Goal: Task Accomplishment & Management: Use online tool/utility

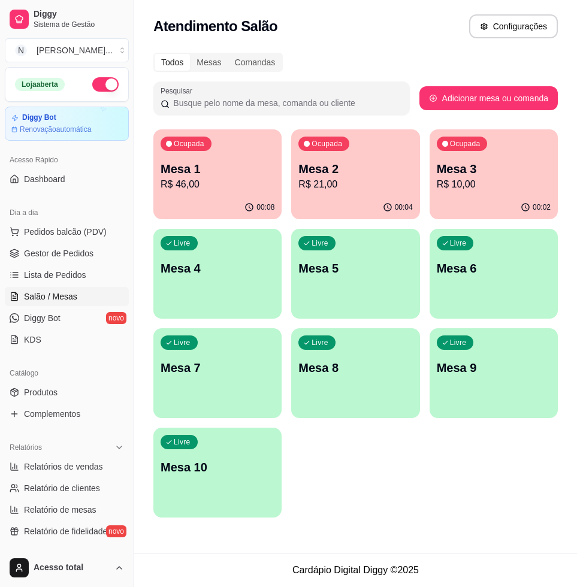
click at [176, 185] on p "R$ 46,00" at bounding box center [218, 184] width 114 height 14
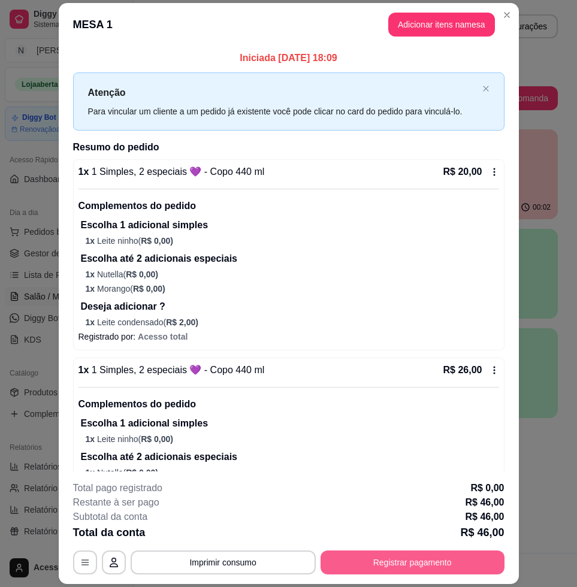
click at [419, 563] on button "Registrar pagamento" at bounding box center [413, 563] width 184 height 24
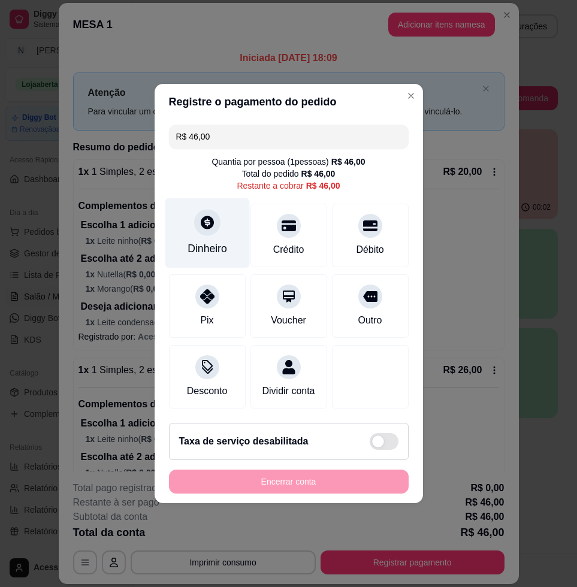
click at [215, 225] on div "Dinheiro" at bounding box center [207, 233] width 84 height 70
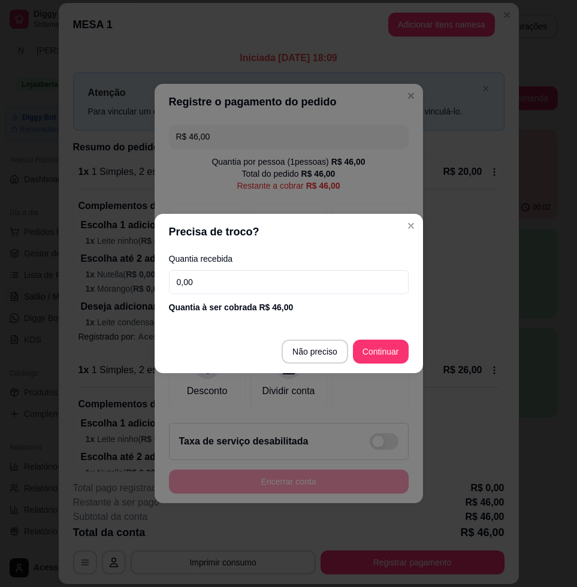
click at [246, 291] on input "0,00" at bounding box center [289, 282] width 240 height 24
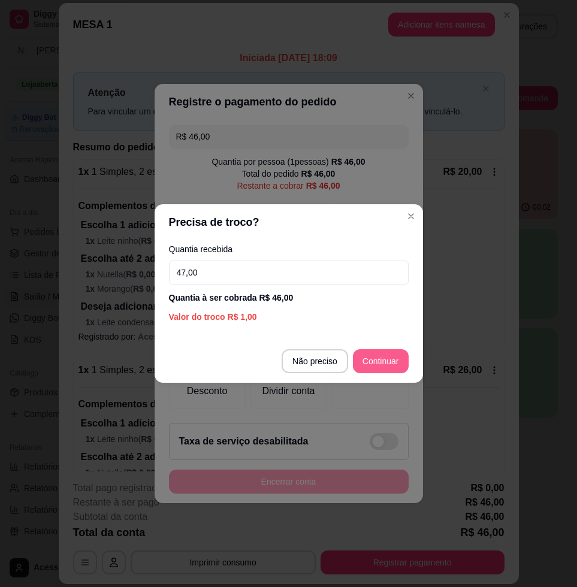
type input "47,00"
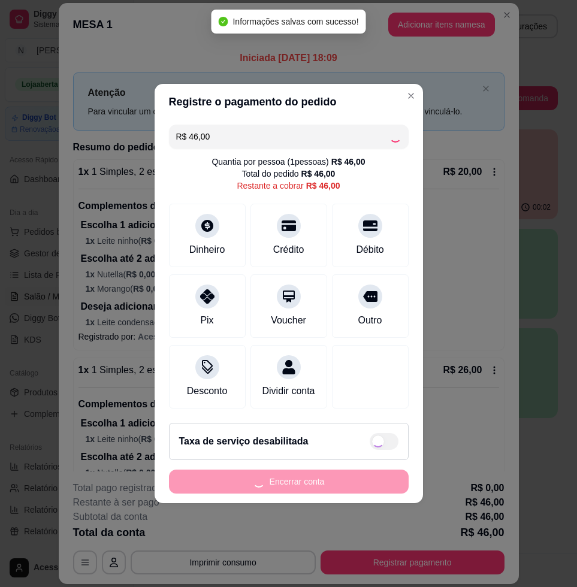
type input "R$ 0,00"
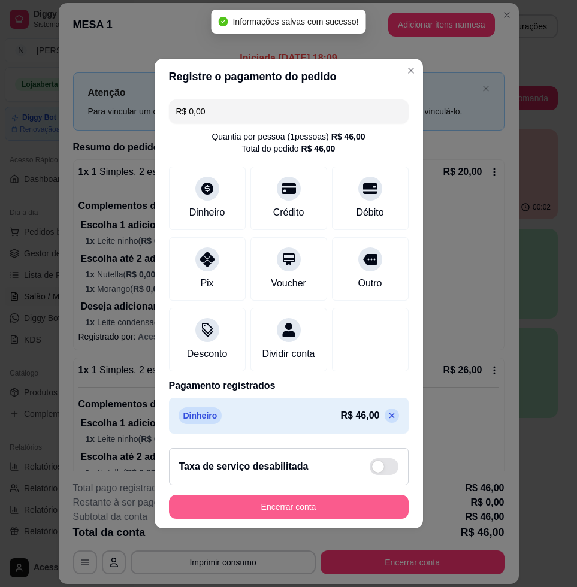
click at [287, 516] on button "Encerrar conta" at bounding box center [289, 507] width 240 height 24
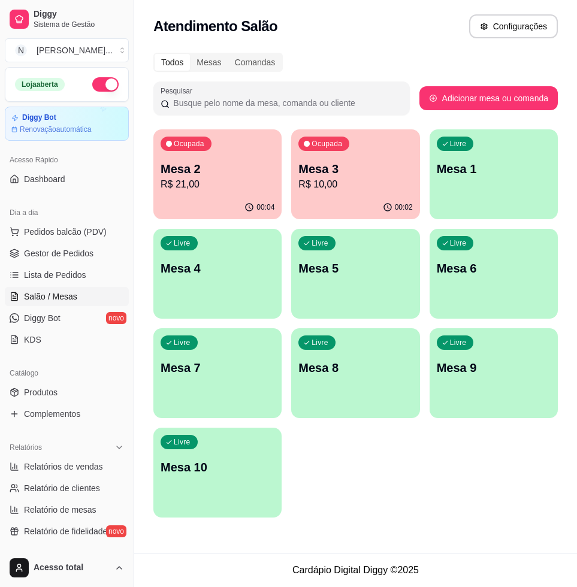
click at [339, 192] on div "Ocupada Mesa 3 R$ 10,00" at bounding box center [355, 162] width 128 height 66
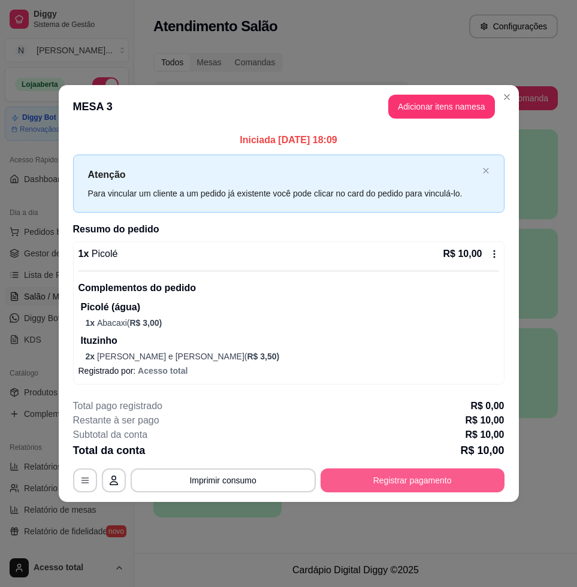
click at [399, 483] on button "Registrar pagamento" at bounding box center [413, 480] width 184 height 24
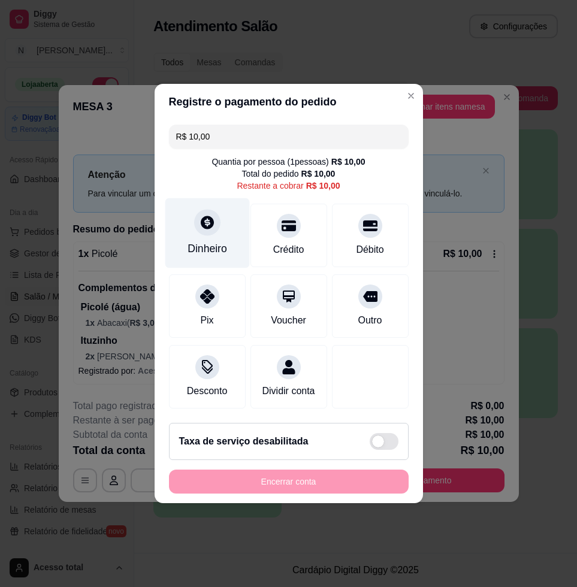
click at [219, 211] on div "Dinheiro" at bounding box center [207, 233] width 84 height 70
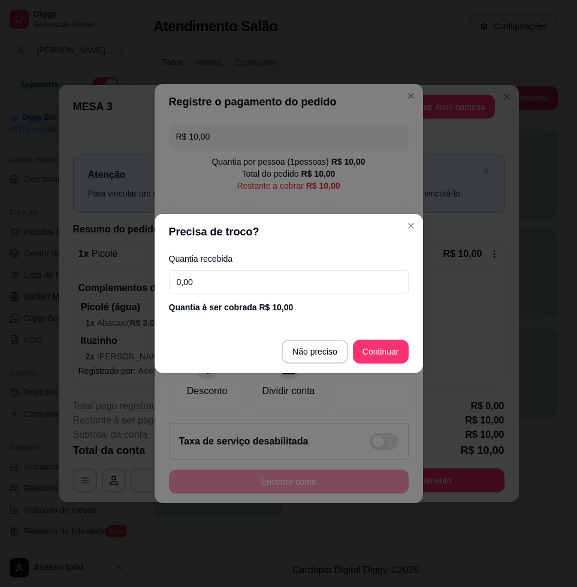
click at [243, 283] on input "0,00" at bounding box center [289, 282] width 240 height 24
type input "10,00"
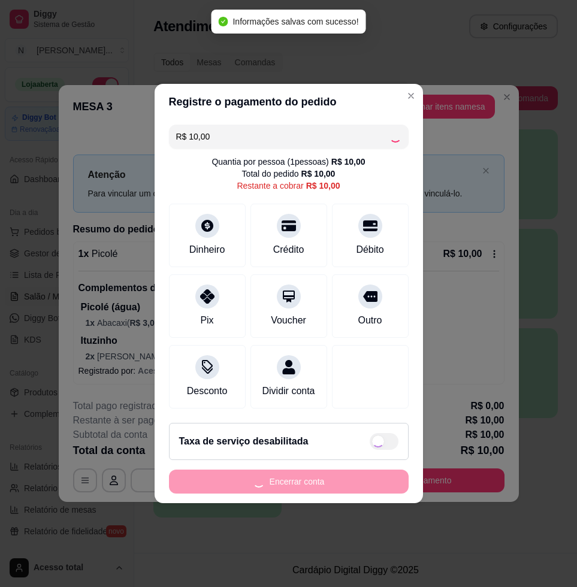
type input "R$ 0,00"
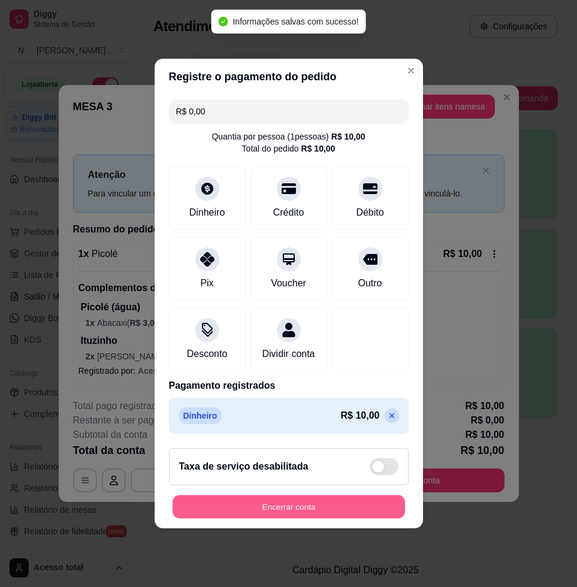
click at [291, 513] on button "Encerrar conta" at bounding box center [289, 506] width 232 height 23
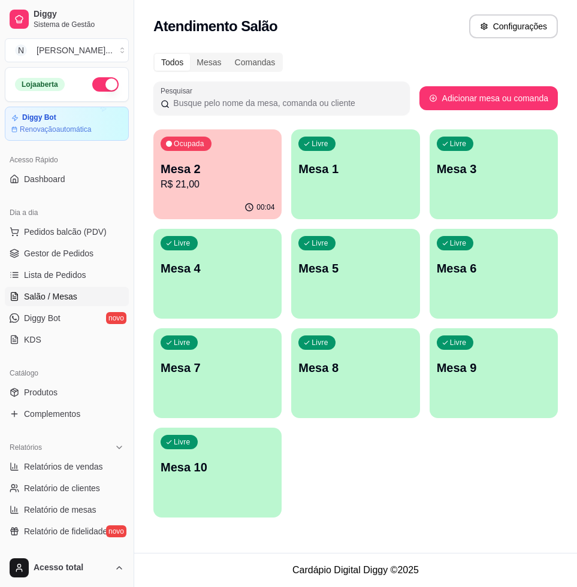
click at [246, 172] on p "Mesa 2" at bounding box center [218, 169] width 114 height 17
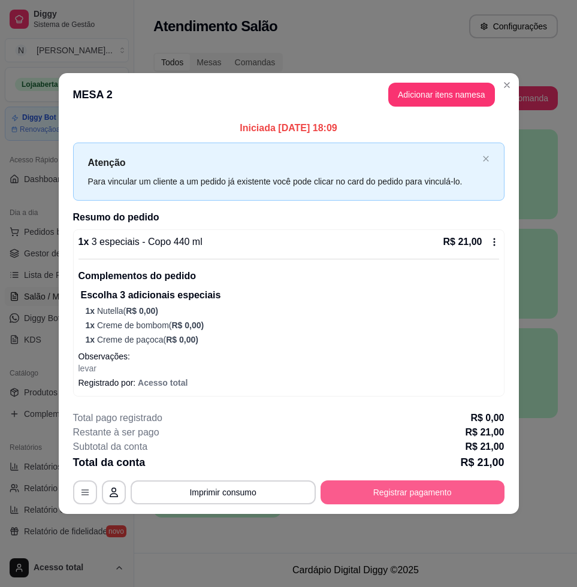
click at [412, 486] on button "Registrar pagamento" at bounding box center [413, 492] width 184 height 24
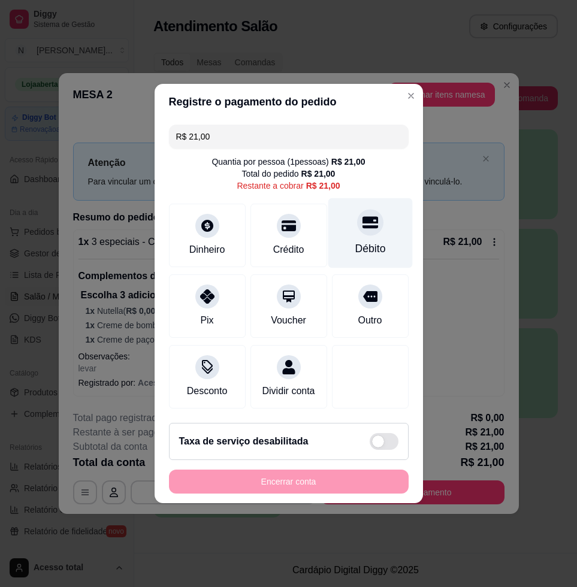
click at [355, 241] on div "Débito" at bounding box center [370, 249] width 31 height 16
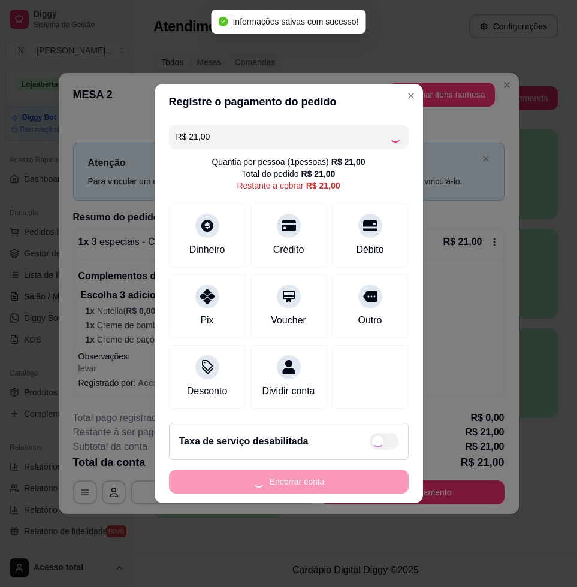
type input "R$ 0,00"
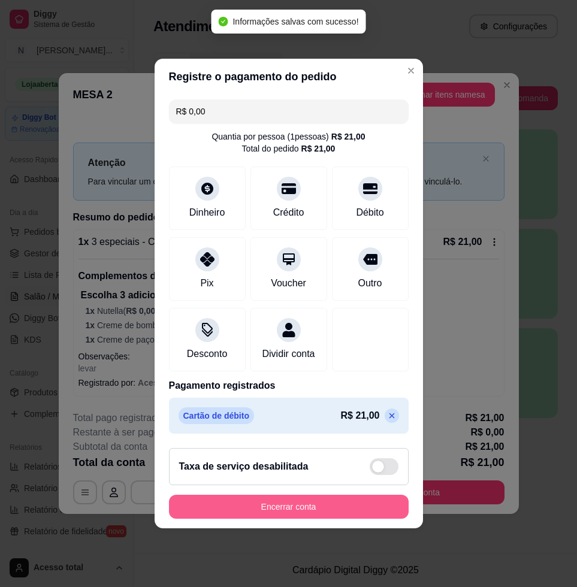
click at [295, 515] on button "Encerrar conta" at bounding box center [289, 507] width 240 height 24
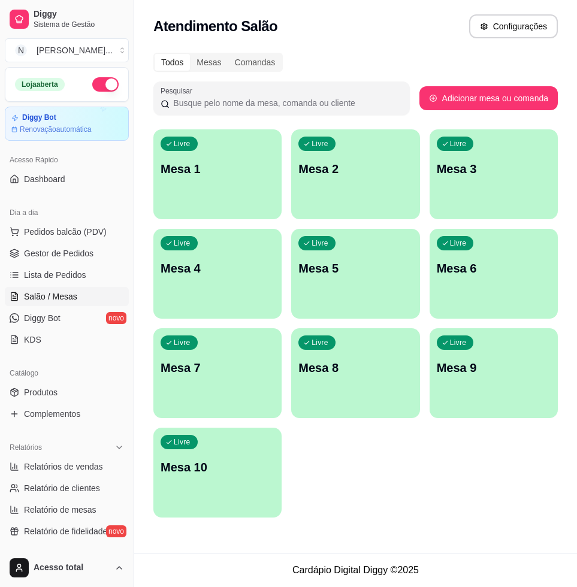
click at [219, 170] on p "Mesa 1" at bounding box center [218, 169] width 114 height 17
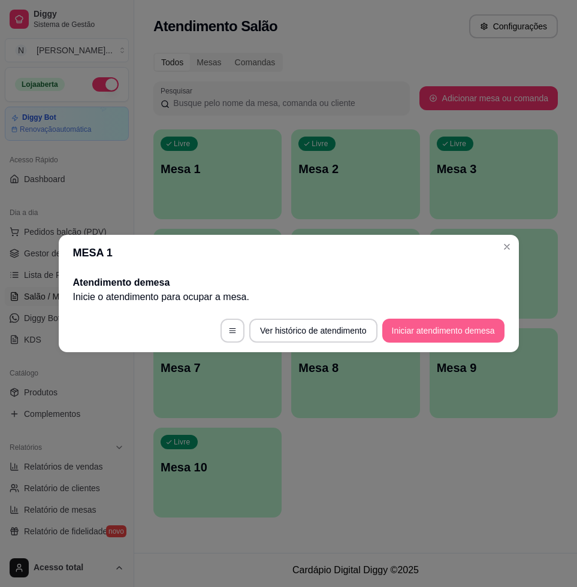
click at [412, 329] on button "Iniciar atendimento de mesa" at bounding box center [443, 331] width 122 height 24
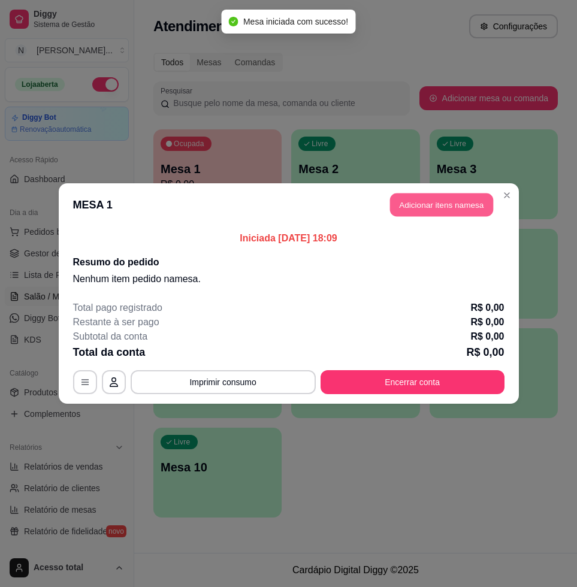
click at [433, 211] on button "Adicionar itens na mesa" at bounding box center [441, 205] width 103 height 23
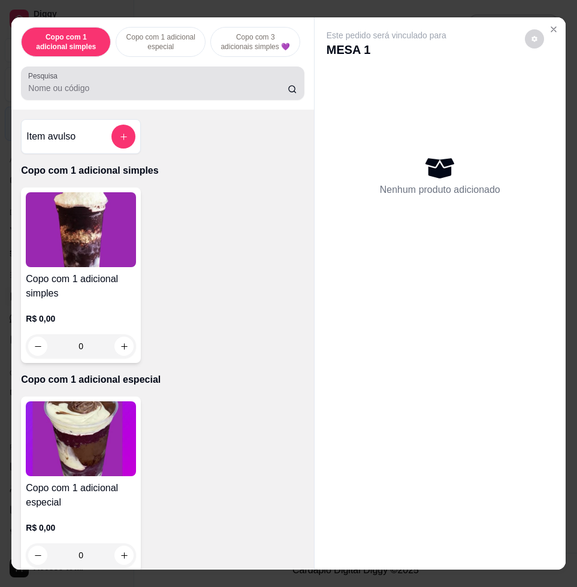
click at [150, 89] on input "Pesquisa" at bounding box center [157, 88] width 259 height 12
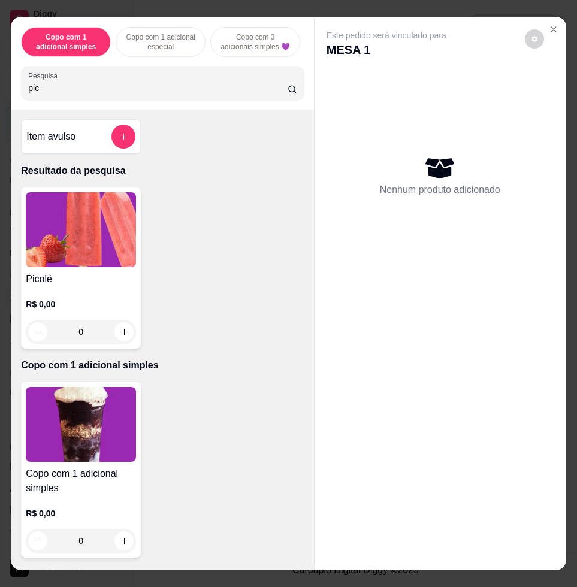
type input "pic"
click at [80, 226] on img at bounding box center [81, 229] width 110 height 75
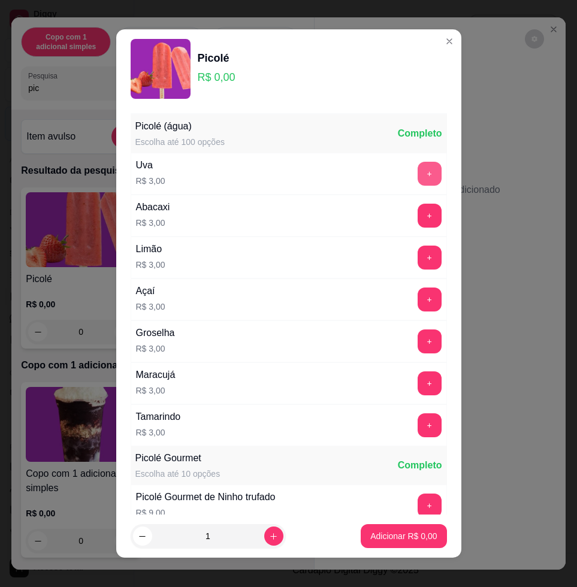
click at [418, 173] on button "+" at bounding box center [430, 174] width 24 height 24
click at [418, 173] on button "+" at bounding box center [429, 173] width 23 height 23
click at [412, 532] on p "Adicionar R$ 9,00" at bounding box center [403, 536] width 66 height 12
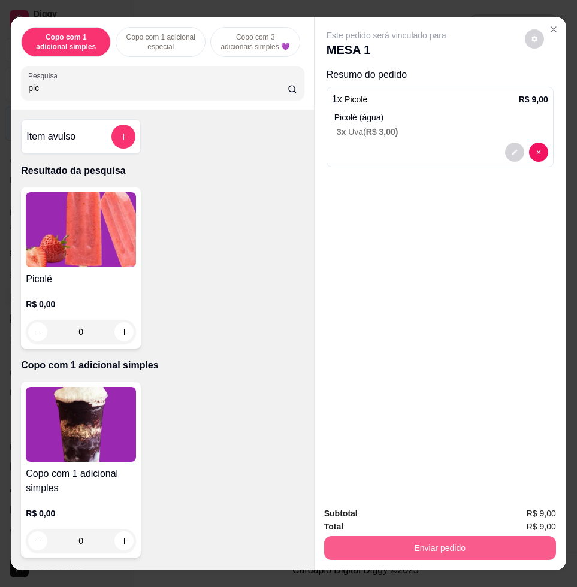
click at [423, 549] on button "Enviar pedido" at bounding box center [440, 548] width 232 height 24
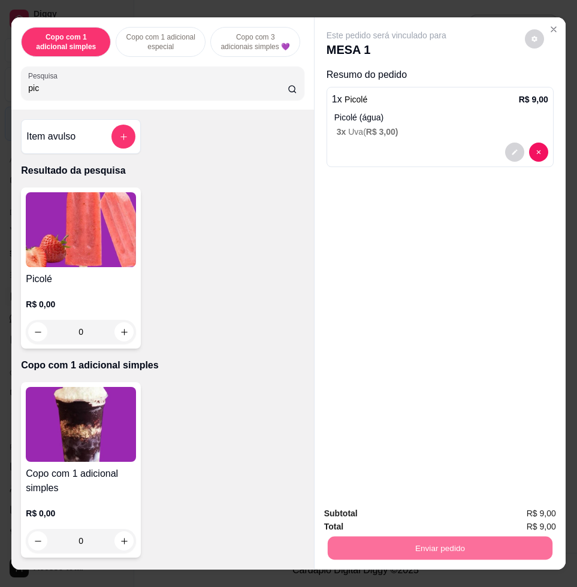
click at [518, 507] on button "Enviar pedido" at bounding box center [523, 512] width 68 height 23
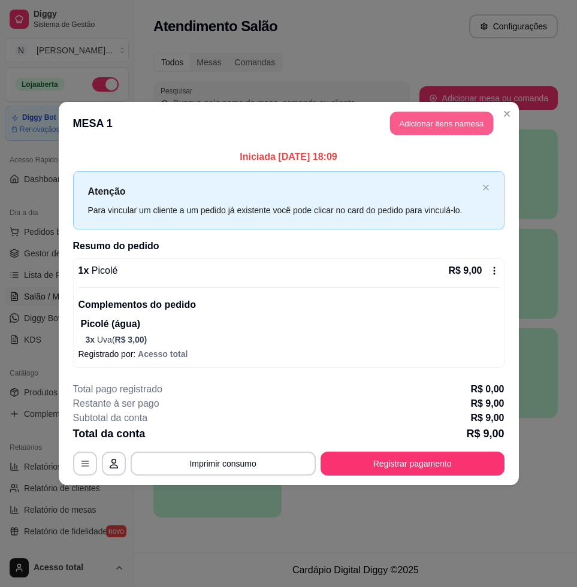
click at [438, 125] on button "Adicionar itens na mesa" at bounding box center [441, 123] width 103 height 23
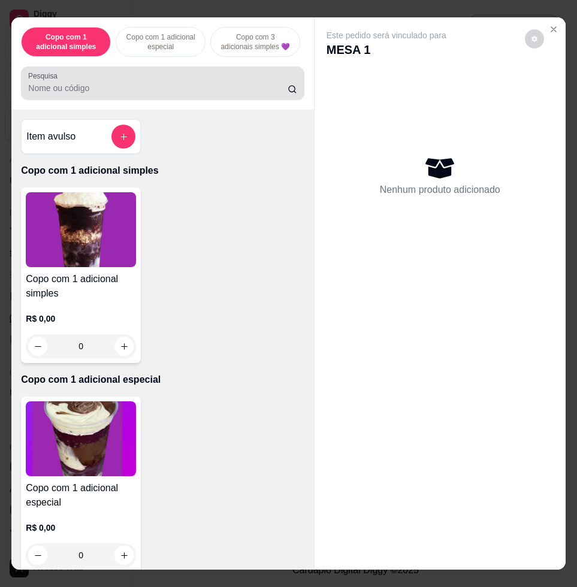
click at [143, 92] on input "Pesquisa" at bounding box center [157, 88] width 259 height 12
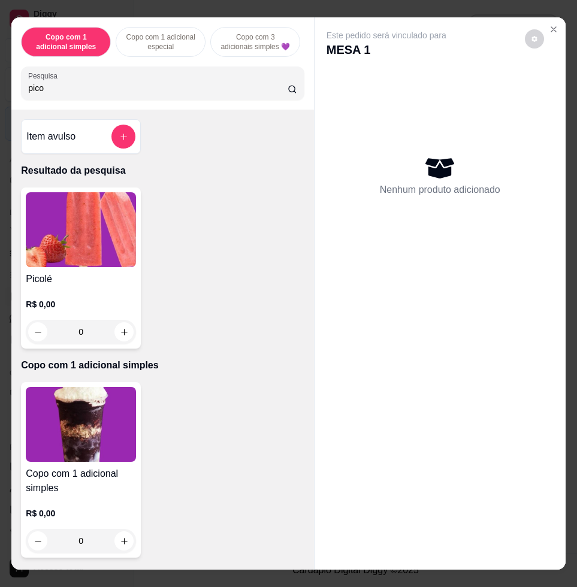
type input "pico"
click at [80, 211] on img at bounding box center [81, 229] width 110 height 75
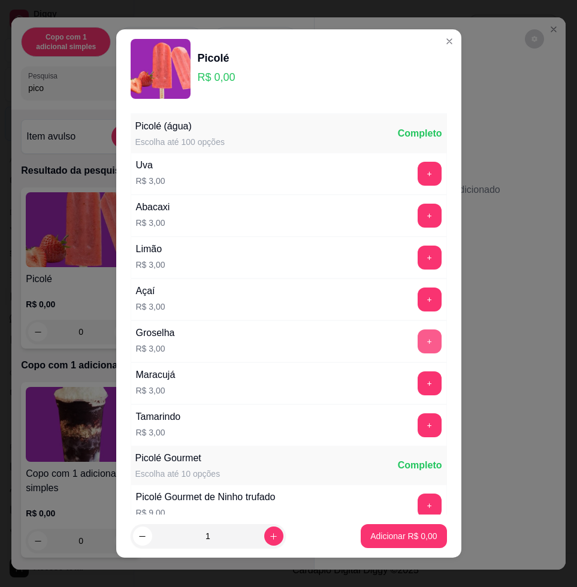
click at [418, 341] on button "+" at bounding box center [430, 341] width 24 height 24
click at [382, 537] on p "Adicionar R$ 3,00" at bounding box center [403, 535] width 65 height 11
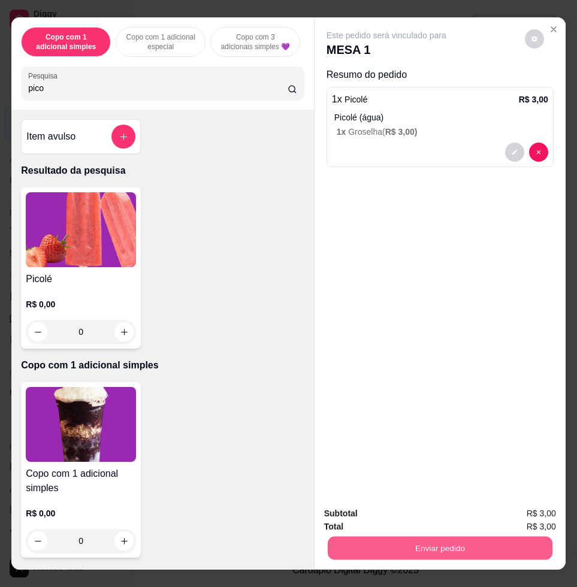
click at [389, 537] on button "Enviar pedido" at bounding box center [440, 547] width 225 height 23
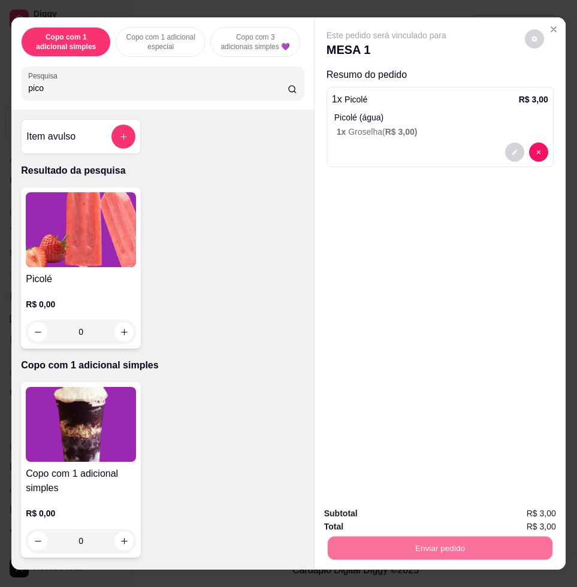
click at [512, 518] on button "Enviar pedido" at bounding box center [524, 512] width 66 height 22
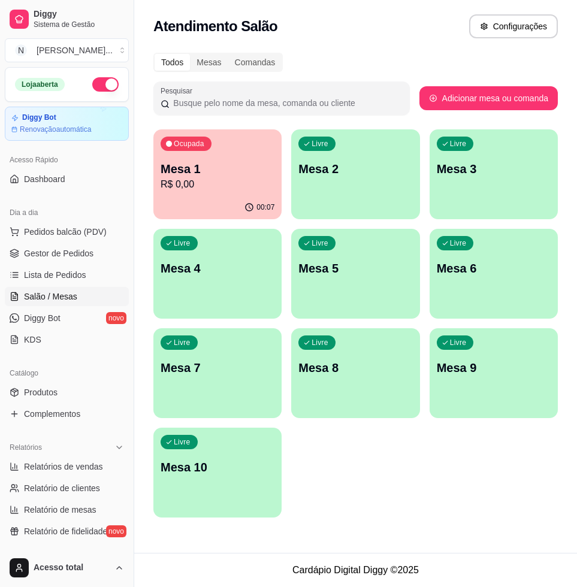
click at [244, 179] on p "R$ 0,00" at bounding box center [218, 184] width 114 height 14
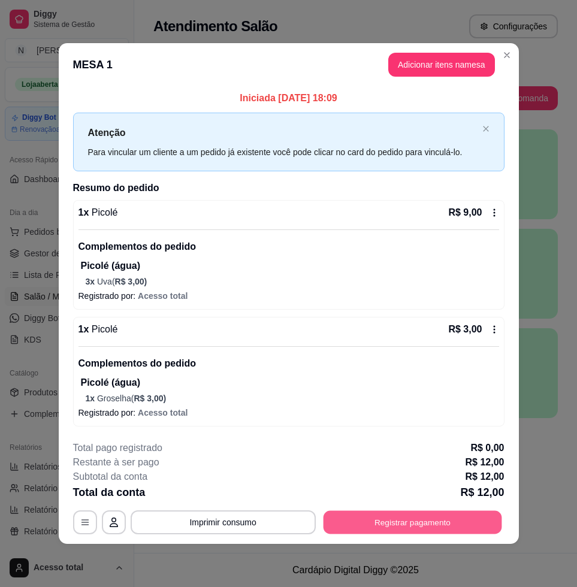
click at [431, 520] on button "Registrar pagamento" at bounding box center [412, 521] width 179 height 23
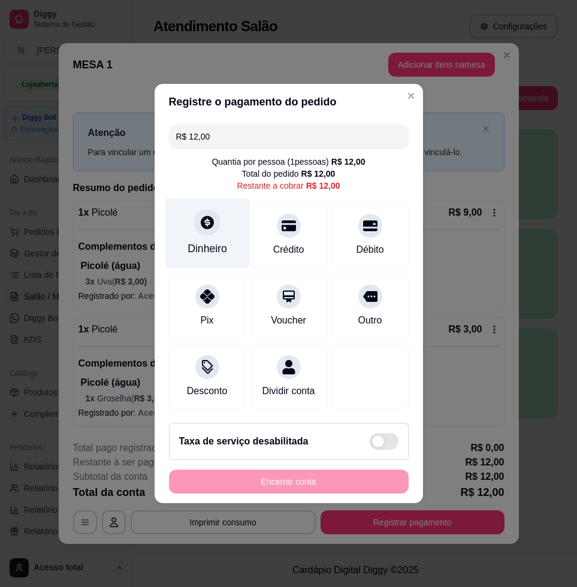
click at [220, 241] on div "Dinheiro" at bounding box center [208, 249] width 40 height 16
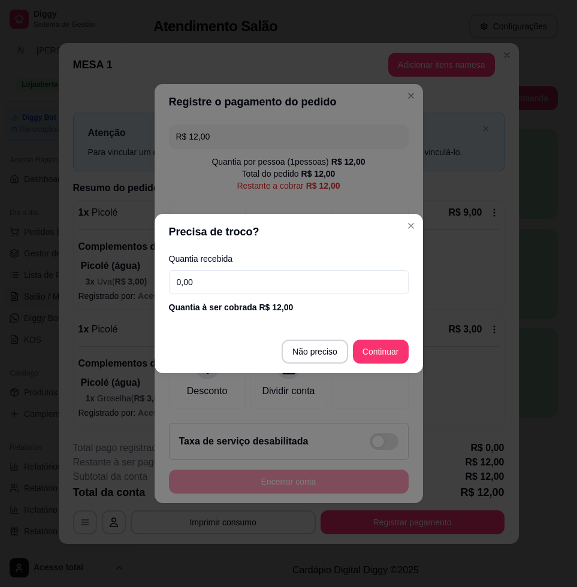
click at [328, 286] on input "0,00" at bounding box center [289, 282] width 240 height 24
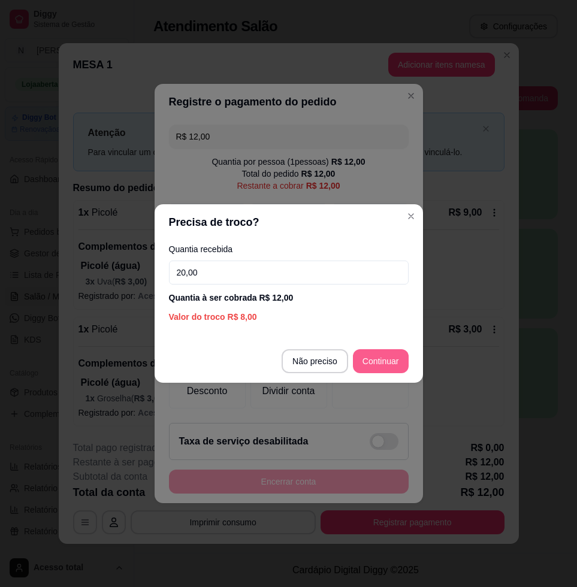
type input "20,00"
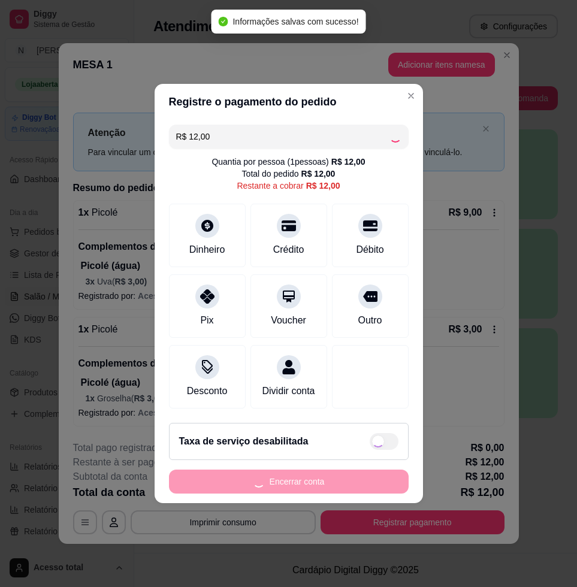
type input "R$ 0,00"
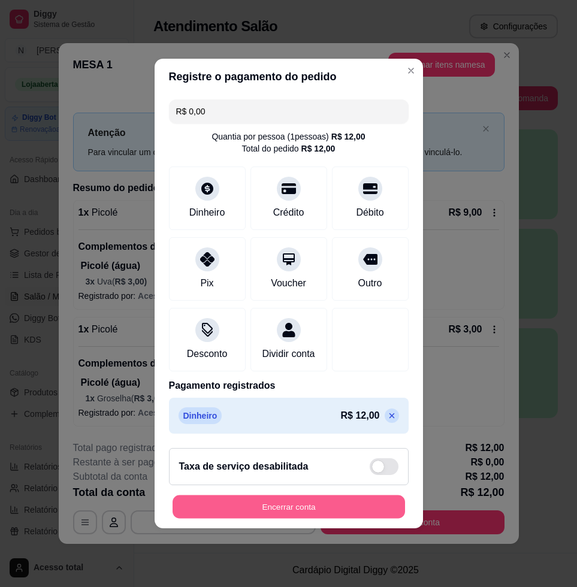
click at [282, 512] on button "Encerrar conta" at bounding box center [289, 506] width 232 height 23
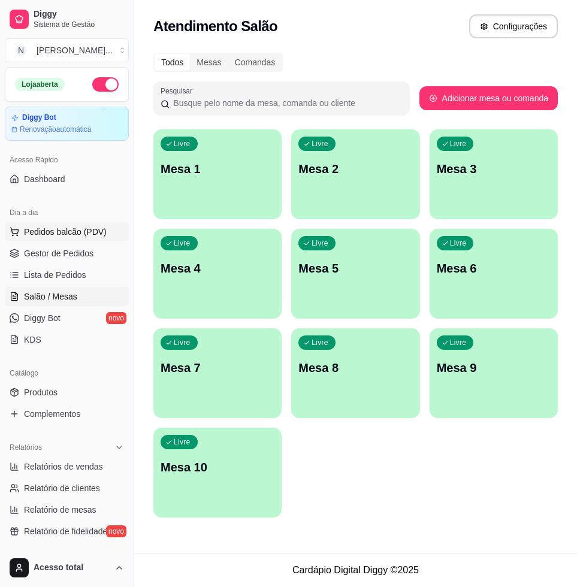
click at [73, 229] on span "Pedidos balcão (PDV)" at bounding box center [65, 232] width 83 height 12
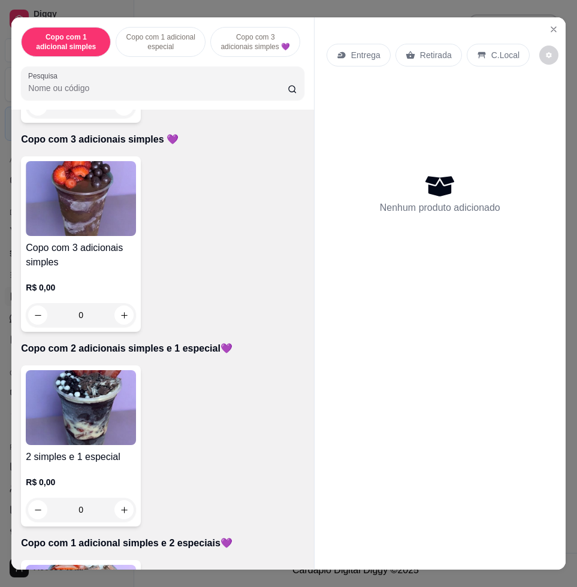
scroll to position [599, 0]
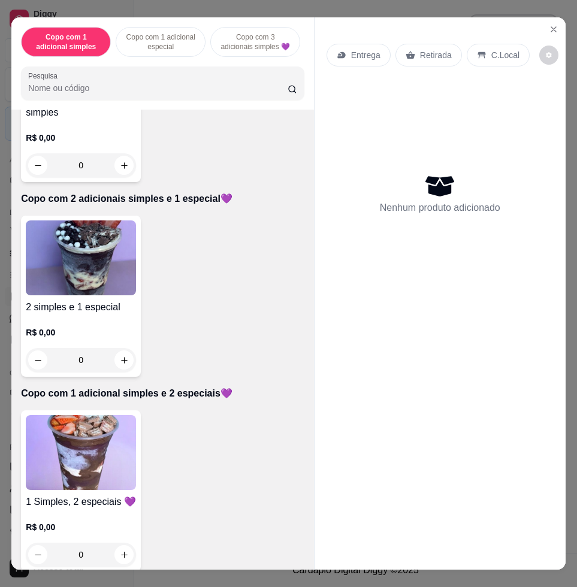
click at [105, 451] on img at bounding box center [81, 452] width 110 height 75
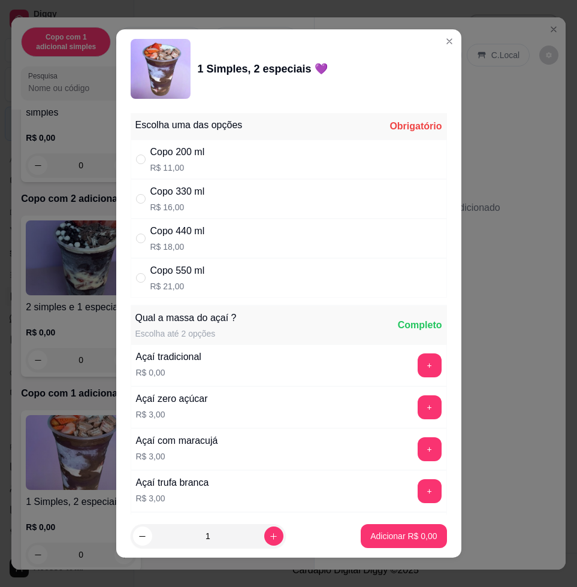
click at [208, 280] on div "Copo 550 ml R$ 21,00" at bounding box center [289, 278] width 316 height 40
radio input "true"
click at [269, 536] on icon "increase-product-quantity" at bounding box center [273, 536] width 9 height 9
type input "2"
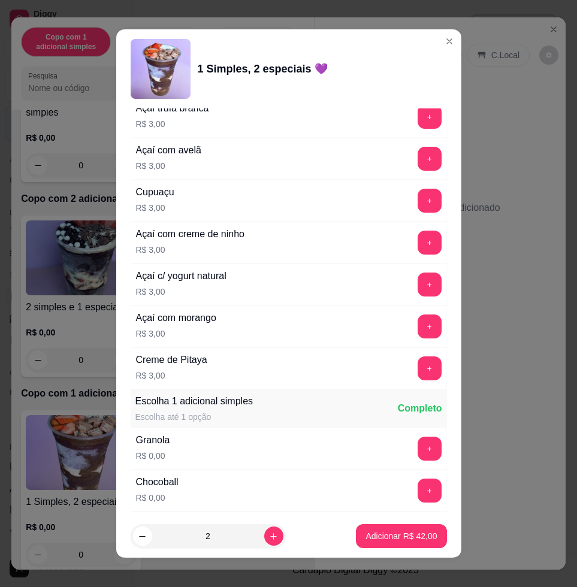
scroll to position [674, 0]
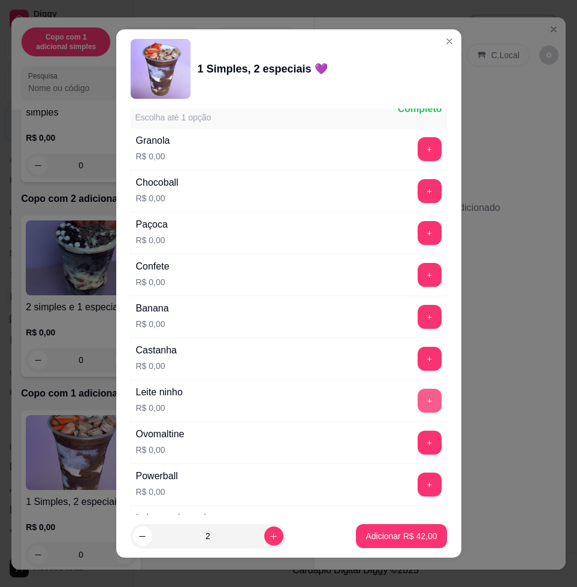
click at [418, 398] on button "+" at bounding box center [430, 401] width 24 height 24
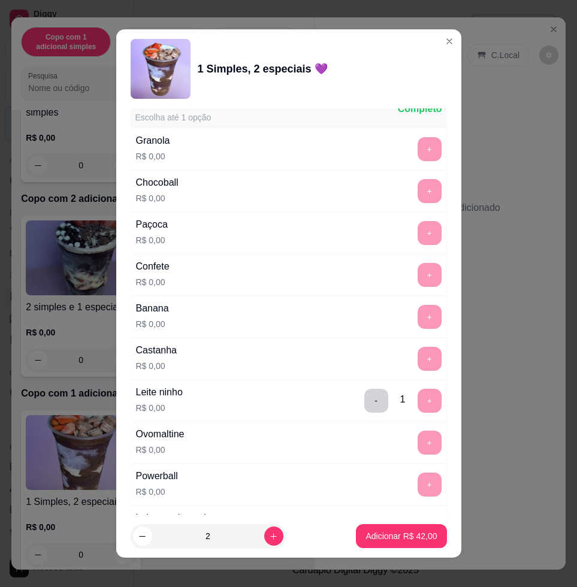
scroll to position [1048, 0]
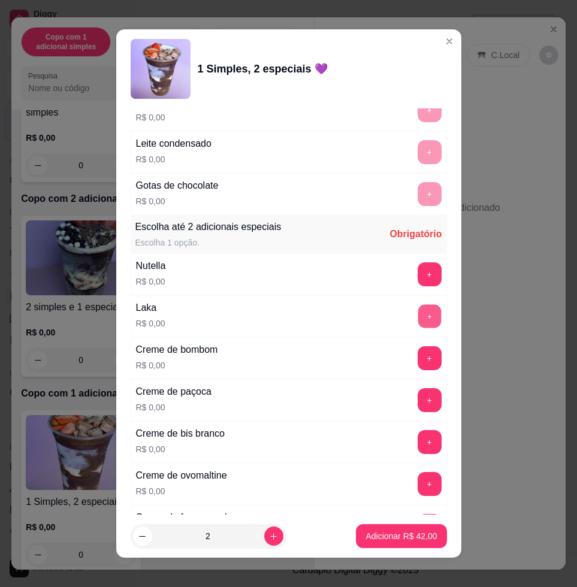
click at [418, 317] on button "+" at bounding box center [429, 316] width 23 height 23
click at [418, 273] on button "+" at bounding box center [429, 274] width 23 height 23
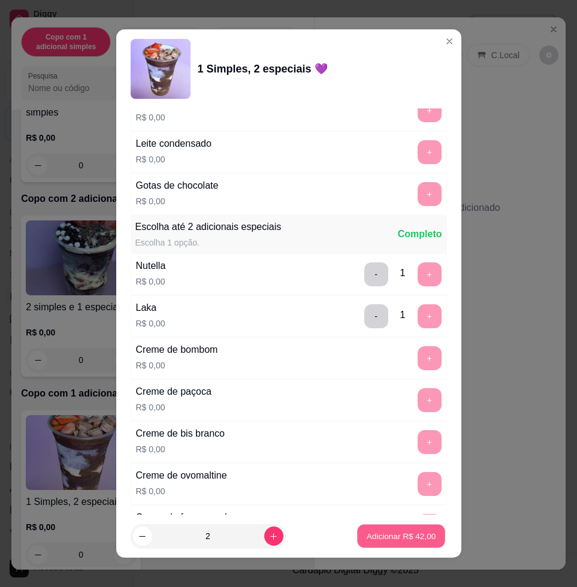
click at [389, 539] on p "Adicionar R$ 42,00" at bounding box center [401, 535] width 69 height 11
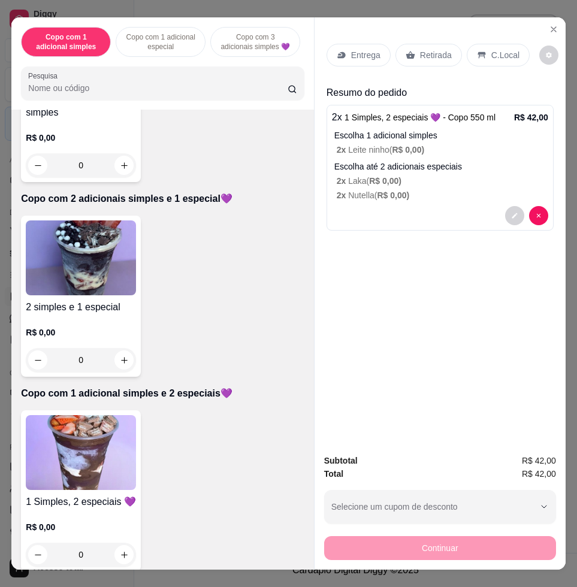
click at [351, 53] on p "Entrega" at bounding box center [365, 55] width 29 height 12
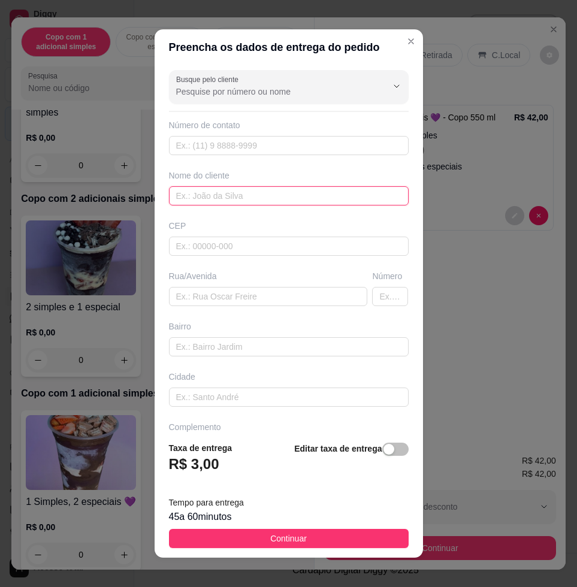
click at [228, 196] on input "text" at bounding box center [289, 195] width 240 height 19
type input "Lays"
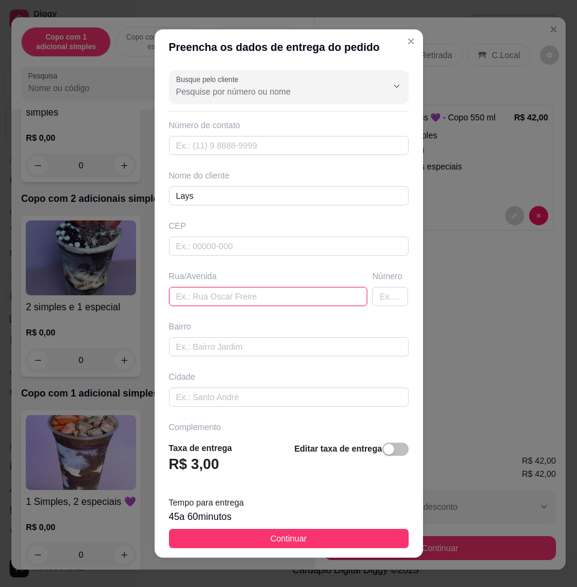
click at [254, 295] on input "text" at bounding box center [268, 296] width 199 height 19
click at [282, 292] on input "text" at bounding box center [268, 296] width 199 height 19
paste input "[PERSON_NAME] 125 Leão 1"
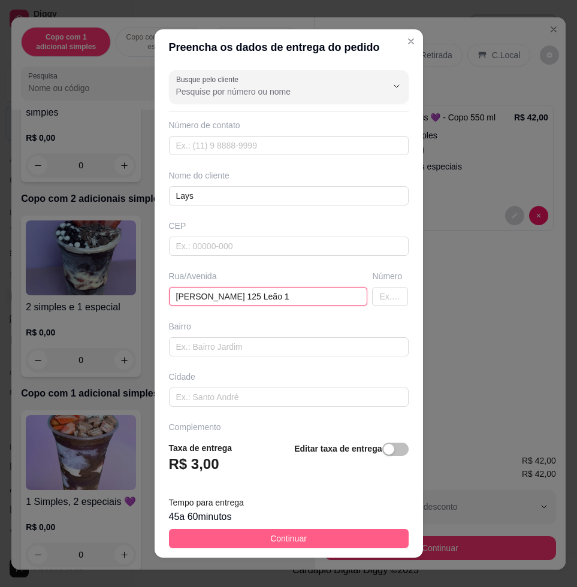
type input "[PERSON_NAME] 125 Leão 1"
click at [299, 536] on button "Continuar" at bounding box center [289, 538] width 240 height 19
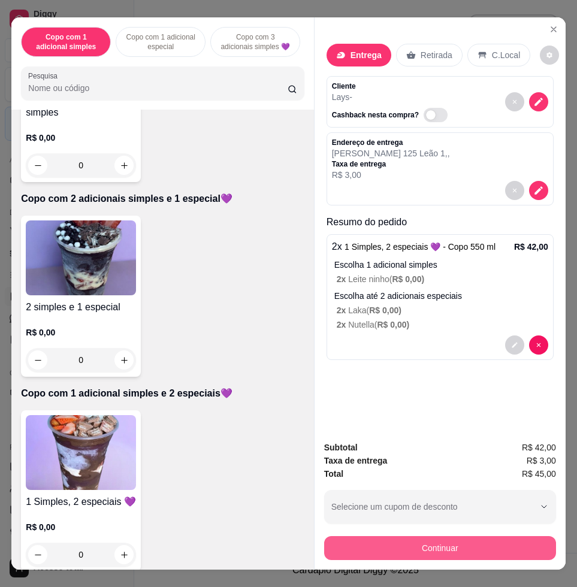
click at [356, 536] on button "Continuar" at bounding box center [440, 548] width 232 height 24
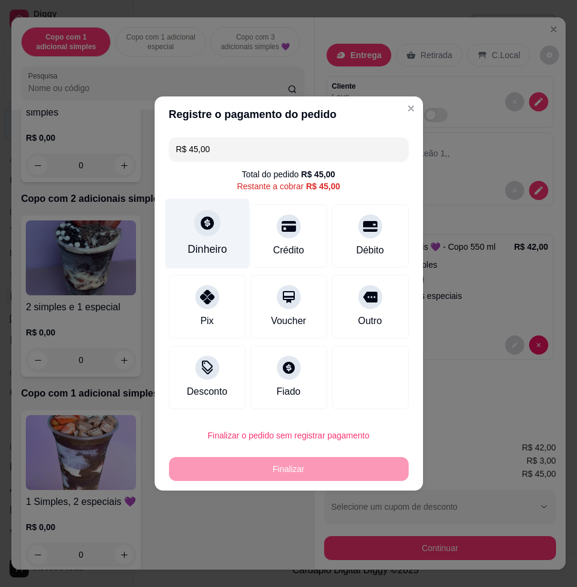
click at [189, 220] on div "Dinheiro" at bounding box center [207, 234] width 84 height 70
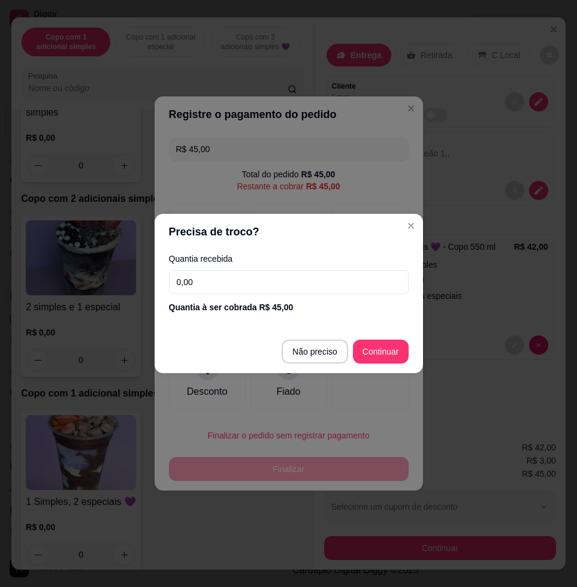
click at [258, 284] on input "0,00" at bounding box center [289, 282] width 240 height 24
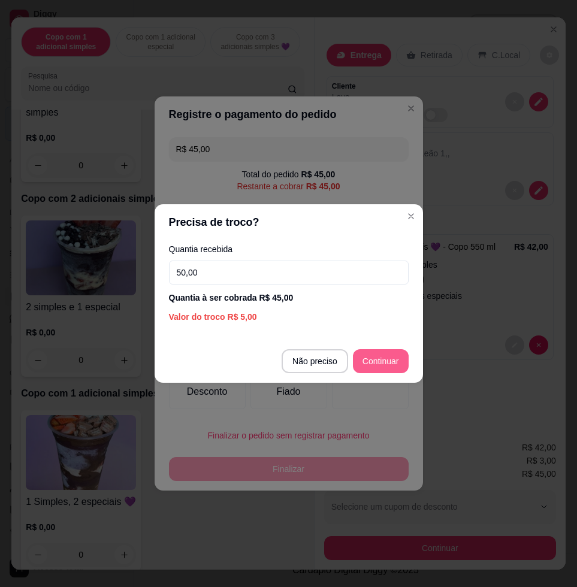
type input "50,00"
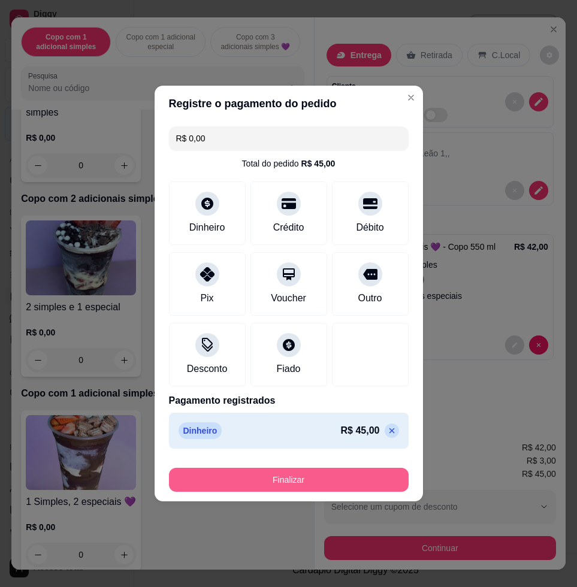
click at [339, 482] on button "Finalizar" at bounding box center [289, 480] width 240 height 24
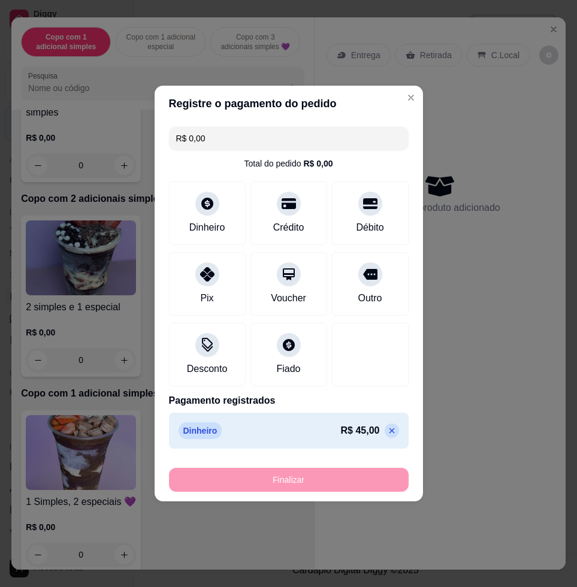
type input "-R$ 45,00"
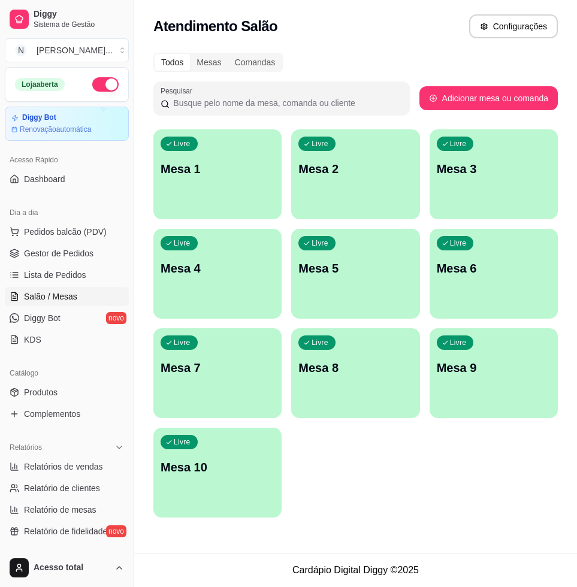
click at [187, 208] on div "button" at bounding box center [217, 212] width 128 height 14
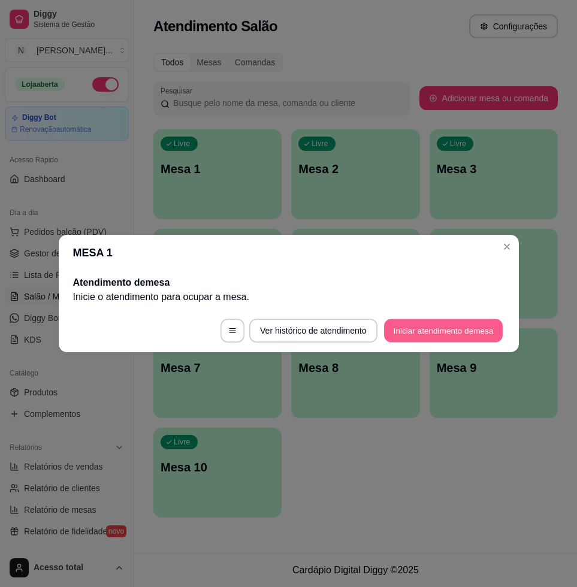
click at [462, 331] on button "Iniciar atendimento de mesa" at bounding box center [443, 330] width 119 height 23
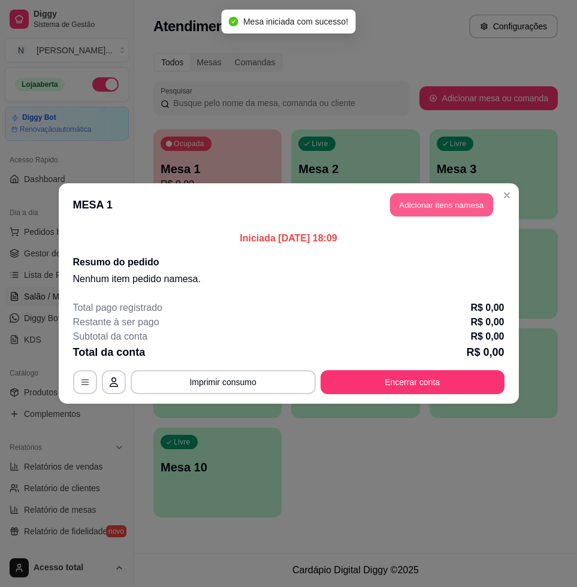
click at [456, 204] on button "Adicionar itens na mesa" at bounding box center [441, 205] width 103 height 23
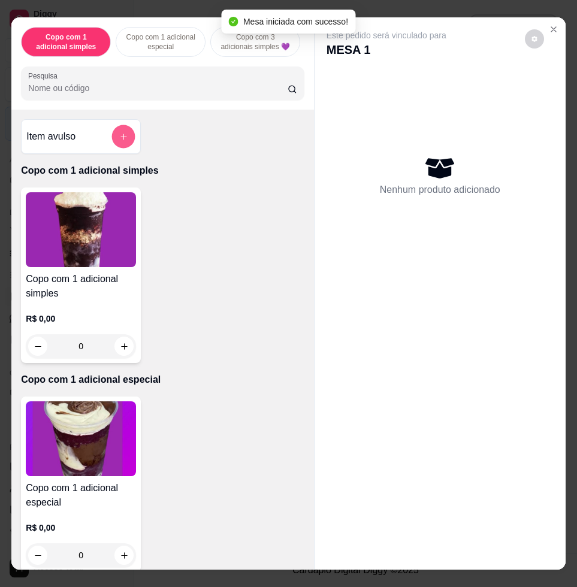
click at [124, 139] on button "add-separate-item" at bounding box center [123, 136] width 23 height 23
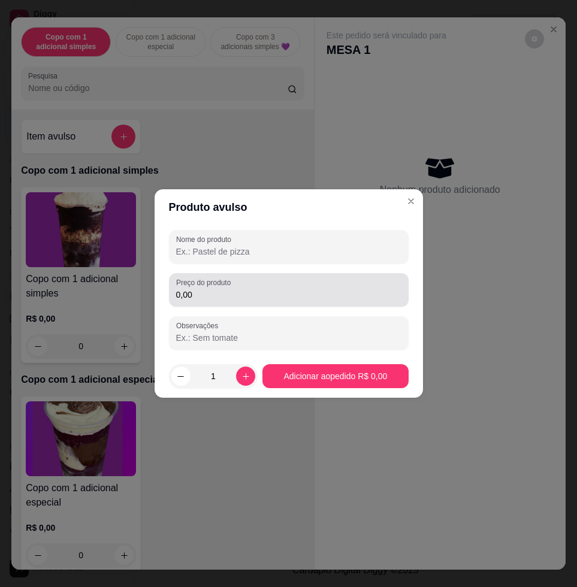
click at [244, 291] on input "0,00" at bounding box center [288, 295] width 225 height 12
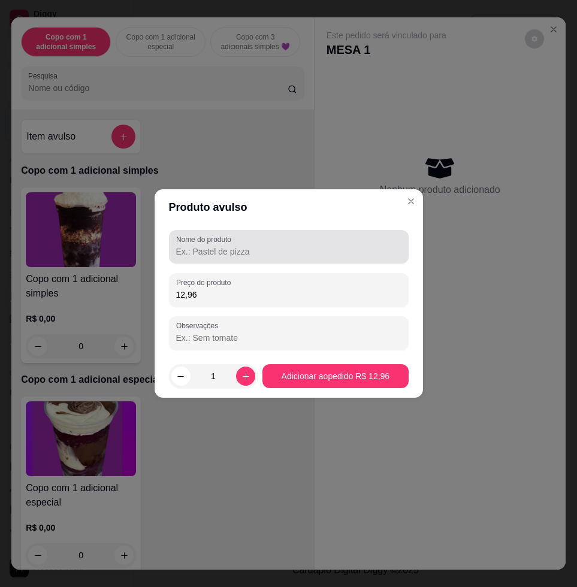
type input "12,96"
click at [260, 247] on input "Nome do produto" at bounding box center [288, 252] width 225 height 12
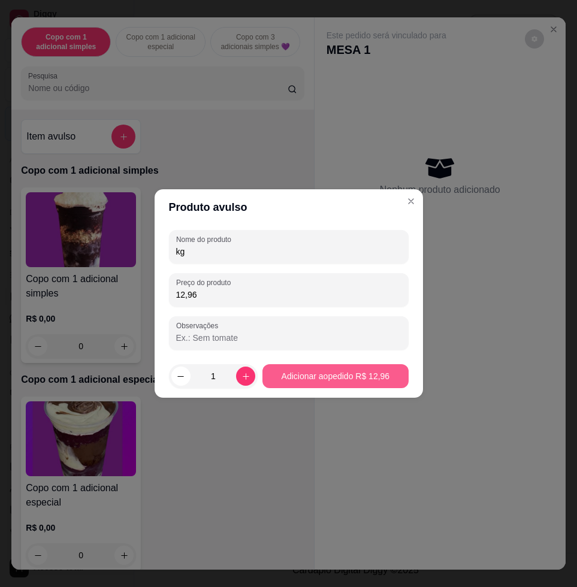
type input "kg"
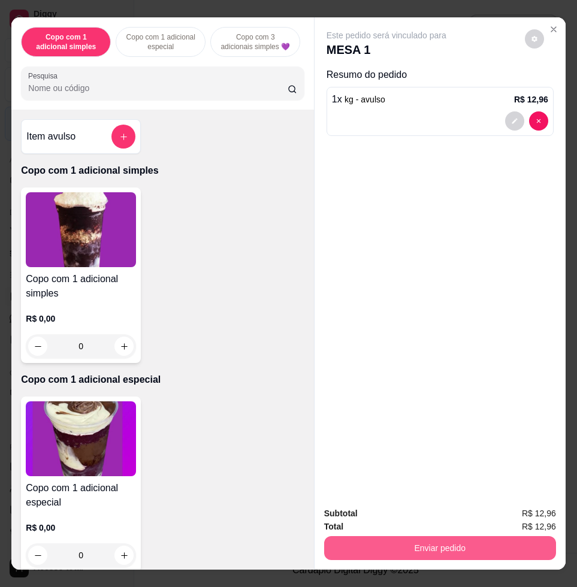
click at [428, 541] on button "Enviar pedido" at bounding box center [440, 548] width 232 height 24
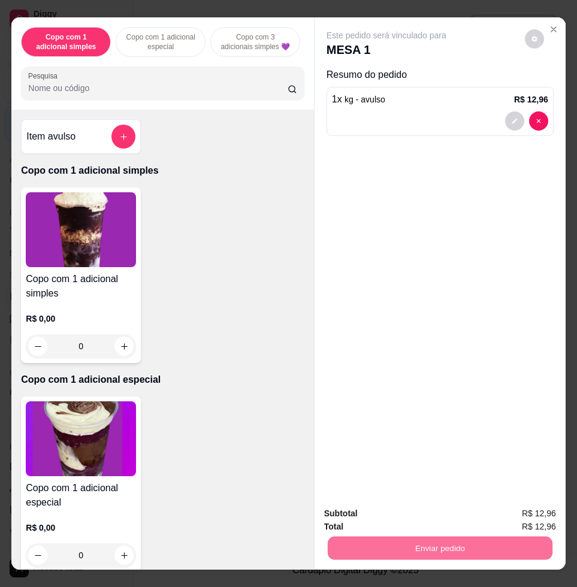
click at [533, 510] on button "Enviar pedido" at bounding box center [523, 512] width 68 height 23
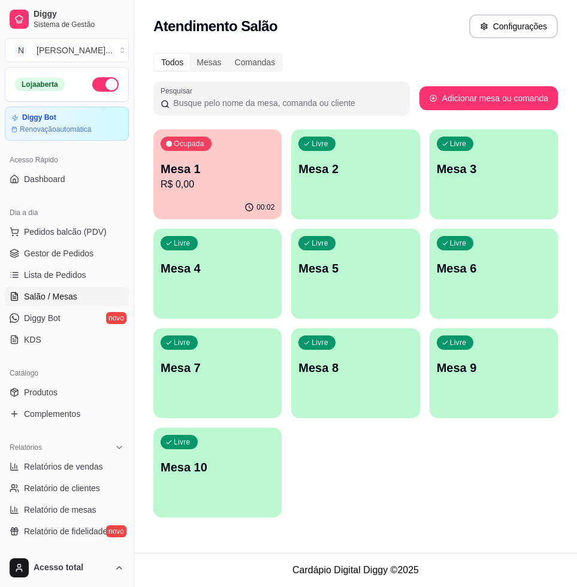
click at [234, 176] on p "Mesa 1" at bounding box center [218, 169] width 114 height 17
click at [204, 176] on p "Mesa 1" at bounding box center [218, 169] width 114 height 17
click at [249, 165] on p "Mesa 1" at bounding box center [218, 169] width 114 height 17
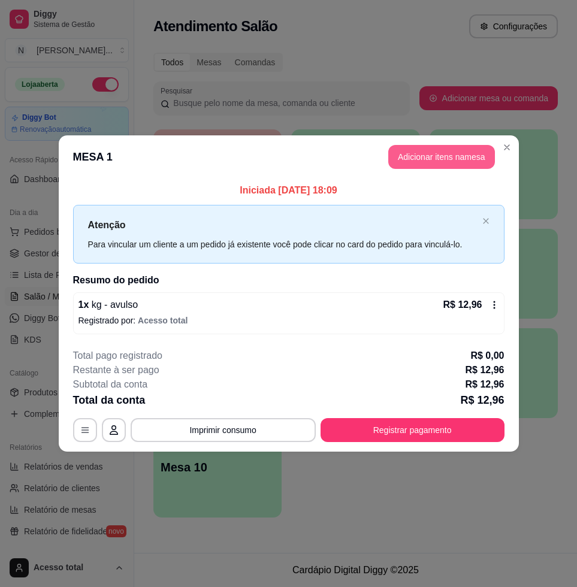
click at [443, 167] on button "Adicionar itens na mesa" at bounding box center [441, 157] width 107 height 24
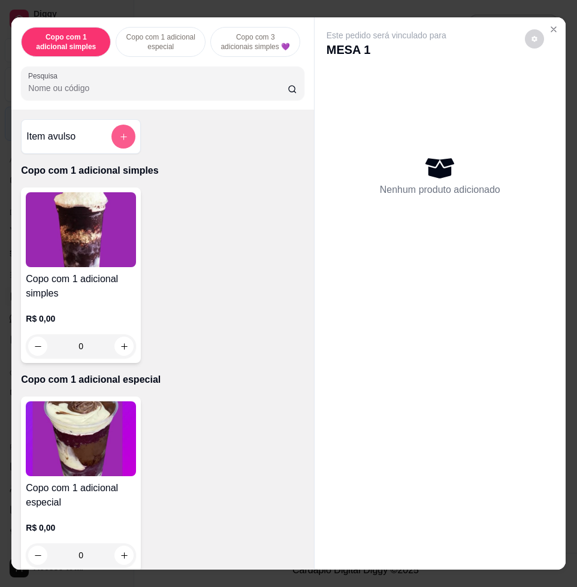
click at [126, 136] on button "add-separate-item" at bounding box center [123, 137] width 24 height 24
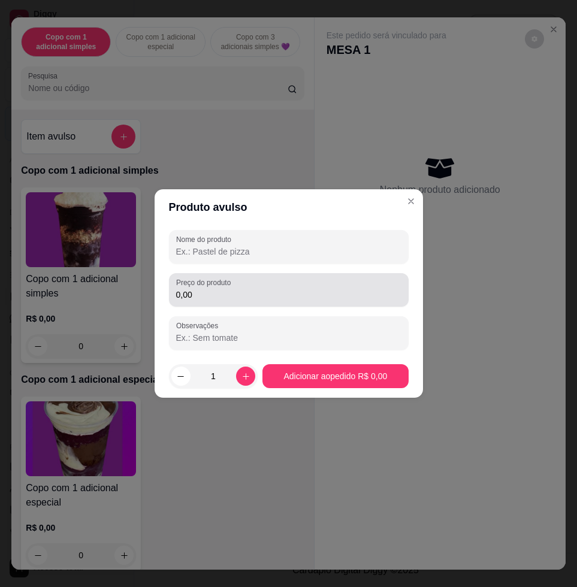
click at [244, 291] on input "0,00" at bounding box center [288, 295] width 225 height 12
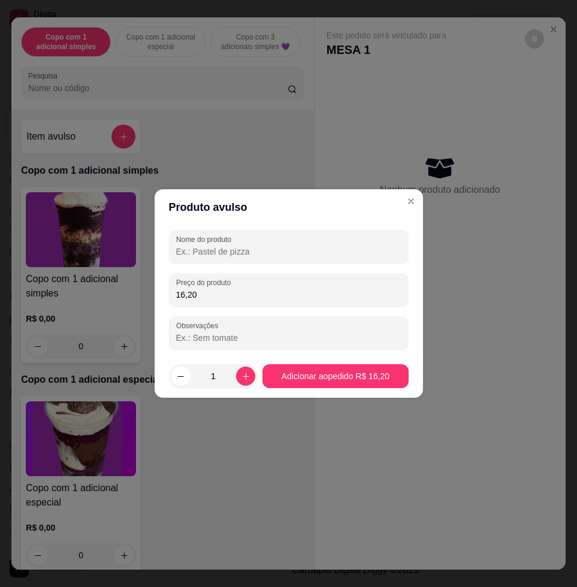
type input "16,20"
click at [277, 258] on div "Nome do produto Preço do produto 16,20 Observações" at bounding box center [289, 290] width 240 height 120
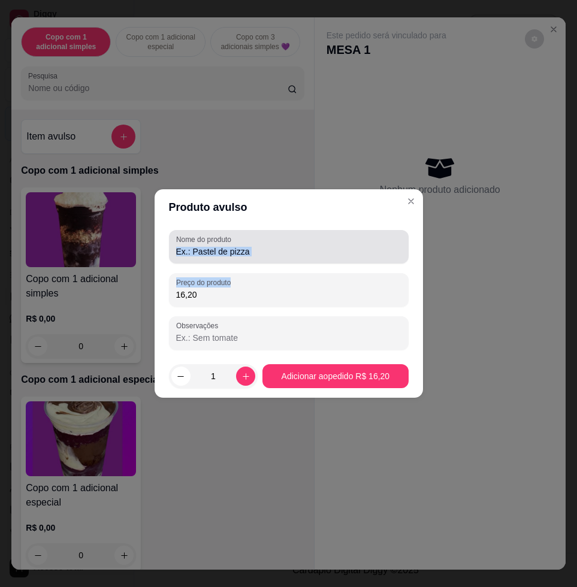
drag, startPoint x: 277, startPoint y: 258, endPoint x: 279, endPoint y: 244, distance: 13.9
click at [279, 244] on div at bounding box center [288, 247] width 225 height 24
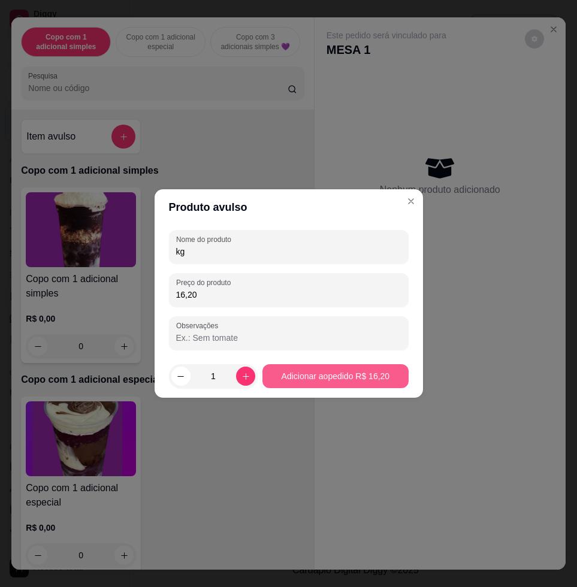
type input "kg"
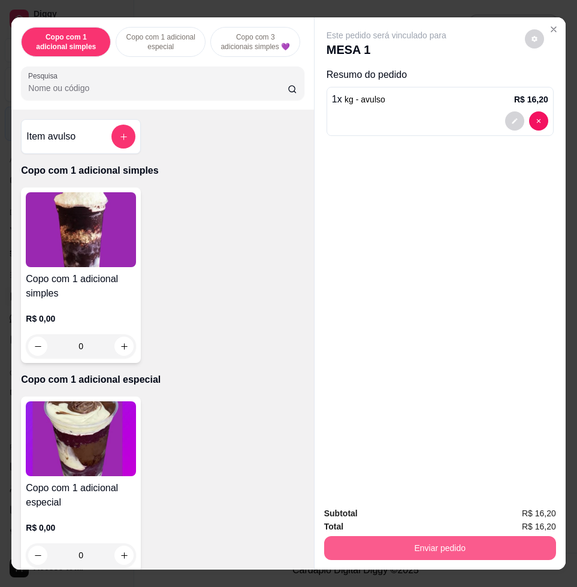
click at [435, 542] on button "Enviar pedido" at bounding box center [440, 548] width 232 height 24
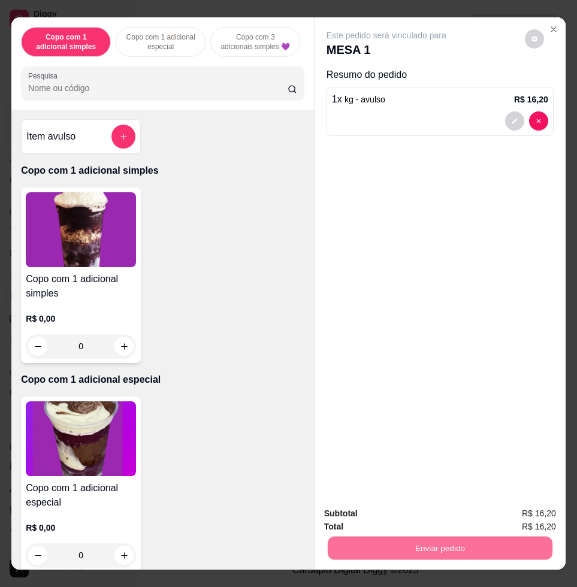
click at [527, 507] on button "Enviar pedido" at bounding box center [523, 512] width 68 height 23
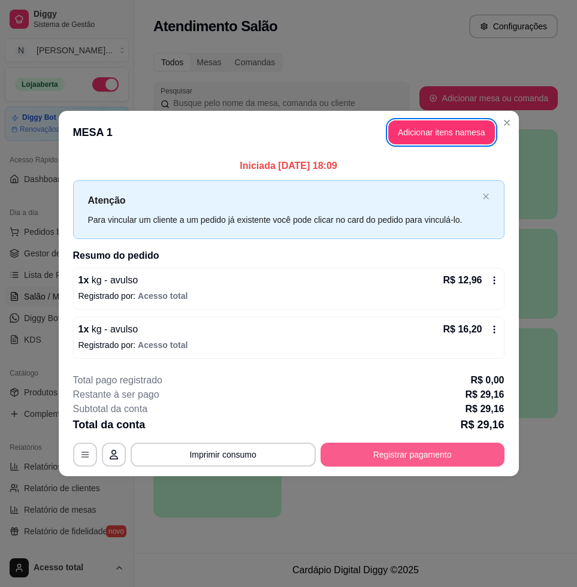
click at [407, 448] on button "Registrar pagamento" at bounding box center [413, 455] width 184 height 24
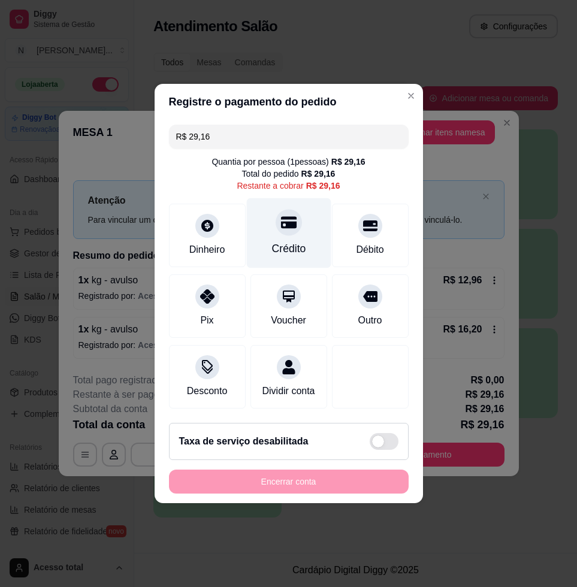
click at [269, 229] on div "Crédito" at bounding box center [288, 233] width 84 height 70
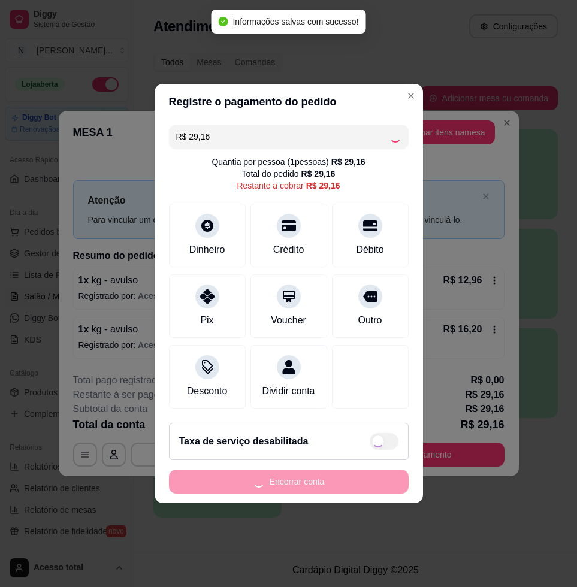
type input "R$ 0,00"
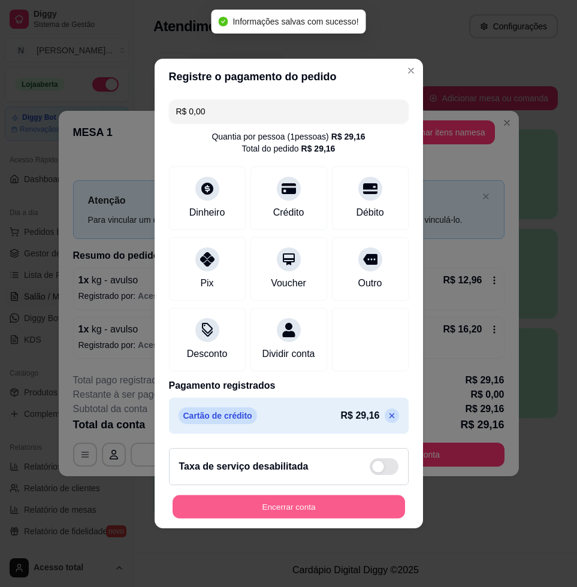
click at [292, 506] on button "Encerrar conta" at bounding box center [289, 506] width 232 height 23
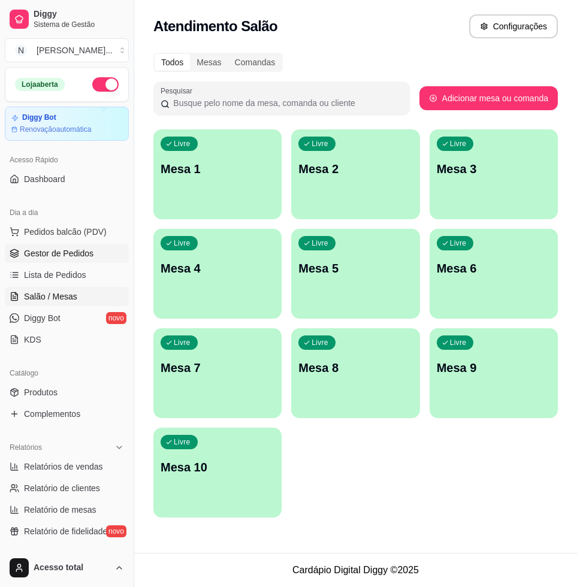
click at [69, 256] on span "Gestor de Pedidos" at bounding box center [58, 253] width 69 height 12
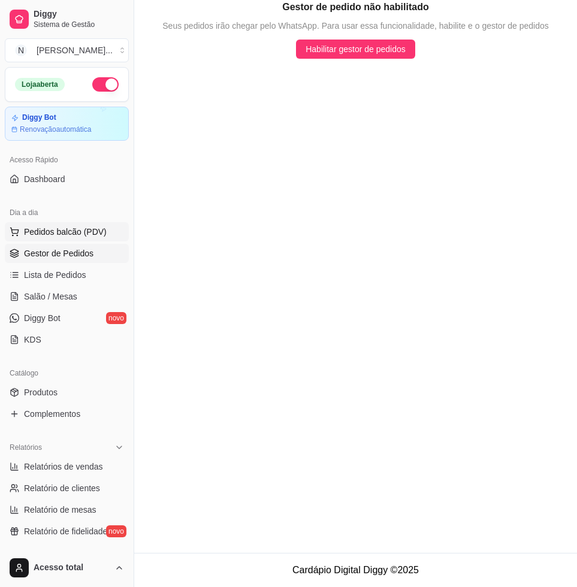
click at [77, 226] on span "Pedidos balcão (PDV)" at bounding box center [65, 232] width 83 height 12
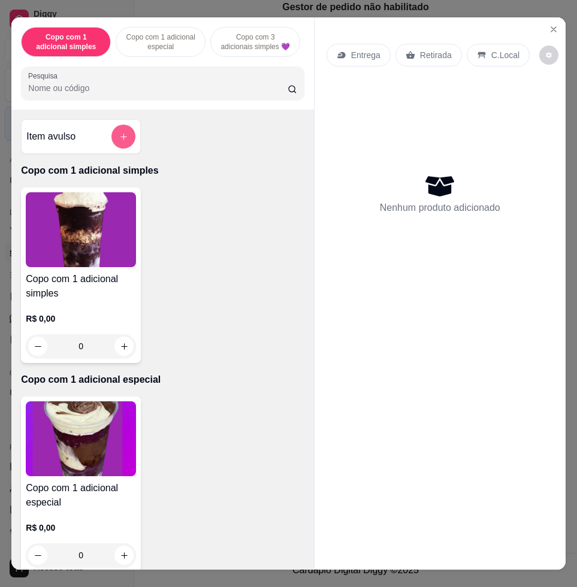
click at [122, 137] on button "add-separate-item" at bounding box center [123, 137] width 24 height 24
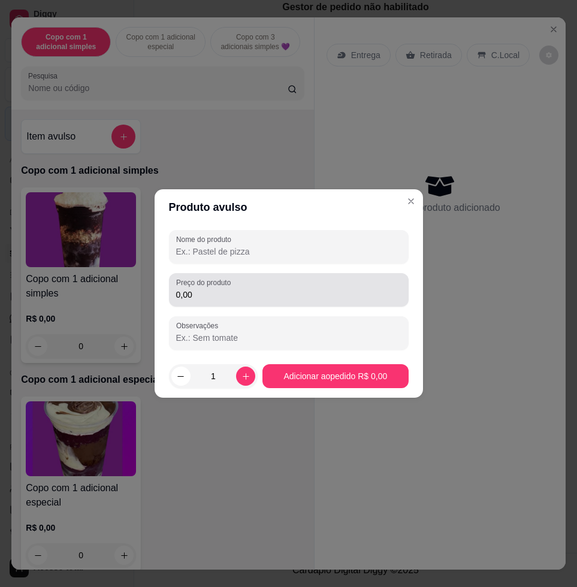
click at [255, 286] on div "0,00" at bounding box center [288, 290] width 225 height 24
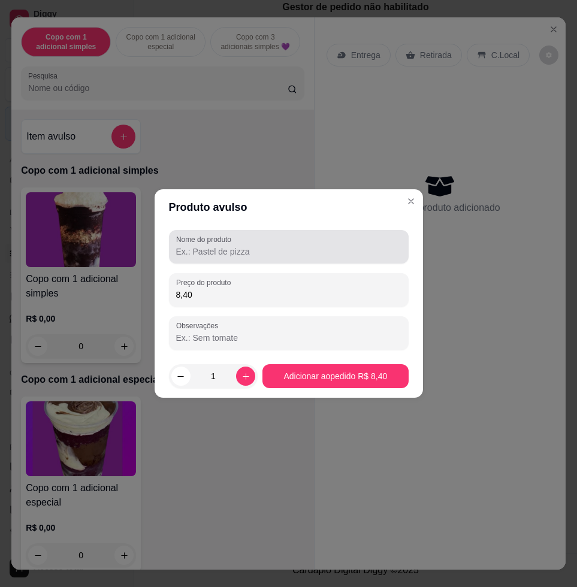
type input "8,40"
click at [273, 249] on input "Nome do produto" at bounding box center [288, 252] width 225 height 12
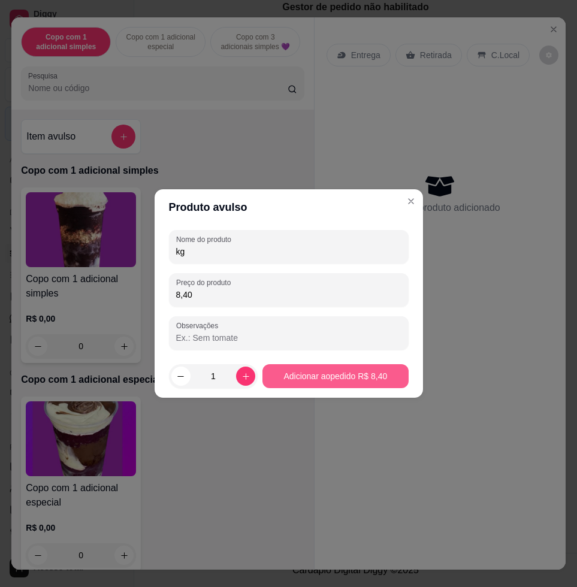
type input "kg"
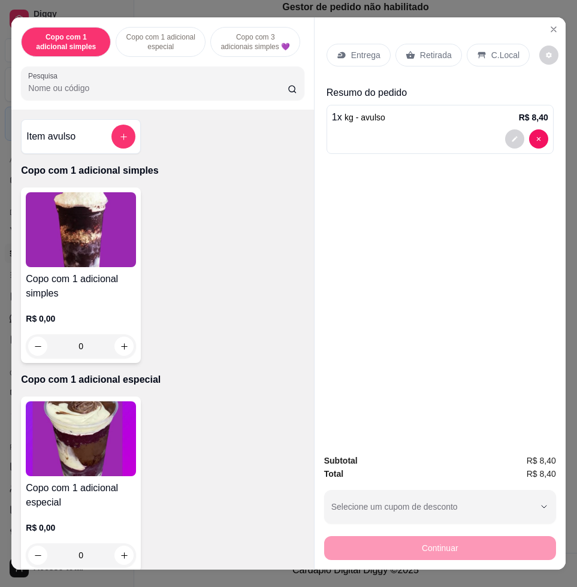
click at [489, 44] on div "C.Local" at bounding box center [498, 55] width 63 height 23
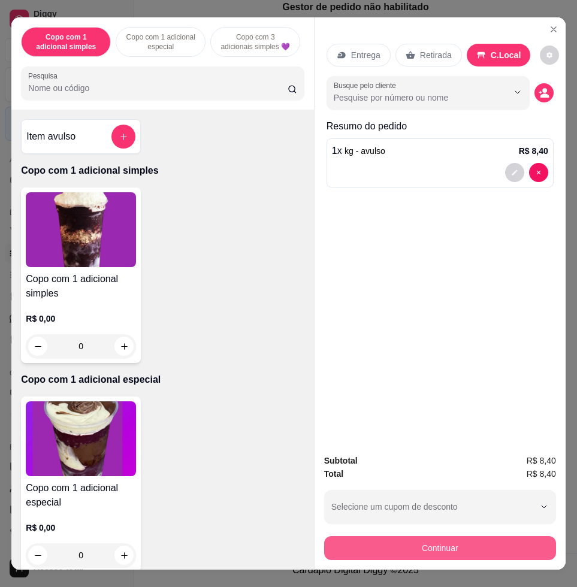
click at [455, 539] on button "Continuar" at bounding box center [440, 548] width 232 height 24
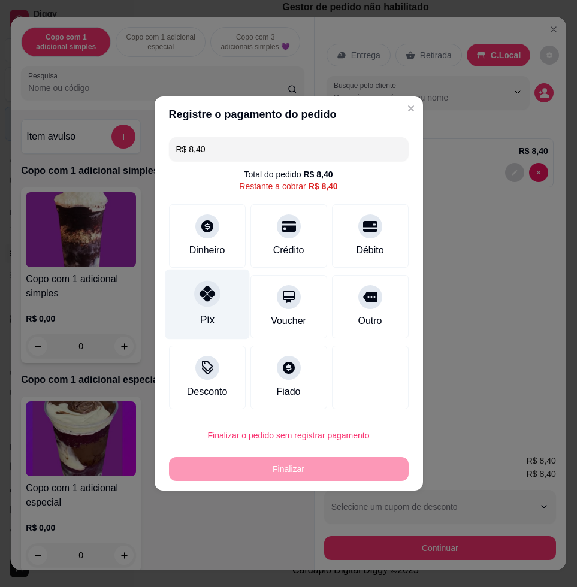
click at [200, 299] on icon at bounding box center [207, 294] width 16 height 16
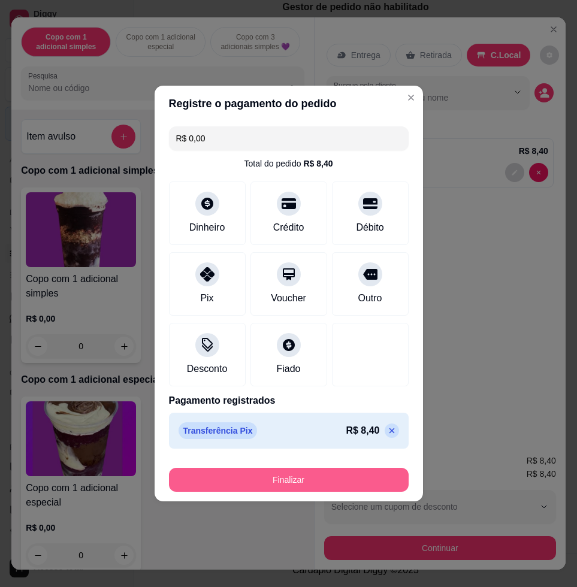
click at [289, 480] on button "Finalizar" at bounding box center [289, 480] width 240 height 24
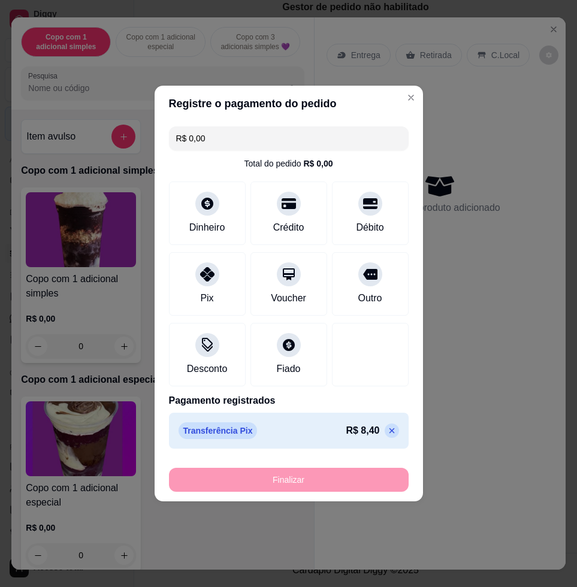
type input "-R$ 8,40"
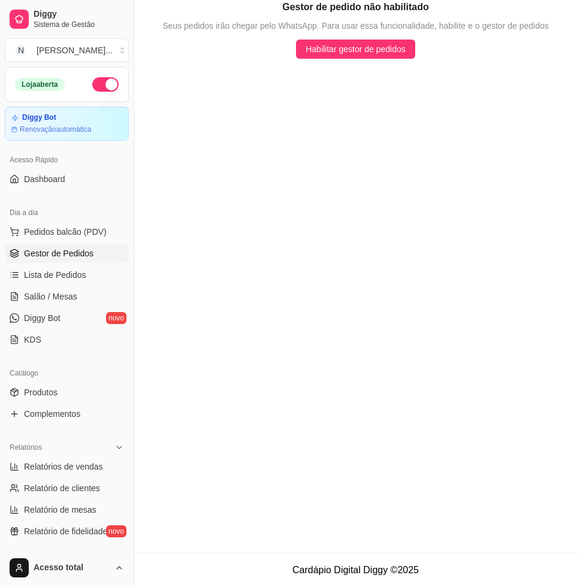
click at [78, 221] on div "Dia a dia" at bounding box center [67, 212] width 124 height 19
click at [77, 229] on span "Pedidos balcão (PDV)" at bounding box center [65, 232] width 83 height 12
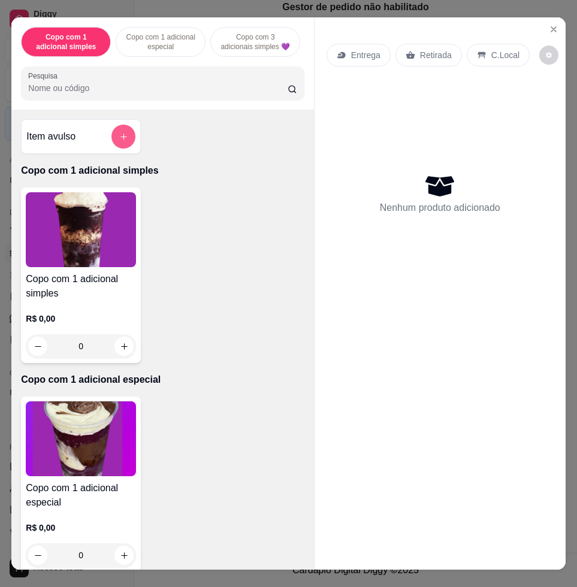
click at [128, 140] on button "add-separate-item" at bounding box center [123, 137] width 24 height 24
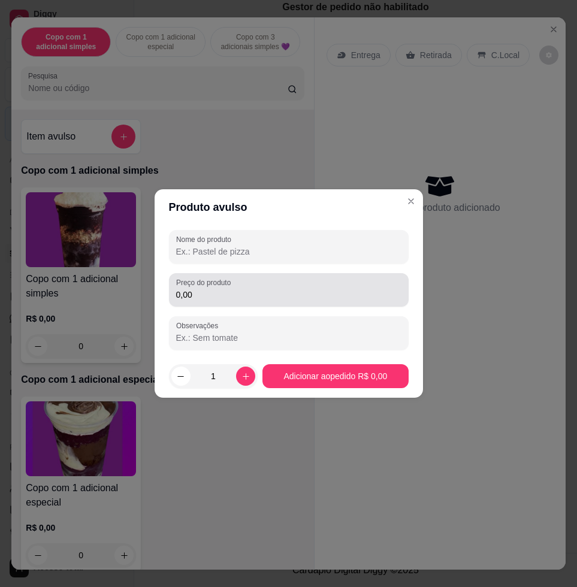
click at [205, 292] on input "0,00" at bounding box center [288, 295] width 225 height 12
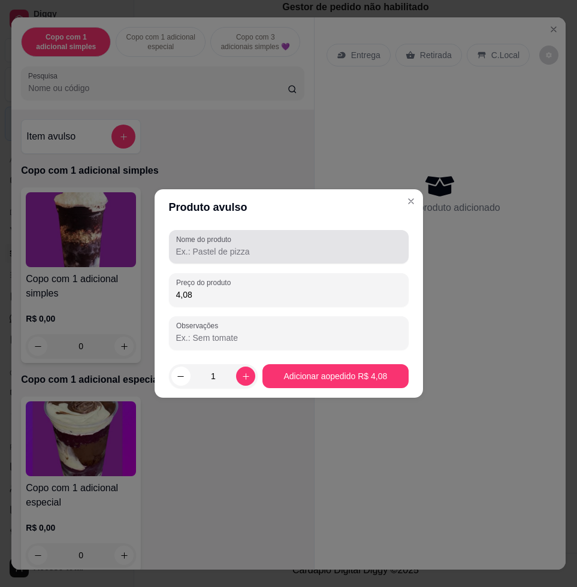
type input "4,08"
click at [259, 252] on input "Nome do produto" at bounding box center [288, 252] width 225 height 12
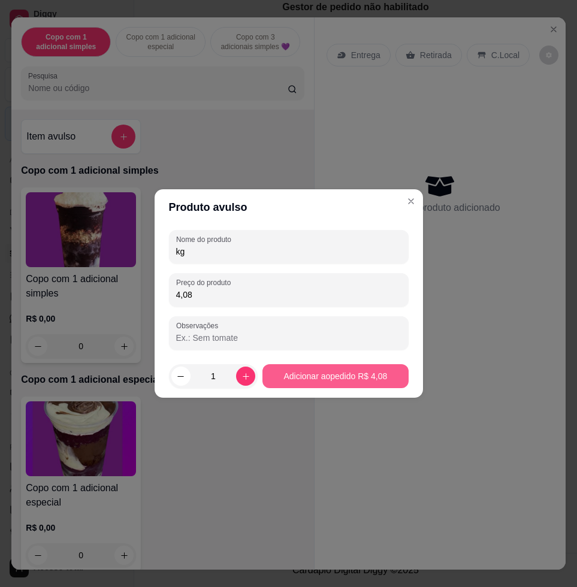
type input "kg"
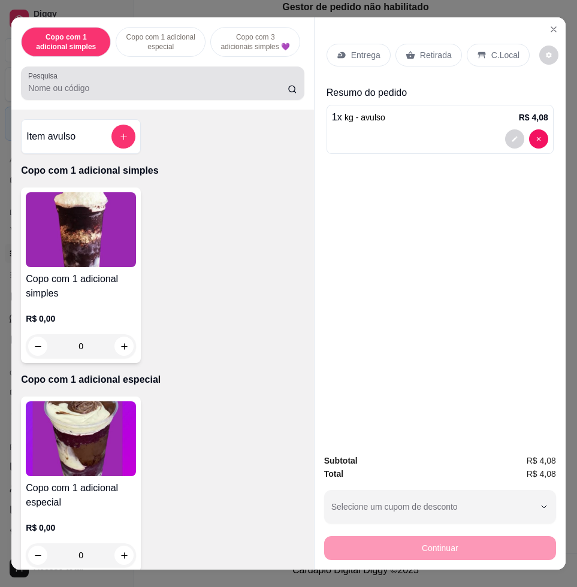
click at [164, 94] on input "Pesquisa" at bounding box center [157, 88] width 259 height 12
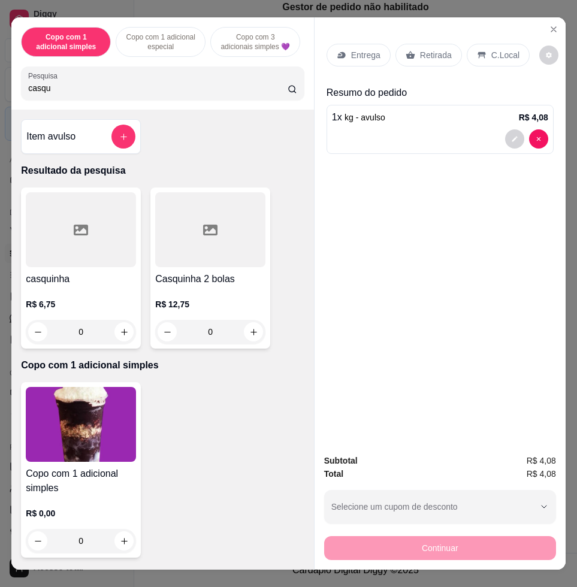
type input "casqu"
click at [125, 340] on button "increase-product-quantity" at bounding box center [124, 332] width 19 height 19
type input "1"
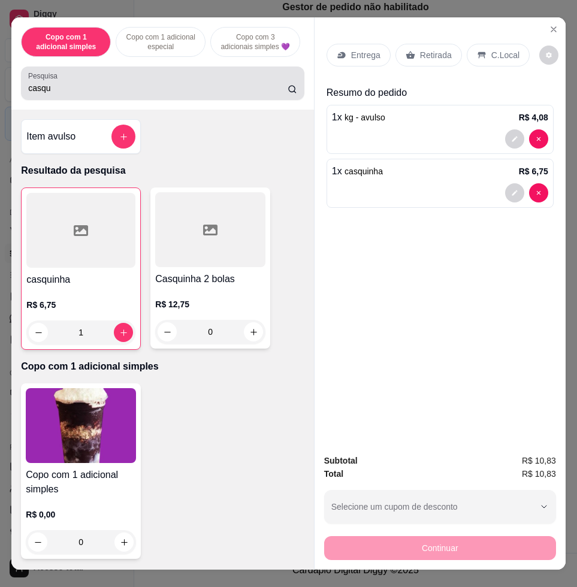
click at [116, 89] on input "casqu" at bounding box center [157, 88] width 259 height 12
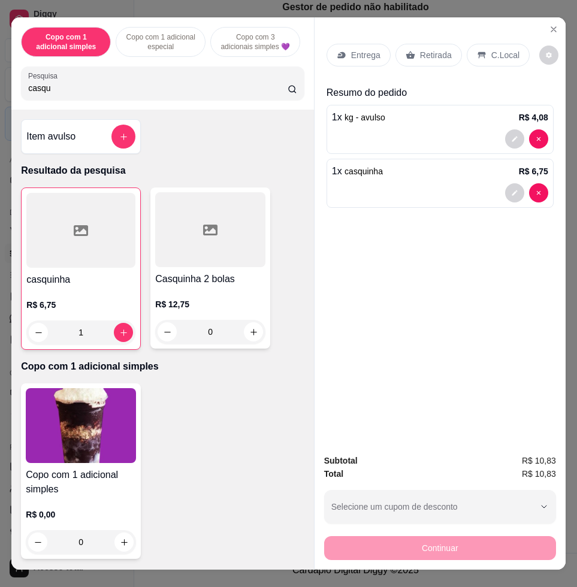
click at [116, 89] on input "casqu" at bounding box center [157, 88] width 259 height 12
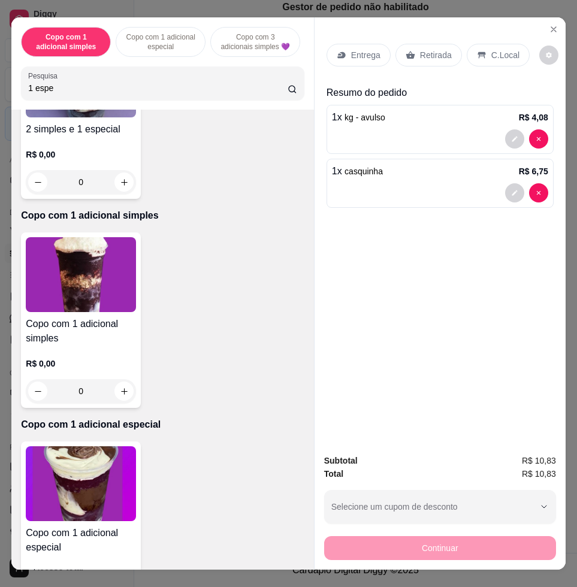
scroll to position [225, 0]
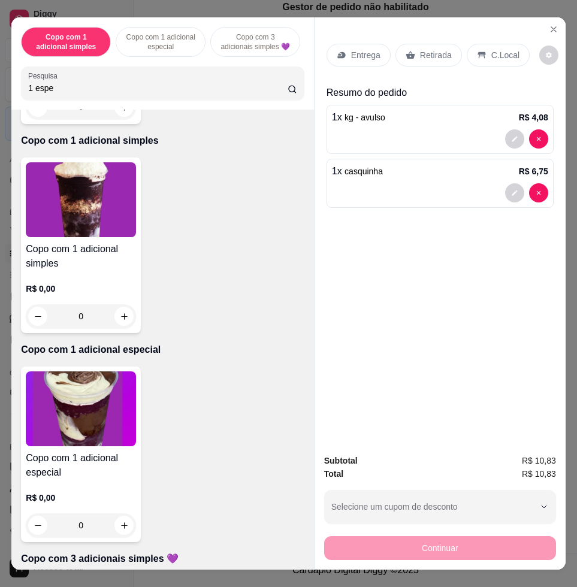
type input "1 espe"
click at [90, 426] on img at bounding box center [81, 408] width 110 height 75
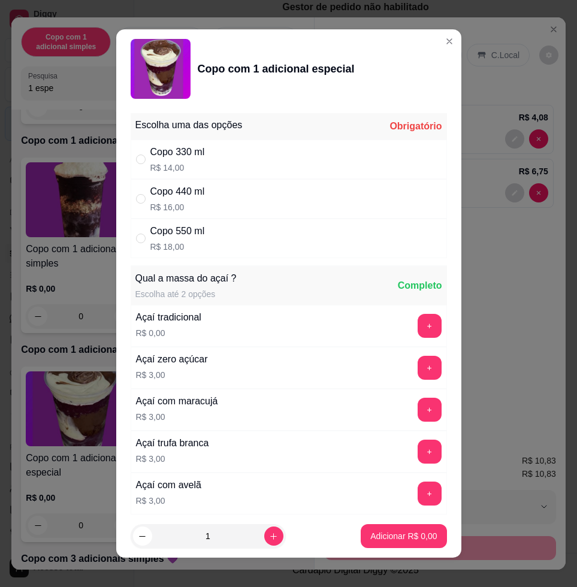
click at [222, 191] on div "Copo 440 ml R$ 16,00" at bounding box center [289, 199] width 316 height 40
radio input "true"
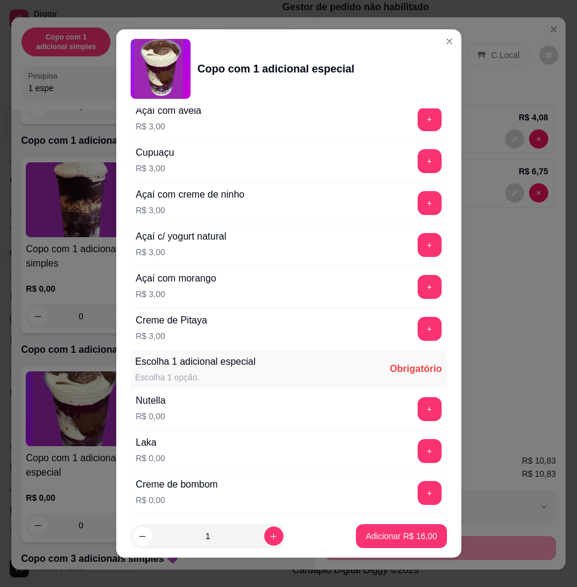
scroll to position [674, 0]
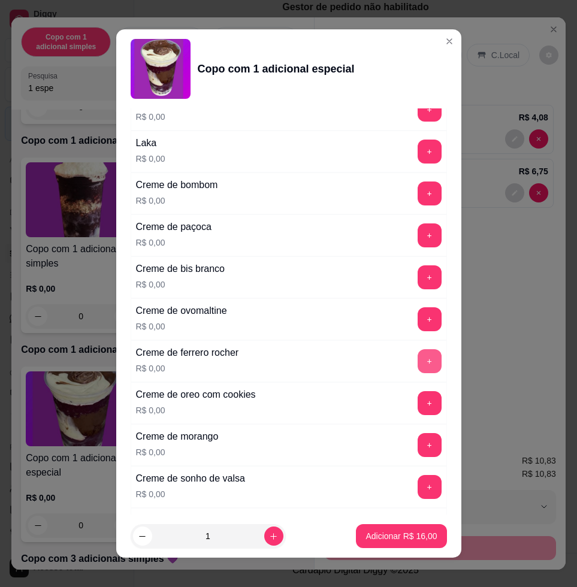
click at [418, 368] on button "+" at bounding box center [430, 361] width 24 height 24
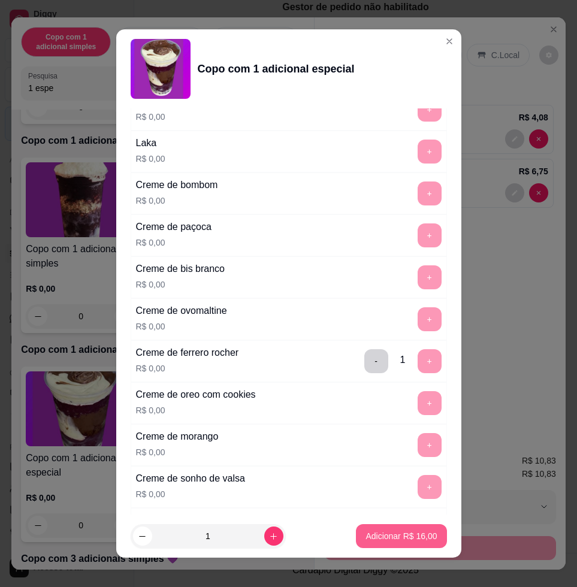
click at [401, 542] on button "Adicionar R$ 16,00" at bounding box center [401, 536] width 90 height 24
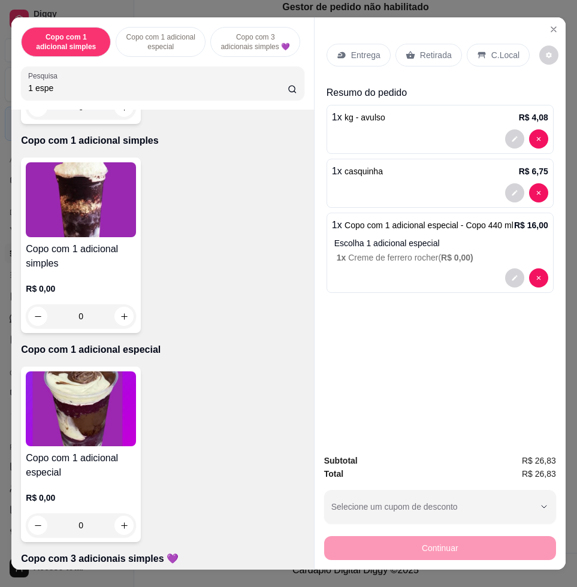
click at [482, 48] on div "C.Local" at bounding box center [498, 55] width 63 height 23
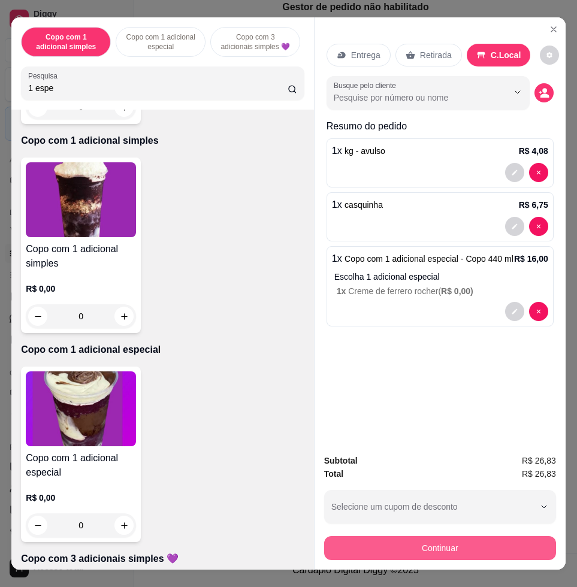
click at [439, 540] on button "Continuar" at bounding box center [440, 548] width 232 height 24
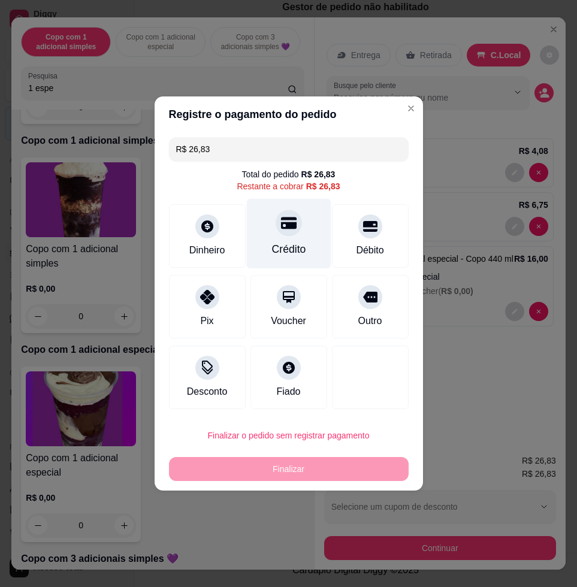
click at [290, 231] on div at bounding box center [289, 223] width 26 height 26
type input "R$ 0,00"
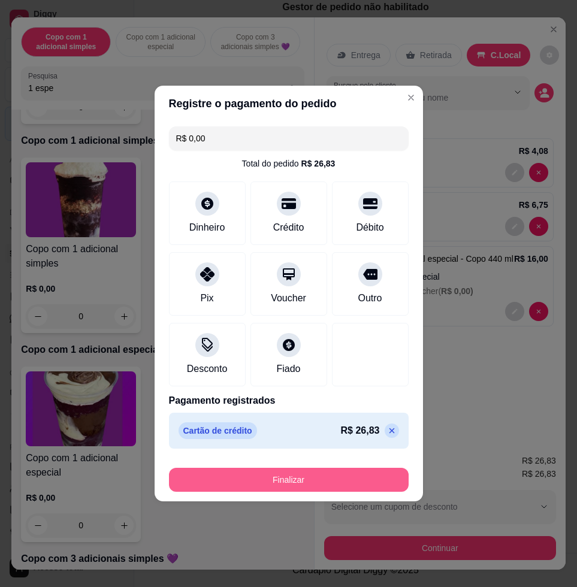
click at [289, 482] on button "Finalizar" at bounding box center [289, 480] width 240 height 24
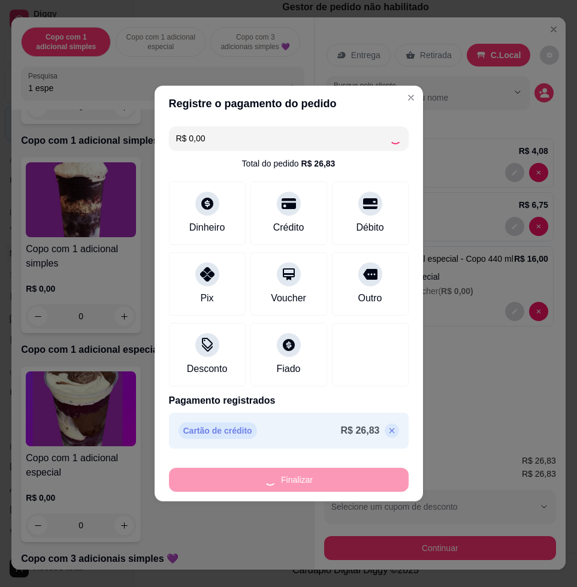
type input "0"
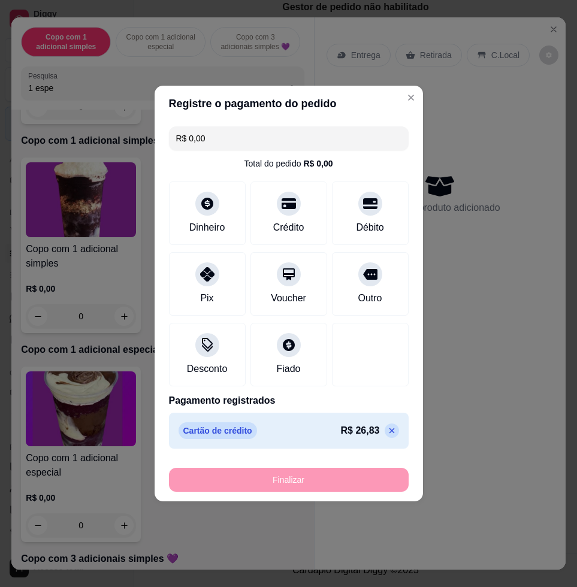
type input "-R$ 26,83"
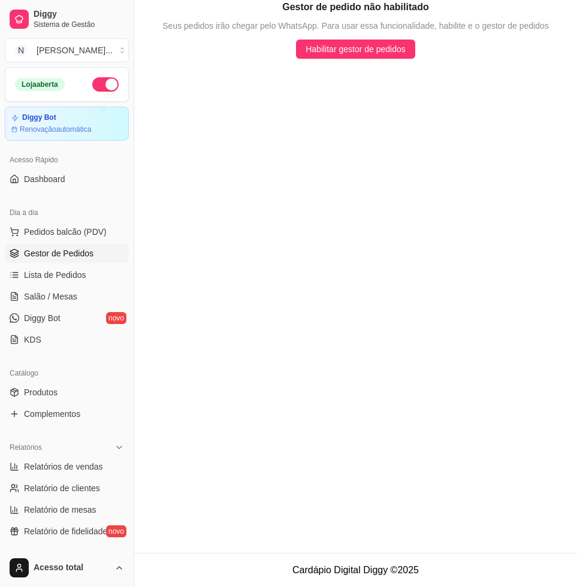
click at [65, 217] on div "Dia a dia" at bounding box center [67, 212] width 124 height 19
click at [61, 233] on span "Pedidos balcão (PDV)" at bounding box center [65, 232] width 83 height 12
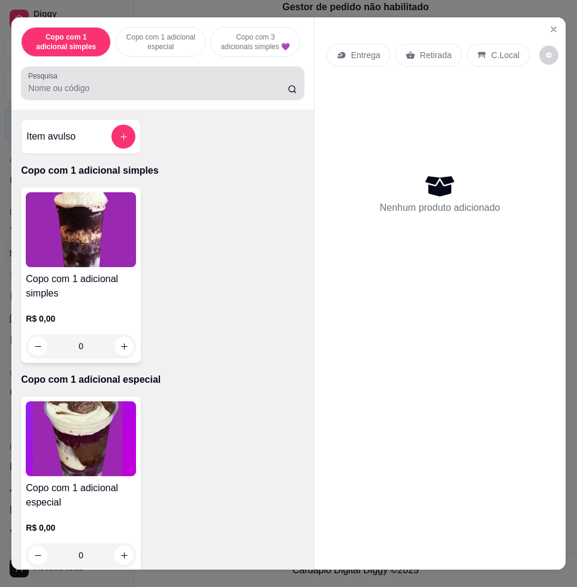
click at [48, 81] on label "Pesquisa" at bounding box center [45, 76] width 34 height 10
click at [48, 83] on input "Pesquisa" at bounding box center [157, 88] width 259 height 12
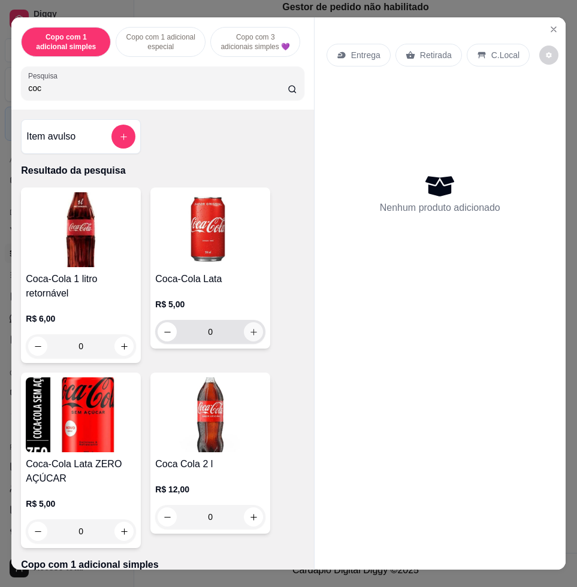
type input "coc"
click at [249, 336] on icon "increase-product-quantity" at bounding box center [253, 332] width 9 height 9
type input "1"
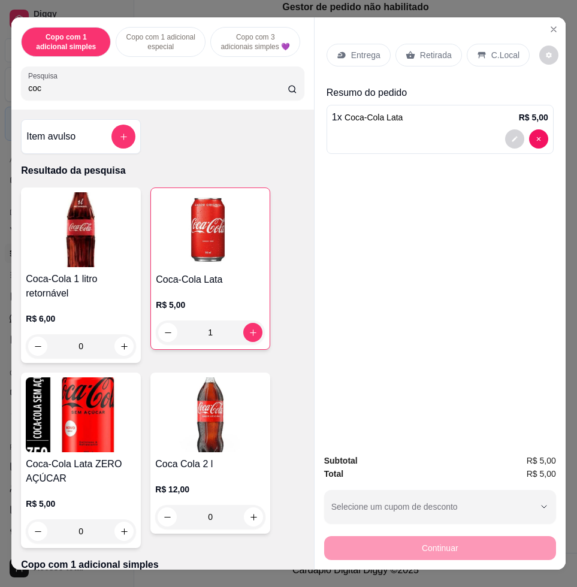
click at [491, 54] on p "C.Local" at bounding box center [505, 55] width 28 height 12
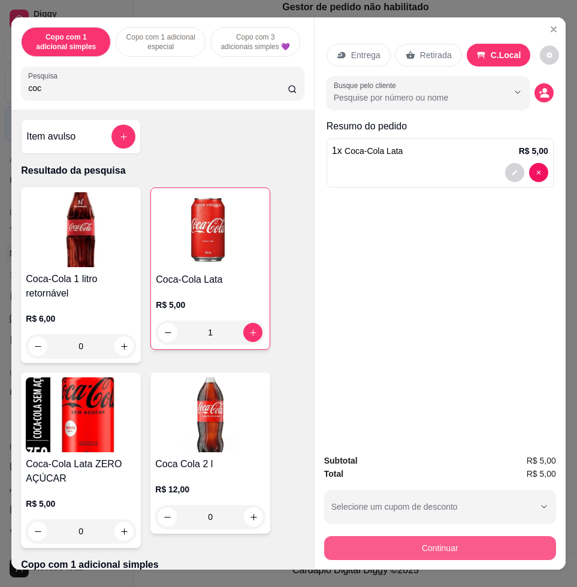
click at [437, 545] on button "Continuar" at bounding box center [440, 548] width 232 height 24
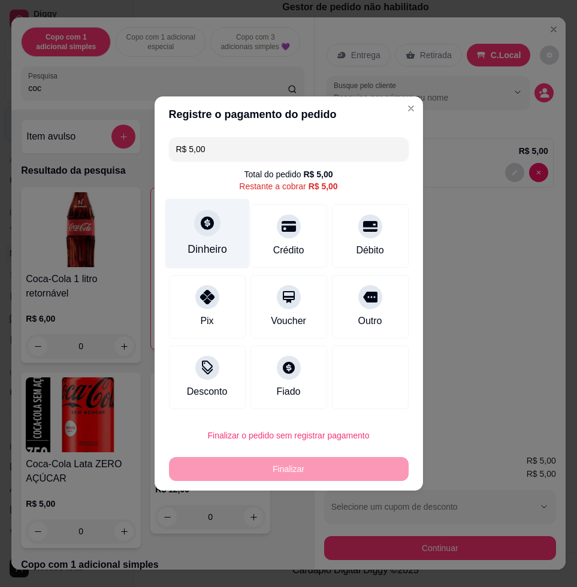
click at [216, 226] on div at bounding box center [207, 223] width 26 height 26
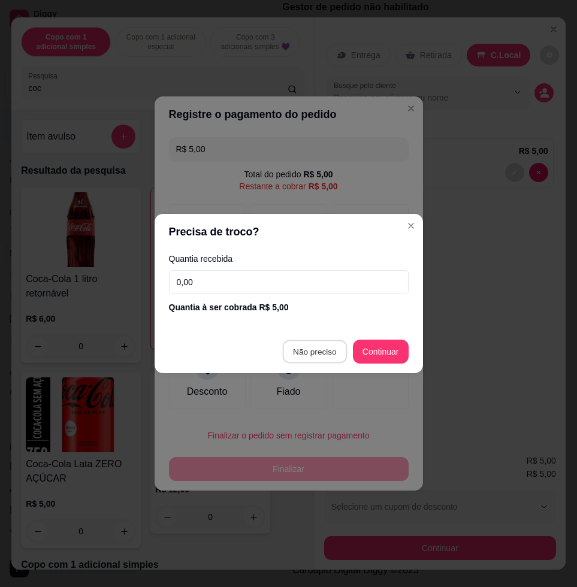
type input "R$ 0,00"
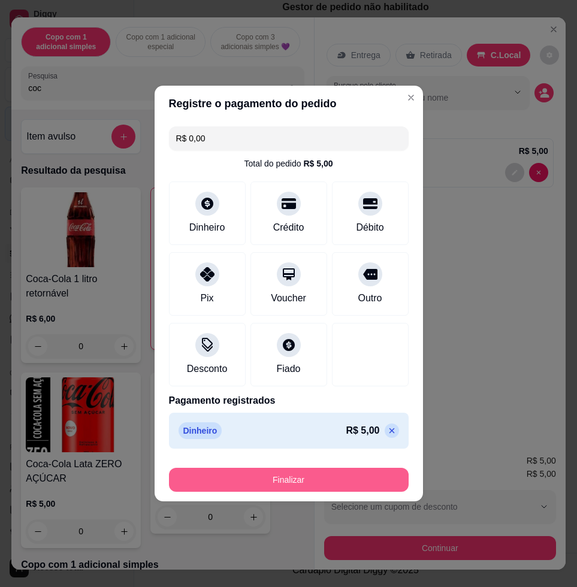
click at [282, 476] on button "Finalizar" at bounding box center [289, 480] width 240 height 24
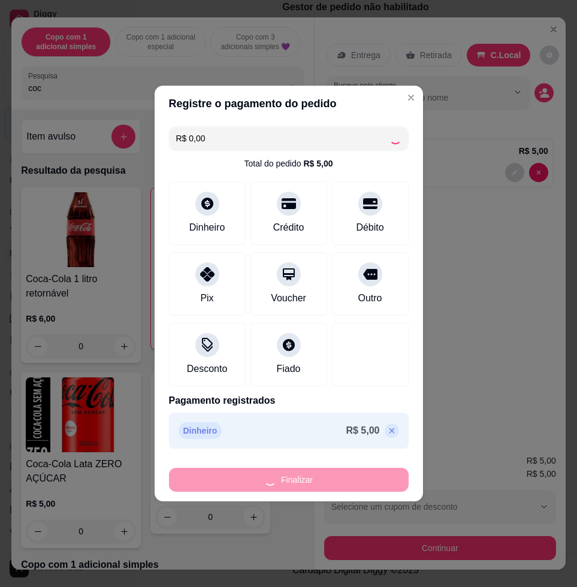
type input "0"
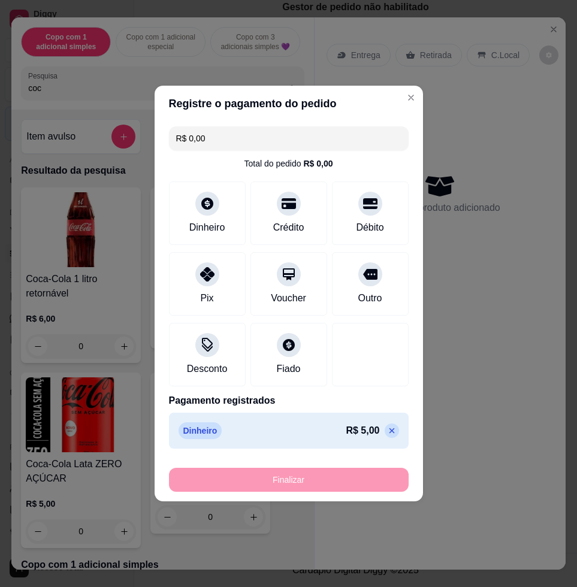
type input "-R$ 5,00"
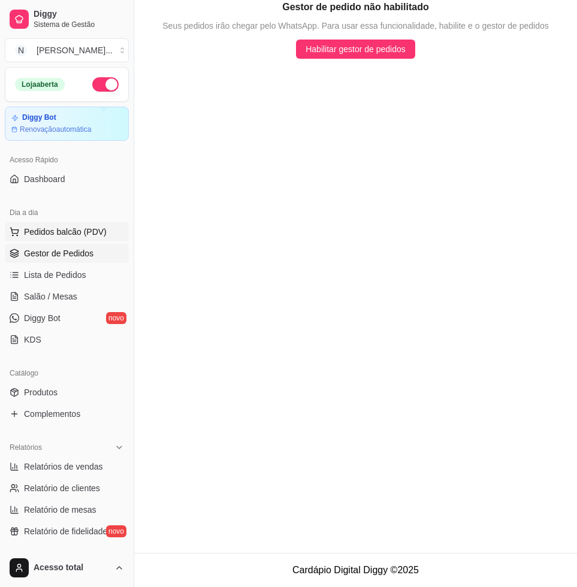
click at [62, 233] on span "Pedidos balcão (PDV)" at bounding box center [65, 232] width 83 height 12
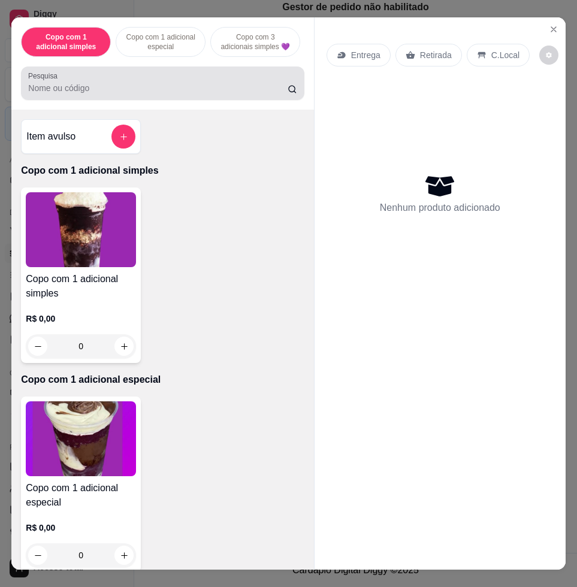
click at [232, 81] on div at bounding box center [162, 83] width 268 height 24
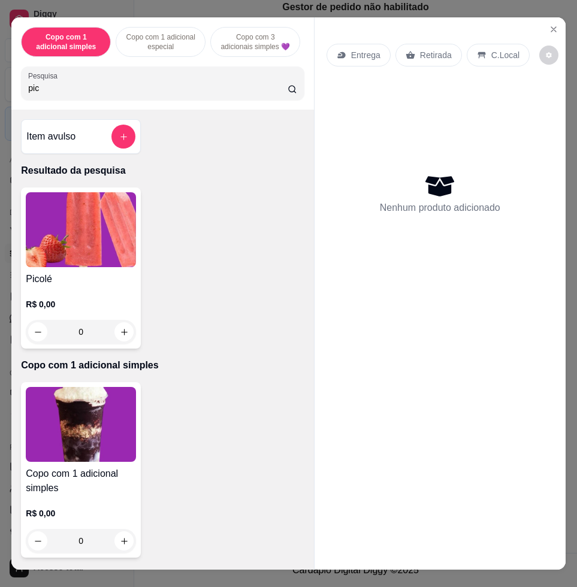
type input "pic"
click at [120, 226] on img at bounding box center [81, 229] width 110 height 75
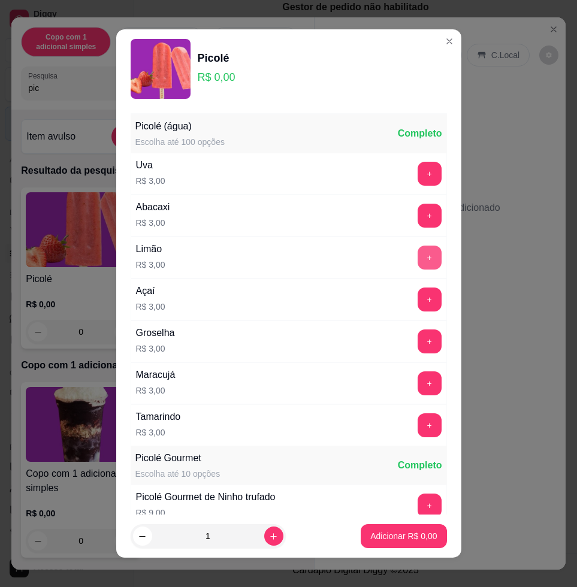
click at [418, 253] on button "+" at bounding box center [430, 258] width 24 height 24
click at [418, 253] on button "+" at bounding box center [429, 257] width 23 height 23
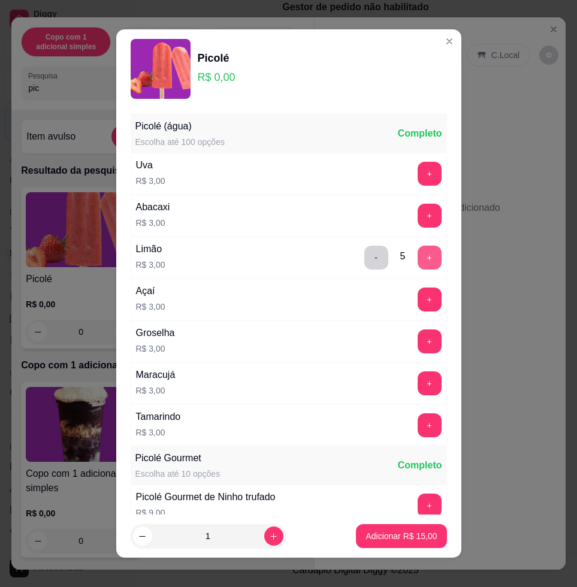
click at [418, 253] on button "+" at bounding box center [430, 258] width 24 height 24
click at [418, 253] on button "+" at bounding box center [429, 257] width 23 height 23
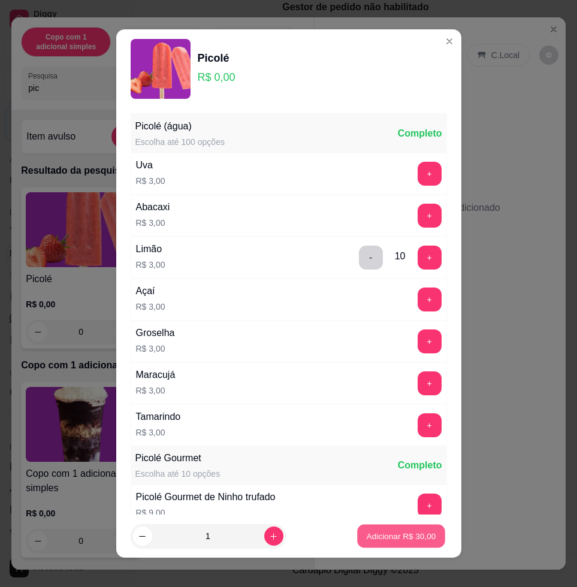
click at [394, 527] on button "Adicionar R$ 30,00" at bounding box center [402, 536] width 88 height 23
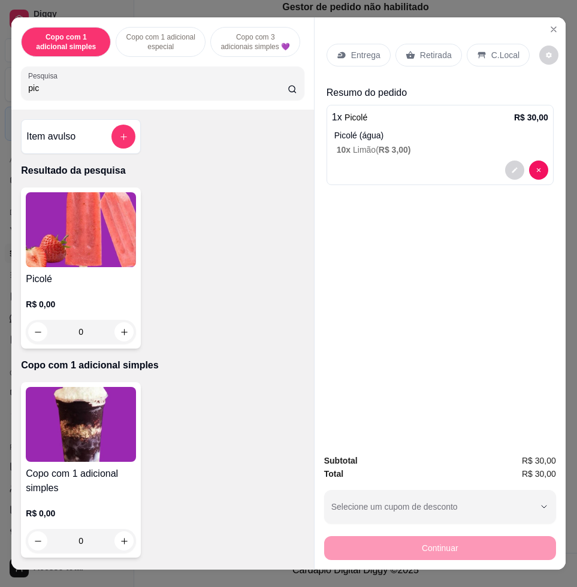
click at [480, 55] on div "C.Local" at bounding box center [498, 55] width 63 height 23
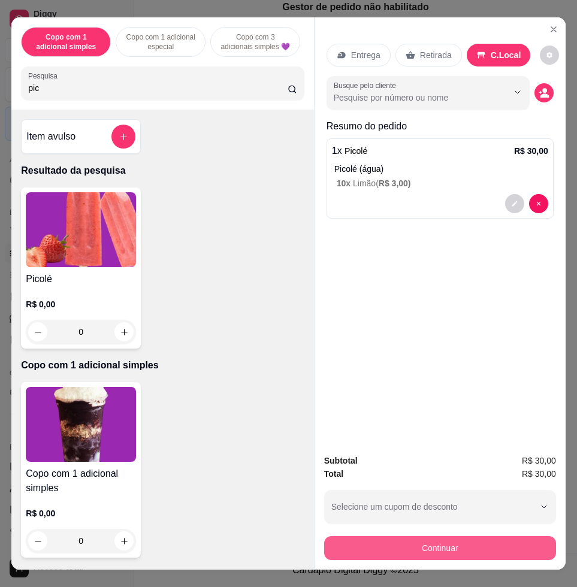
click at [438, 540] on button "Continuar" at bounding box center [440, 548] width 232 height 24
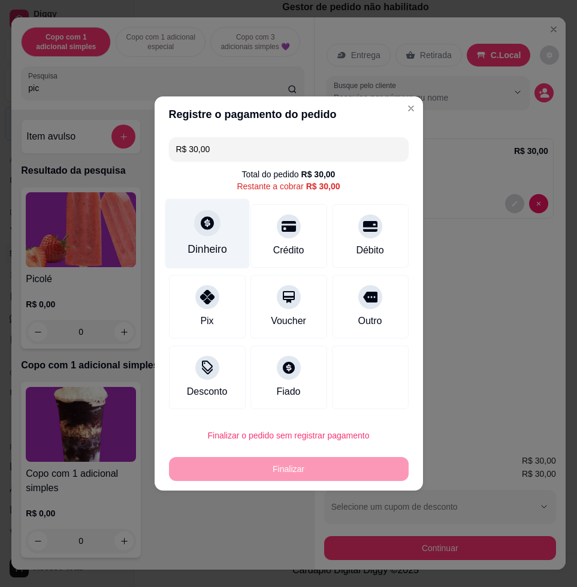
click at [208, 214] on div at bounding box center [207, 223] width 26 height 26
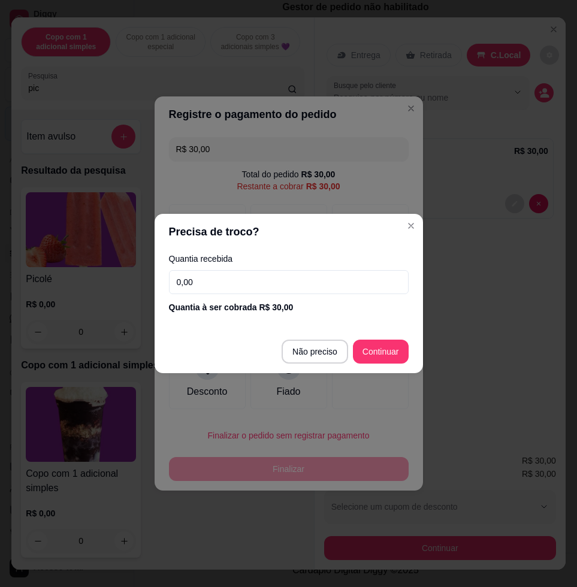
click at [256, 279] on input "0,00" at bounding box center [289, 282] width 240 height 24
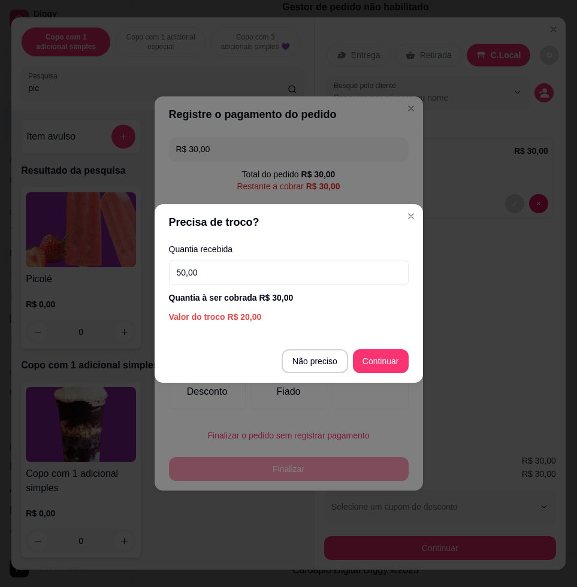
type input "50,00"
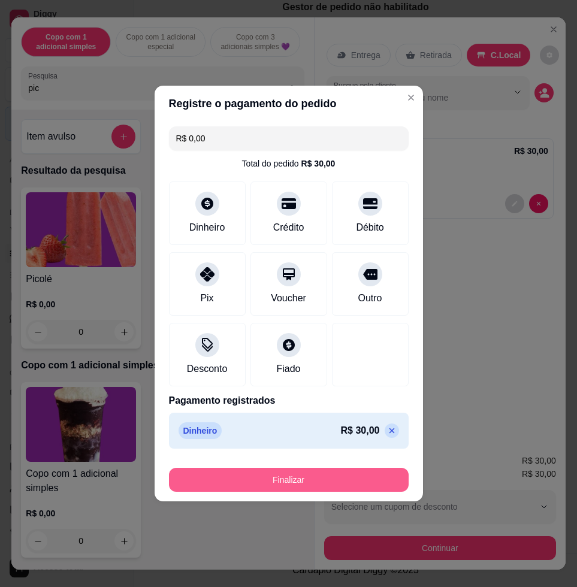
click at [286, 477] on button "Finalizar" at bounding box center [289, 480] width 240 height 24
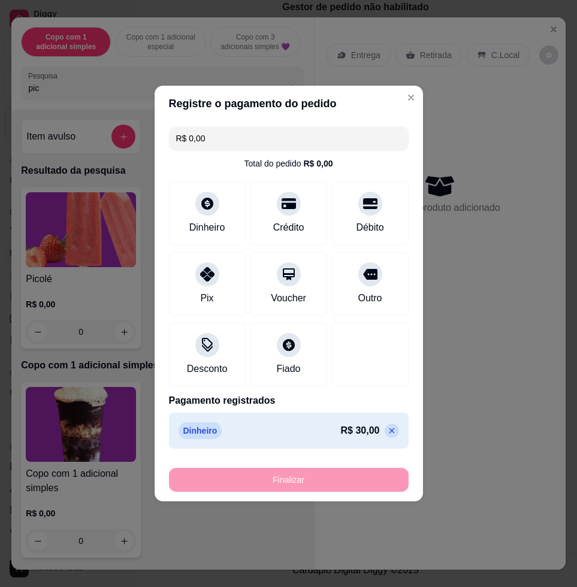
type input "-R$ 30,00"
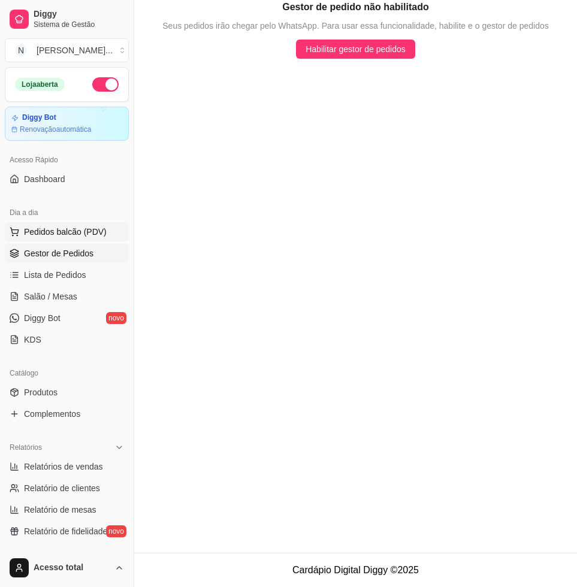
click at [71, 231] on span "Pedidos balcão (PDV)" at bounding box center [65, 232] width 83 height 12
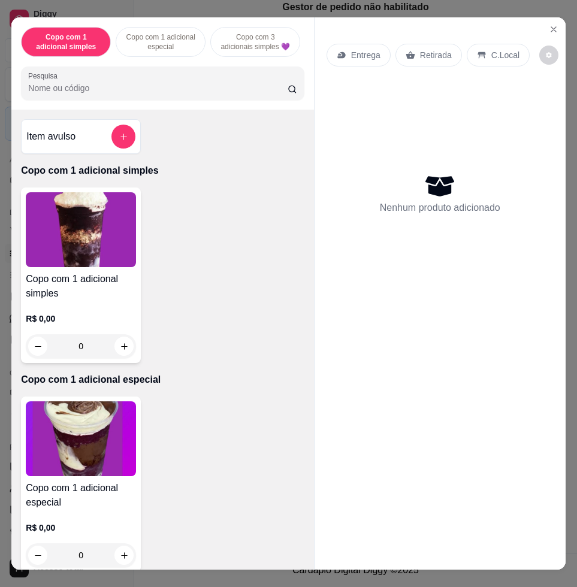
click at [149, 87] on input "Pesquisa" at bounding box center [157, 88] width 259 height 12
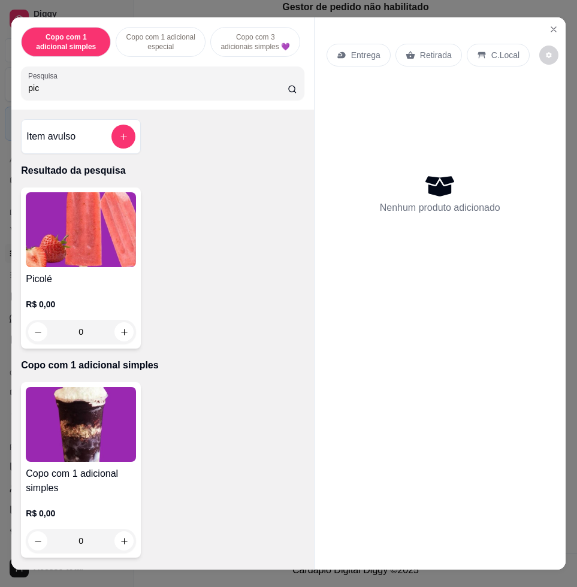
type input "pic"
click at [109, 220] on img at bounding box center [81, 229] width 110 height 75
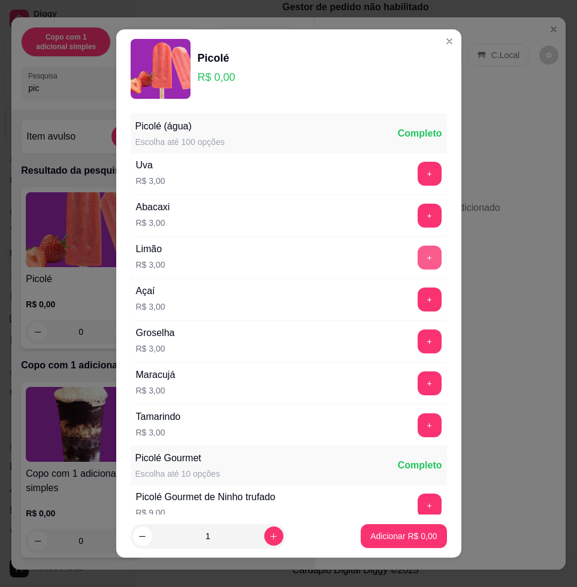
click at [418, 259] on button "+" at bounding box center [430, 258] width 24 height 24
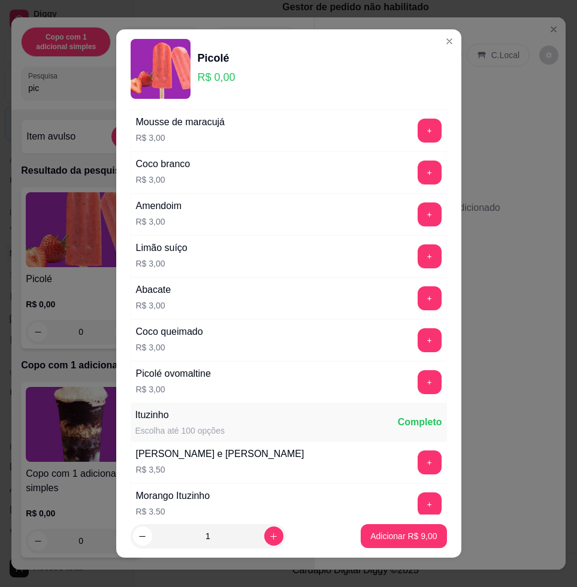
scroll to position [974, 0]
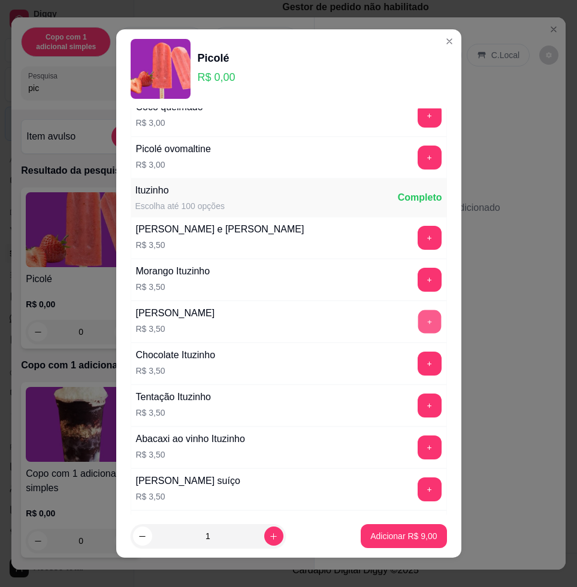
click at [418, 324] on button "+" at bounding box center [429, 321] width 23 height 23
click at [393, 534] on p "Adicionar R$ 16,00" at bounding box center [400, 536] width 71 height 12
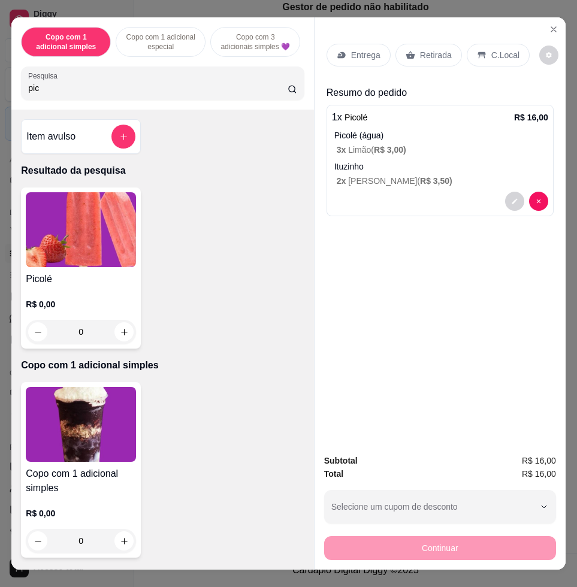
click at [495, 44] on div "C.Local" at bounding box center [498, 55] width 63 height 23
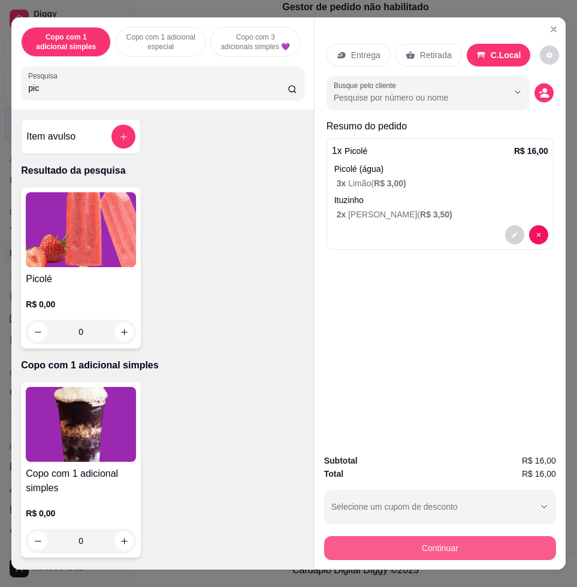
click at [421, 549] on button "Continuar" at bounding box center [440, 548] width 232 height 24
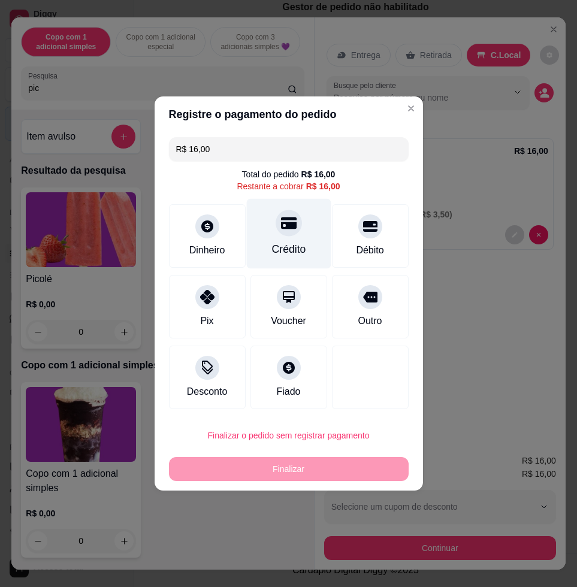
click at [289, 255] on div "Crédito" at bounding box center [288, 249] width 34 height 16
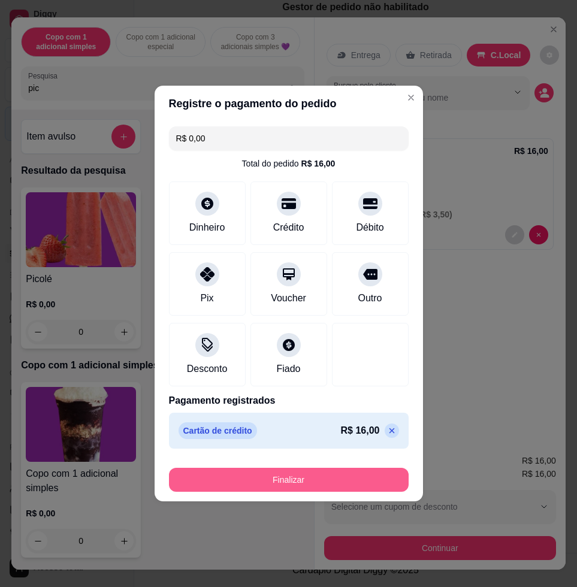
click at [285, 481] on button "Finalizar" at bounding box center [289, 480] width 240 height 24
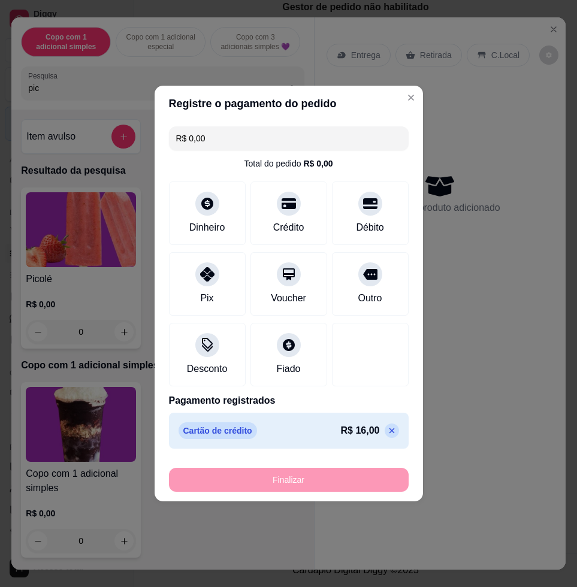
type input "-R$ 16,00"
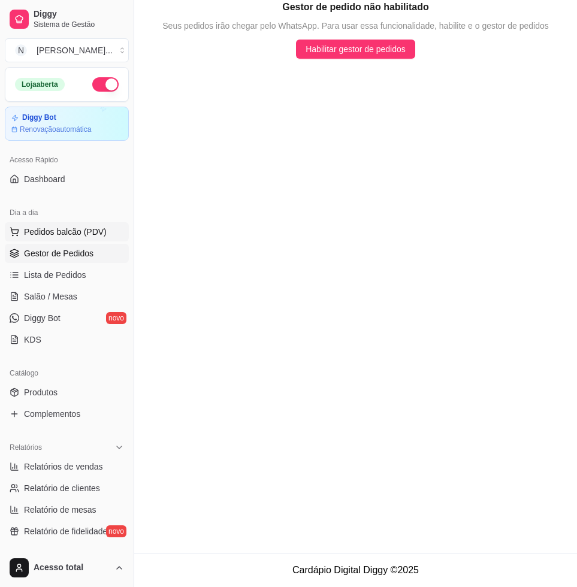
click at [54, 241] on button "Pedidos balcão (PDV)" at bounding box center [67, 231] width 124 height 19
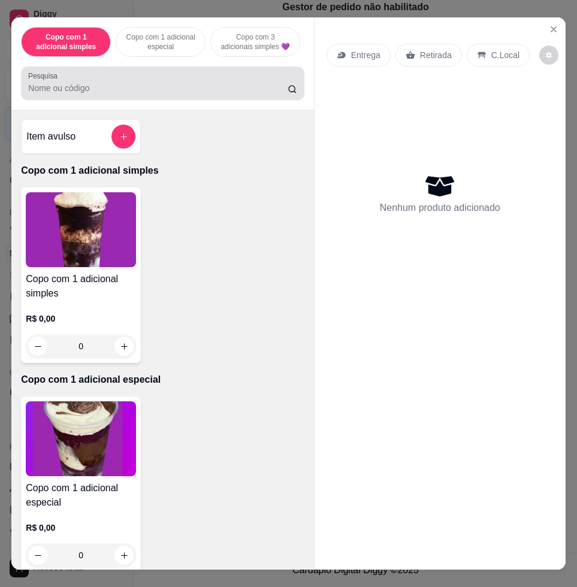
click at [199, 84] on div at bounding box center [162, 83] width 268 height 24
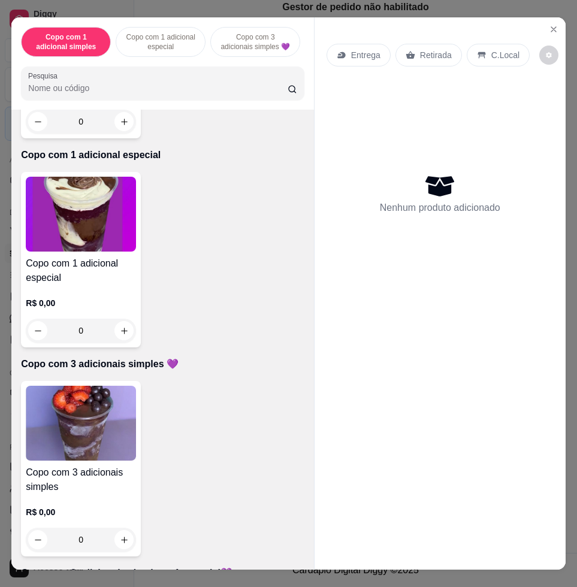
scroll to position [374, 0]
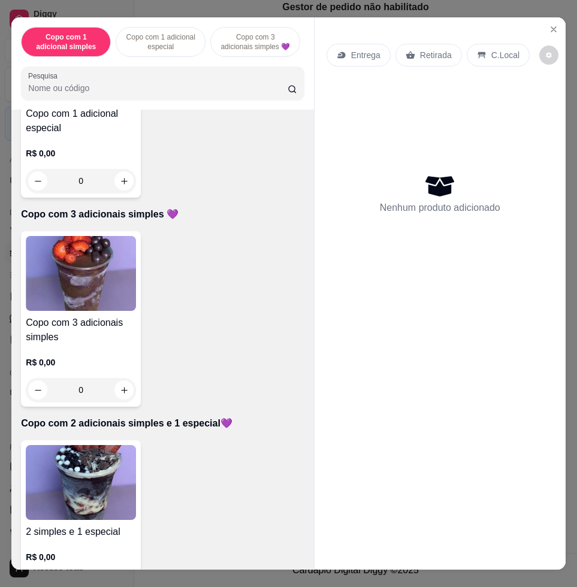
click at [87, 311] on img at bounding box center [81, 273] width 110 height 75
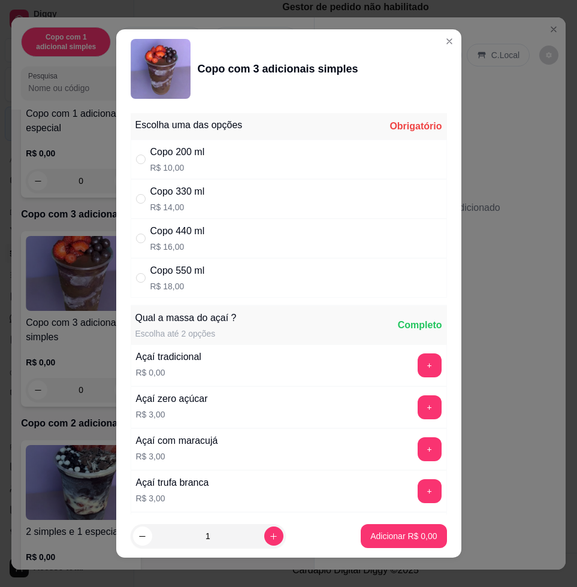
click at [187, 244] on p "R$ 16,00" at bounding box center [177, 247] width 55 height 12
radio input "true"
click at [269, 540] on icon "increase-product-quantity" at bounding box center [273, 536] width 9 height 9
type input "2"
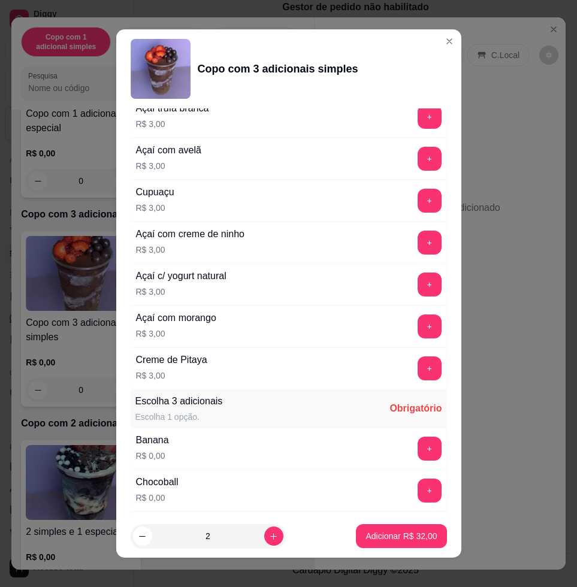
scroll to position [599, 0]
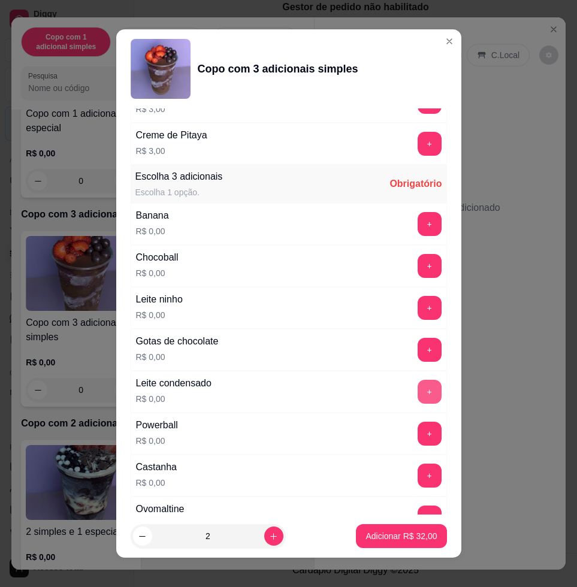
click at [418, 388] on button "+" at bounding box center [430, 392] width 24 height 24
click at [375, 529] on button "Adicionar R$ 32,00" at bounding box center [401, 536] width 90 height 24
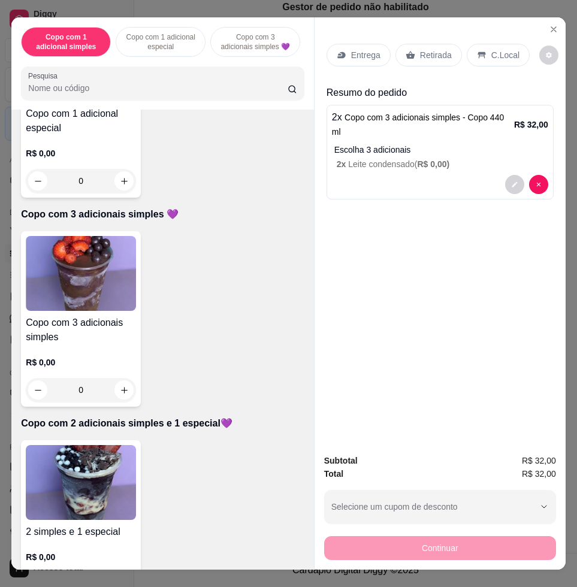
click at [504, 51] on p "C.Local" at bounding box center [505, 55] width 28 height 12
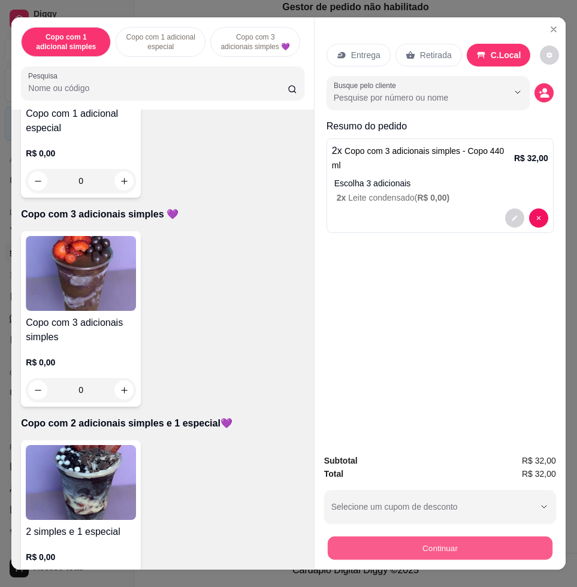
click at [440, 540] on button "Continuar" at bounding box center [440, 547] width 225 height 23
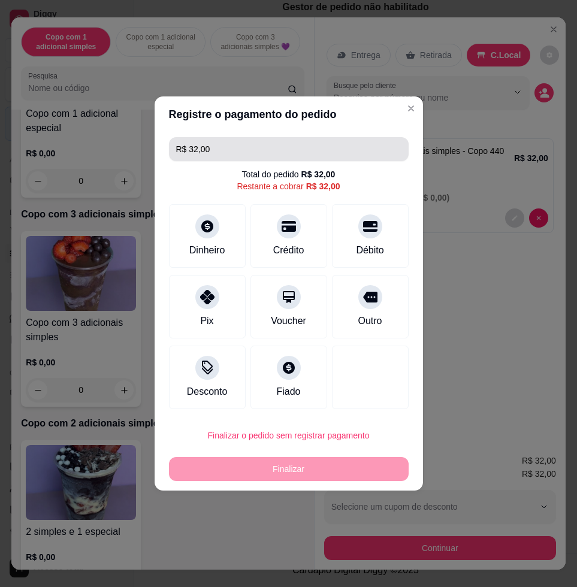
click at [274, 155] on input "R$ 32,00" at bounding box center [288, 149] width 225 height 24
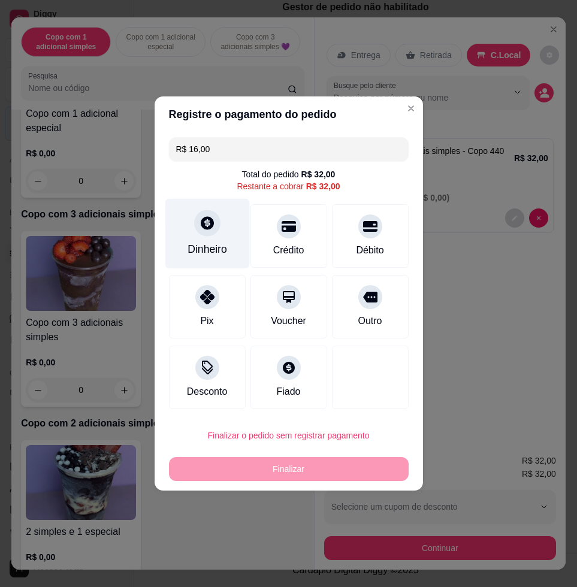
type input "R$ 16,00"
click at [209, 225] on icon at bounding box center [207, 222] width 13 height 13
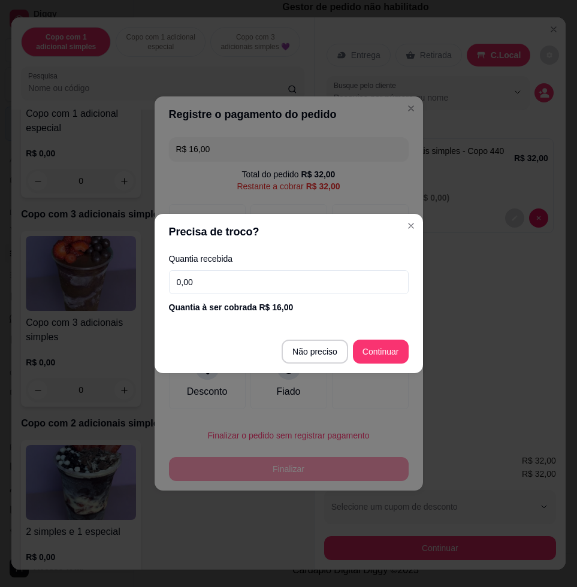
click at [228, 289] on input "0,00" at bounding box center [289, 282] width 240 height 24
type input "100,00"
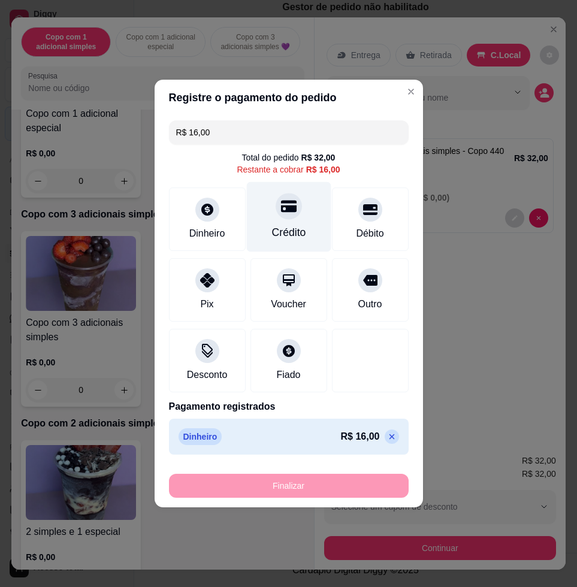
click at [299, 231] on div "Crédito" at bounding box center [288, 233] width 34 height 16
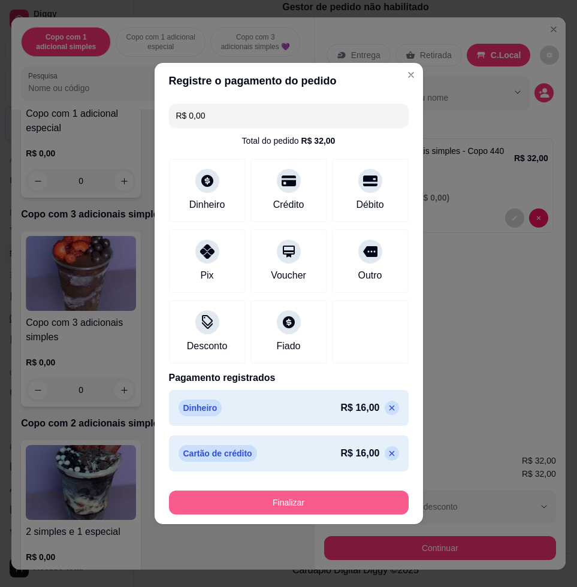
click at [280, 497] on button "Finalizar" at bounding box center [289, 503] width 240 height 24
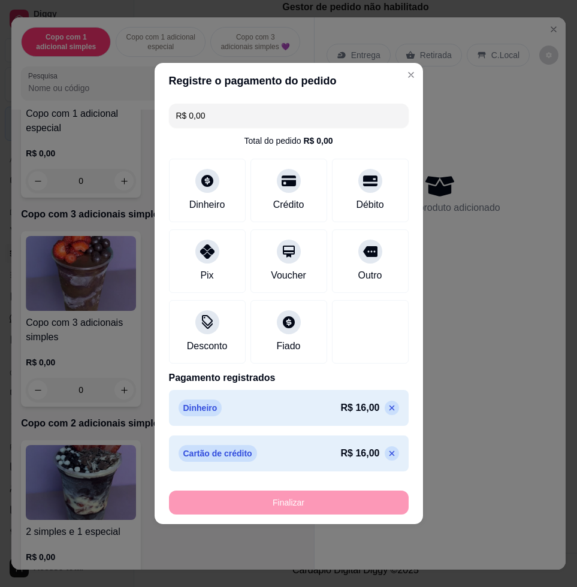
type input "-R$ 32,00"
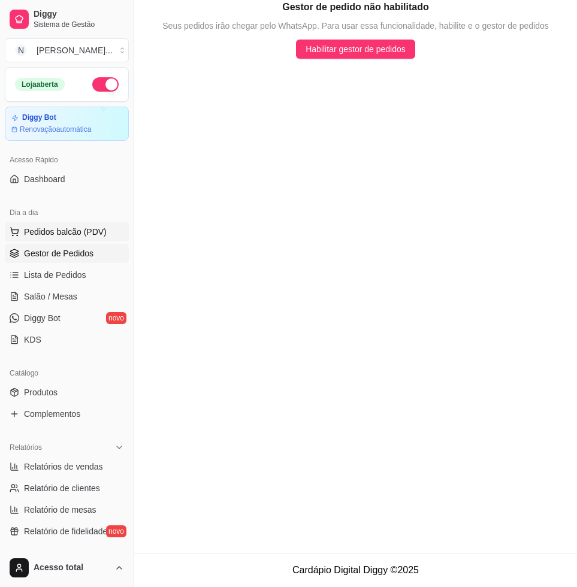
click at [65, 232] on span "Pedidos balcão (PDV)" at bounding box center [65, 232] width 83 height 12
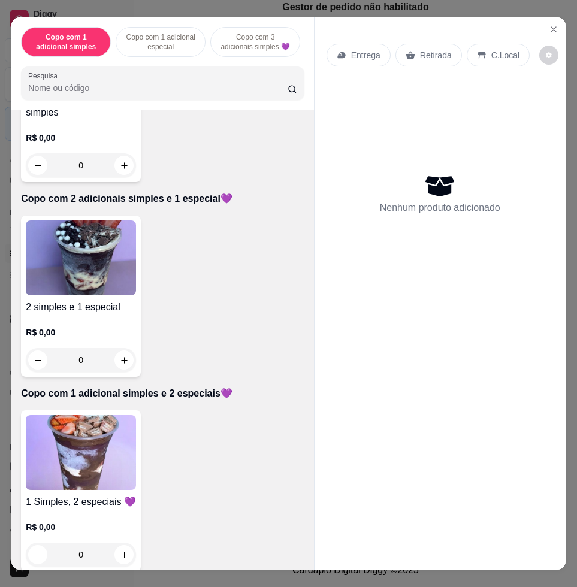
scroll to position [674, 0]
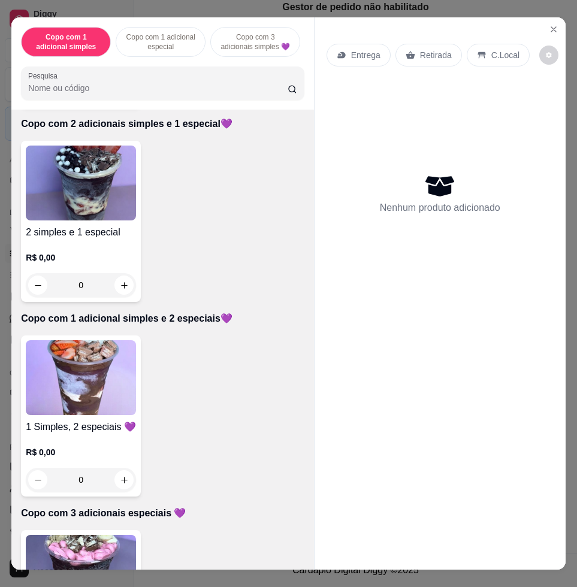
click at [81, 391] on img at bounding box center [81, 377] width 110 height 75
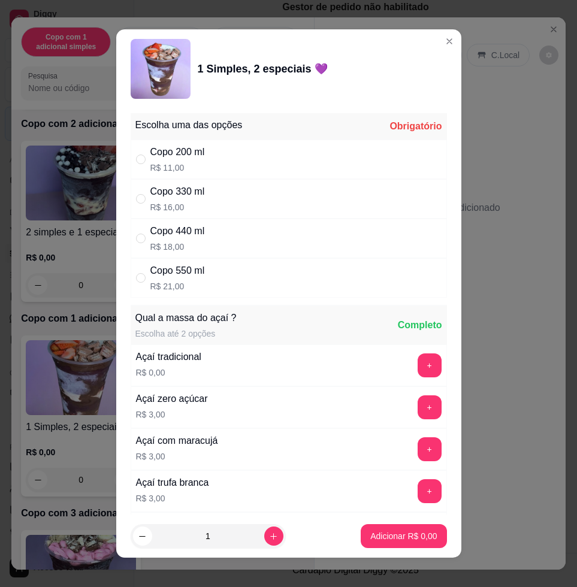
click at [185, 240] on div "Copo 440 ml R$ 18,00" at bounding box center [177, 238] width 55 height 29
radio input "true"
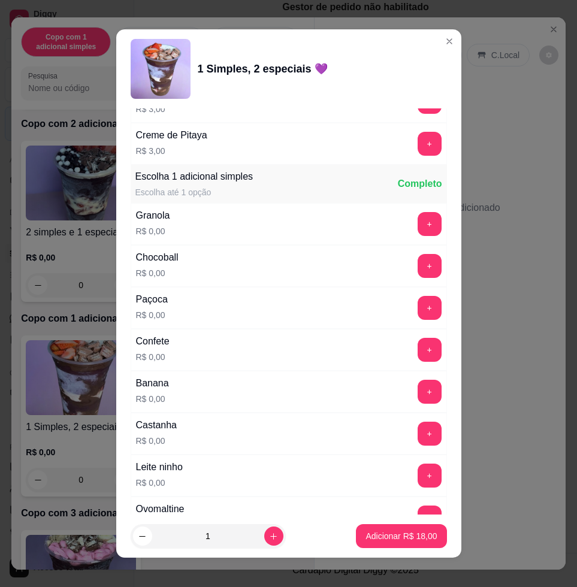
scroll to position [749, 0]
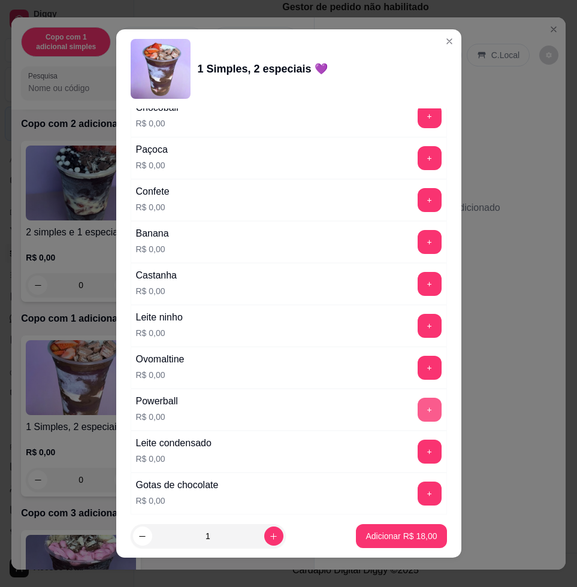
click at [418, 406] on button "+" at bounding box center [430, 410] width 24 height 24
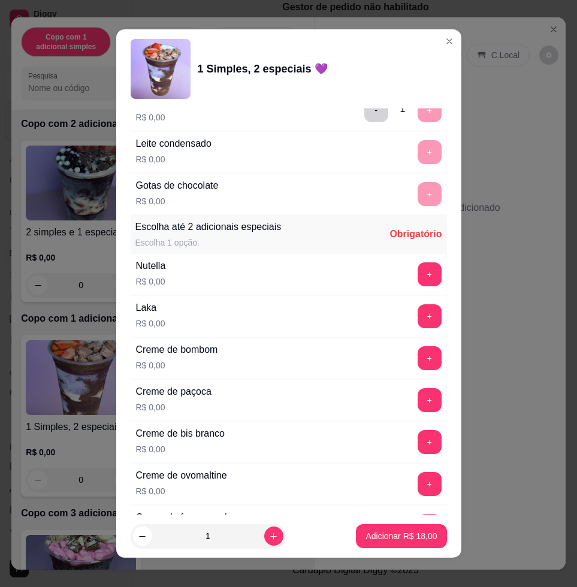
scroll to position [1348, 0]
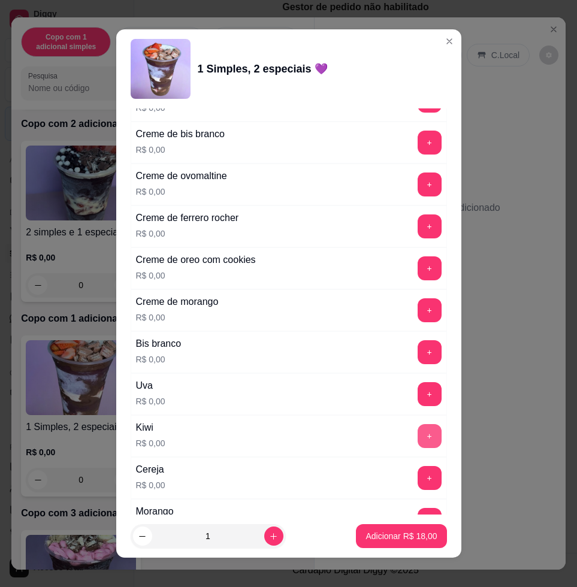
click at [418, 434] on button "+" at bounding box center [430, 436] width 24 height 24
click at [392, 535] on p "Adicionar R$ 18,00" at bounding box center [400, 536] width 71 height 12
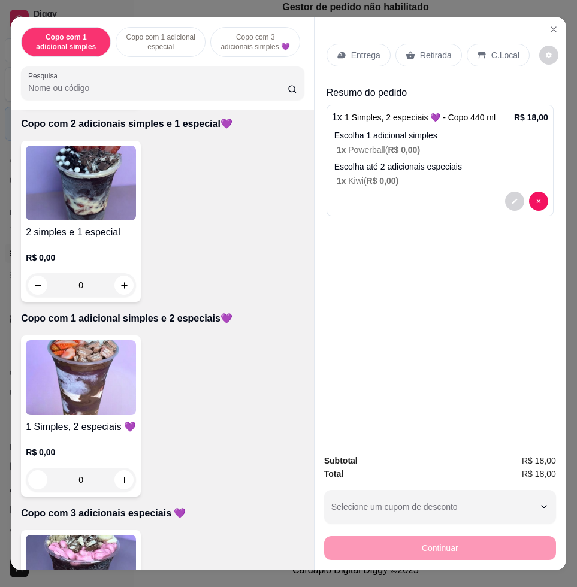
click at [491, 49] on p "C.Local" at bounding box center [505, 55] width 28 height 12
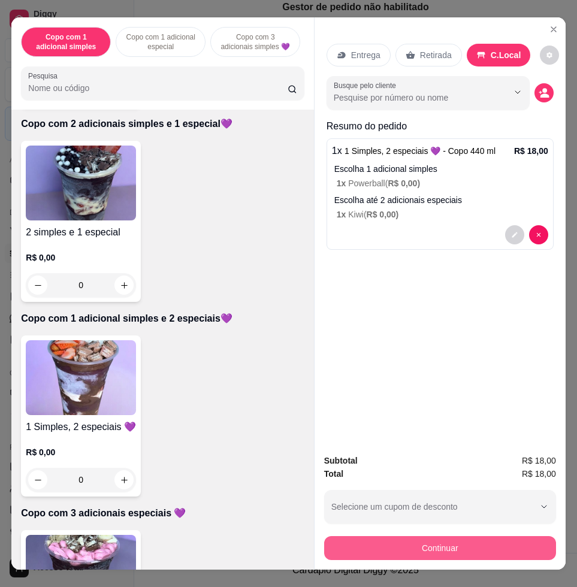
click at [476, 536] on button "Continuar" at bounding box center [440, 548] width 232 height 24
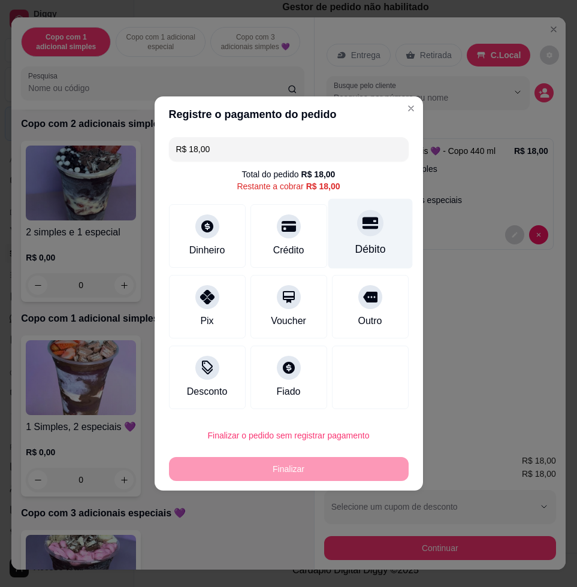
click at [362, 237] on div "Débito" at bounding box center [370, 234] width 84 height 70
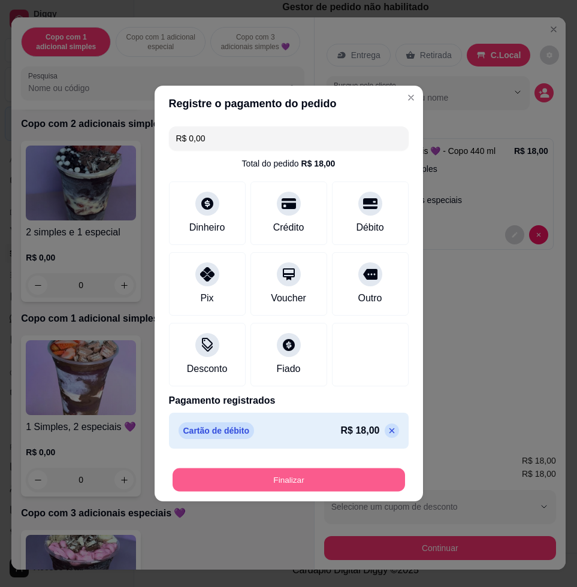
click at [297, 474] on button "Finalizar" at bounding box center [289, 479] width 232 height 23
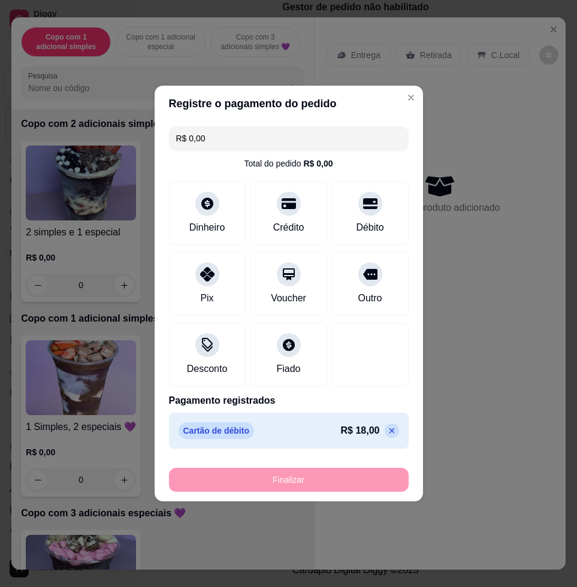
type input "-R$ 18,00"
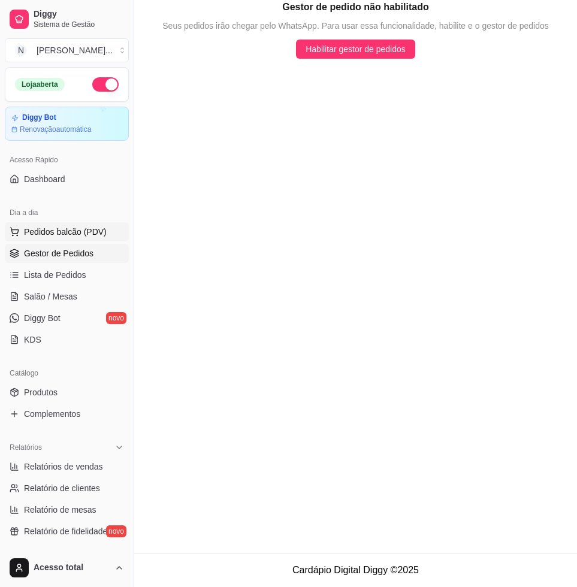
click at [62, 223] on button "Pedidos balcão (PDV)" at bounding box center [67, 231] width 124 height 19
click at [186, 92] on input "Pesquisa" at bounding box center [157, 88] width 259 height 12
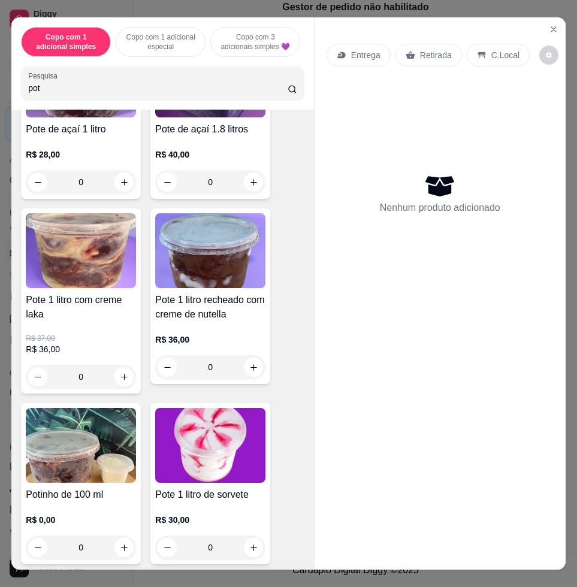
scroll to position [300, 0]
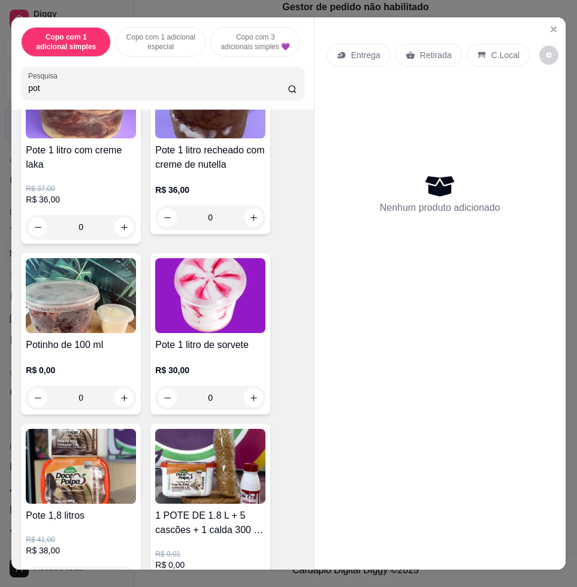
type input "pot"
click at [114, 408] on div "0" at bounding box center [81, 398] width 110 height 24
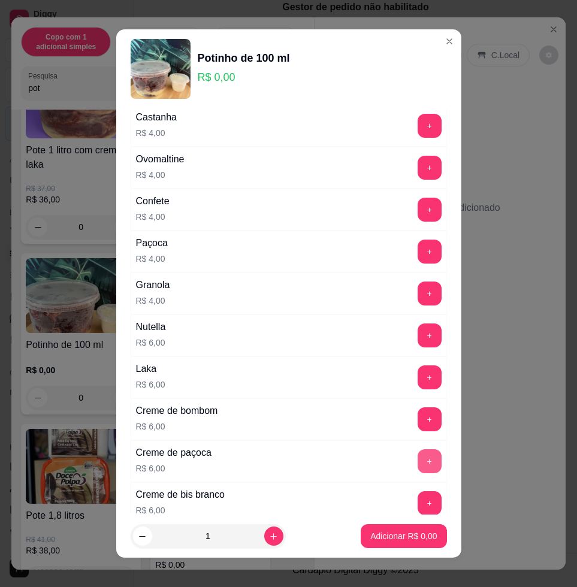
click at [418, 459] on button "+" at bounding box center [430, 461] width 24 height 24
click at [403, 536] on p "Adicionar R$ 6,00" at bounding box center [403, 536] width 66 height 12
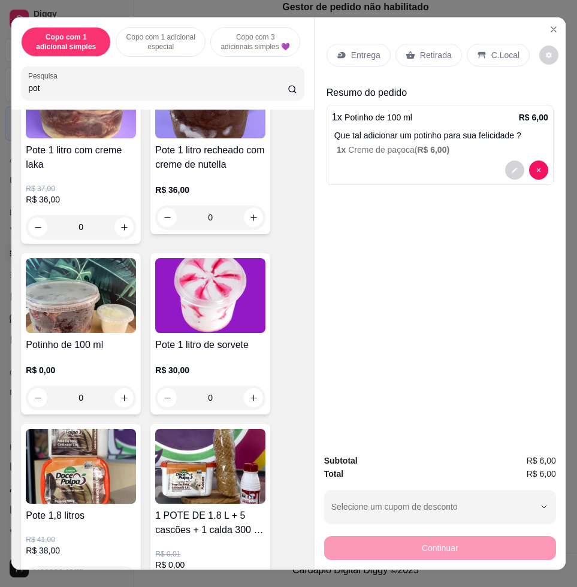
click at [495, 56] on div "C.Local" at bounding box center [498, 55] width 63 height 23
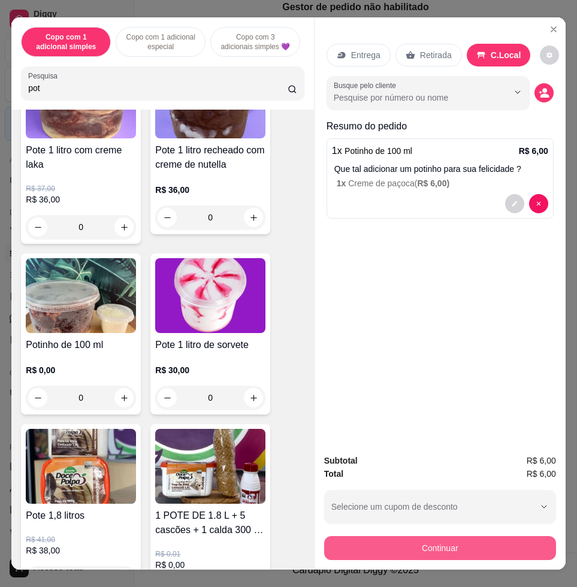
click at [427, 545] on button "Continuar" at bounding box center [440, 548] width 232 height 24
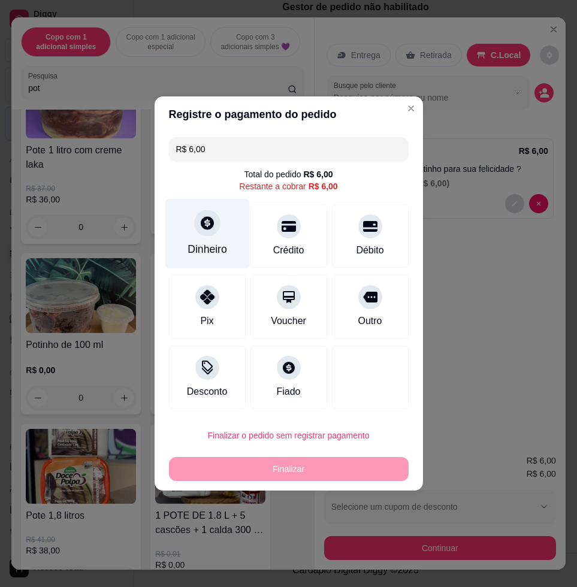
click at [204, 233] on div at bounding box center [207, 223] width 26 height 26
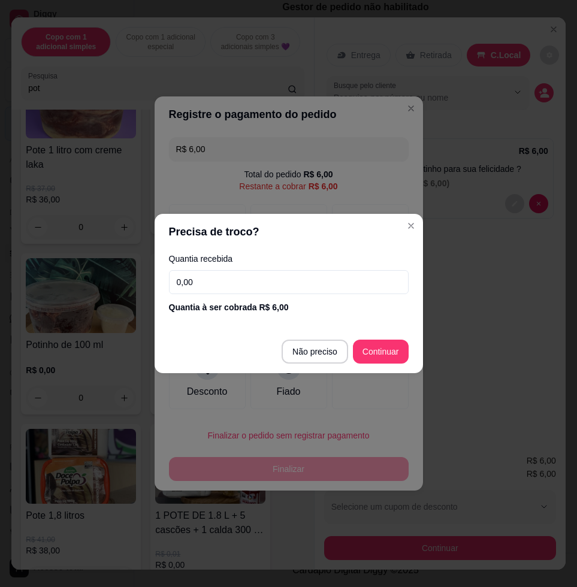
click at [238, 292] on input "0,00" at bounding box center [289, 282] width 240 height 24
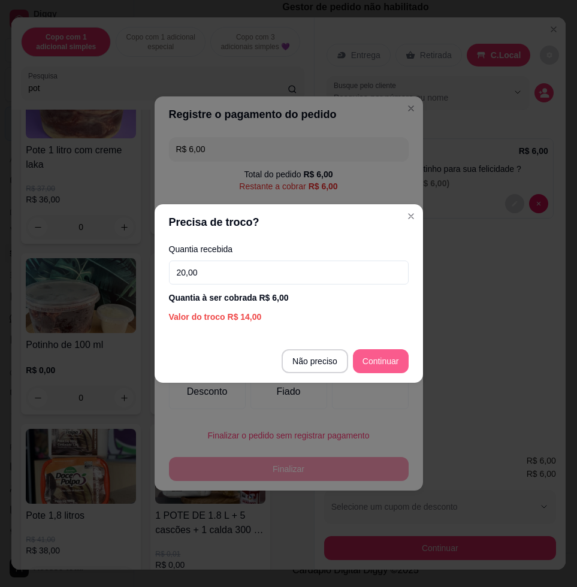
type input "20,00"
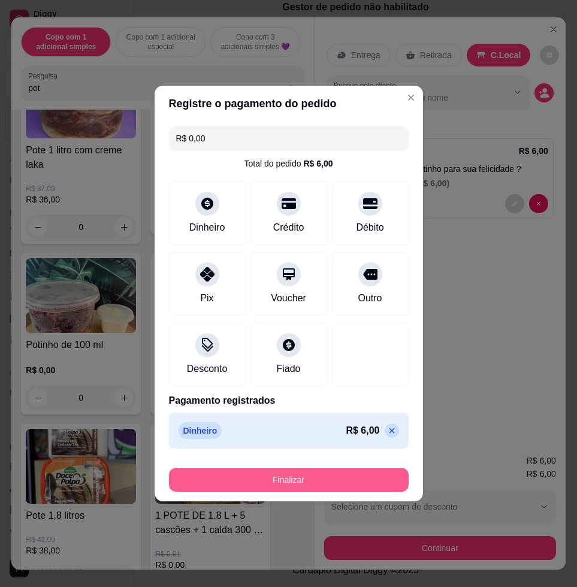
click at [293, 488] on button "Finalizar" at bounding box center [289, 480] width 240 height 24
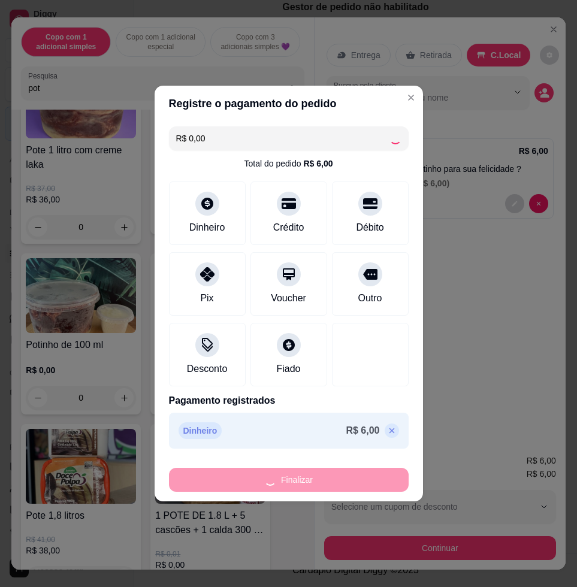
type input "-R$ 6,00"
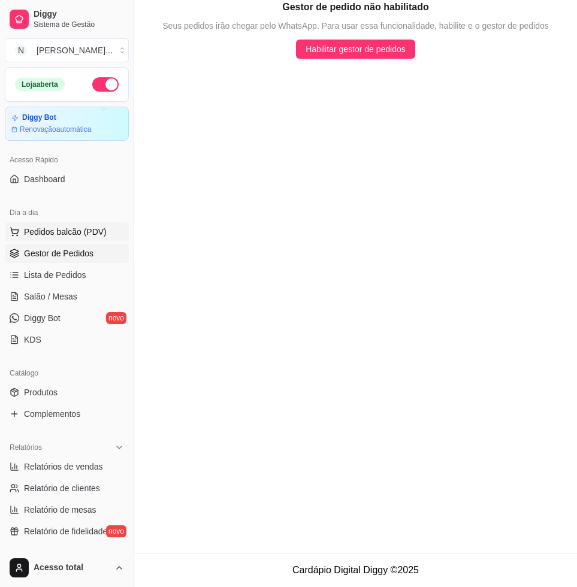
click at [55, 235] on span "Pedidos balcão (PDV)" at bounding box center [65, 232] width 83 height 12
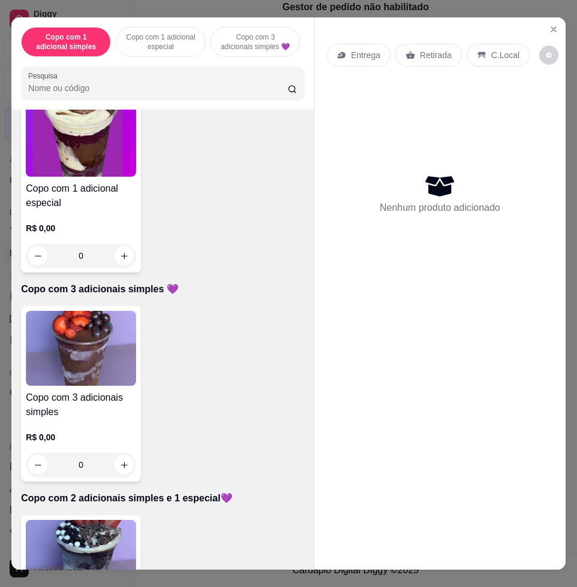
scroll to position [449, 0]
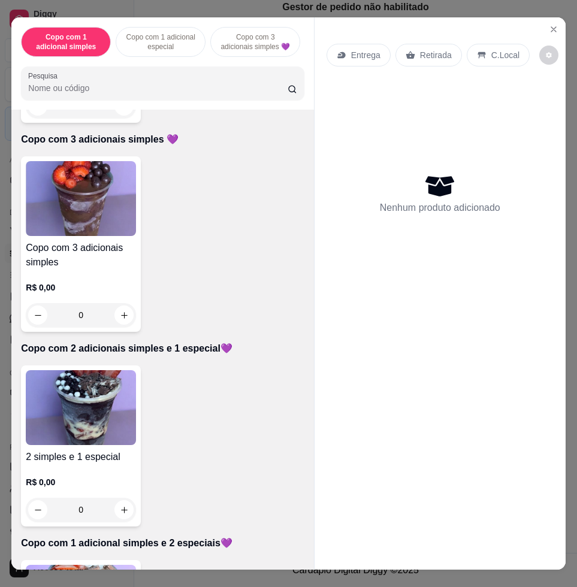
click at [110, 377] on img at bounding box center [81, 407] width 110 height 75
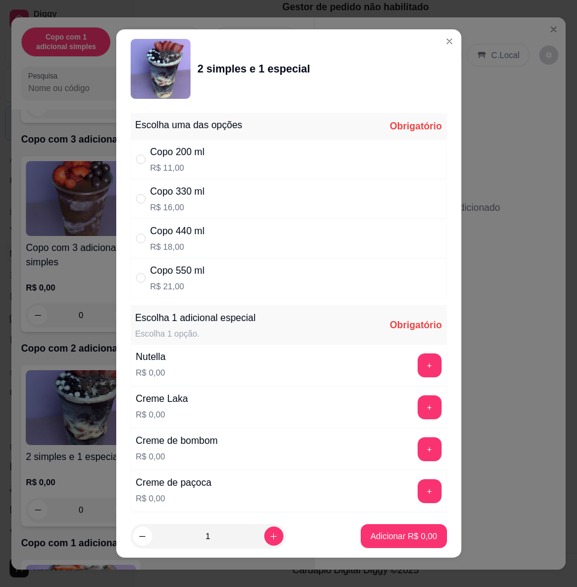
click at [174, 244] on p "R$ 18,00" at bounding box center [177, 247] width 55 height 12
radio input "true"
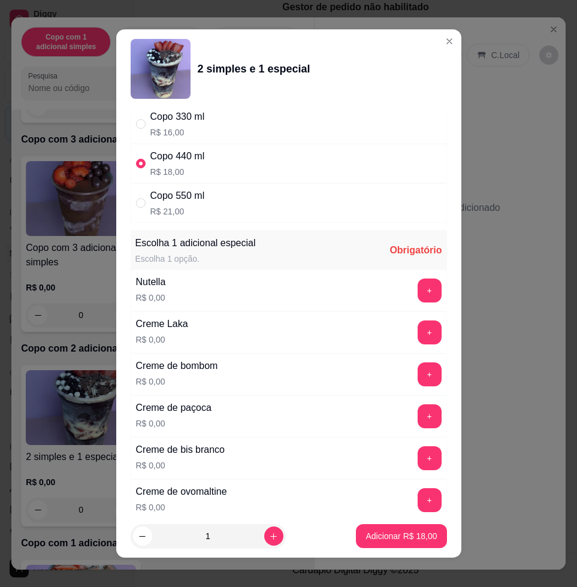
click at [413, 279] on div "+" at bounding box center [430, 291] width 34 height 24
click at [418, 289] on button "+" at bounding box center [430, 291] width 24 height 24
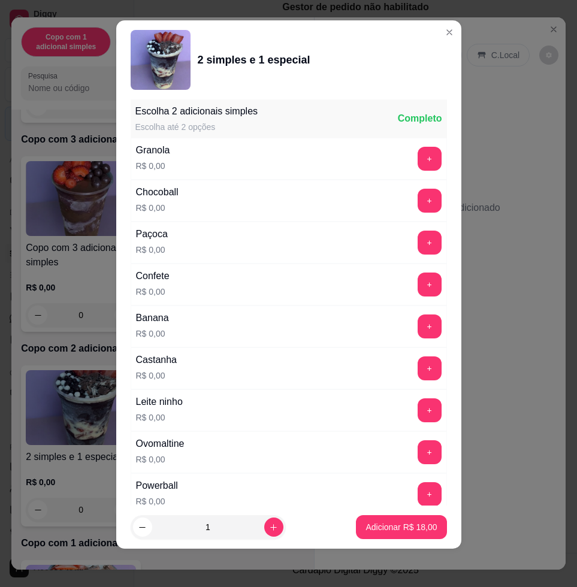
scroll to position [1332, 0]
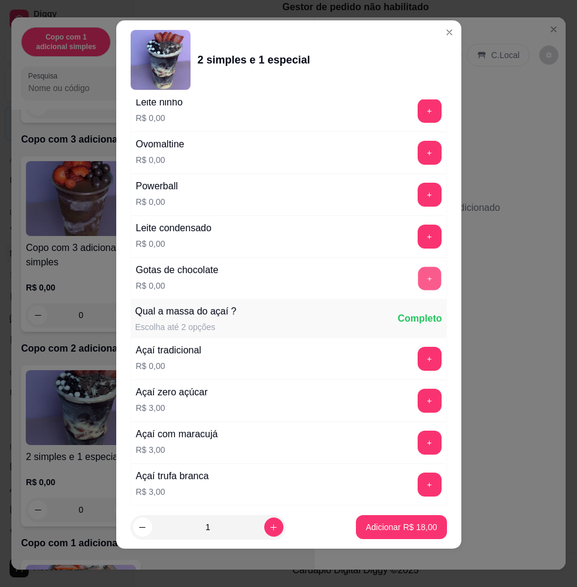
click at [418, 276] on button "+" at bounding box center [429, 278] width 23 height 23
click at [379, 525] on p "Adicionar R$ 18,00" at bounding box center [400, 527] width 71 height 12
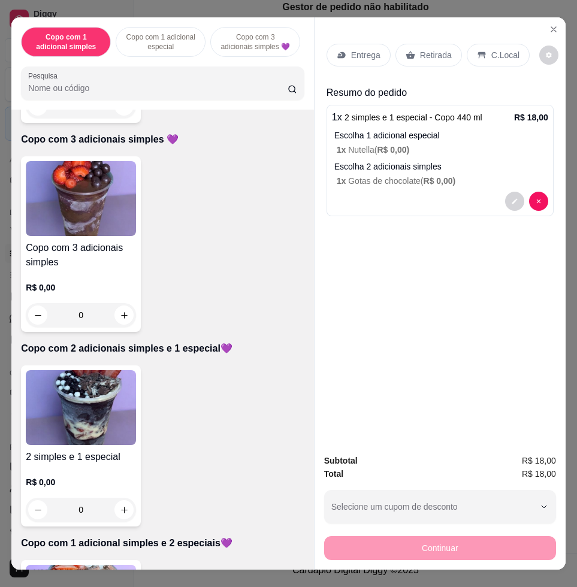
click at [477, 52] on icon at bounding box center [482, 55] width 10 height 10
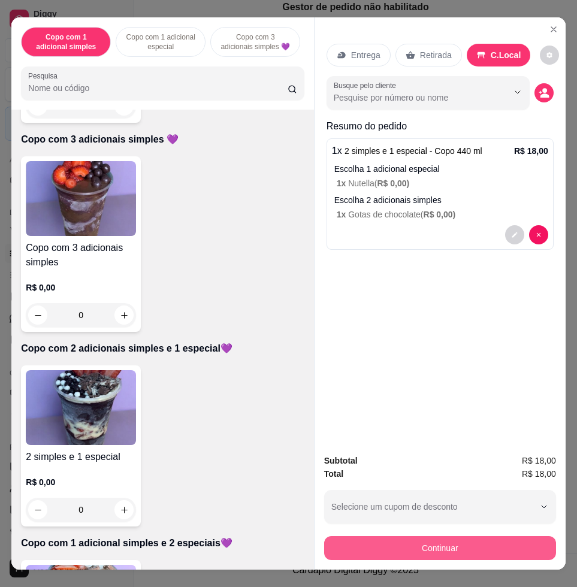
click at [421, 539] on button "Continuar" at bounding box center [440, 548] width 232 height 24
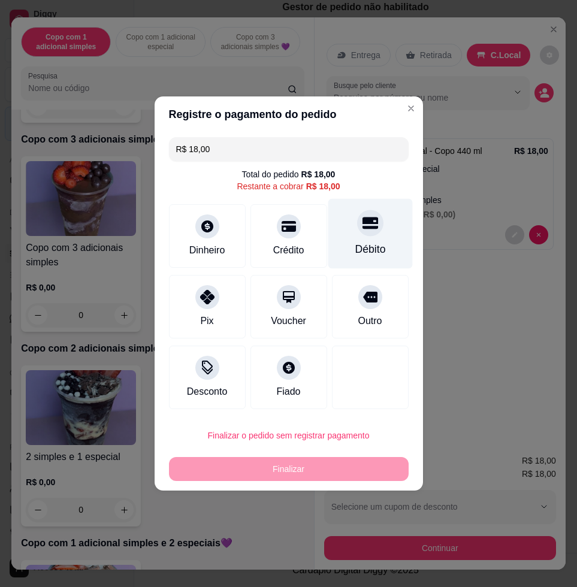
click at [355, 249] on div "Débito" at bounding box center [370, 249] width 31 height 16
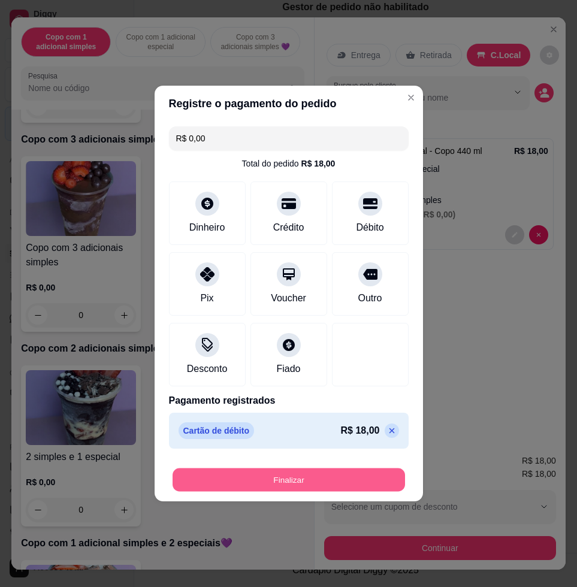
click at [295, 482] on button "Finalizar" at bounding box center [289, 479] width 232 height 23
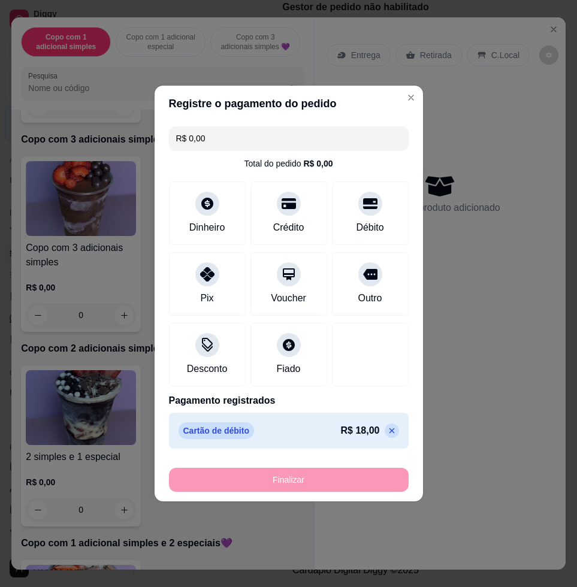
type input "-R$ 18,00"
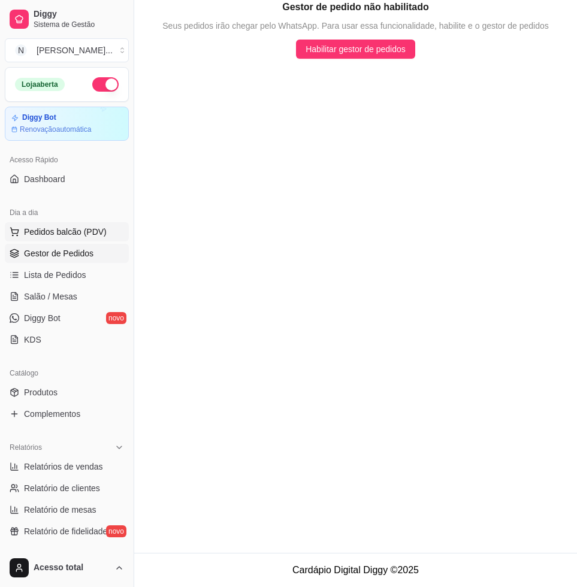
click at [89, 229] on span "Pedidos balcão (PDV)" at bounding box center [65, 232] width 83 height 12
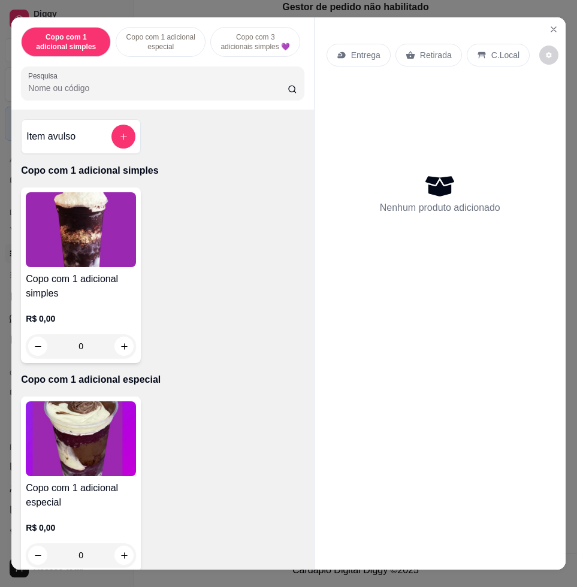
click at [194, 94] on input "Pesquisa" at bounding box center [157, 88] width 259 height 12
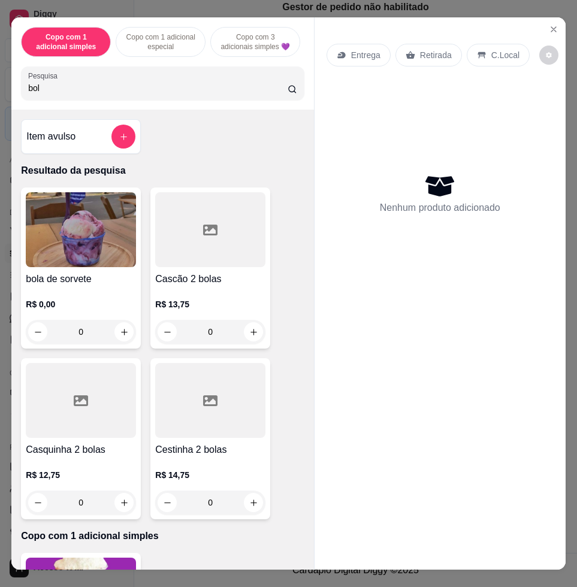
type input "bol"
click at [117, 237] on img at bounding box center [81, 229] width 110 height 75
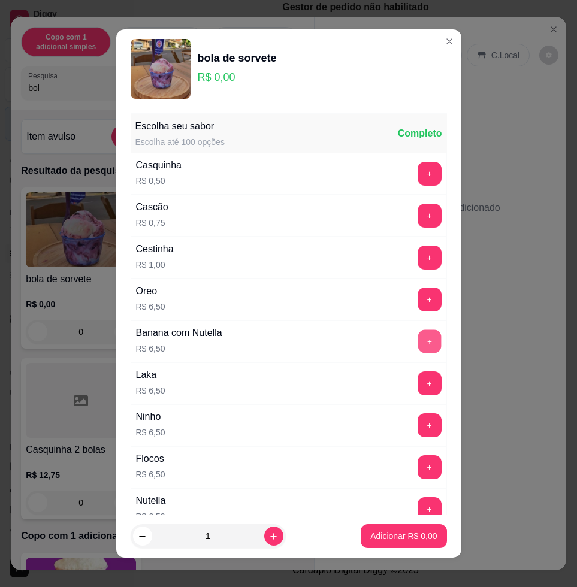
click at [418, 344] on button "+" at bounding box center [429, 341] width 23 height 23
click at [418, 380] on button "+" at bounding box center [429, 383] width 23 height 23
click at [418, 392] on button "+" at bounding box center [430, 383] width 24 height 24
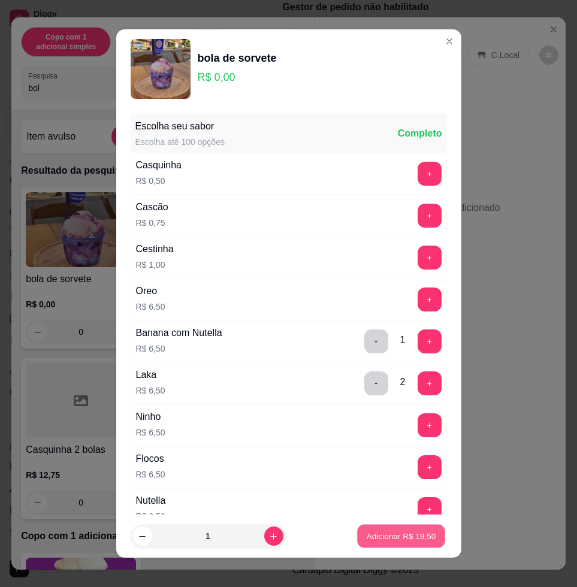
click at [395, 536] on p "Adicionar R$ 19,50" at bounding box center [401, 535] width 69 height 11
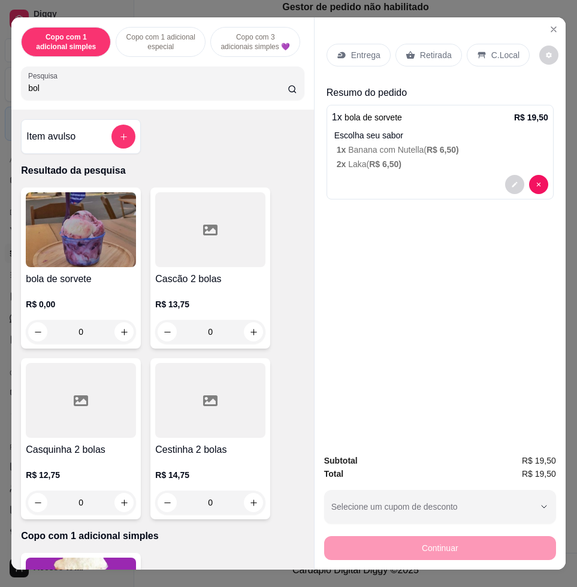
click at [480, 52] on div "C.Local" at bounding box center [498, 55] width 63 height 23
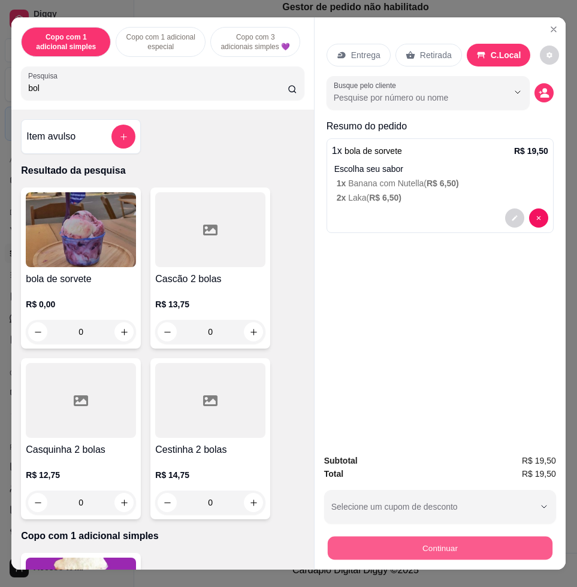
click at [436, 546] on button "Continuar" at bounding box center [440, 547] width 225 height 23
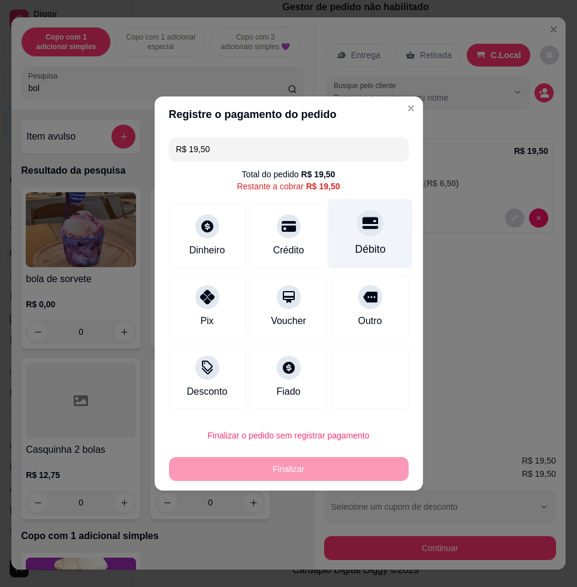
click at [371, 237] on div "Débito" at bounding box center [370, 234] width 84 height 70
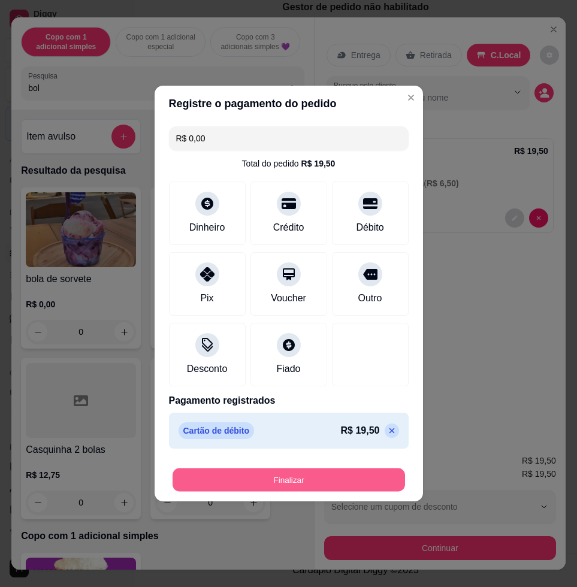
click at [300, 479] on button "Finalizar" at bounding box center [289, 479] width 232 height 23
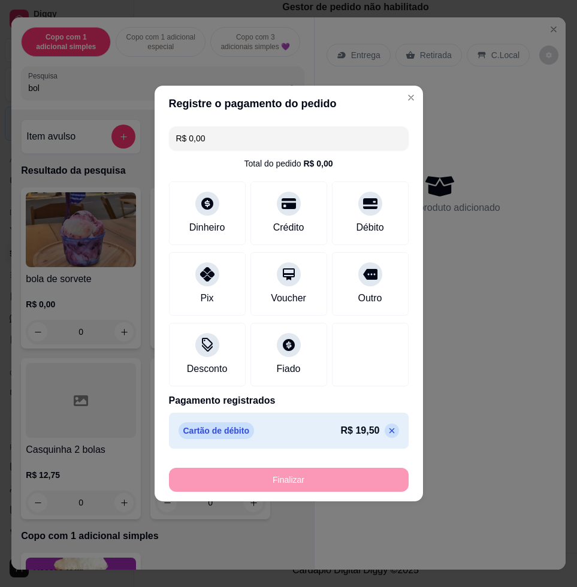
type input "-R$ 19,50"
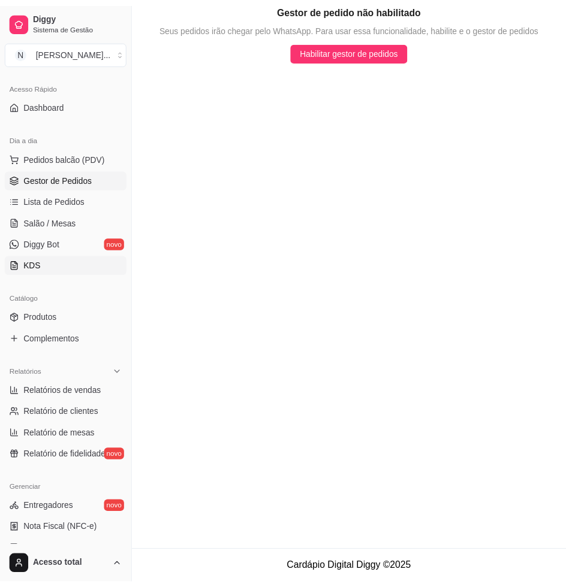
scroll to position [150, 0]
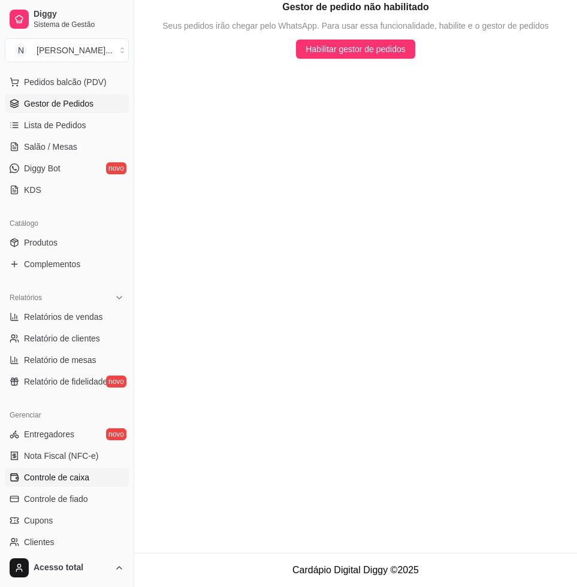
click at [64, 482] on span "Controle de caixa" at bounding box center [56, 477] width 65 height 12
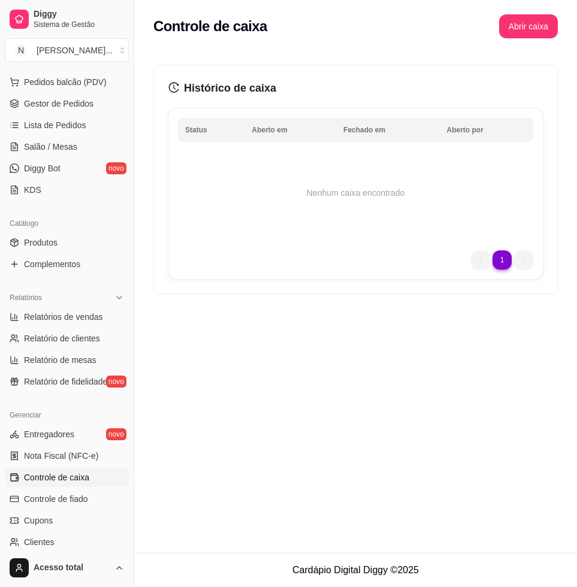
click at [373, 367] on div "Controle de caixa Abrir caixa Histórico de caixa Status Aberto em [GEOGRAPHIC_D…" at bounding box center [355, 276] width 443 height 553
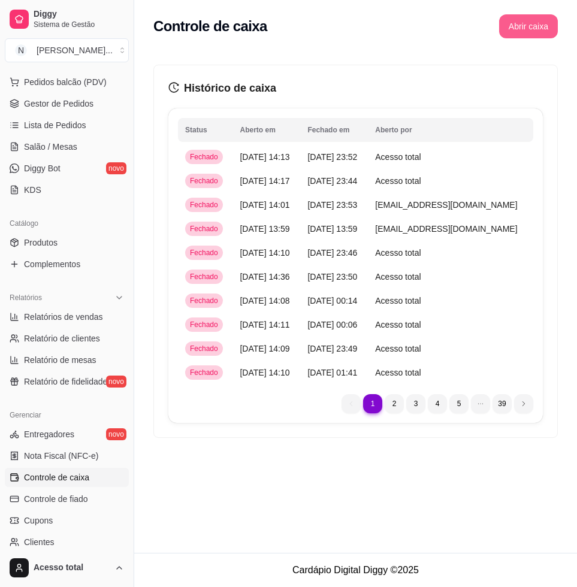
click at [531, 26] on button "Abrir caixa" at bounding box center [528, 26] width 59 height 24
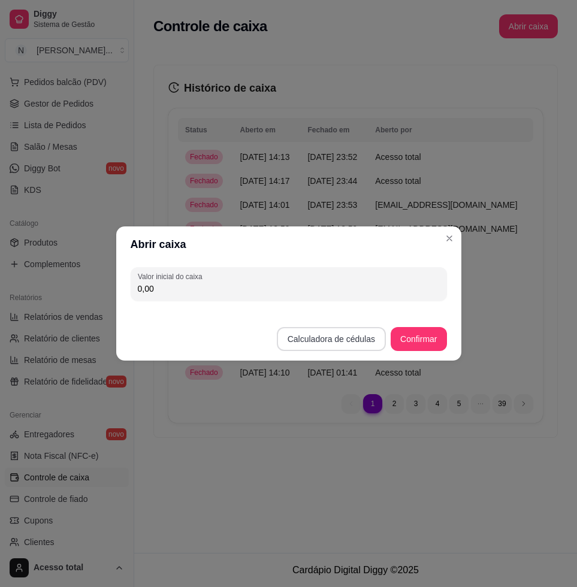
click at [334, 330] on button "Calculadora de cédulas" at bounding box center [331, 339] width 109 height 24
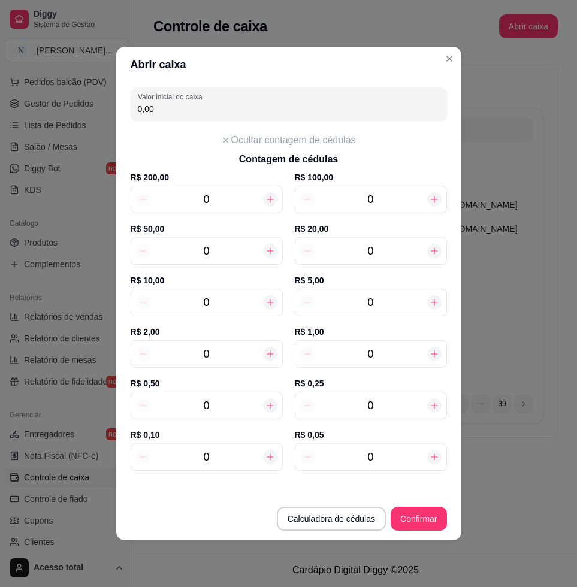
click at [434, 202] on icon at bounding box center [434, 199] width 7 height 7
type input "100,00"
type input "1"
click at [434, 202] on icon at bounding box center [434, 199] width 7 height 7
type input "200,00"
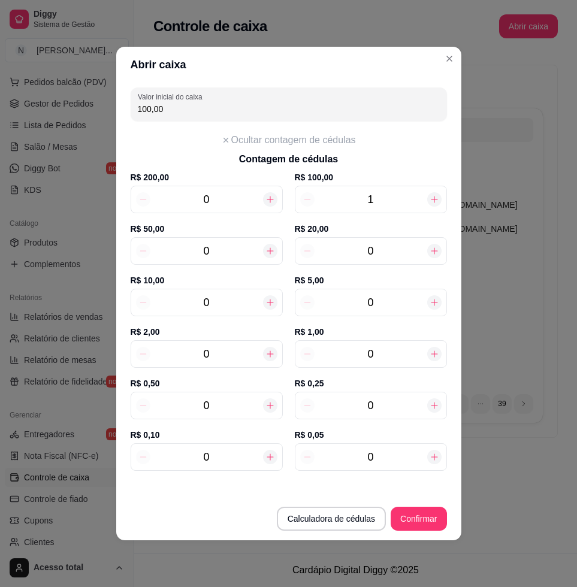
type input "2"
click at [269, 252] on icon at bounding box center [270, 251] width 10 height 10
type input "250,00"
type input "1"
click at [269, 252] on icon at bounding box center [270, 251] width 10 height 10
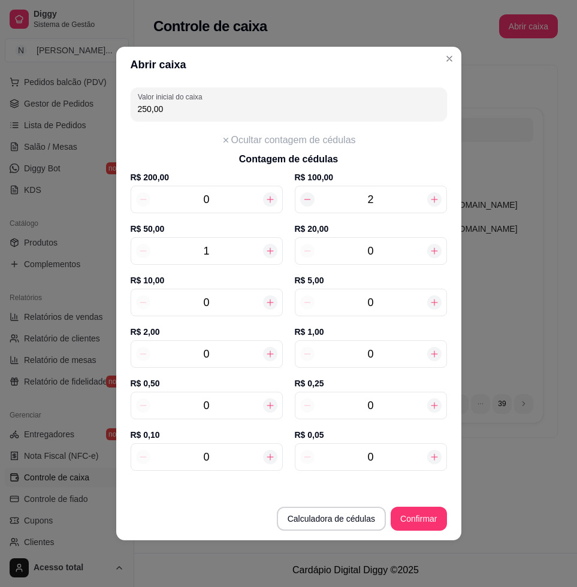
type input "300,00"
type input "2"
click at [431, 252] on icon at bounding box center [435, 251] width 10 height 10
type input "320,00"
type input "1"
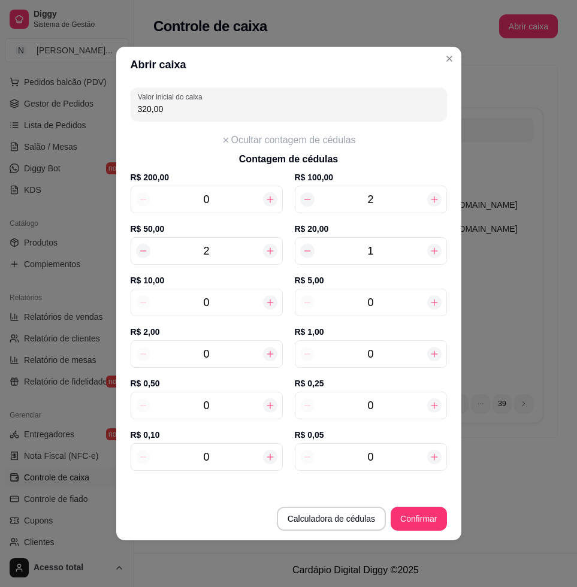
click at [431, 252] on icon at bounding box center [435, 251] width 10 height 10
type input "340,00"
type input "2"
click at [431, 252] on icon at bounding box center [435, 251] width 10 height 10
type input "360,00"
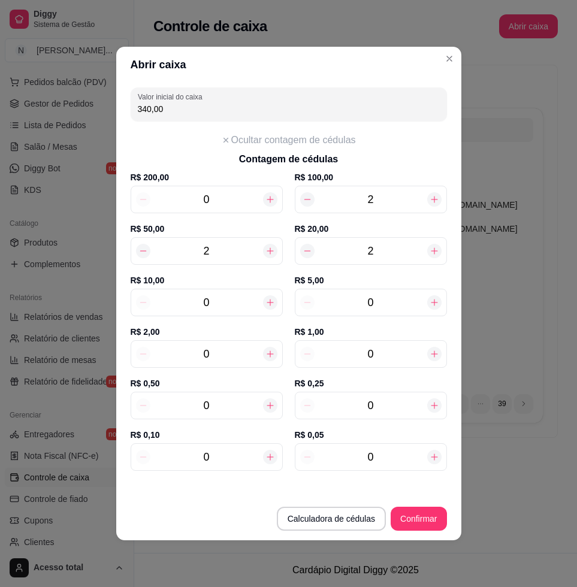
type input "3"
click at [431, 252] on icon at bounding box center [435, 251] width 10 height 10
type input "380,00"
type input "4"
click at [431, 252] on icon at bounding box center [435, 251] width 10 height 10
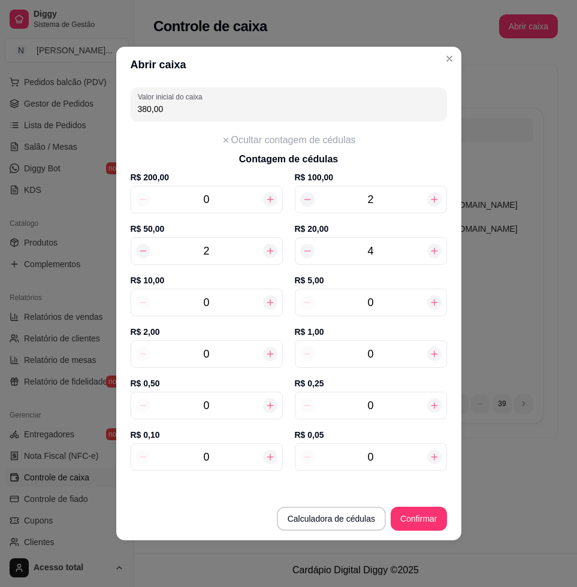
type input "400,00"
type input "5"
click at [431, 252] on icon at bounding box center [435, 251] width 10 height 10
type input "420,00"
type input "6"
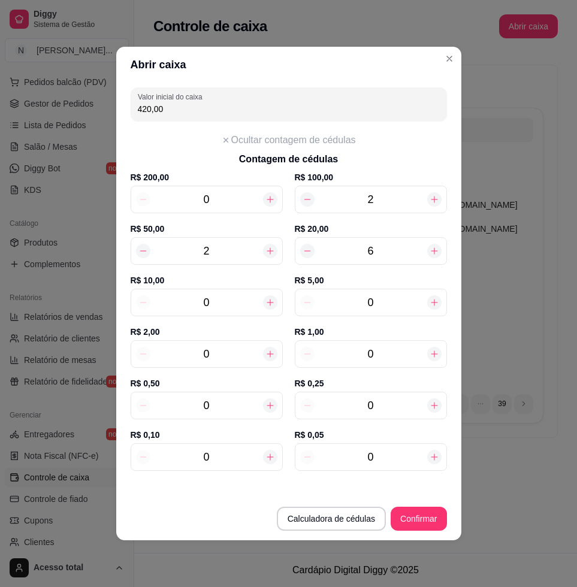
click at [431, 252] on icon at bounding box center [435, 251] width 10 height 10
type input "440,00"
type input "7"
click at [431, 252] on icon at bounding box center [435, 251] width 10 height 10
type input "460,00"
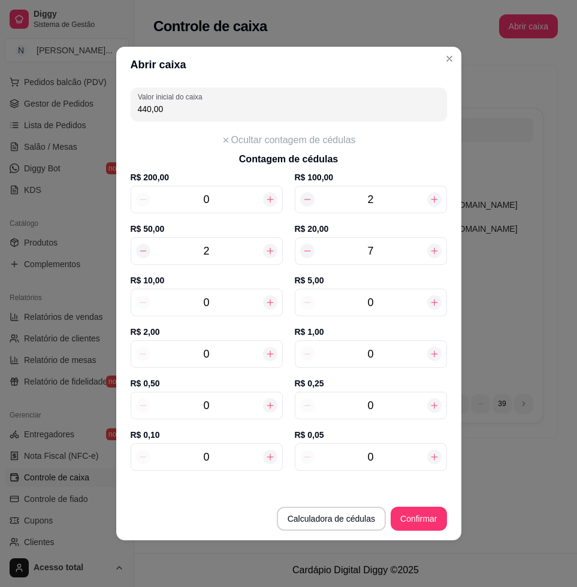
type input "8"
click at [228, 310] on input "0" at bounding box center [206, 302] width 113 height 17
type input "540,00"
type input "8"
click at [386, 306] on input "0" at bounding box center [371, 302] width 113 height 17
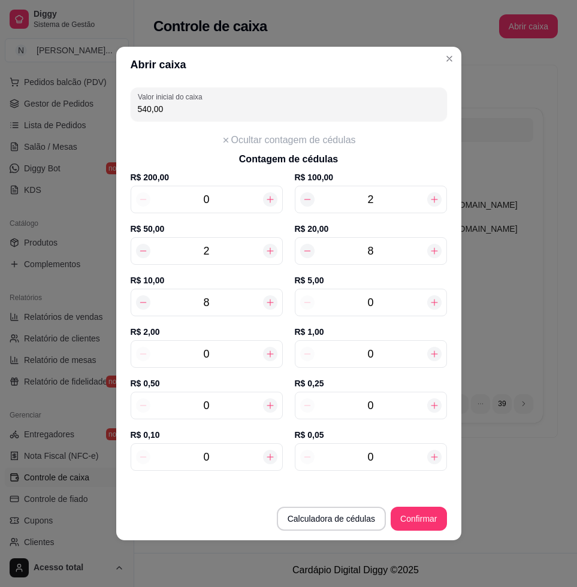
type input "580,00"
type input "8"
click at [223, 359] on input "0" at bounding box center [206, 354] width 113 height 17
type input "582,00"
type input "15"
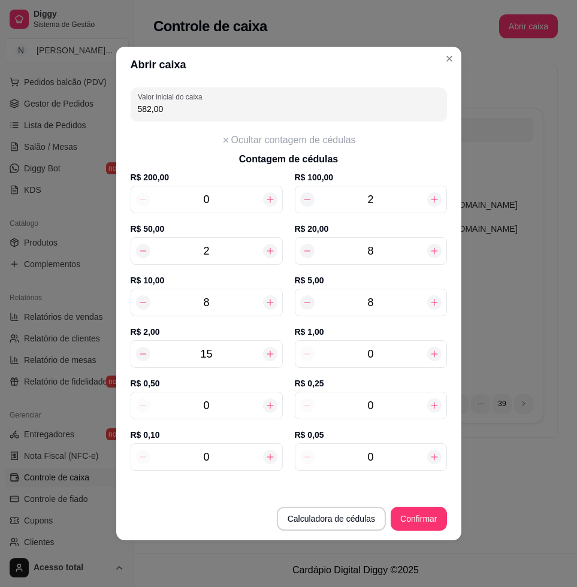
type input "610,00"
type input "15"
click at [231, 405] on input "0" at bounding box center [206, 405] width 113 height 17
type input "612,50"
type input "5"
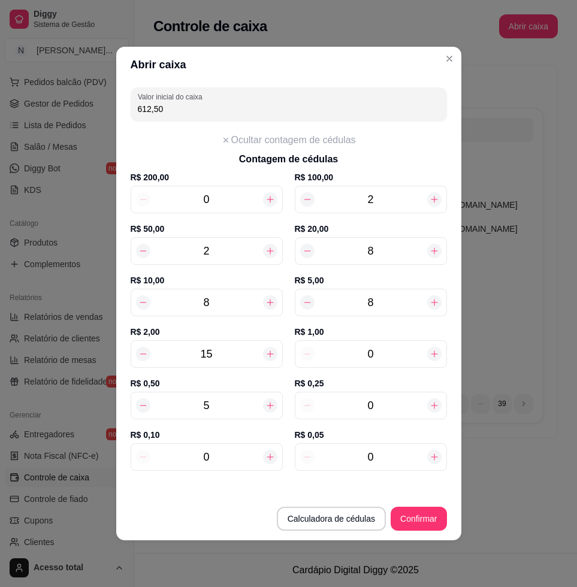
click at [387, 409] on input "0" at bounding box center [371, 405] width 113 height 17
type input "613,00"
type input "2"
click at [403, 458] on input "0" at bounding box center [371, 457] width 113 height 17
type input "613,10"
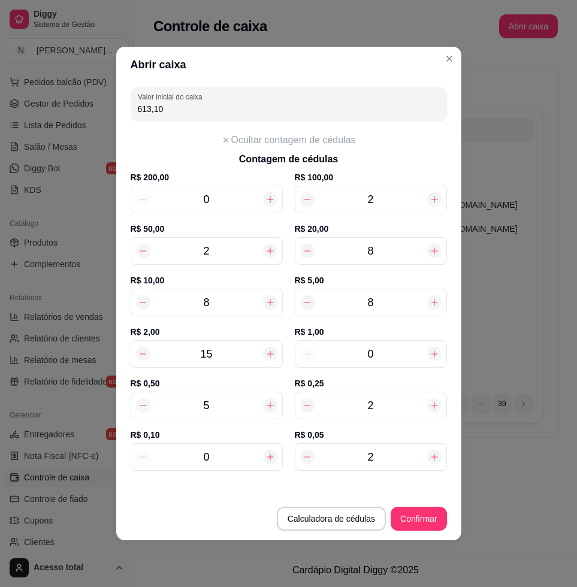
type input "2"
click at [204, 452] on input "0" at bounding box center [206, 457] width 113 height 17
type input "616,10"
type input "0"
type input "613,10"
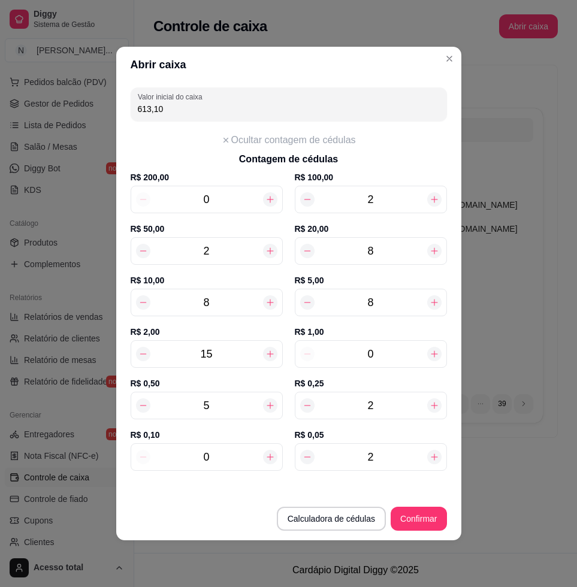
type input "3"
type input "613,40"
type input "3"
click at [433, 519] on button "Confirmar" at bounding box center [419, 519] width 56 height 24
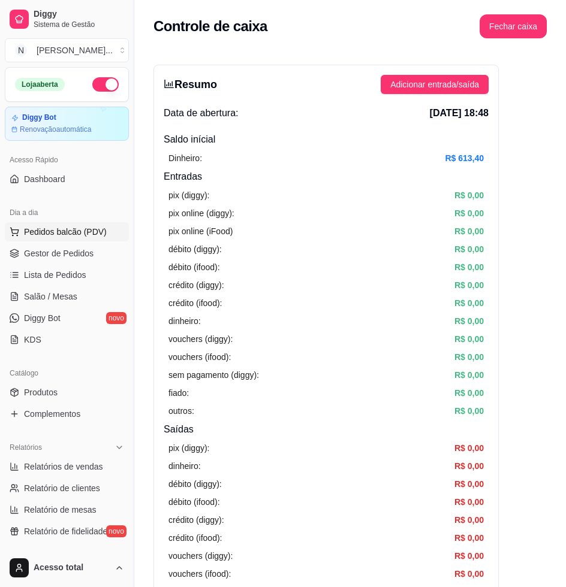
click at [59, 229] on span "Pedidos balcão (PDV)" at bounding box center [65, 232] width 83 height 12
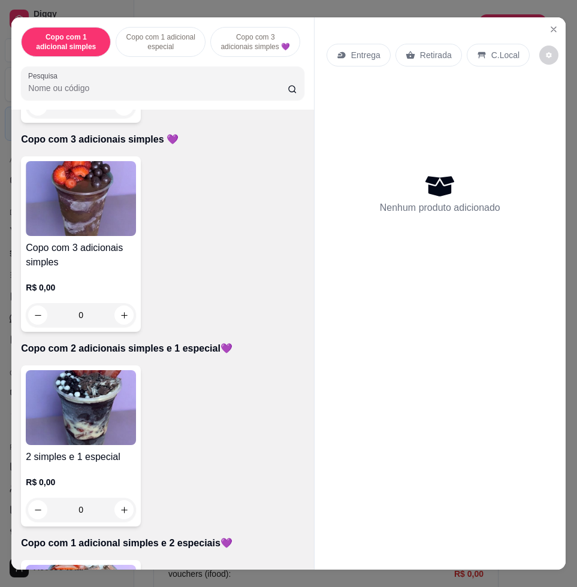
scroll to position [599, 0]
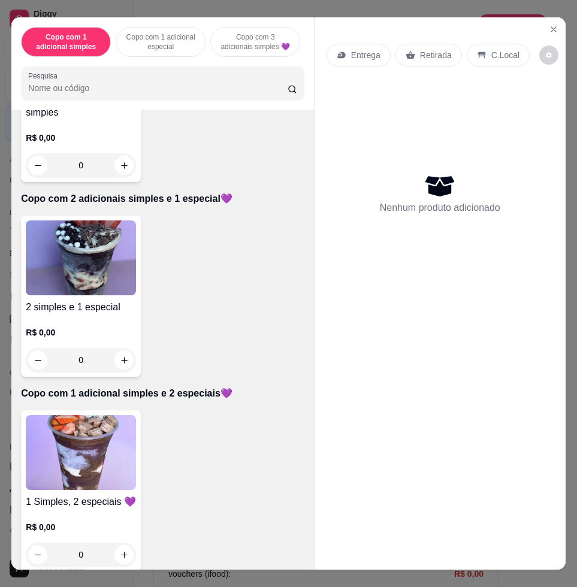
click at [108, 441] on img at bounding box center [81, 452] width 110 height 75
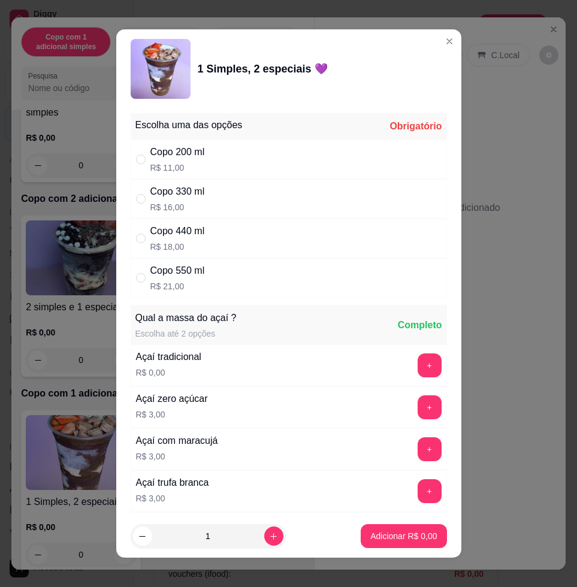
click at [226, 200] on div "Copo 330 ml R$ 16,00" at bounding box center [289, 199] width 316 height 40
radio input "true"
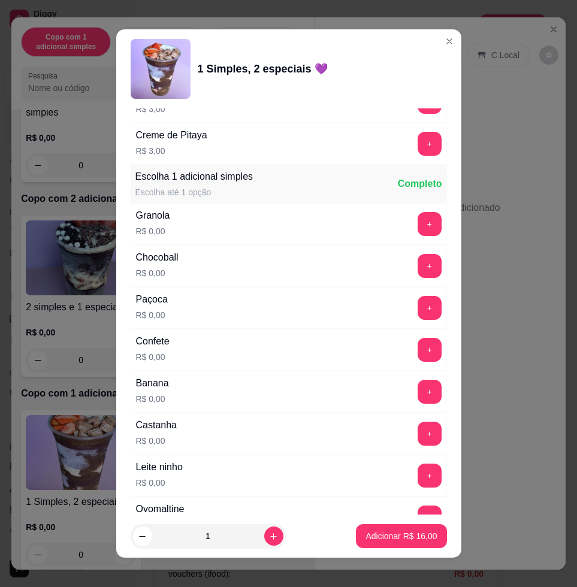
scroll to position [674, 0]
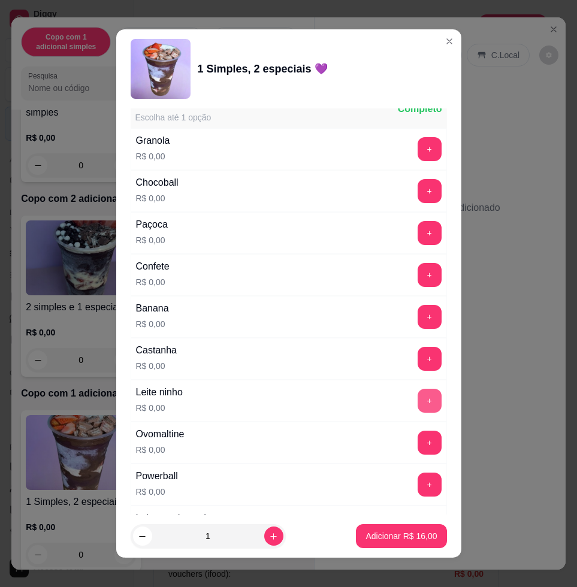
click at [418, 402] on button "+" at bounding box center [430, 401] width 24 height 24
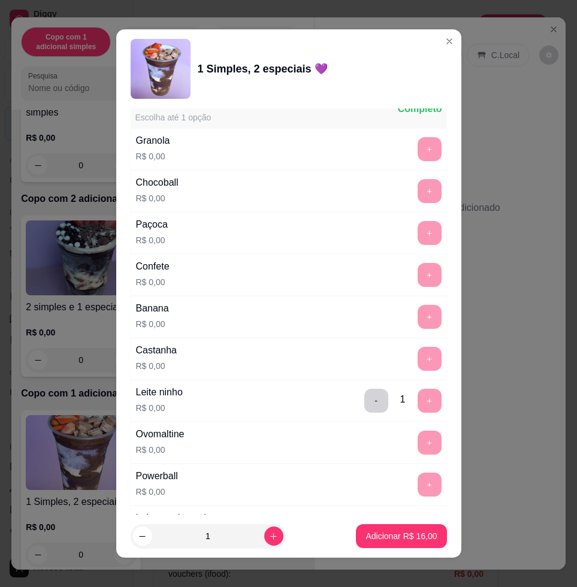
scroll to position [974, 0]
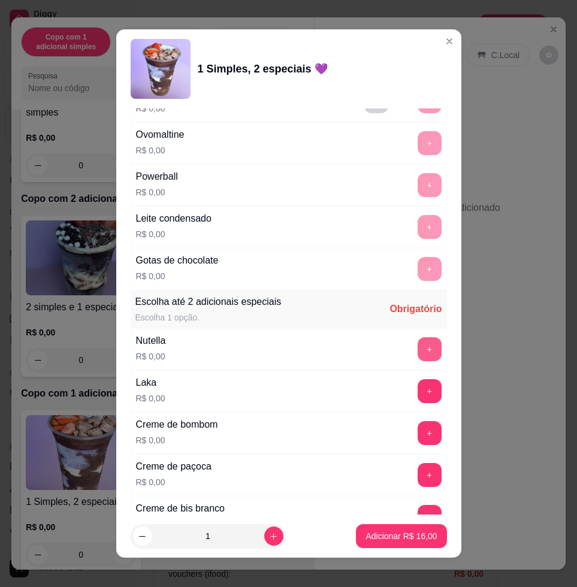
click at [418, 353] on button "+" at bounding box center [430, 349] width 24 height 24
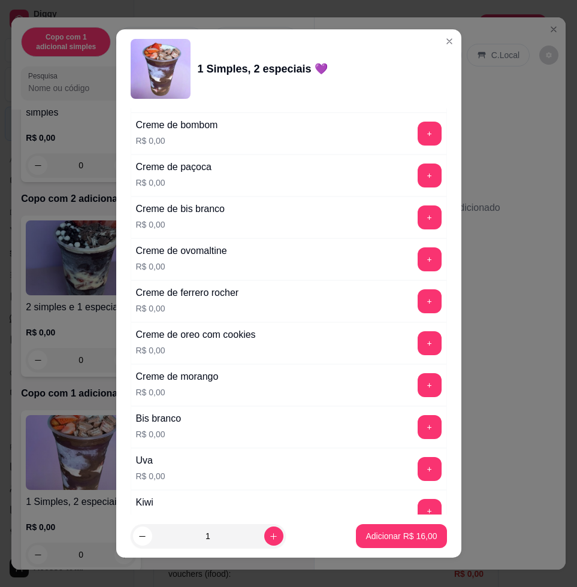
scroll to position [1423, 0]
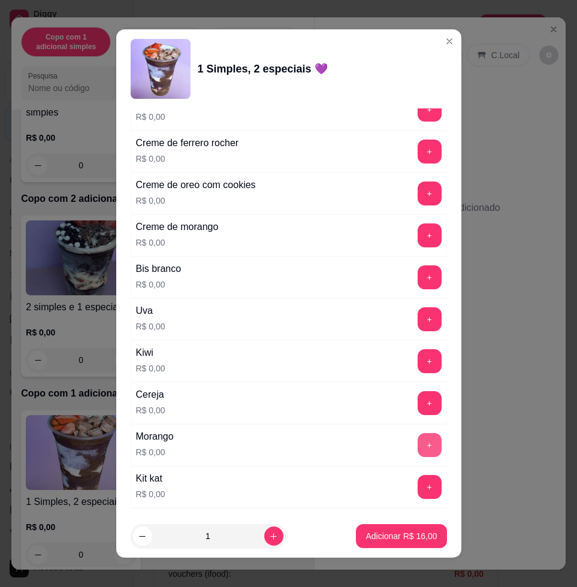
click at [418, 437] on button "+" at bounding box center [430, 445] width 24 height 24
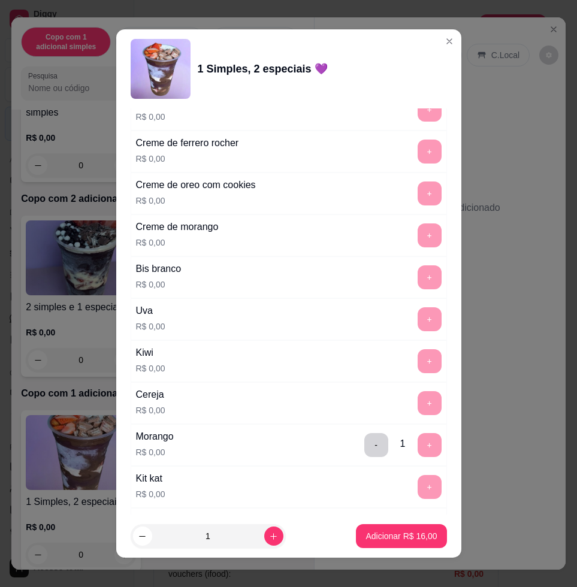
scroll to position [1797, 0]
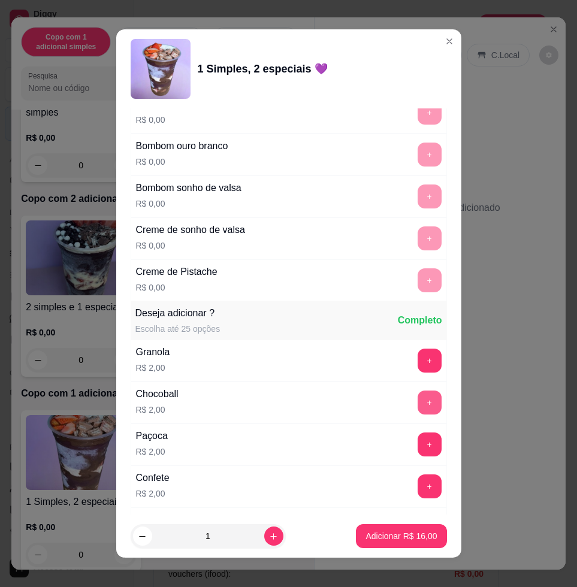
click at [418, 409] on button "+" at bounding box center [430, 403] width 24 height 24
click at [385, 546] on button "Adicionar R$ 18,00" at bounding box center [401, 536] width 90 height 24
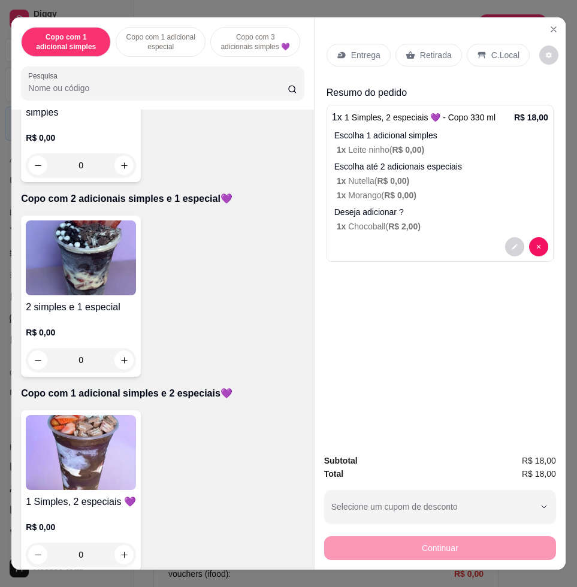
click at [385, 539] on div "Continuar" at bounding box center [440, 546] width 232 height 27
click at [355, 54] on p "Entrega" at bounding box center [365, 55] width 29 height 12
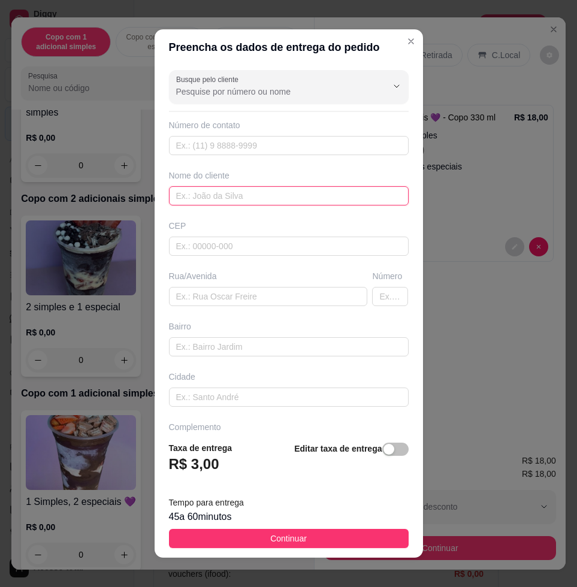
click at [238, 191] on input "text" at bounding box center [289, 195] width 240 height 19
type input "[PERSON_NAME]"
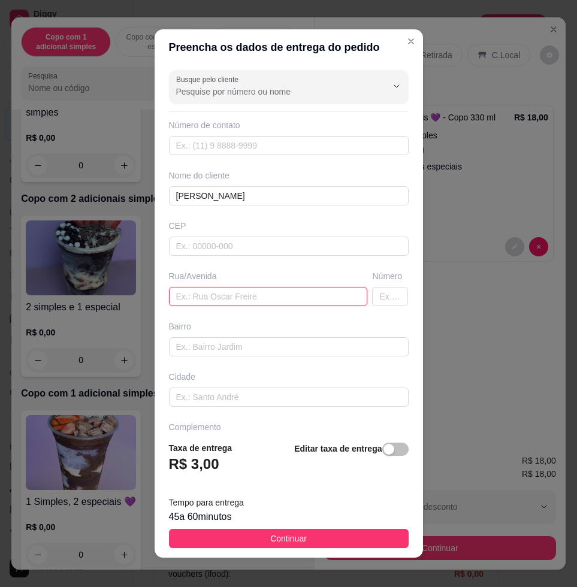
click at [258, 296] on input "text" at bounding box center [268, 296] width 199 height 19
click at [290, 292] on input "text" at bounding box center [268, 296] width 199 height 19
paste input "[STREET_ADDRESS]"
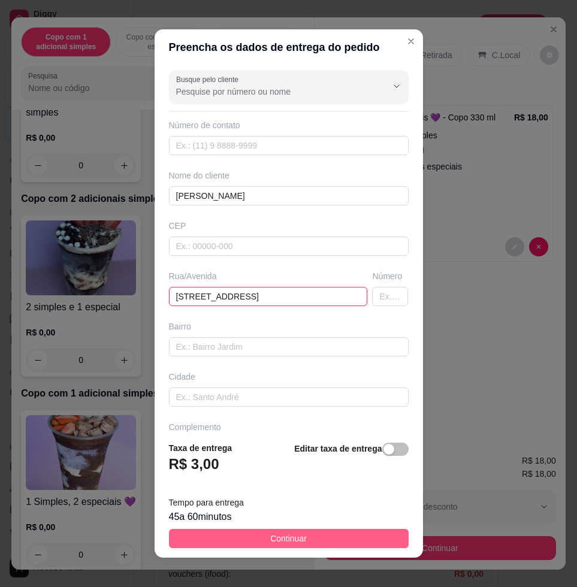
type input "[STREET_ADDRESS]"
click at [286, 545] on button "Continuar" at bounding box center [289, 538] width 240 height 19
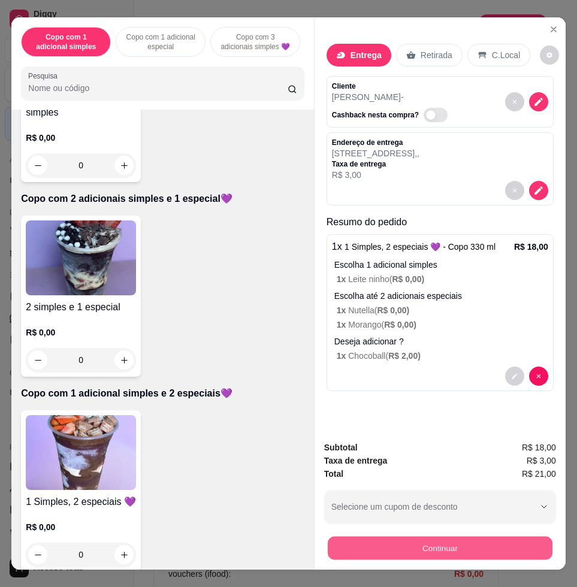
click at [452, 545] on button "Continuar" at bounding box center [440, 547] width 225 height 23
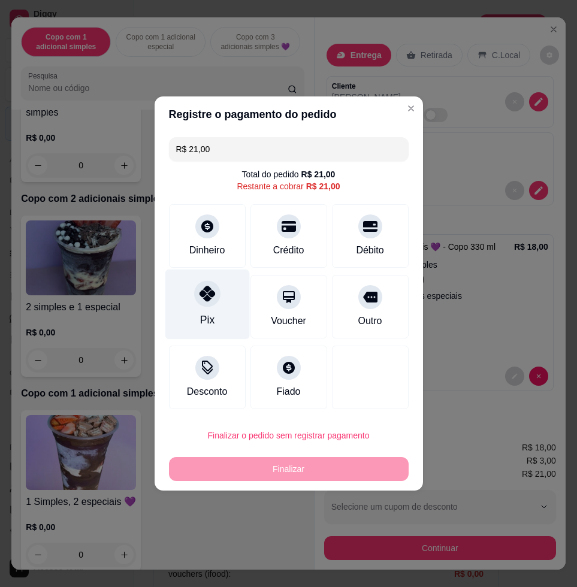
click at [214, 298] on div at bounding box center [207, 293] width 26 height 26
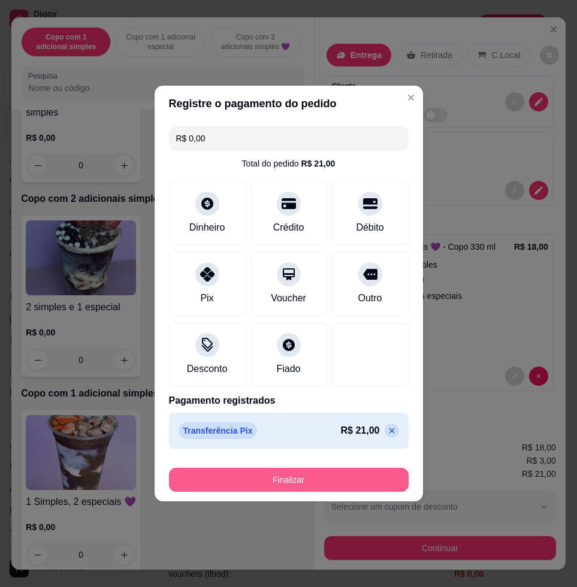
click at [321, 486] on button "Finalizar" at bounding box center [289, 480] width 240 height 24
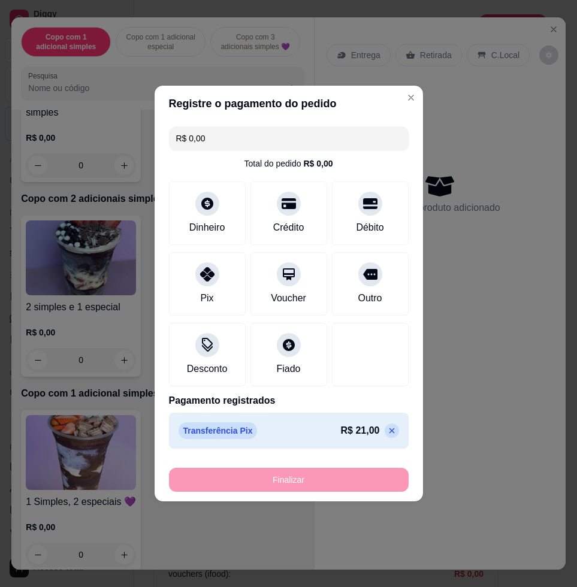
type input "-R$ 21,00"
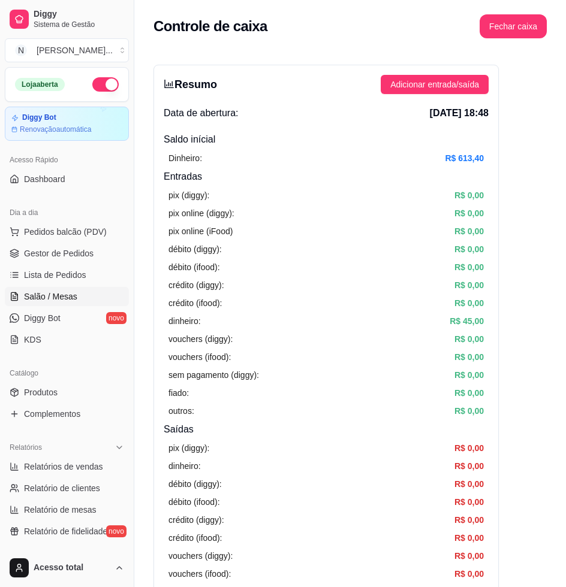
click at [61, 291] on span "Salão / Mesas" at bounding box center [50, 297] width 53 height 12
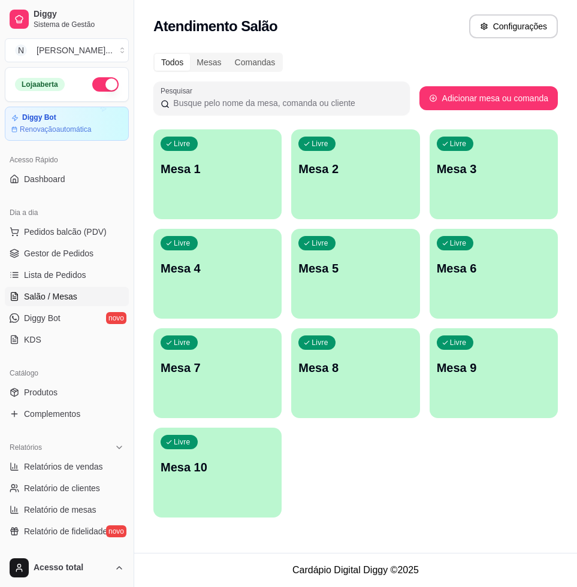
click at [195, 182] on div "Livre Mesa 1" at bounding box center [217, 166] width 128 height 75
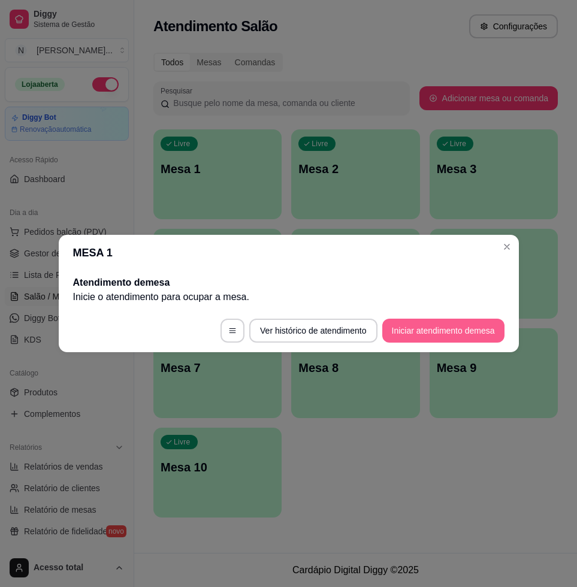
click at [441, 325] on button "Iniciar atendimento de mesa" at bounding box center [443, 331] width 122 height 24
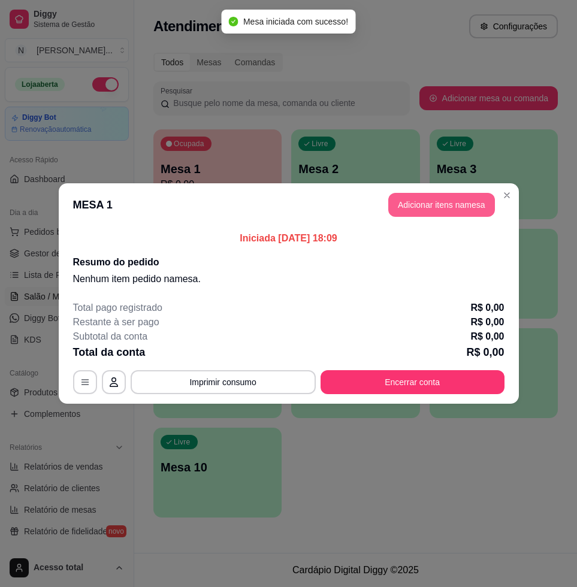
click at [453, 206] on button "Adicionar itens na mesa" at bounding box center [441, 205] width 107 height 24
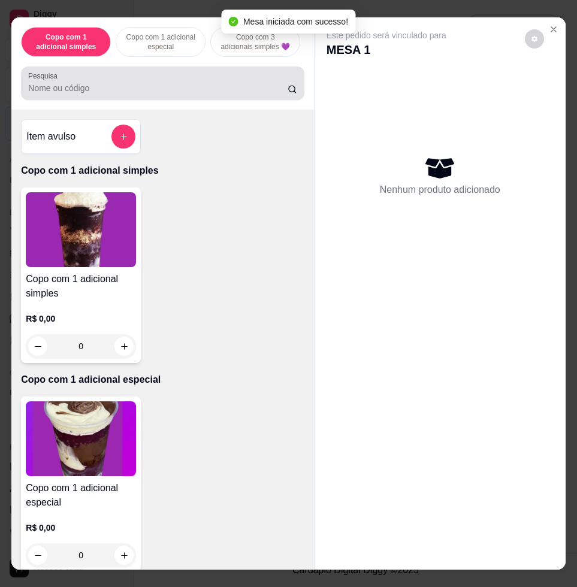
click at [223, 94] on input "Pesquisa" at bounding box center [157, 88] width 259 height 12
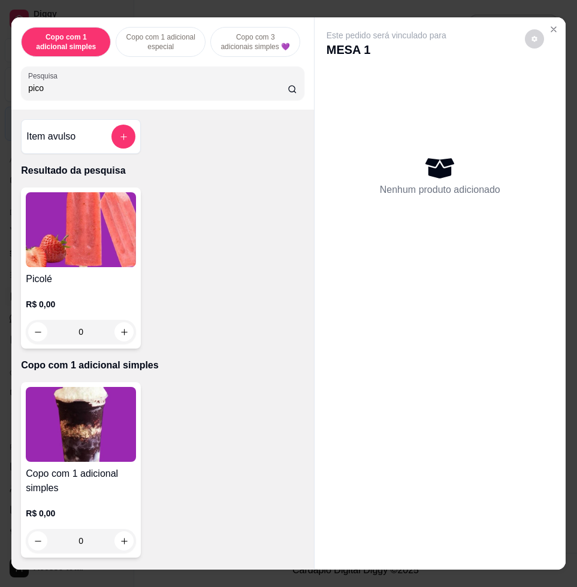
type input "pico"
click at [101, 218] on img at bounding box center [81, 229] width 110 height 75
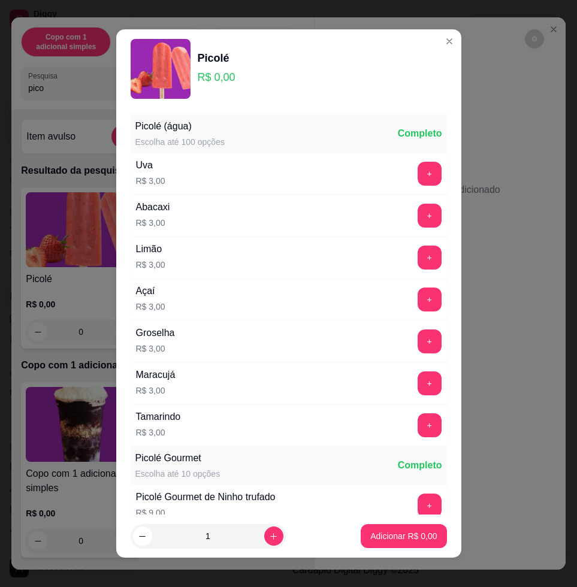
click at [418, 346] on button "+" at bounding box center [430, 341] width 24 height 24
click at [379, 535] on p "Adicionar R$ 6,00" at bounding box center [403, 535] width 65 height 11
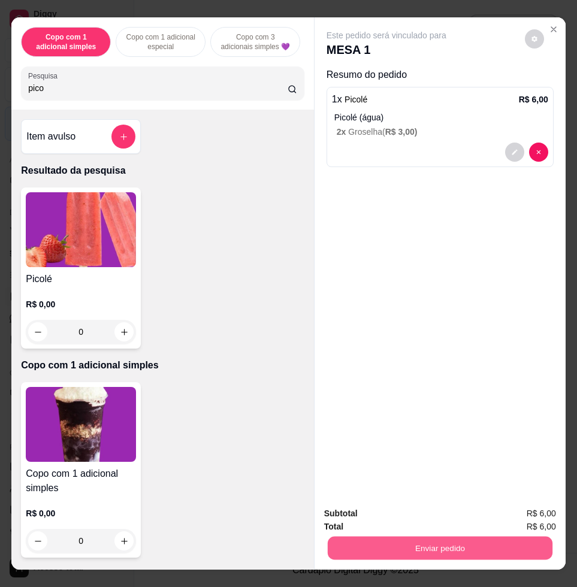
click at [408, 536] on button "Enviar pedido" at bounding box center [440, 547] width 225 height 23
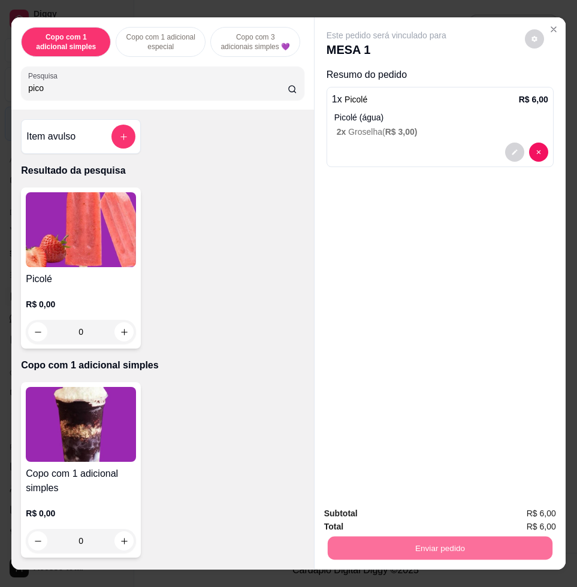
click at [522, 505] on button "Enviar pedido" at bounding box center [523, 512] width 68 height 23
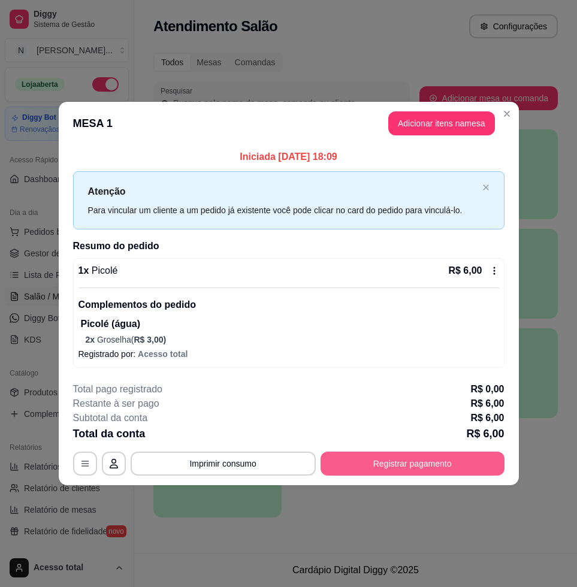
click at [418, 462] on button "Registrar pagamento" at bounding box center [413, 464] width 184 height 24
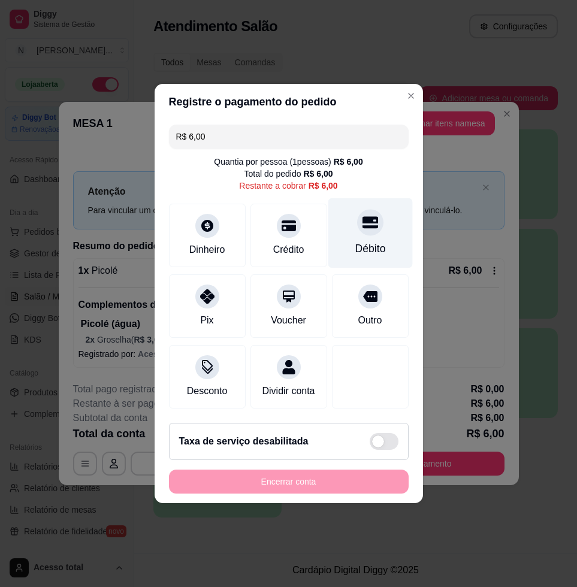
click at [355, 241] on div "Débito" at bounding box center [370, 249] width 31 height 16
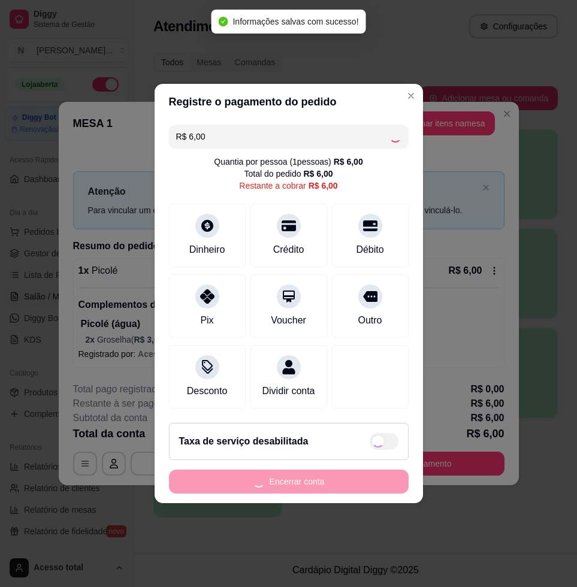
type input "R$ 0,00"
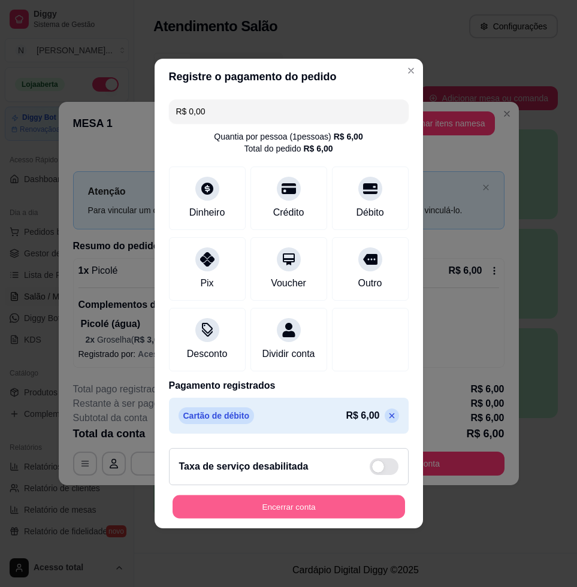
click at [297, 514] on button "Encerrar conta" at bounding box center [289, 506] width 232 height 23
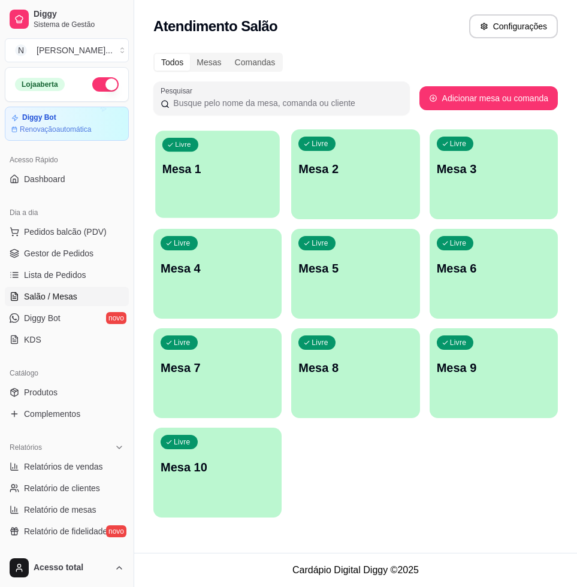
click at [225, 201] on div "Livre Mesa 1" at bounding box center [217, 167] width 125 height 73
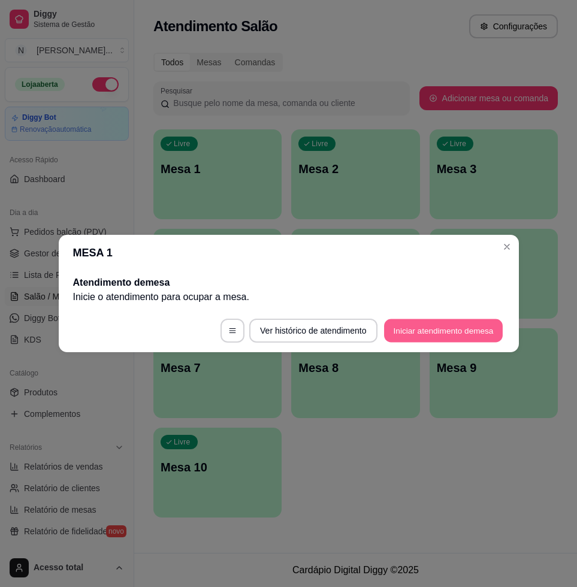
click at [439, 327] on button "Iniciar atendimento de mesa" at bounding box center [443, 330] width 119 height 23
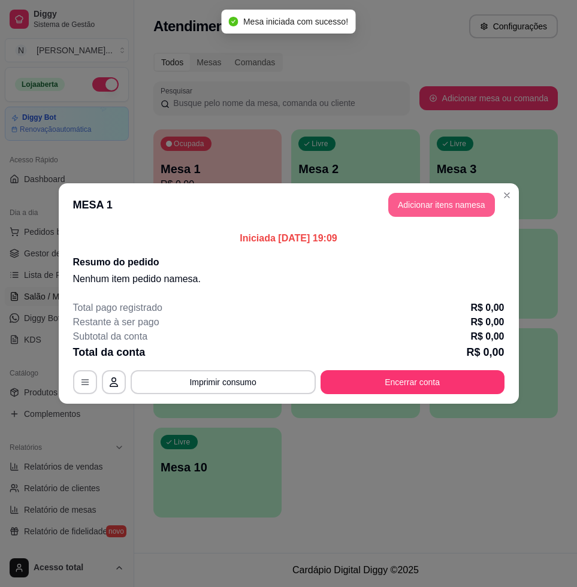
click at [428, 212] on button "Adicionar itens na mesa" at bounding box center [441, 205] width 107 height 24
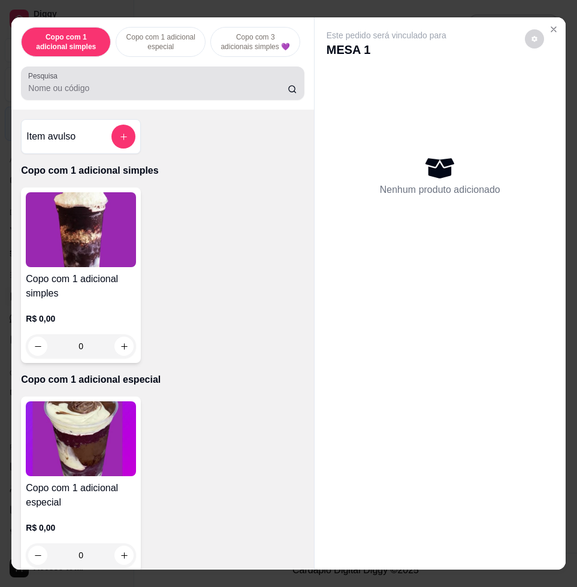
click at [160, 84] on div at bounding box center [162, 83] width 268 height 24
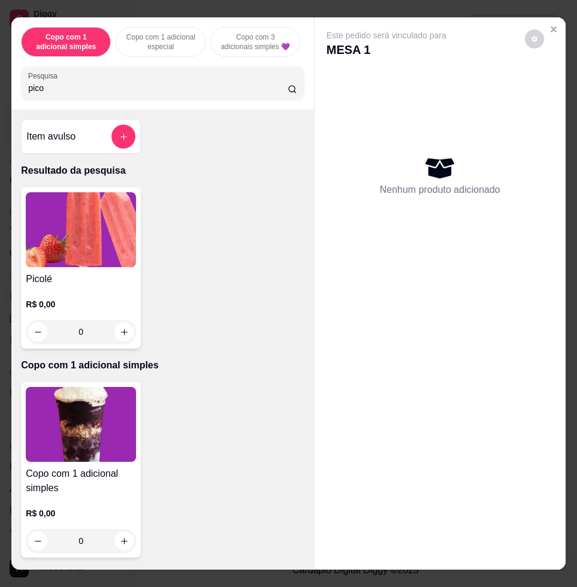
type input "pico"
click at [107, 238] on img at bounding box center [81, 229] width 110 height 75
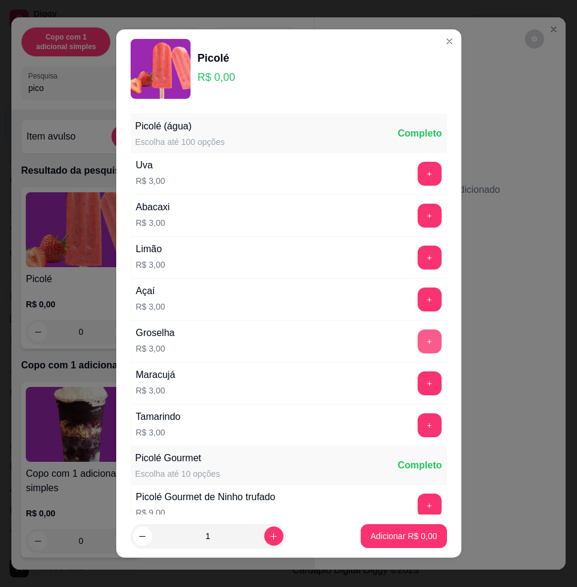
click at [418, 337] on button "+" at bounding box center [430, 341] width 24 height 24
click at [418, 375] on button "+" at bounding box center [430, 383] width 24 height 24
click at [387, 545] on button "Adicionar R$ 6,00" at bounding box center [404, 536] width 86 height 24
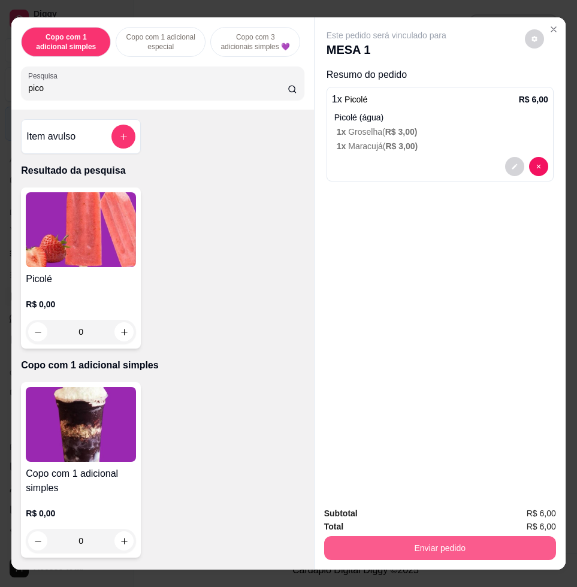
click at [433, 542] on button "Enviar pedido" at bounding box center [440, 548] width 232 height 24
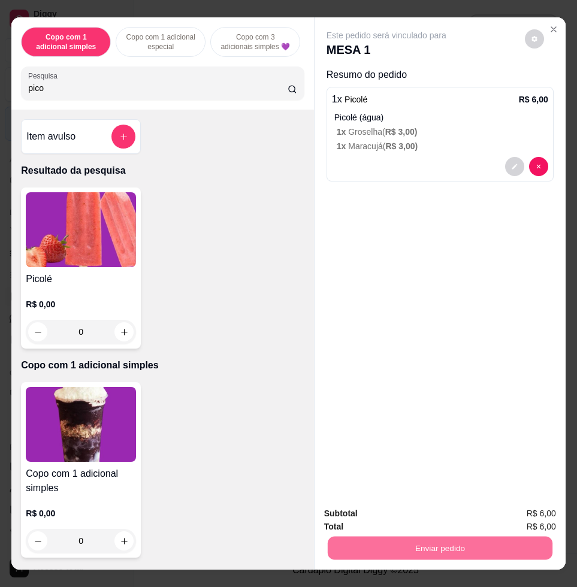
click at [505, 504] on button "Enviar pedido" at bounding box center [524, 512] width 66 height 22
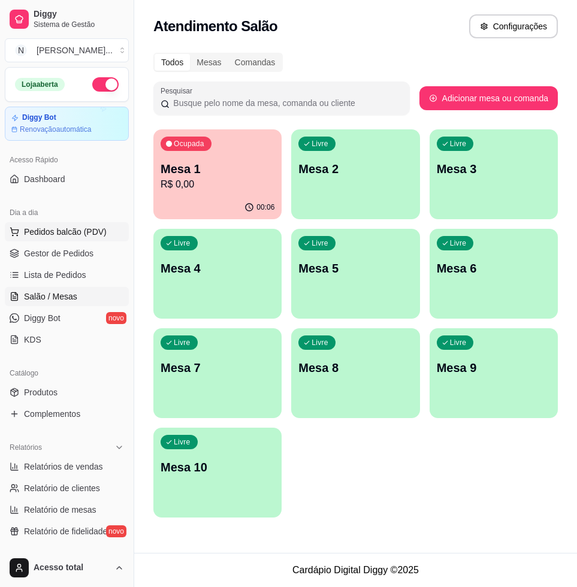
click at [74, 229] on span "Pedidos balcão (PDV)" at bounding box center [65, 232] width 83 height 12
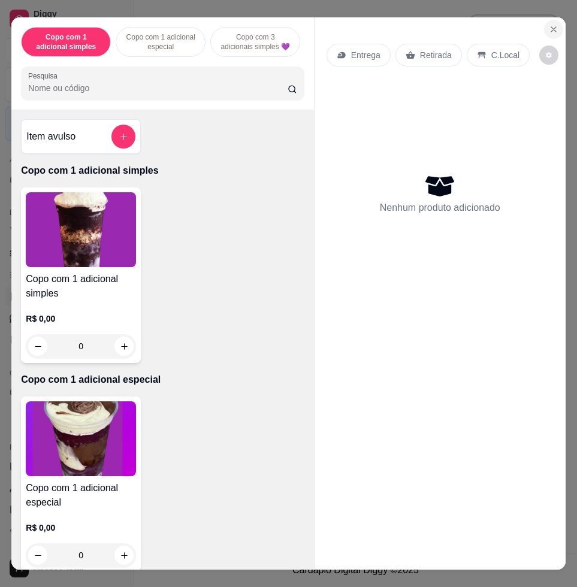
click at [550, 28] on icon "Close" at bounding box center [554, 30] width 10 height 10
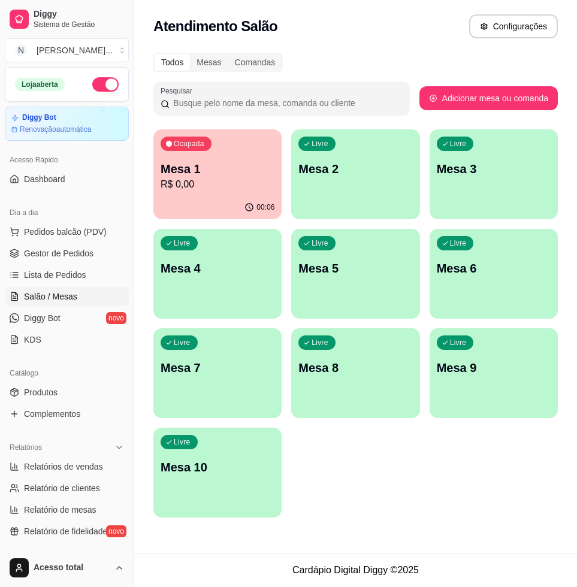
click at [244, 185] on p "R$ 0,00" at bounding box center [218, 184] width 114 height 14
click at [361, 165] on p "Mesa 2" at bounding box center [355, 169] width 111 height 16
click at [356, 158] on div "Livre Mesa 2" at bounding box center [355, 166] width 128 height 75
click at [354, 189] on div "Livre Mesa 2" at bounding box center [355, 166] width 128 height 75
click at [348, 186] on div "Livre Mesa 2" at bounding box center [355, 166] width 128 height 75
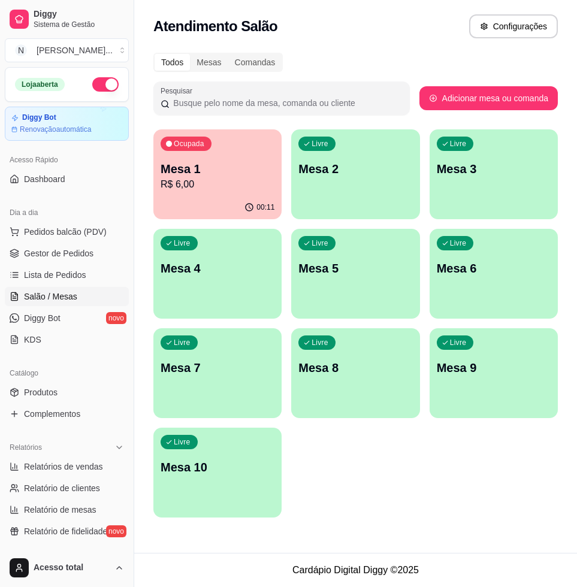
click at [205, 195] on button "Ocupada Mesa 1 R$ 6,00 00:11" at bounding box center [217, 174] width 128 height 90
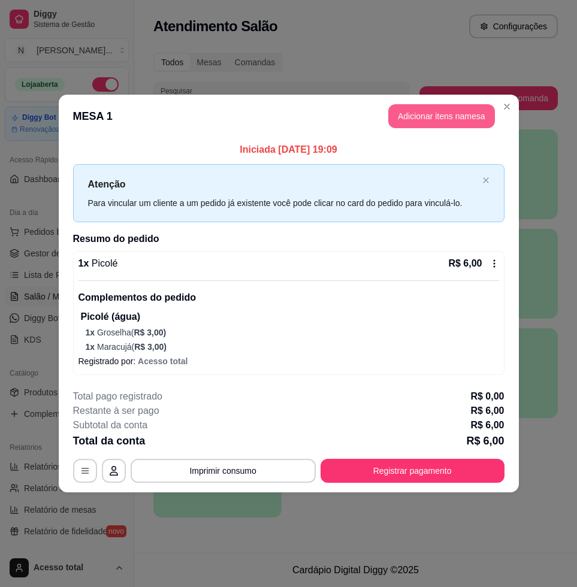
click at [464, 120] on button "Adicionar itens na mesa" at bounding box center [441, 116] width 107 height 24
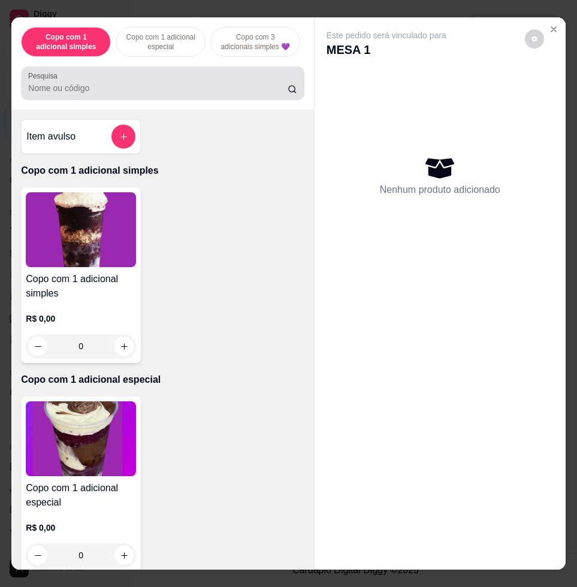
click at [228, 100] on div "Pesquisa" at bounding box center [162, 83] width 283 height 34
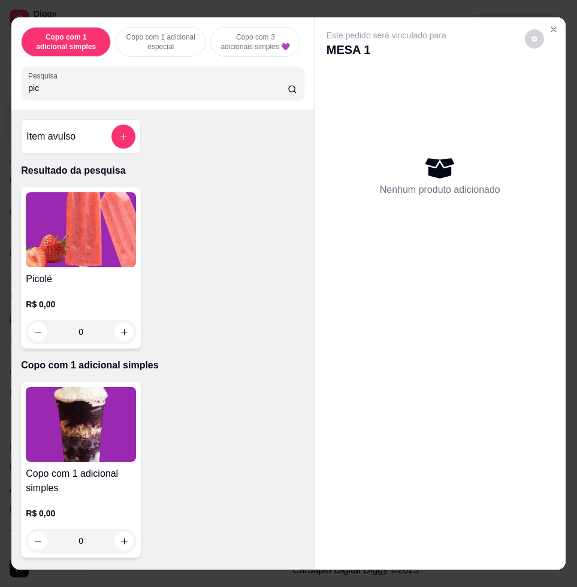
type input "pic"
click at [110, 245] on img at bounding box center [81, 229] width 110 height 75
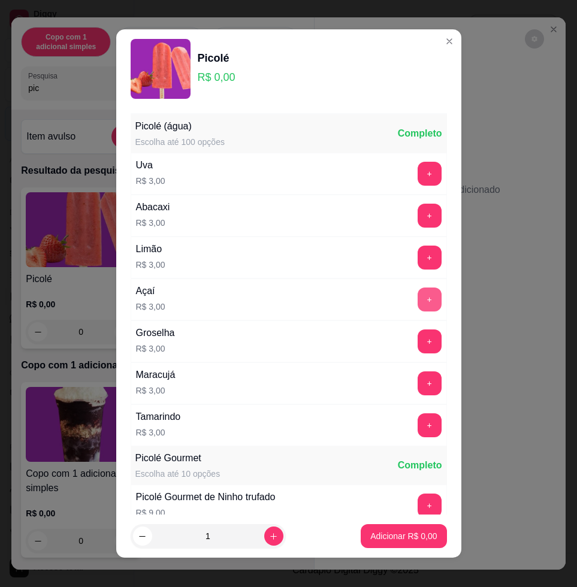
click at [418, 297] on button "+" at bounding box center [430, 300] width 24 height 24
click at [390, 536] on p "Adicionar R$ 6,00" at bounding box center [403, 535] width 65 height 11
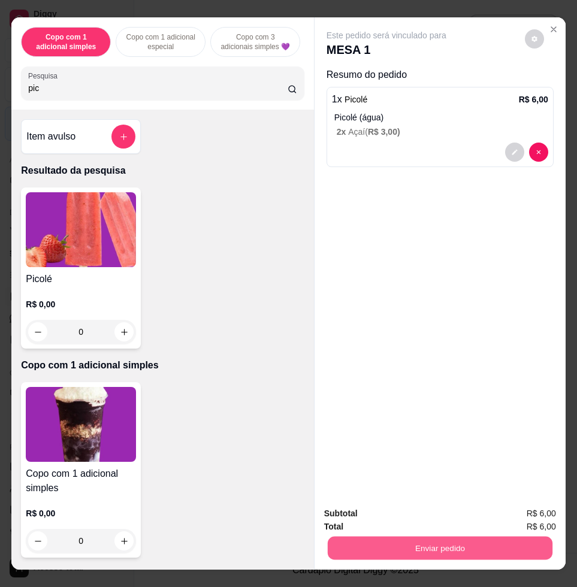
click at [396, 536] on button "Enviar pedido" at bounding box center [440, 547] width 225 height 23
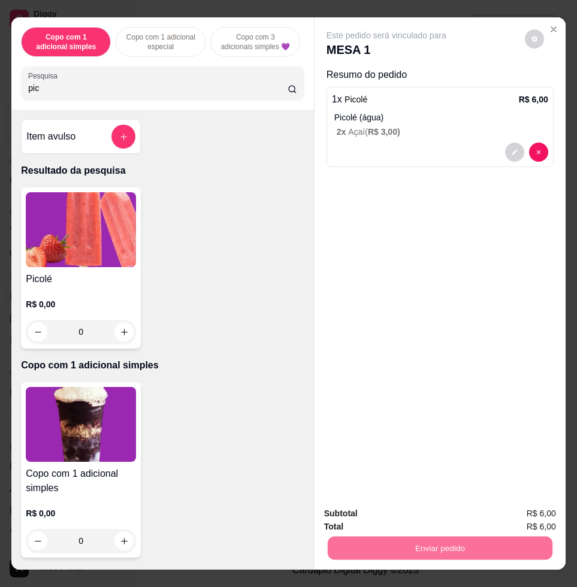
click at [540, 518] on button "Enviar pedido" at bounding box center [523, 512] width 68 height 23
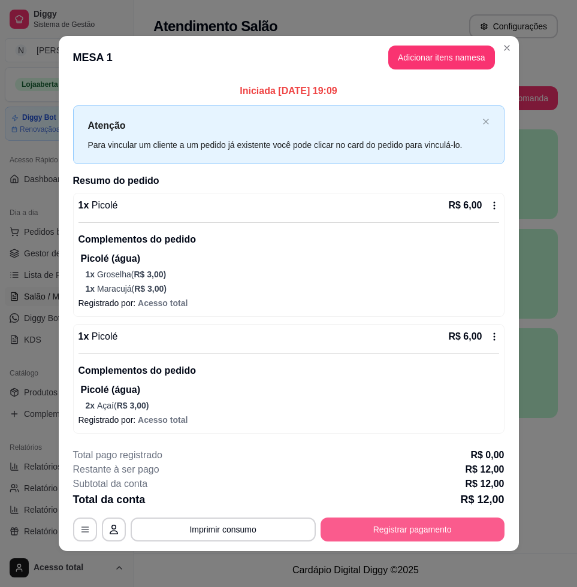
click at [404, 527] on button "Registrar pagamento" at bounding box center [413, 530] width 184 height 24
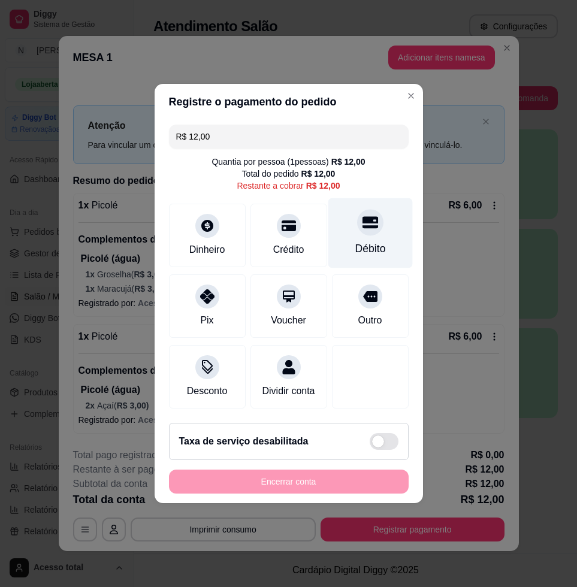
click at [355, 241] on div "Débito" at bounding box center [370, 249] width 31 height 16
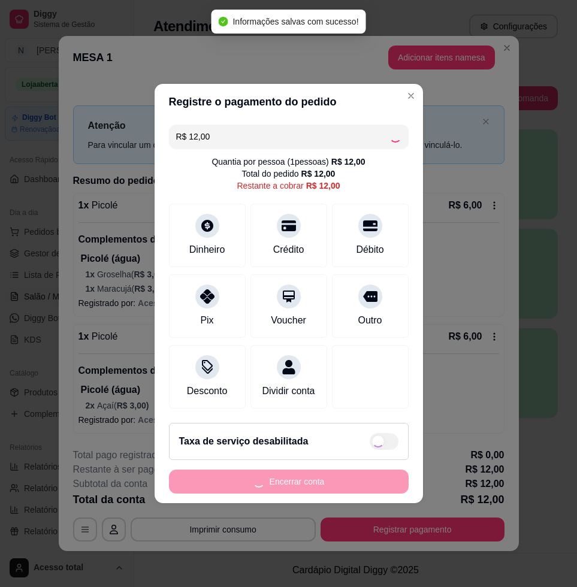
type input "R$ 0,00"
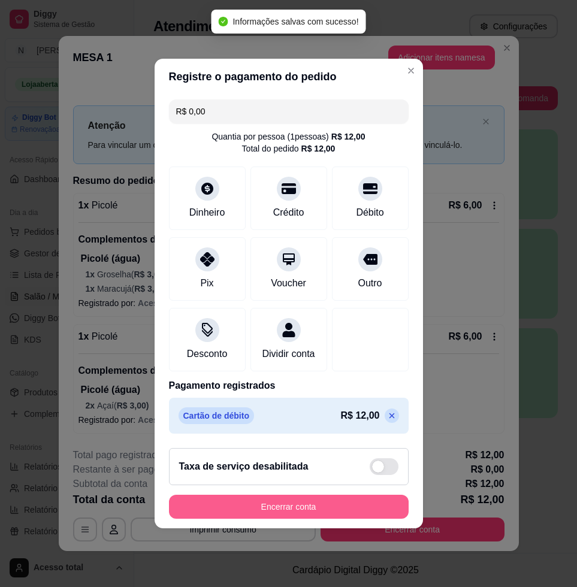
click at [293, 510] on button "Encerrar conta" at bounding box center [289, 507] width 240 height 24
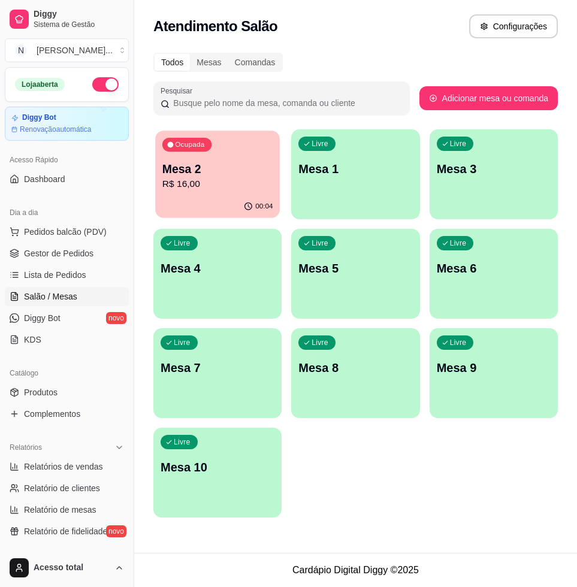
click at [224, 173] on p "Mesa 2" at bounding box center [217, 169] width 111 height 16
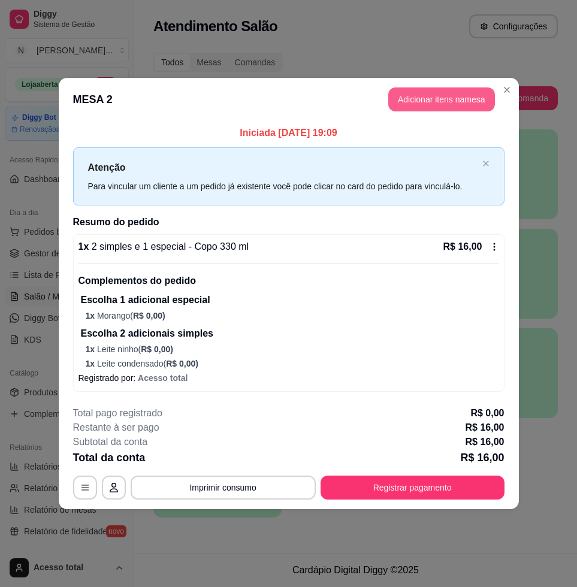
click at [434, 97] on button "Adicionar itens na mesa" at bounding box center [441, 99] width 107 height 24
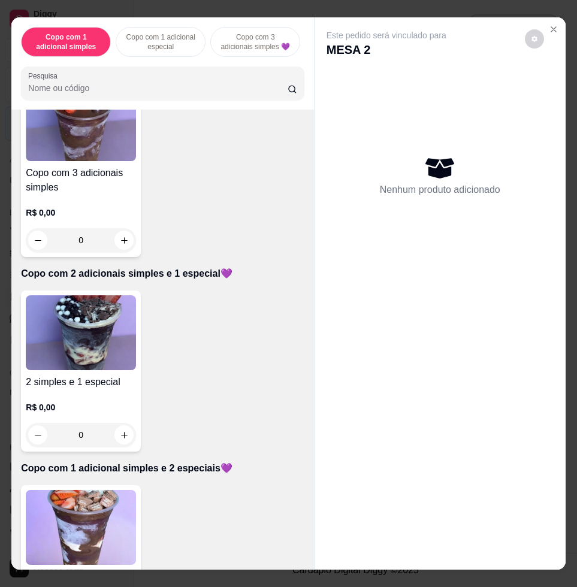
scroll to position [599, 0]
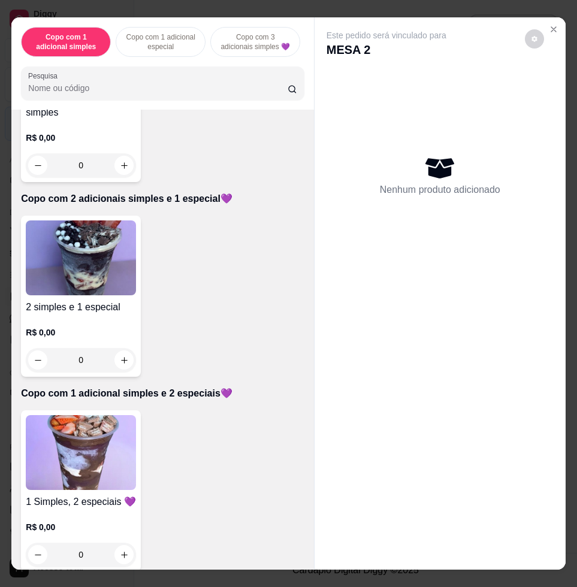
click at [91, 281] on img at bounding box center [81, 257] width 110 height 75
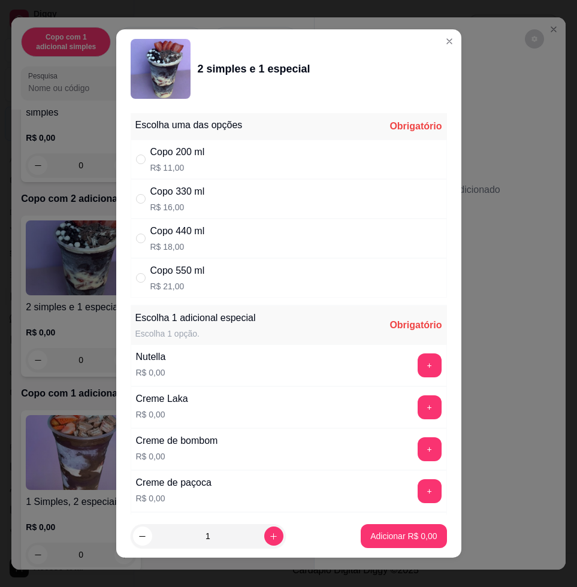
click at [192, 234] on div "Copo 440 ml" at bounding box center [177, 231] width 55 height 14
radio input "true"
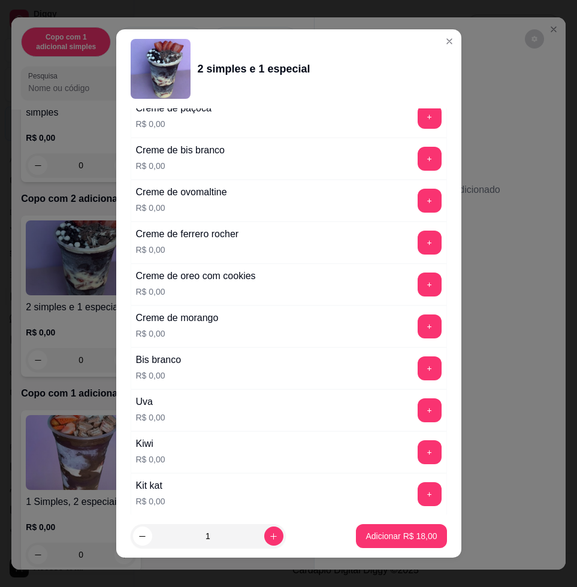
scroll to position [674, 0]
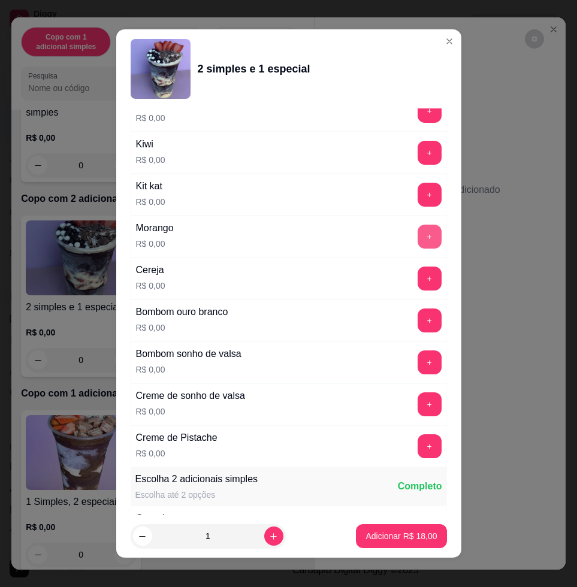
click at [418, 239] on button "+" at bounding box center [430, 237] width 24 height 24
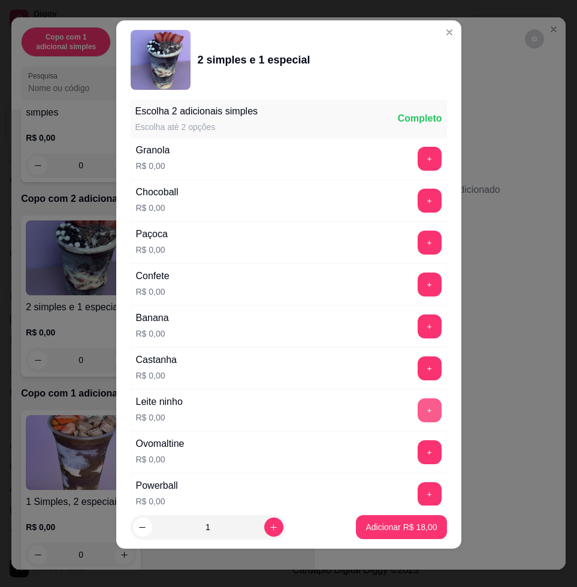
click at [418, 407] on button "+" at bounding box center [430, 410] width 24 height 24
click at [418, 443] on button "+" at bounding box center [429, 452] width 23 height 23
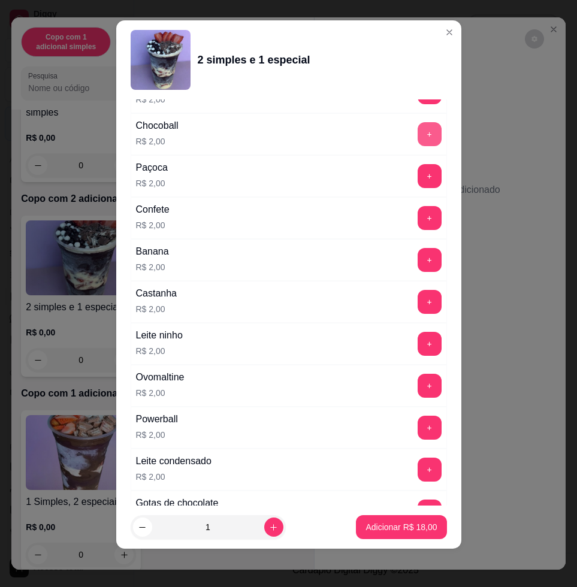
scroll to position [2206, 0]
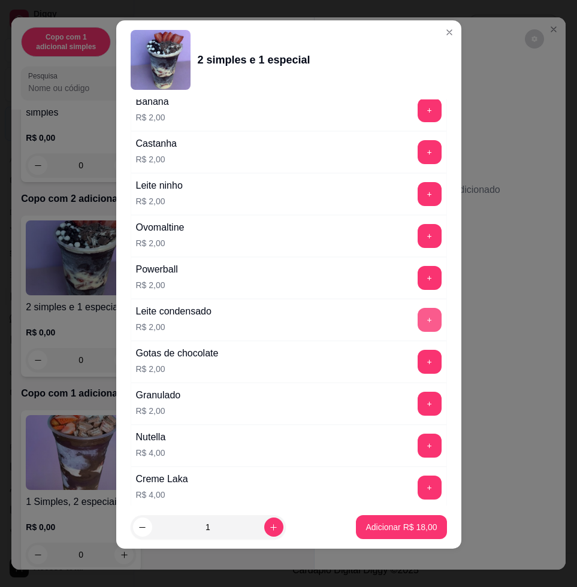
click at [418, 321] on button "+" at bounding box center [430, 320] width 24 height 24
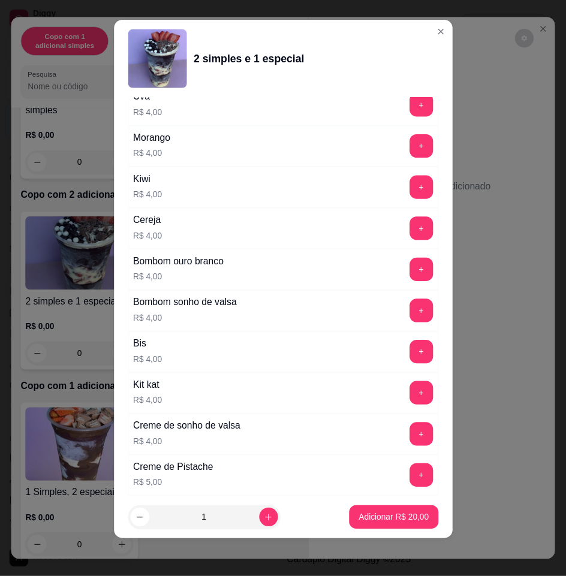
scroll to position [2970, 0]
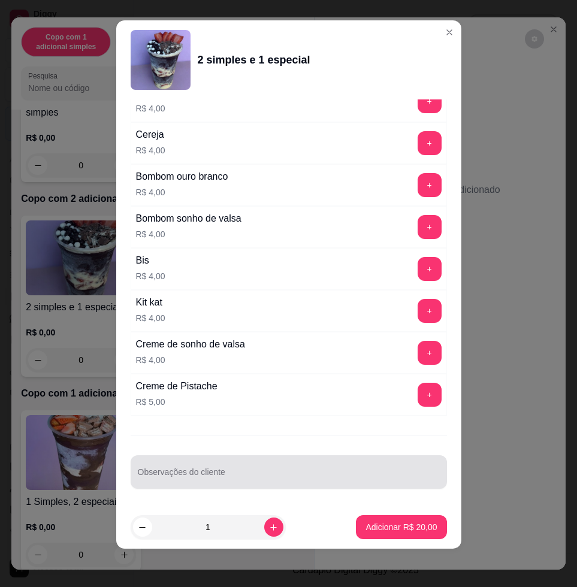
click at [309, 480] on input "Observações do cliente" at bounding box center [289, 477] width 302 height 12
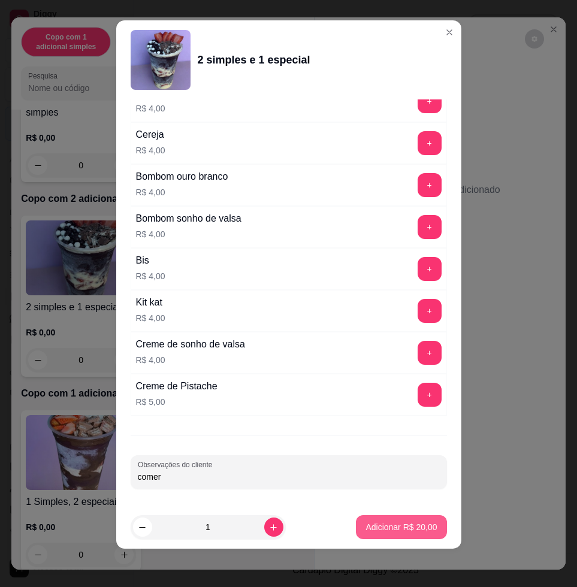
type input "comer"
click at [394, 536] on button "Adicionar R$ 20,00" at bounding box center [401, 527] width 90 height 24
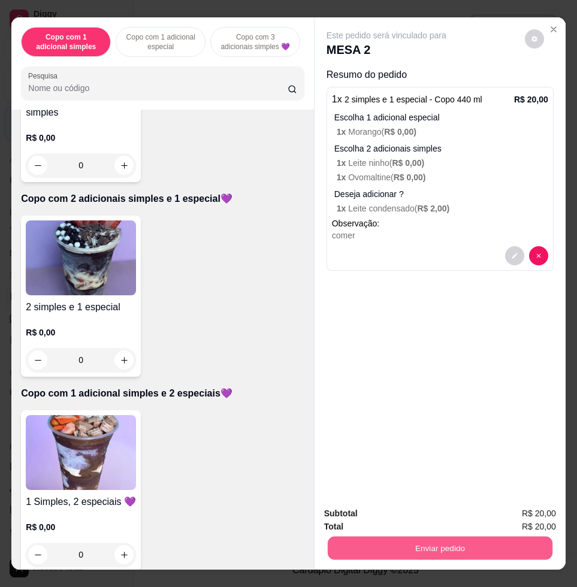
click at [422, 536] on button "Enviar pedido" at bounding box center [440, 547] width 225 height 23
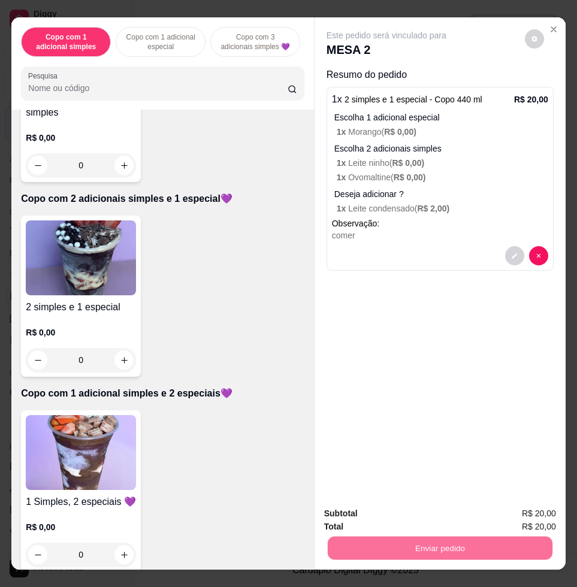
click at [513, 507] on button "Enviar pedido" at bounding box center [523, 512] width 68 height 23
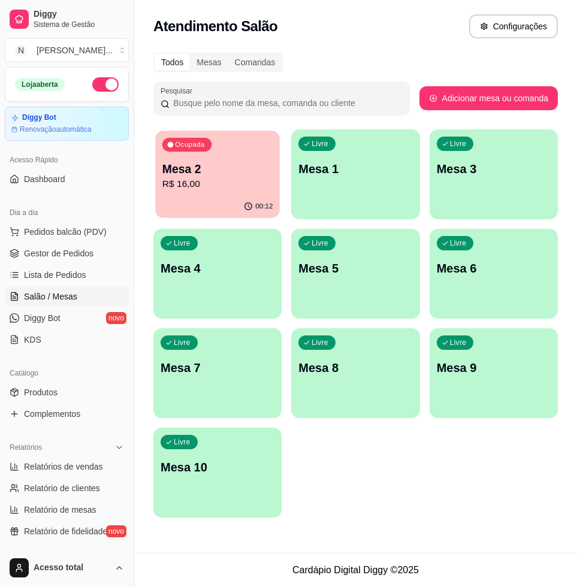
click at [232, 163] on p "Mesa 2" at bounding box center [217, 169] width 111 height 16
click at [61, 268] on link "Lista de Pedidos" at bounding box center [67, 274] width 124 height 19
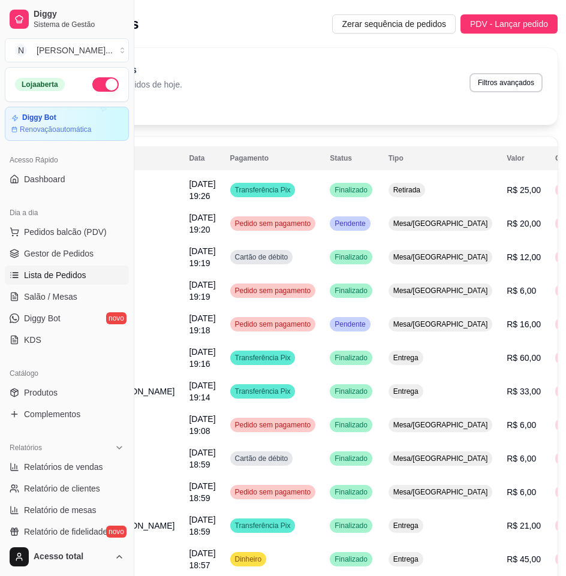
scroll to position [0, 134]
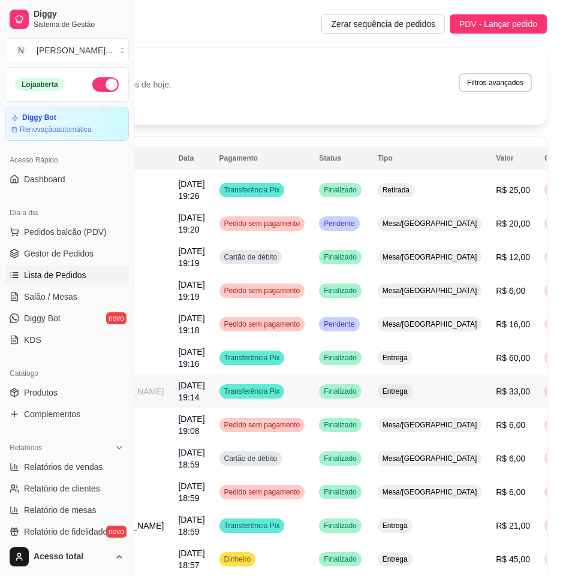
click at [488, 399] on td "R$ 33,00" at bounding box center [512, 391] width 49 height 34
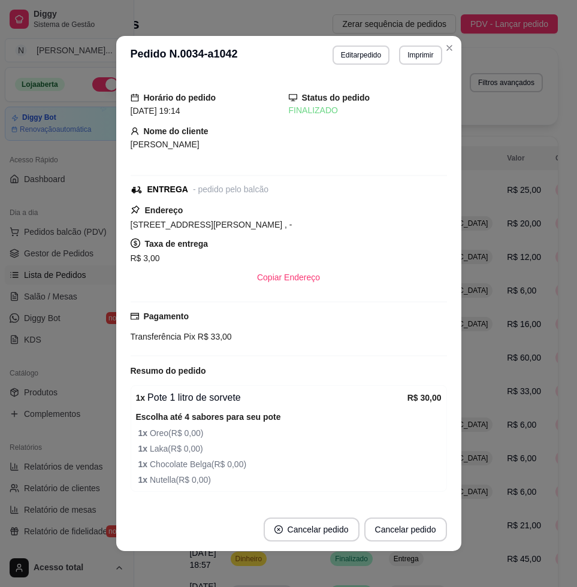
scroll to position [36, 0]
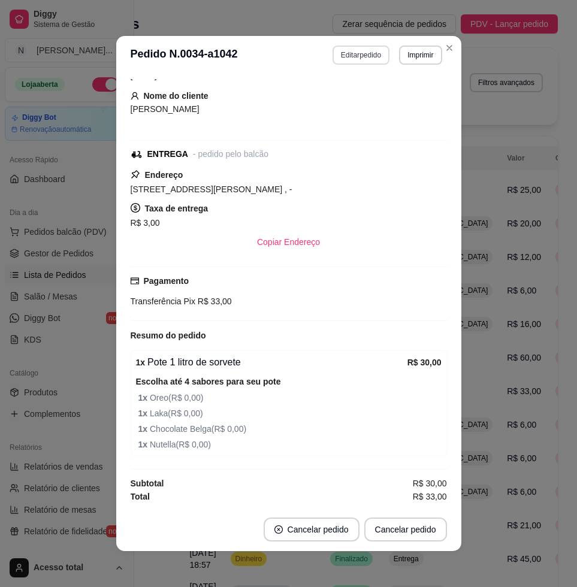
click at [351, 58] on button "Editar pedido" at bounding box center [360, 55] width 57 height 19
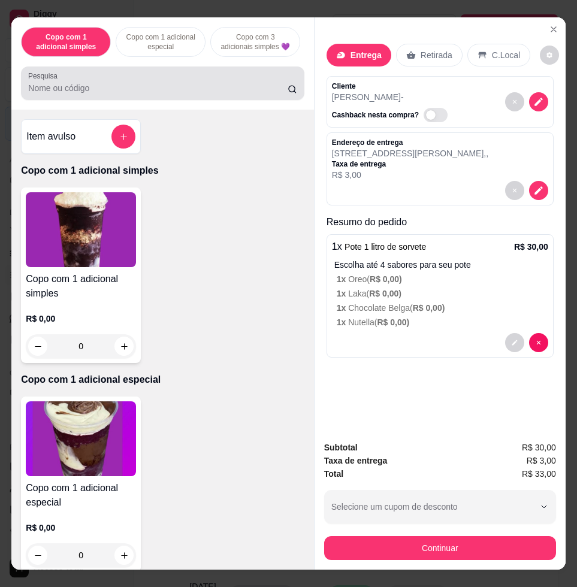
click at [189, 85] on div at bounding box center [162, 83] width 268 height 24
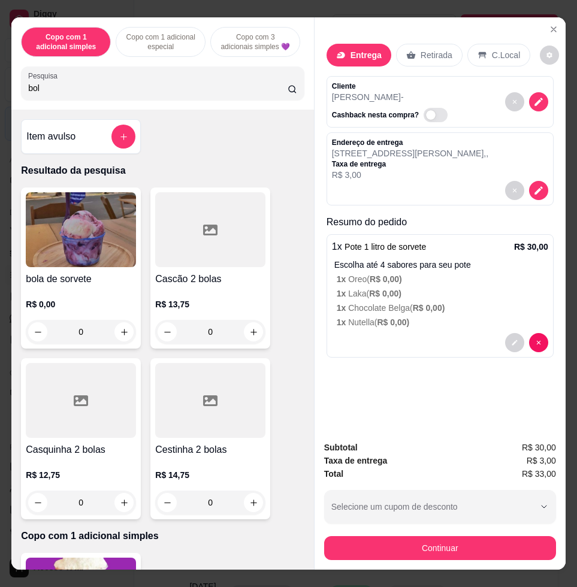
type input "bol"
click at [68, 237] on img at bounding box center [81, 229] width 110 height 75
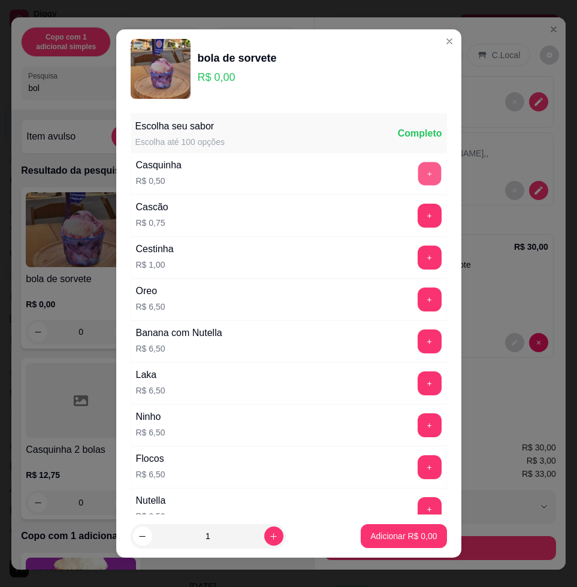
click at [418, 177] on button "+" at bounding box center [429, 173] width 23 height 23
click at [418, 177] on button "+" at bounding box center [430, 174] width 24 height 24
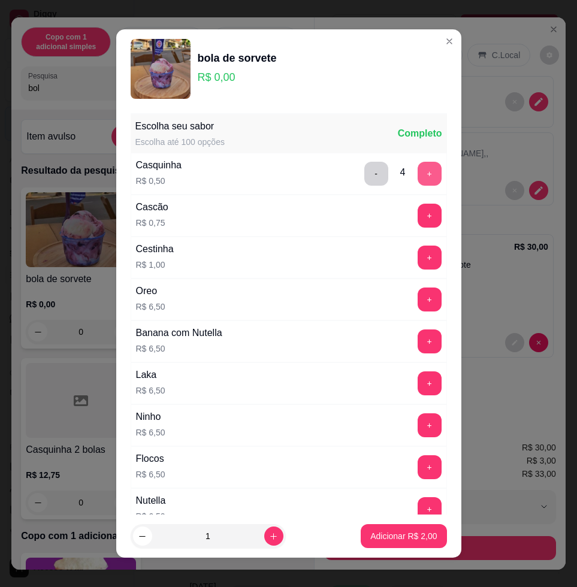
click at [418, 177] on button "+" at bounding box center [430, 174] width 24 height 24
click at [418, 177] on button "+" at bounding box center [429, 173] width 23 height 23
click at [418, 177] on button "+" at bounding box center [430, 174] width 24 height 24
click at [364, 167] on button "-" at bounding box center [376, 174] width 24 height 24
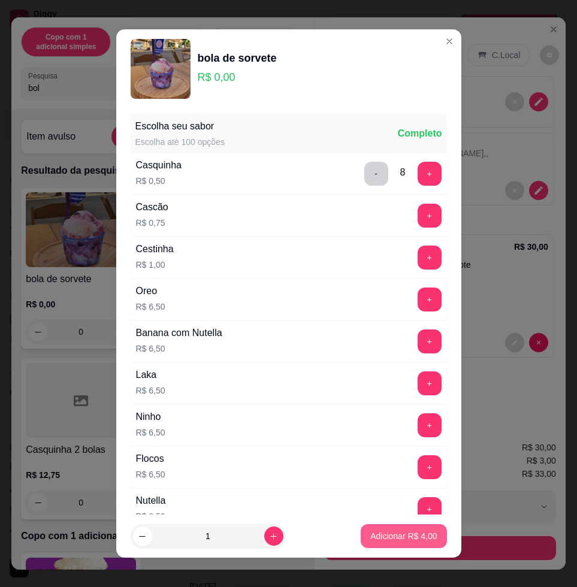
click at [371, 533] on p "Adicionar R$ 4,00" at bounding box center [403, 536] width 66 height 12
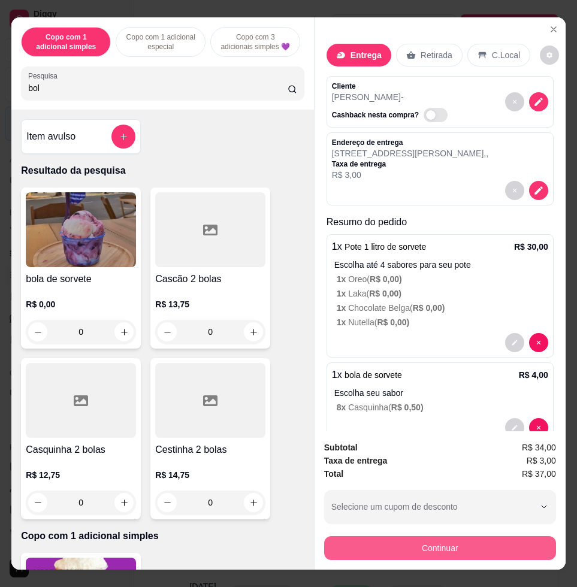
click at [405, 542] on button "Continuar" at bounding box center [440, 548] width 232 height 24
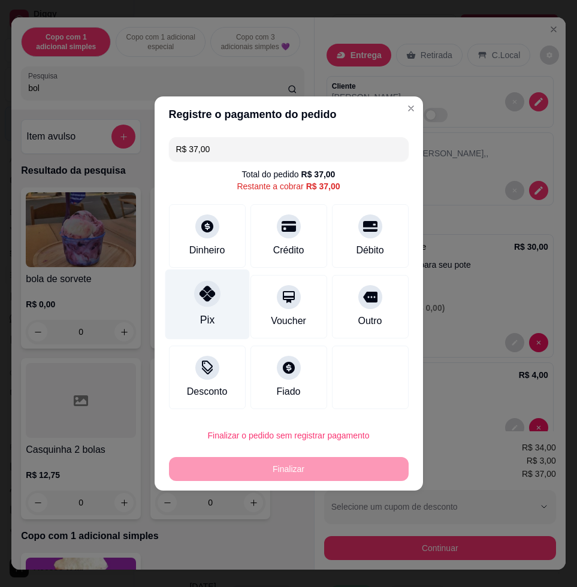
click at [195, 306] on div "Pix" at bounding box center [207, 305] width 84 height 70
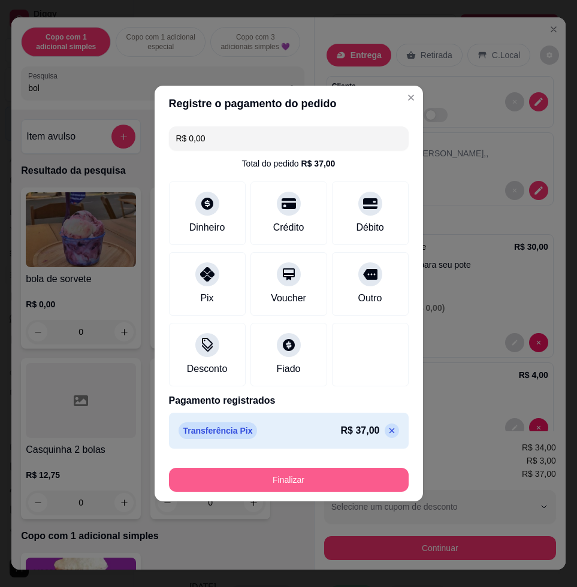
click at [279, 481] on button "Finalizar" at bounding box center [289, 480] width 240 height 24
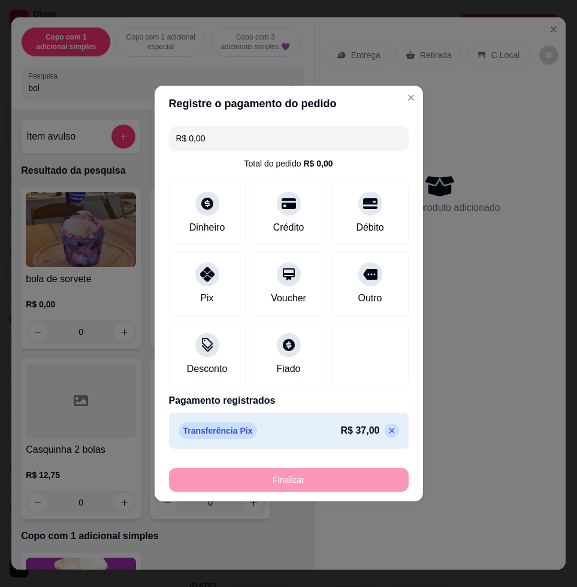
type input "-R$ 37,00"
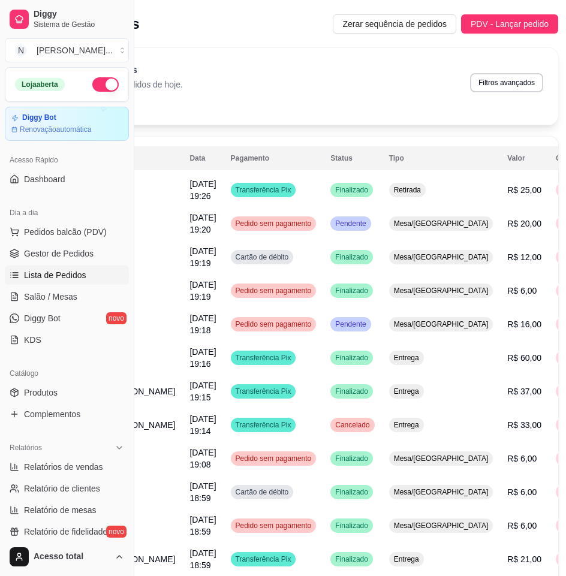
click at [72, 278] on span "Lista de Pedidos" at bounding box center [55, 275] width 62 height 12
click at [507, 186] on span "R$ 25,00" at bounding box center [524, 190] width 34 height 10
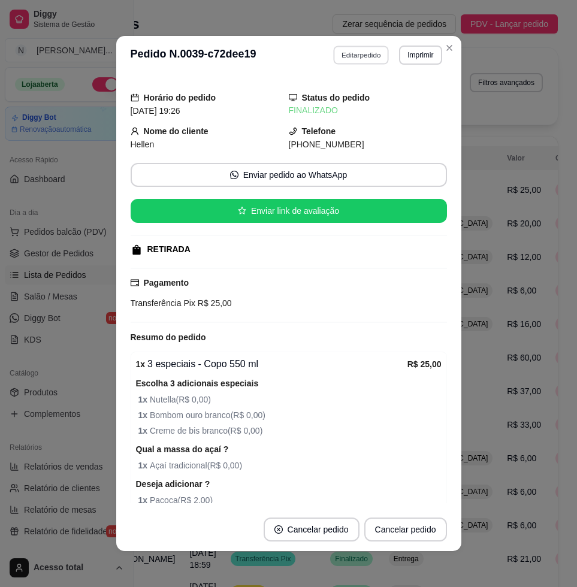
click at [362, 59] on button "Editar pedido" at bounding box center [361, 55] width 56 height 19
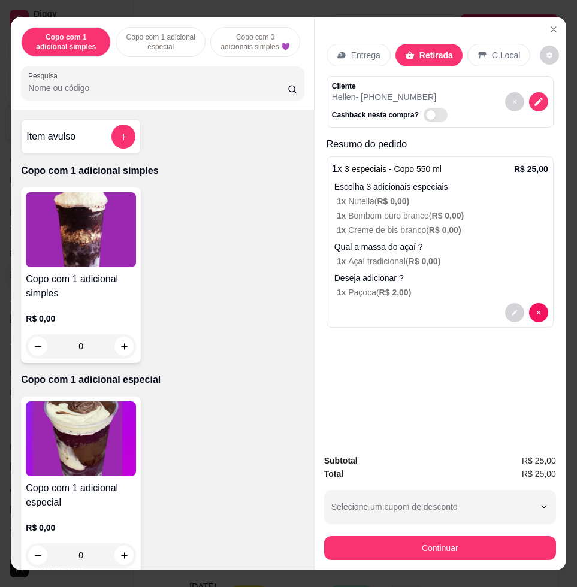
click at [430, 539] on button "Continuar" at bounding box center [440, 548] width 232 height 24
click at [344, 53] on div "Entrega" at bounding box center [358, 55] width 64 height 23
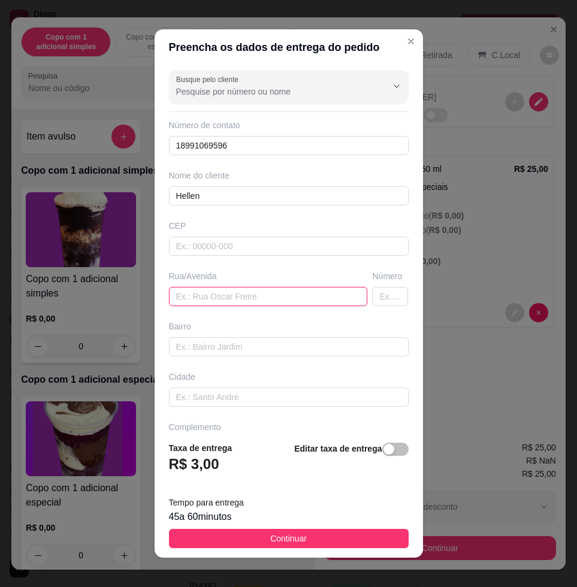
click at [262, 303] on input "text" at bounding box center [268, 296] width 199 height 19
paste input "[PERSON_NAME] 848"
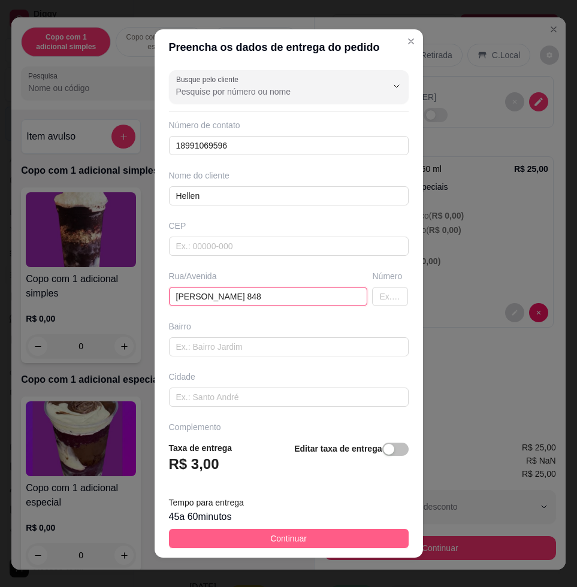
type input "[PERSON_NAME] 848"
click at [313, 533] on button "Continuar" at bounding box center [289, 538] width 240 height 19
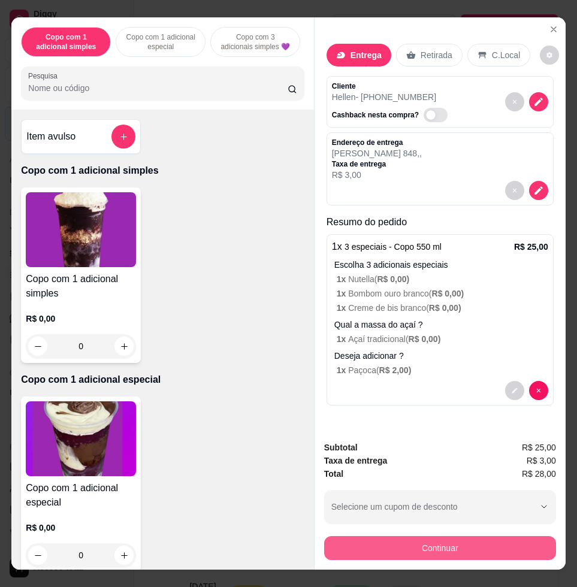
click at [385, 542] on button "Continuar" at bounding box center [440, 548] width 232 height 24
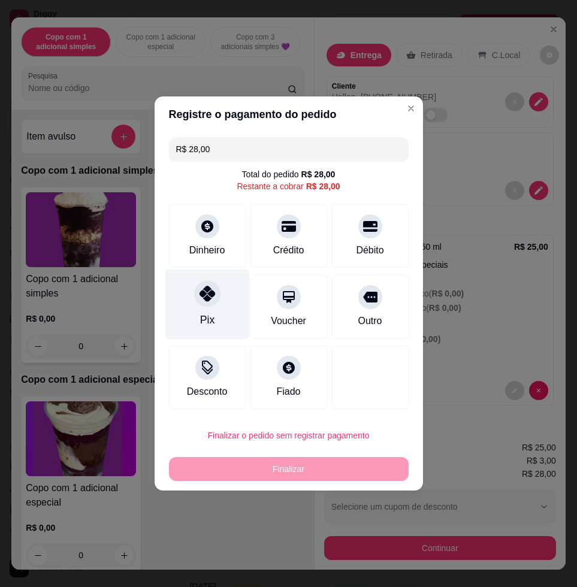
click at [226, 313] on div "Pix" at bounding box center [207, 305] width 84 height 70
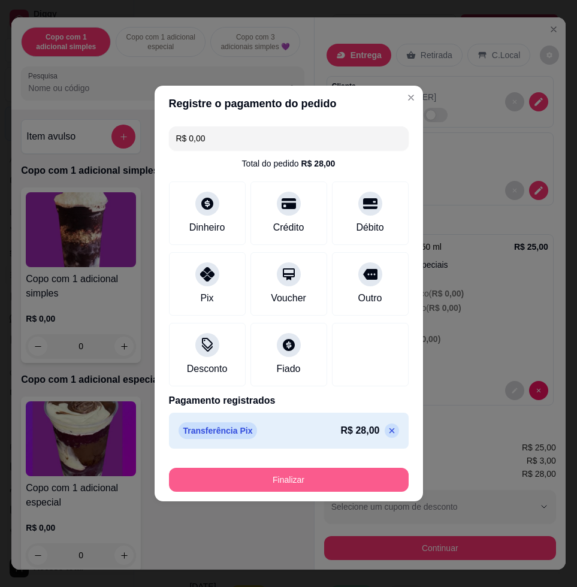
click at [276, 483] on button "Finalizar" at bounding box center [289, 480] width 240 height 24
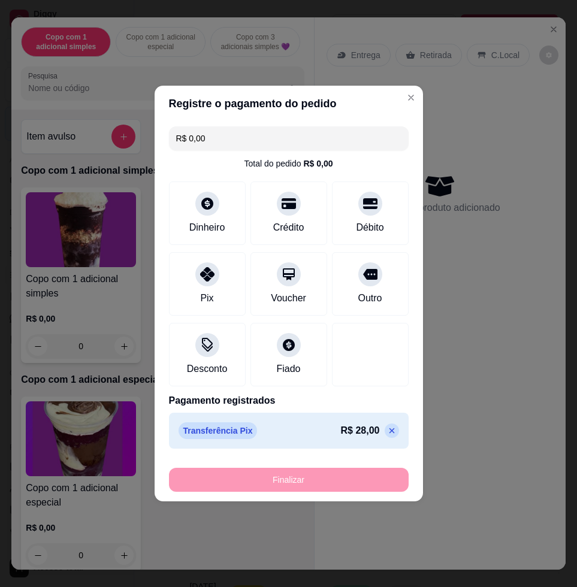
type input "-R$ 28,00"
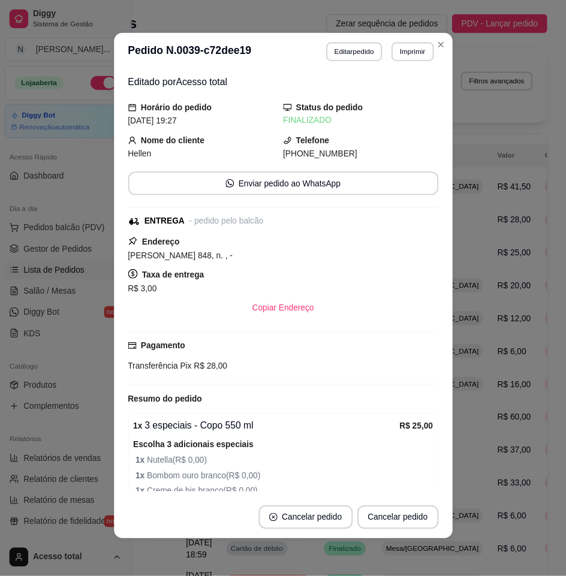
scroll to position [128, 0]
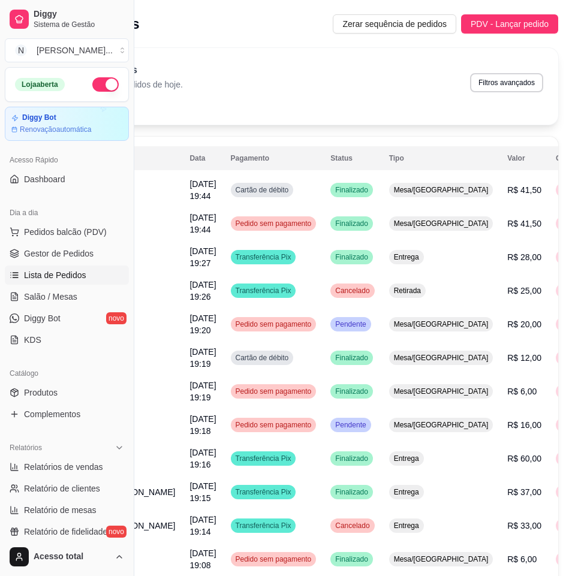
click at [61, 286] on ul "Pedidos balcão (PDV) Gestor de Pedidos Lista de Pedidos Salão / Mesas Diggy Bot…" at bounding box center [67, 285] width 124 height 127
drag, startPoint x: 61, startPoint y: 286, endPoint x: 62, endPoint y: 293, distance: 7.3
click at [62, 293] on span "Salão / Mesas" at bounding box center [50, 297] width 53 height 12
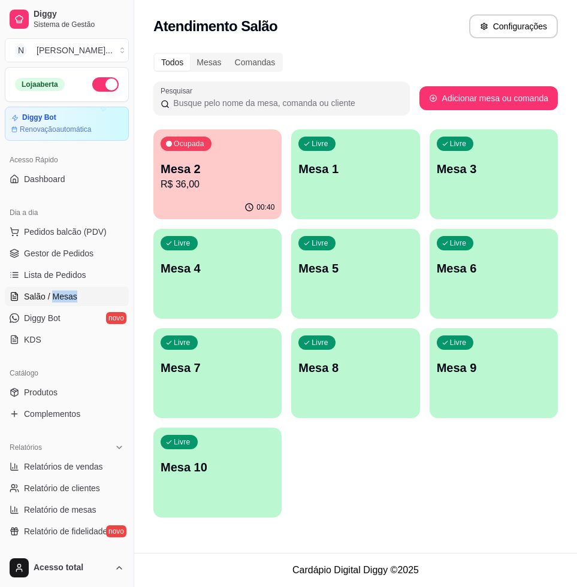
click at [220, 176] on p "Mesa 2" at bounding box center [218, 169] width 114 height 17
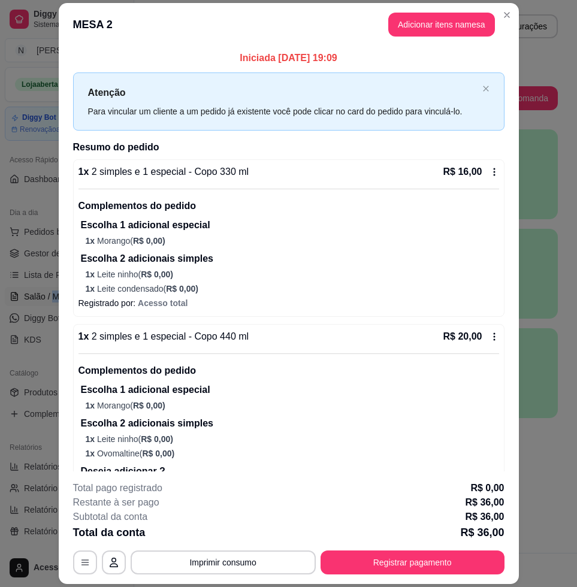
scroll to position [75, 0]
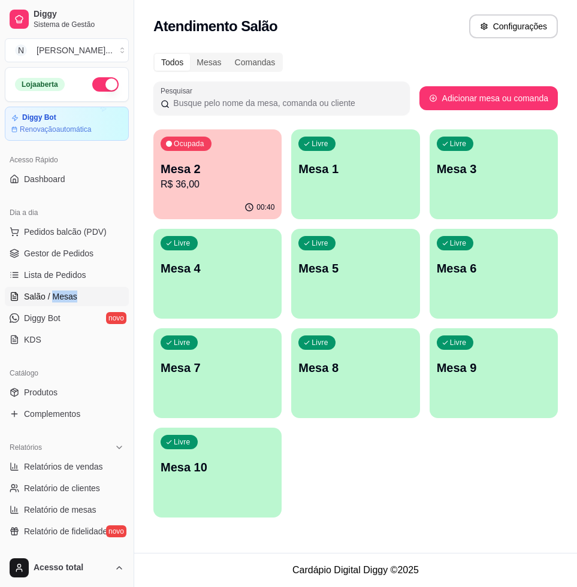
click at [318, 168] on p "Mesa 1" at bounding box center [355, 169] width 114 height 17
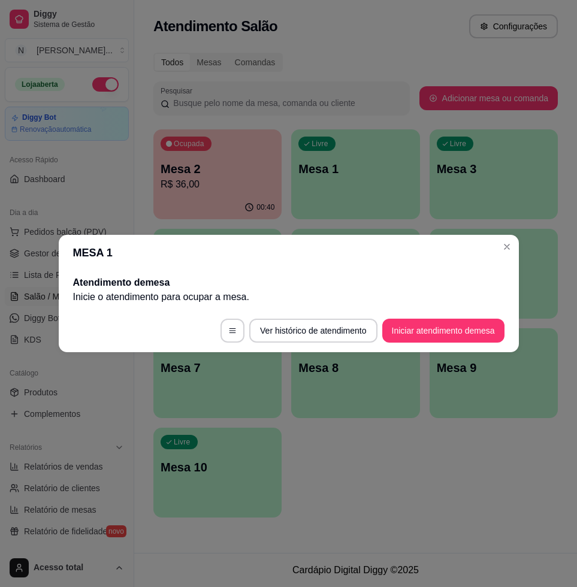
click at [428, 344] on footer "Ver histórico de atendimento Iniciar atendimento de mesa" at bounding box center [289, 330] width 460 height 43
click at [433, 337] on button "Iniciar atendimento de mesa" at bounding box center [443, 330] width 119 height 23
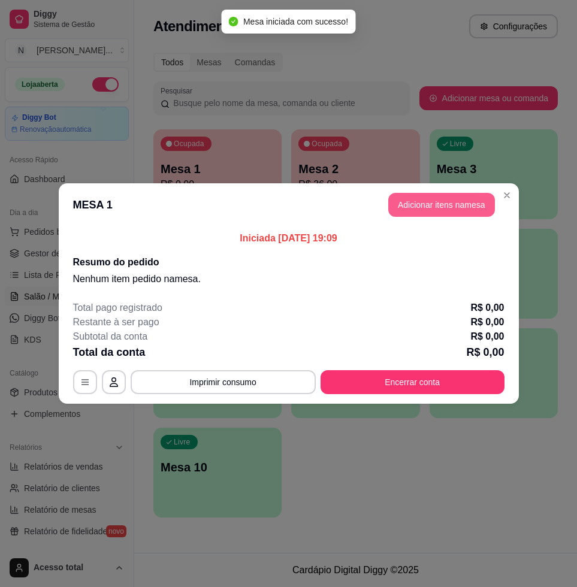
click at [419, 204] on button "Adicionar itens na mesa" at bounding box center [441, 205] width 107 height 24
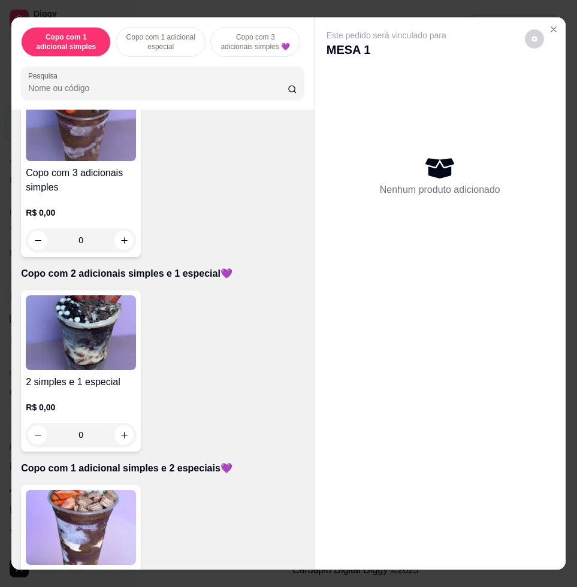
scroll to position [599, 0]
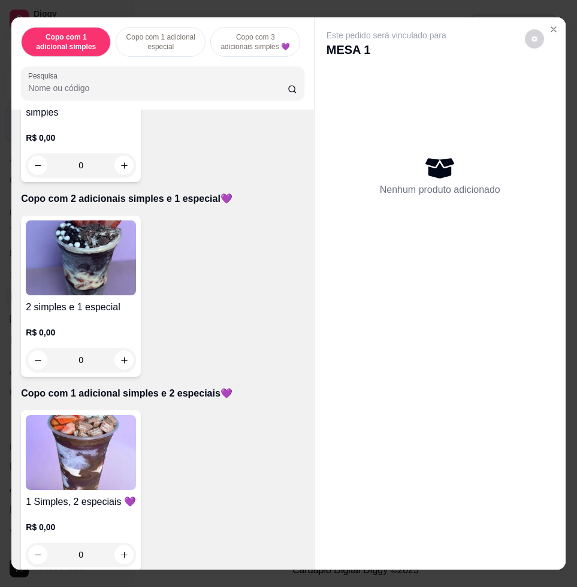
click at [78, 474] on img at bounding box center [81, 452] width 110 height 75
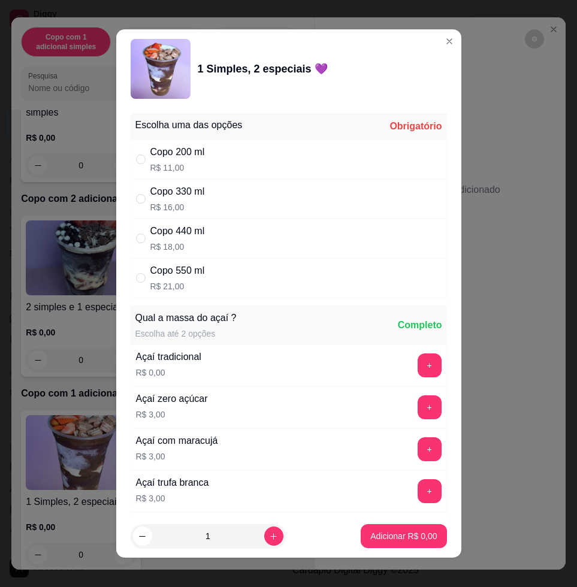
click at [175, 235] on div "Copo 440 ml" at bounding box center [177, 231] width 55 height 14
radio input "true"
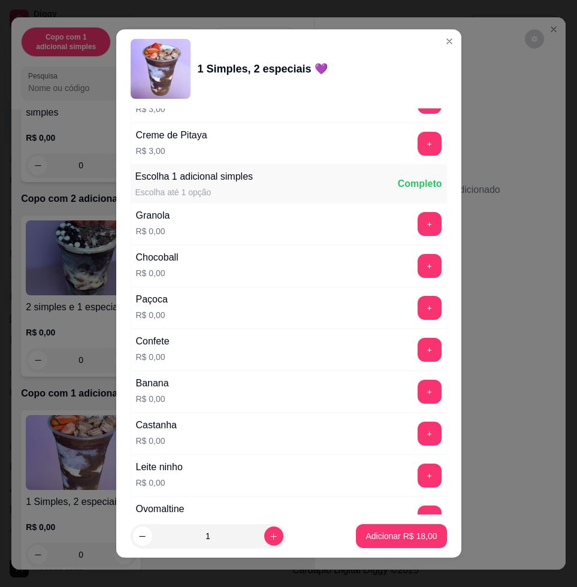
scroll to position [674, 0]
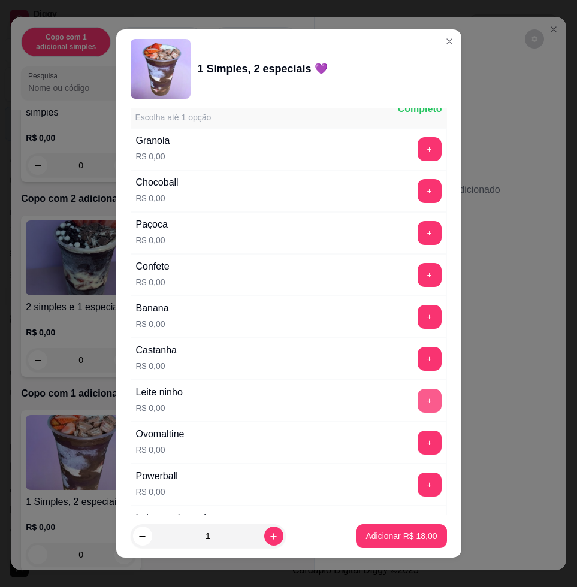
click at [418, 403] on button "+" at bounding box center [430, 401] width 24 height 24
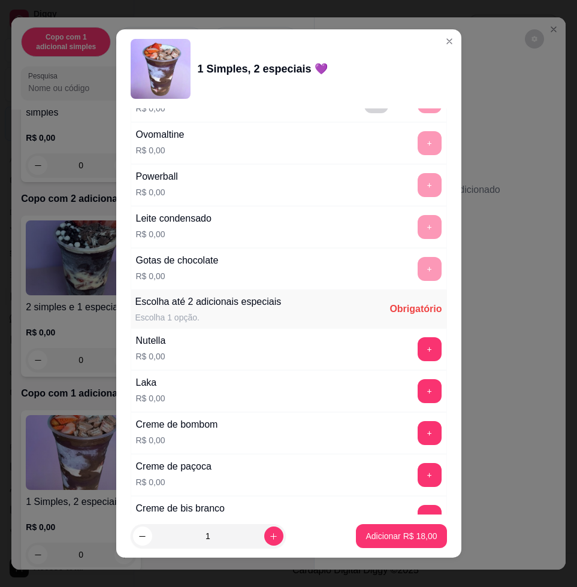
scroll to position [1198, 0]
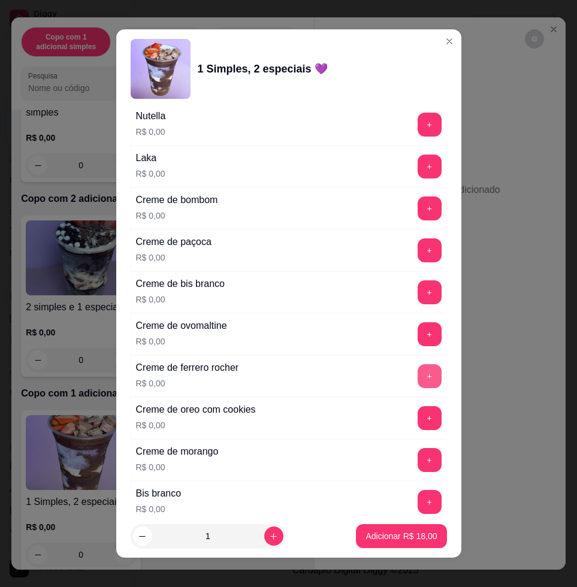
click at [418, 378] on button "+" at bounding box center [430, 376] width 24 height 24
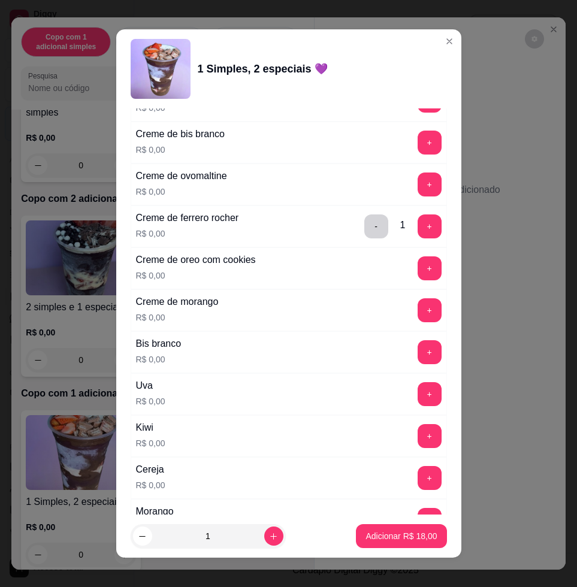
scroll to position [1423, 0]
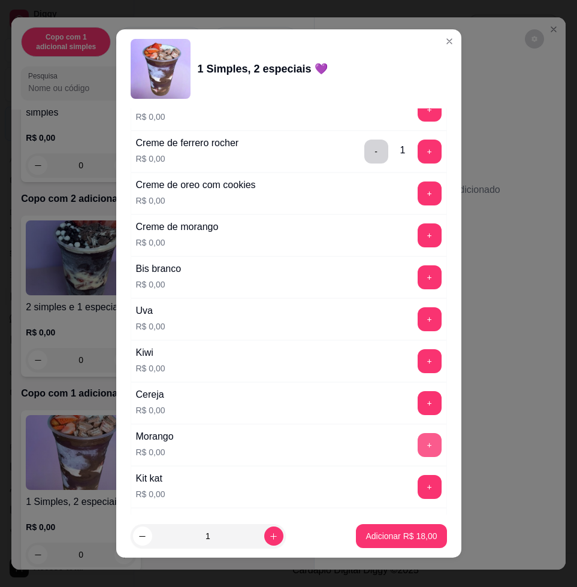
click at [418, 442] on button "+" at bounding box center [430, 445] width 24 height 24
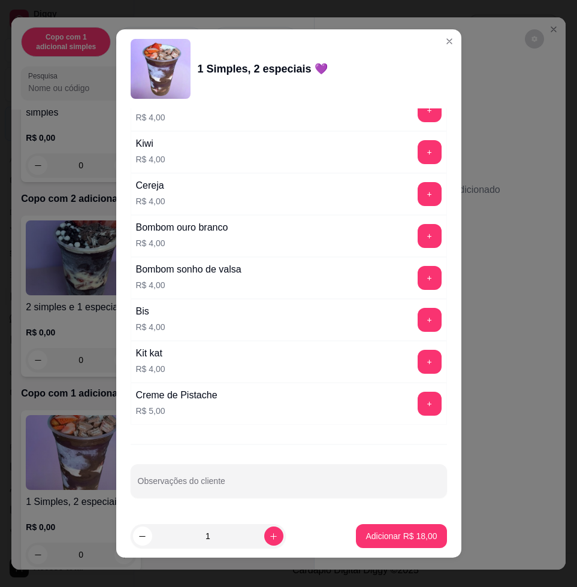
scroll to position [9, 0]
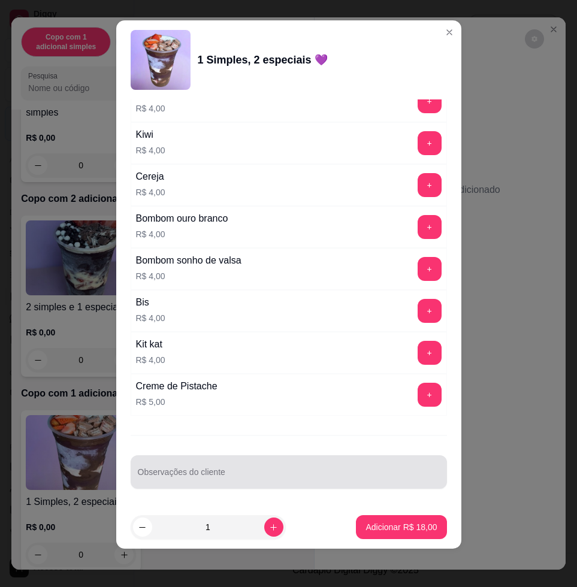
click at [244, 471] on input "Observações do cliente" at bounding box center [289, 477] width 302 height 12
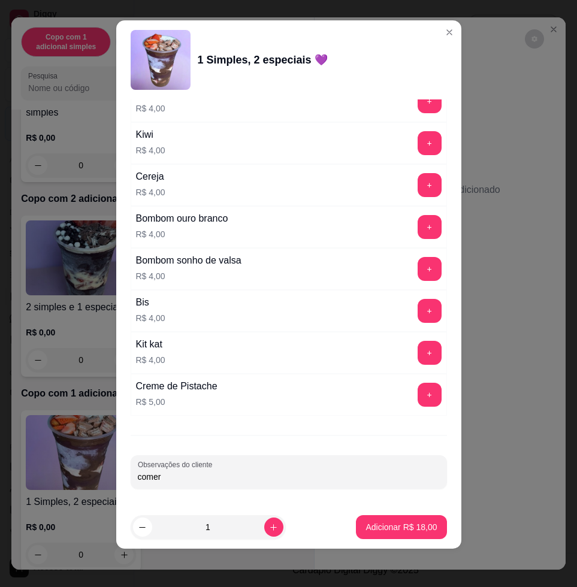
type input "comer"
click at [382, 528] on p "Adicionar R$ 18,00" at bounding box center [401, 526] width 69 height 11
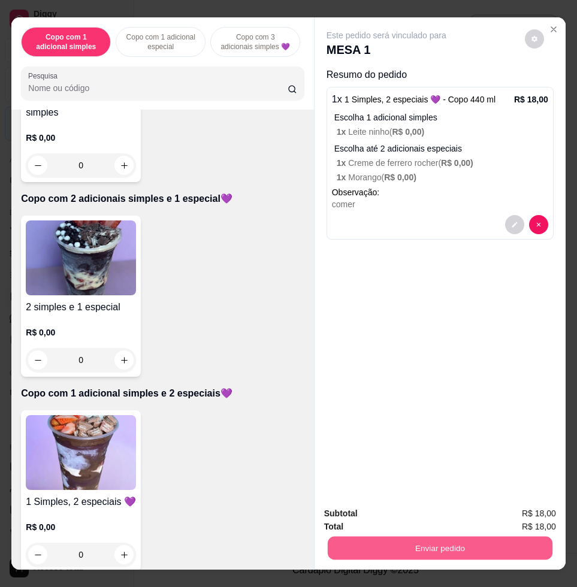
click at [415, 536] on button "Enviar pedido" at bounding box center [440, 547] width 225 height 23
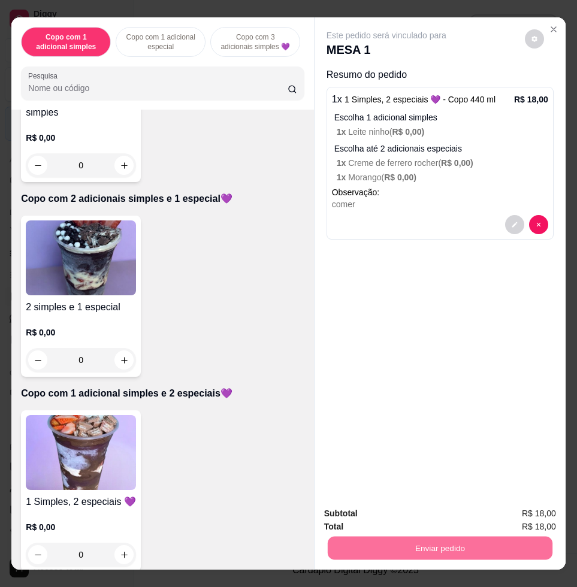
click at [526, 509] on button "Enviar pedido" at bounding box center [524, 512] width 66 height 22
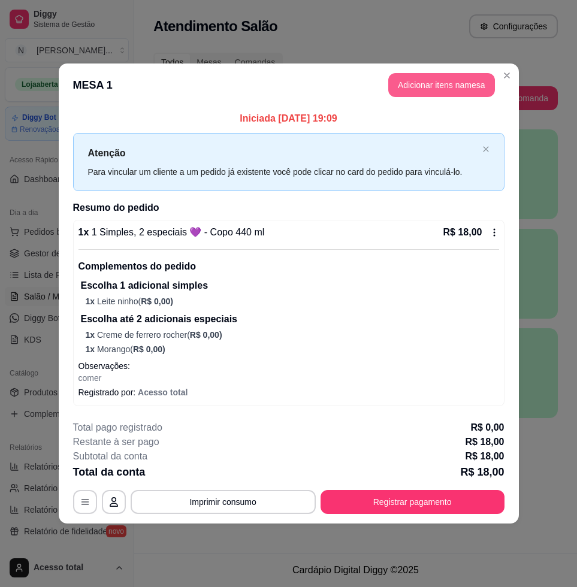
click at [442, 90] on button "Adicionar itens na mesa" at bounding box center [441, 85] width 107 height 24
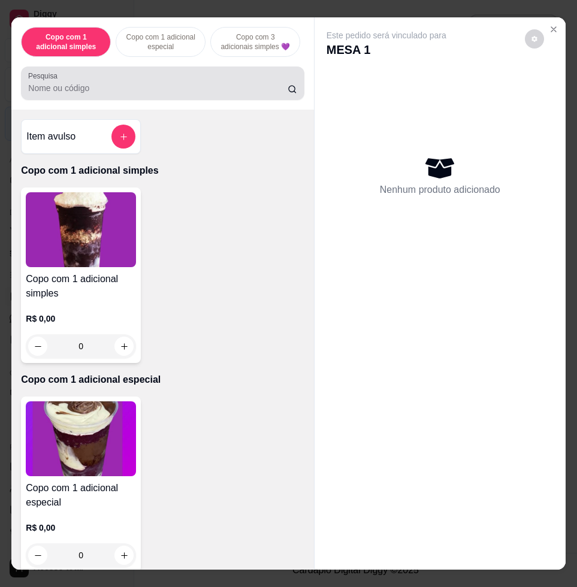
click at [165, 92] on input "Pesquisa" at bounding box center [157, 88] width 259 height 12
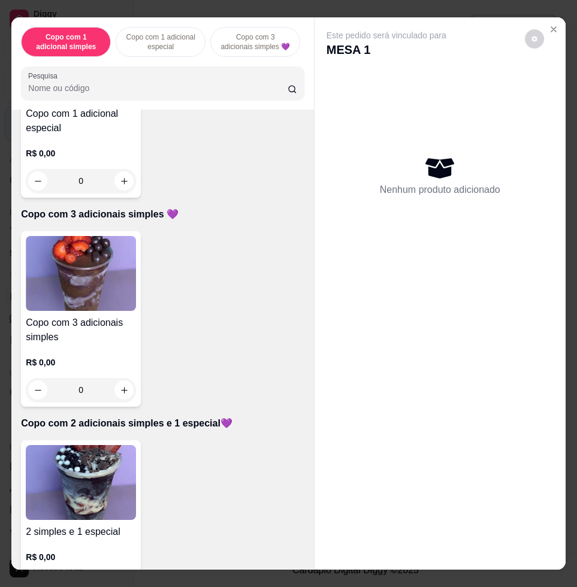
scroll to position [524, 0]
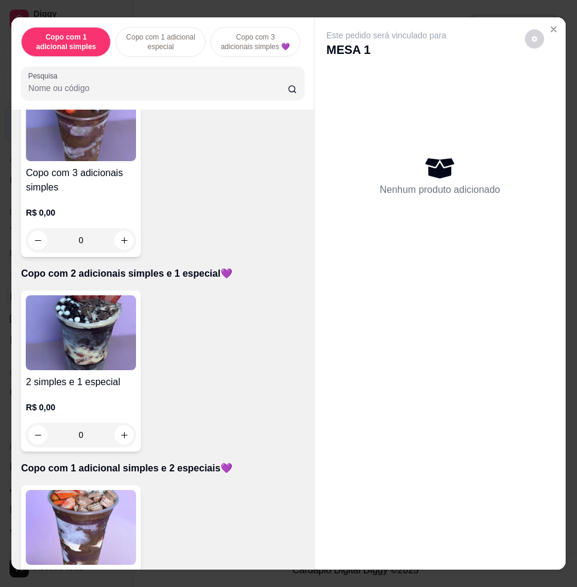
click at [104, 350] on img at bounding box center [81, 332] width 110 height 75
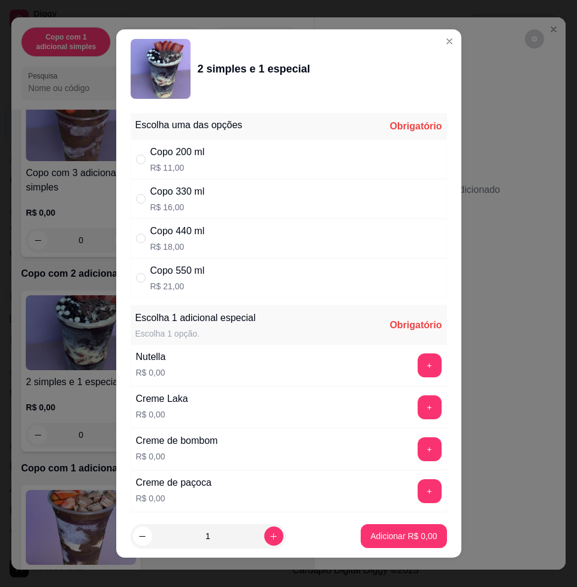
click at [183, 201] on p "R$ 16,00" at bounding box center [177, 207] width 55 height 12
radio input "true"
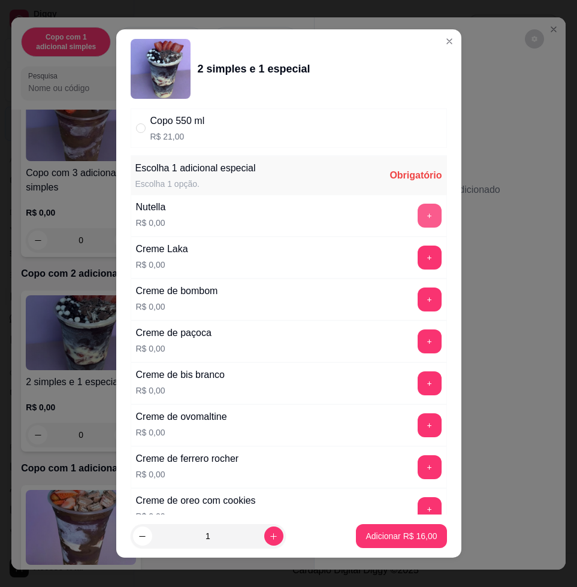
click at [418, 214] on button "+" at bounding box center [430, 216] width 24 height 24
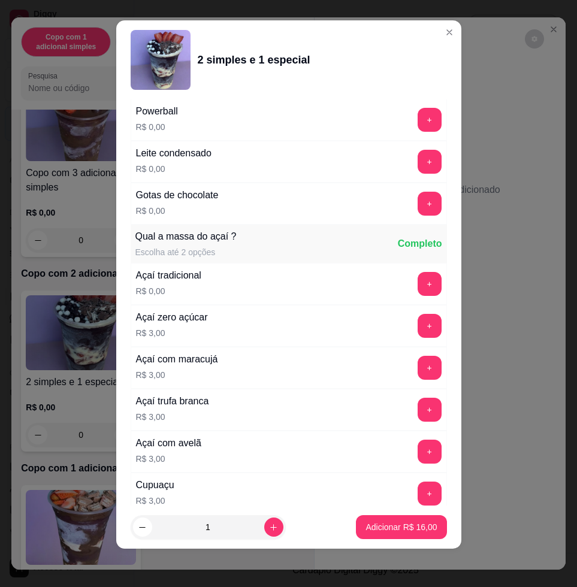
scroll to position [1108, 0]
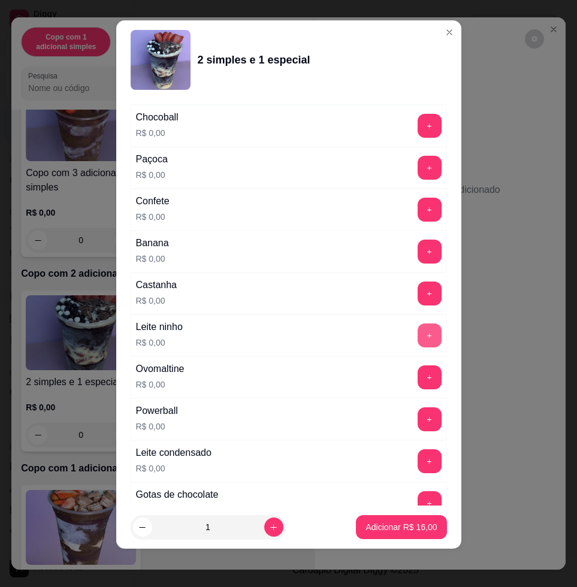
click at [418, 330] on button "+" at bounding box center [430, 336] width 24 height 24
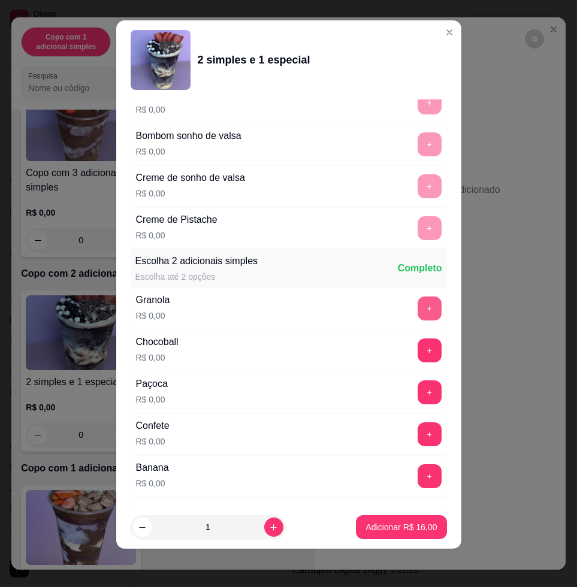
click at [418, 307] on button "+" at bounding box center [430, 309] width 24 height 24
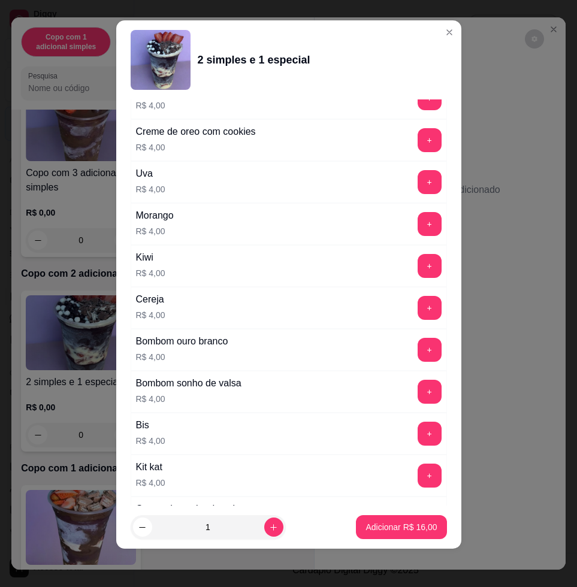
scroll to position [2970, 0]
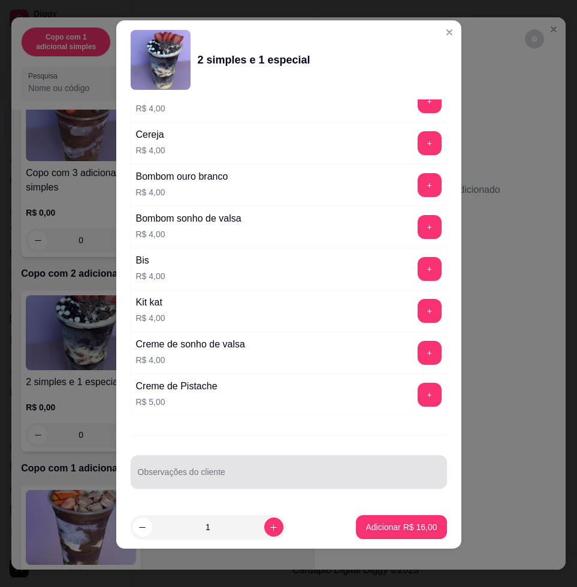
click at [298, 469] on div at bounding box center [289, 472] width 302 height 24
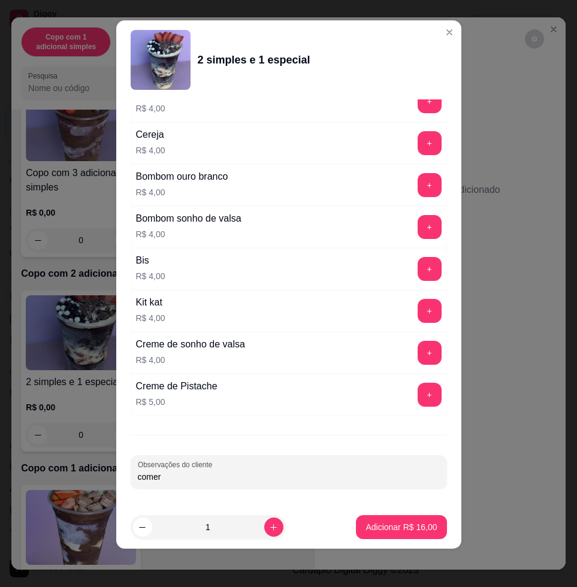
type input "comer"
click at [415, 533] on button "Adicionar R$ 16,00" at bounding box center [402, 527] width 88 height 23
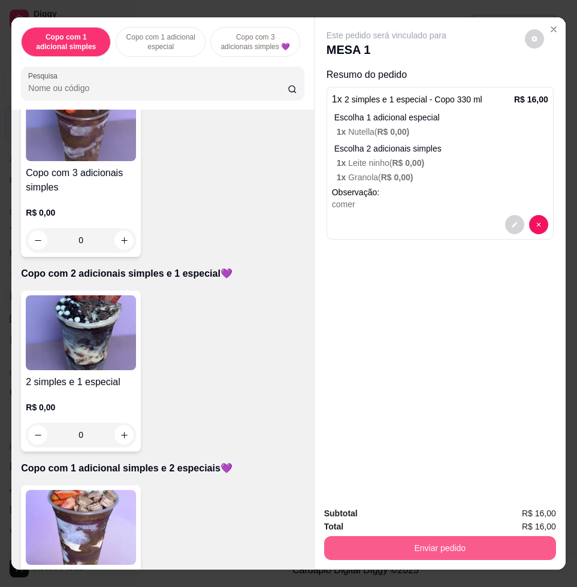
click at [415, 536] on button "Enviar pedido" at bounding box center [440, 548] width 232 height 24
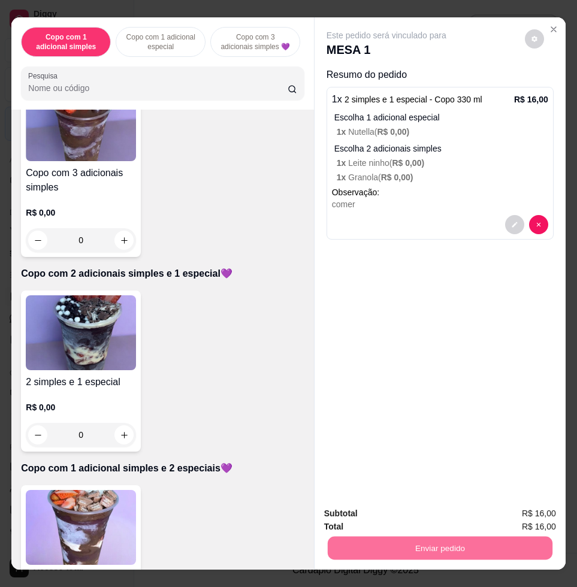
click at [537, 511] on button "Enviar pedido" at bounding box center [523, 512] width 68 height 23
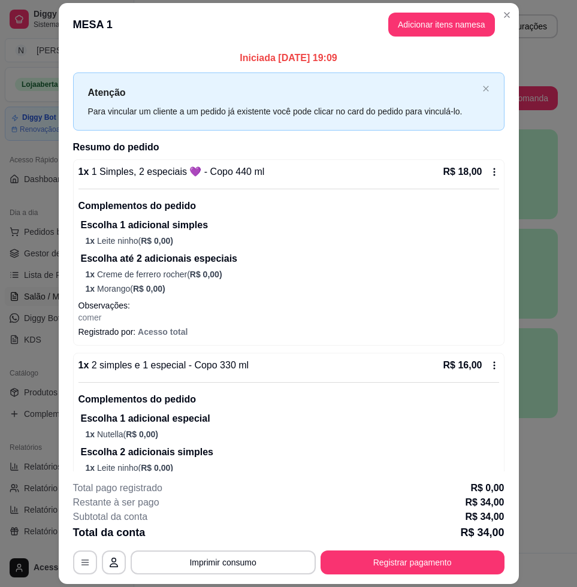
scroll to position [72, 0]
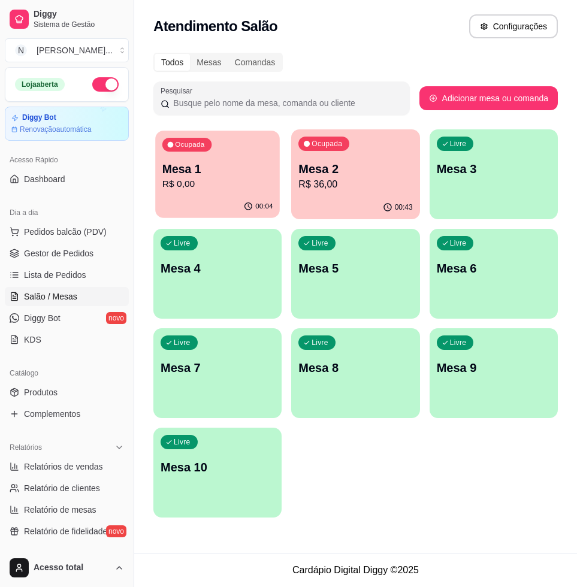
click at [225, 200] on div "00:04" at bounding box center [217, 206] width 125 height 23
click at [244, 180] on p "R$ 0,00" at bounding box center [218, 184] width 114 height 14
click at [209, 166] on p "Mesa 1" at bounding box center [217, 169] width 111 height 16
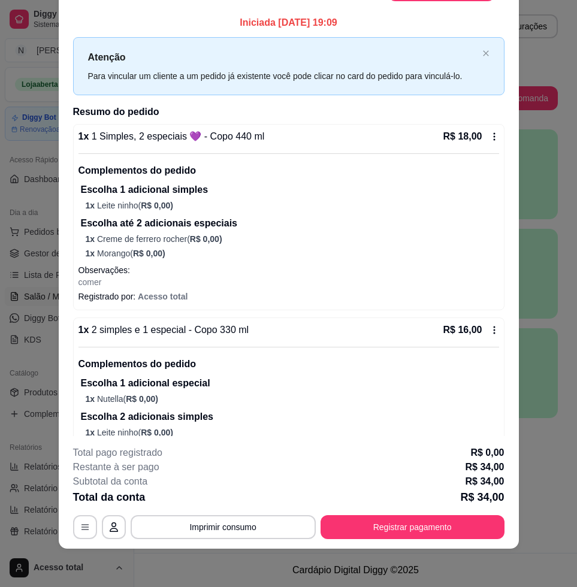
scroll to position [0, 0]
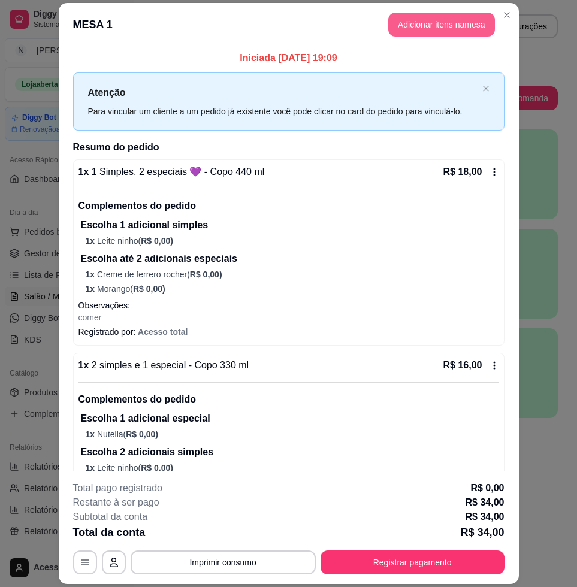
click at [438, 28] on button "Adicionar itens na mesa" at bounding box center [441, 25] width 107 height 24
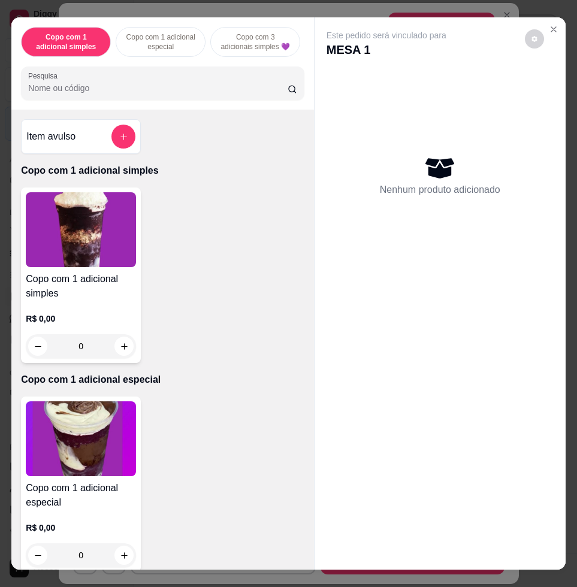
click at [229, 94] on input "Pesquisa" at bounding box center [157, 88] width 259 height 12
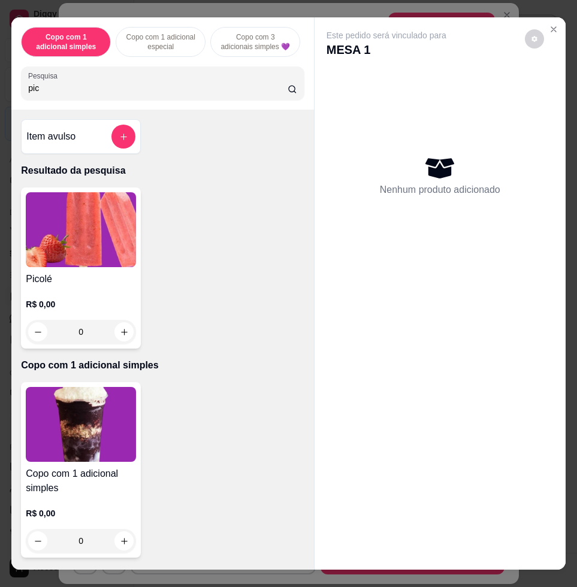
type input "pic"
click at [83, 213] on img at bounding box center [81, 229] width 110 height 75
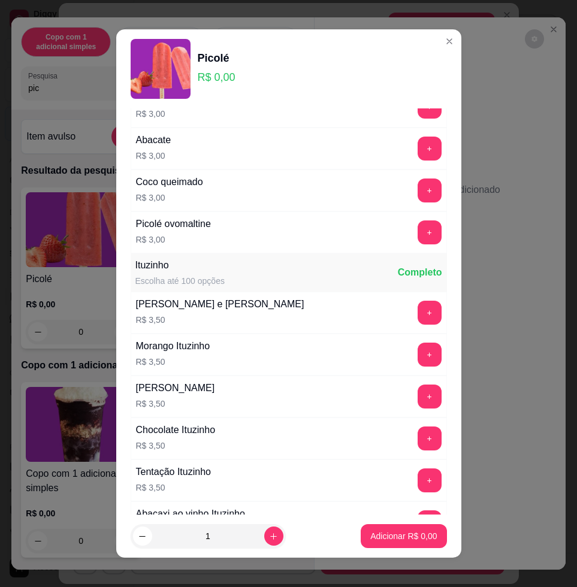
scroll to position [1048, 0]
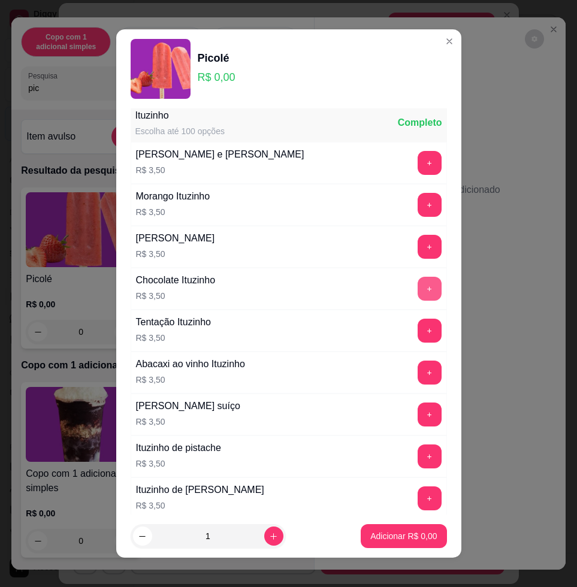
click at [418, 291] on button "+" at bounding box center [430, 289] width 24 height 24
click at [389, 528] on button "Adicionar R$ 3,50" at bounding box center [404, 536] width 86 height 24
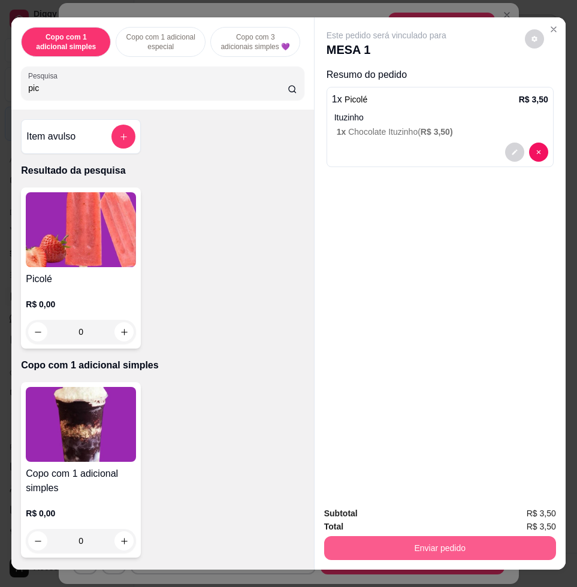
click at [390, 536] on button "Enviar pedido" at bounding box center [440, 548] width 232 height 24
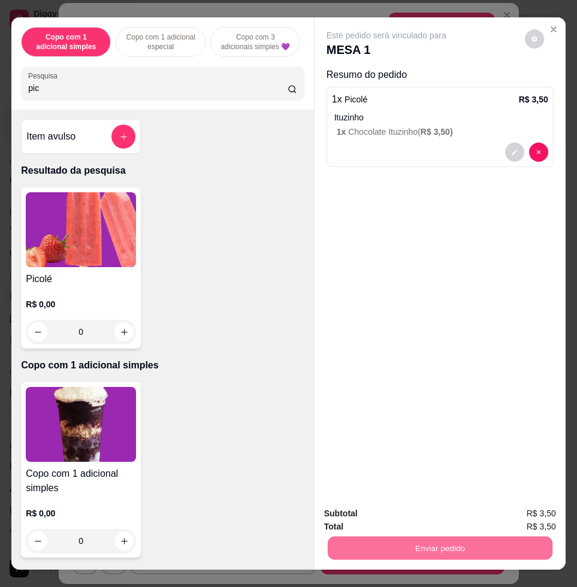
click at [516, 513] on button "Enviar pedido" at bounding box center [523, 512] width 68 height 23
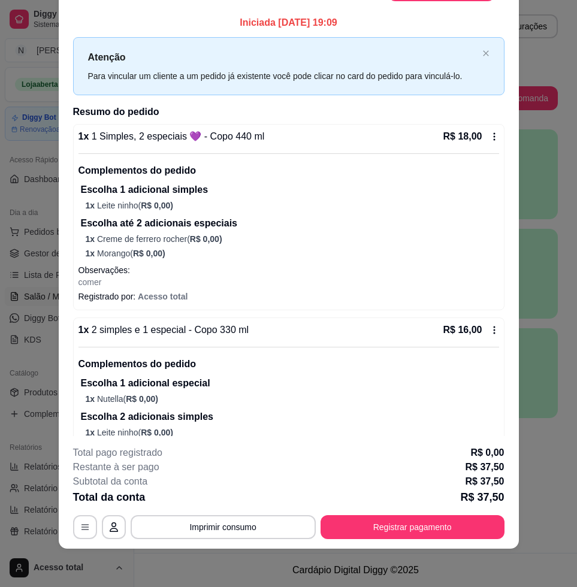
scroll to position [0, 0]
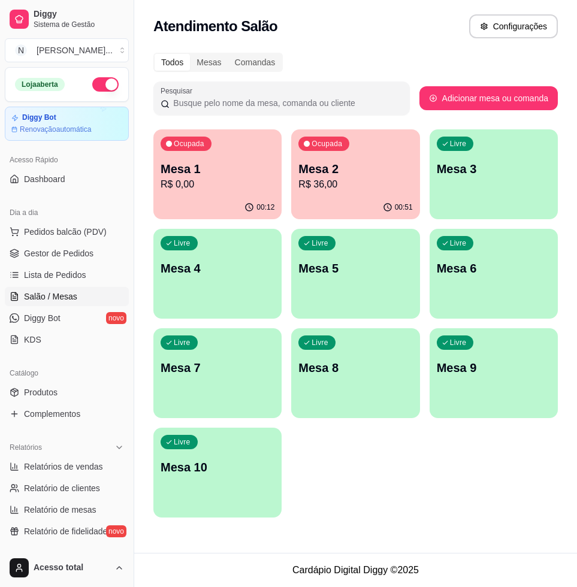
click at [339, 149] on div "Ocupada" at bounding box center [323, 144] width 51 height 14
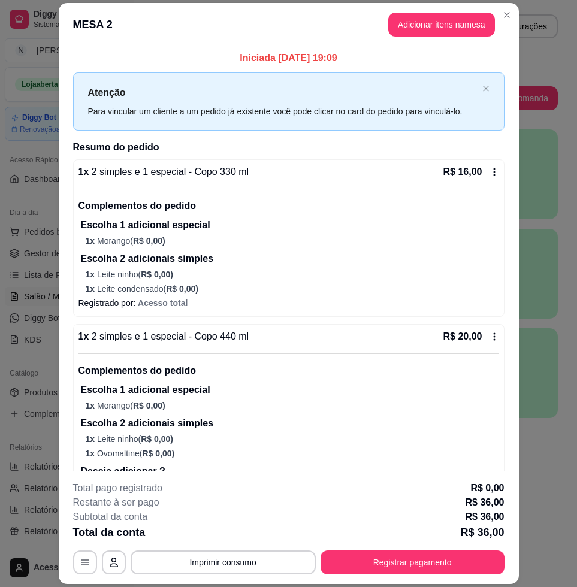
scroll to position [77, 0]
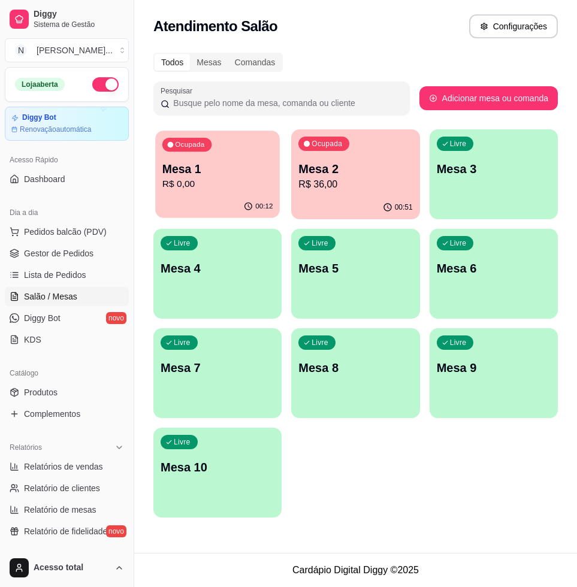
click at [210, 163] on p "Mesa 1" at bounding box center [217, 169] width 111 height 16
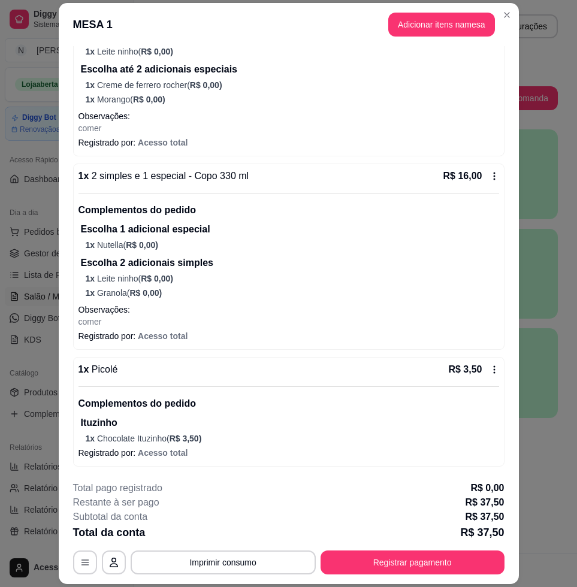
scroll to position [35, 0]
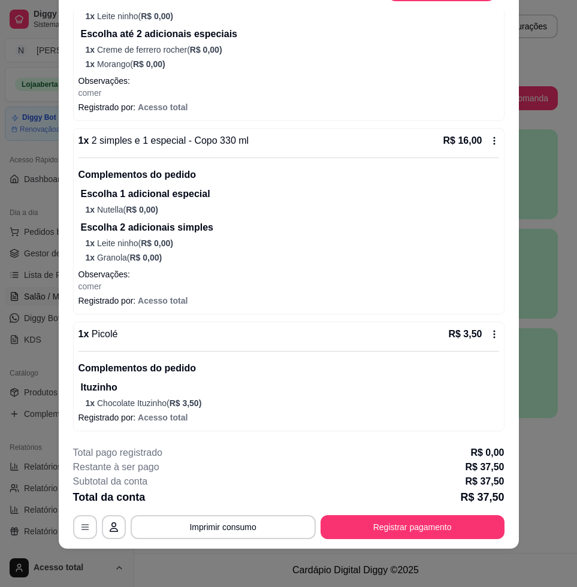
click at [358, 539] on footer "**********" at bounding box center [289, 492] width 460 height 113
click at [357, 536] on button "Registrar pagamento" at bounding box center [413, 527] width 184 height 24
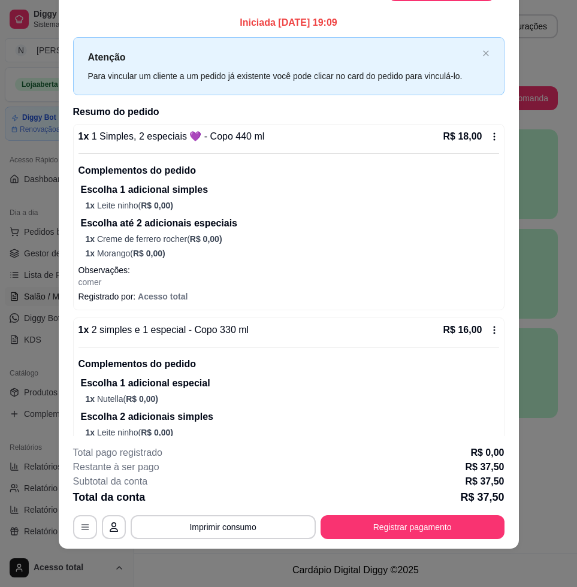
scroll to position [0, 0]
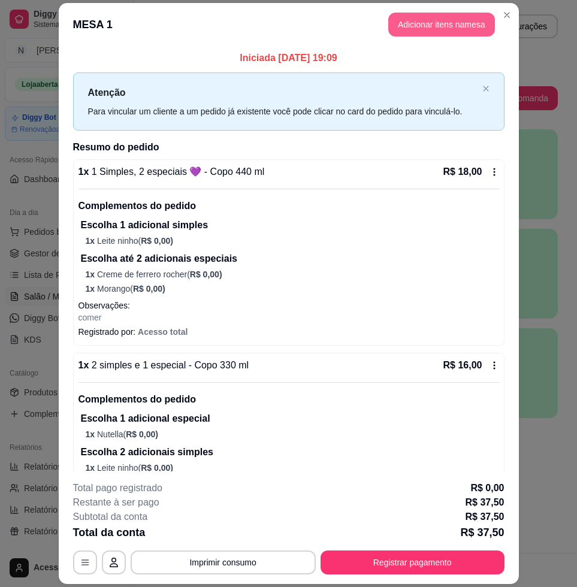
click at [448, 25] on button "Adicionar itens na mesa" at bounding box center [441, 25] width 107 height 24
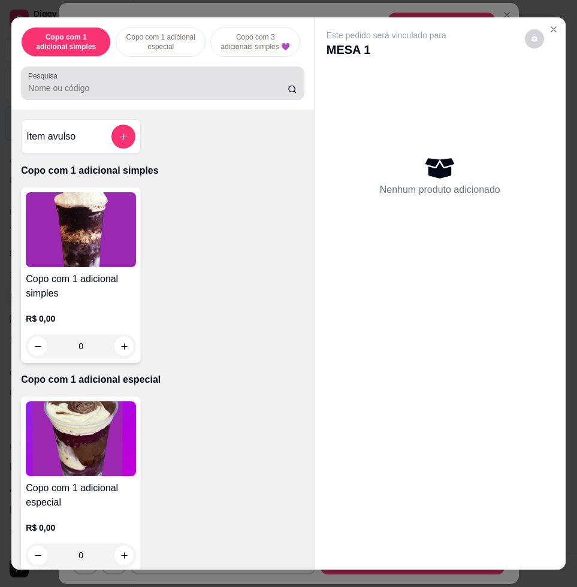
click at [135, 95] on div at bounding box center [162, 83] width 268 height 24
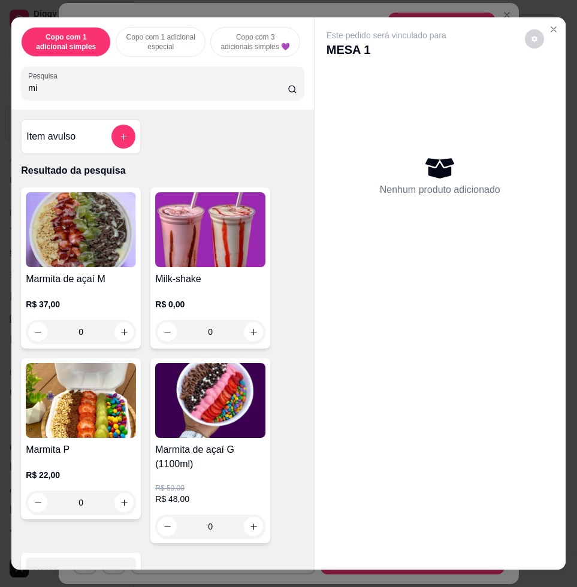
type input "mi"
click at [205, 265] on img at bounding box center [210, 229] width 110 height 75
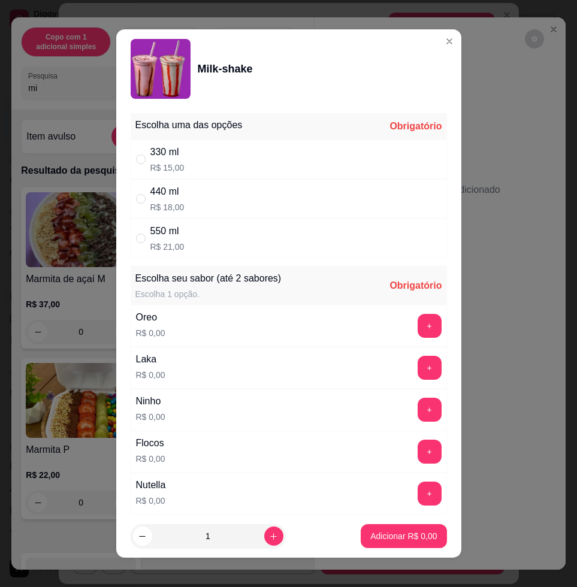
click at [223, 163] on div "330 ml R$ 15,00" at bounding box center [289, 160] width 316 height 40
radio input "true"
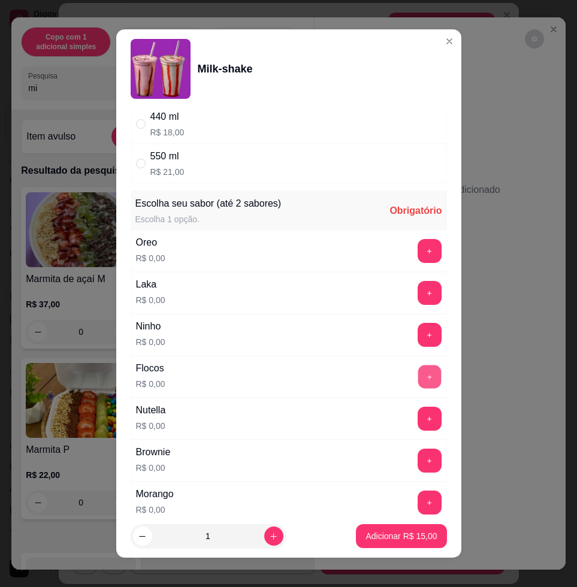
click at [418, 370] on button "+" at bounding box center [429, 376] width 23 height 23
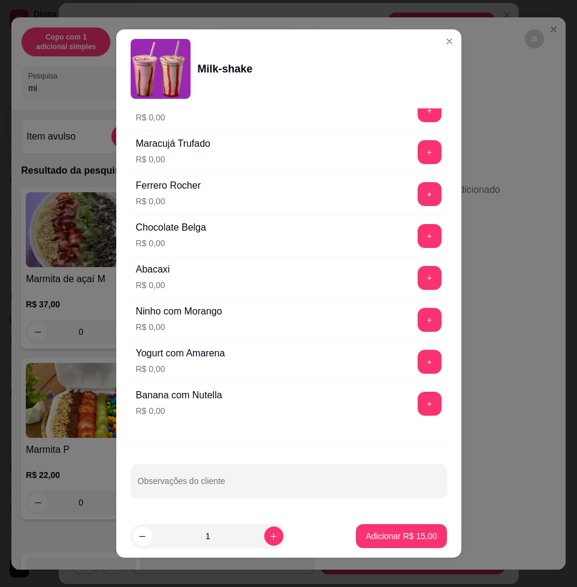
scroll to position [9, 0]
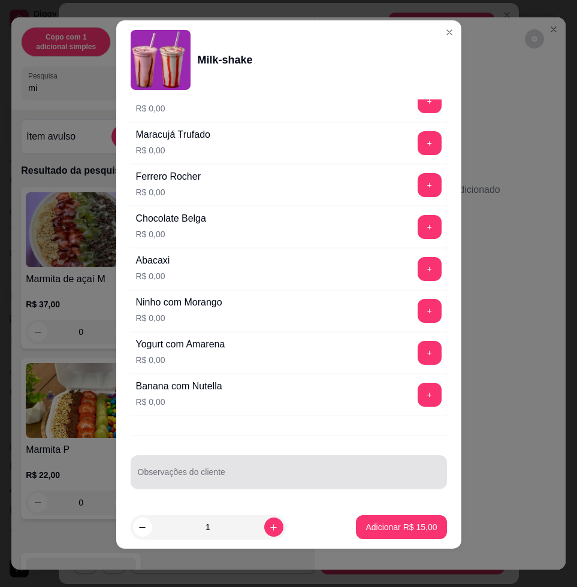
drag, startPoint x: 360, startPoint y: 466, endPoint x: 379, endPoint y: 474, distance: 20.9
click at [361, 466] on div at bounding box center [289, 472] width 302 height 24
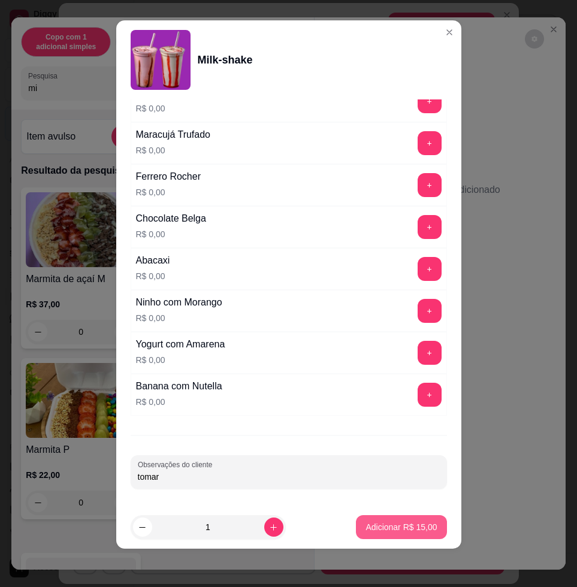
type input "tomar"
click at [418, 529] on p "Adicionar R$ 15,00" at bounding box center [400, 527] width 71 height 12
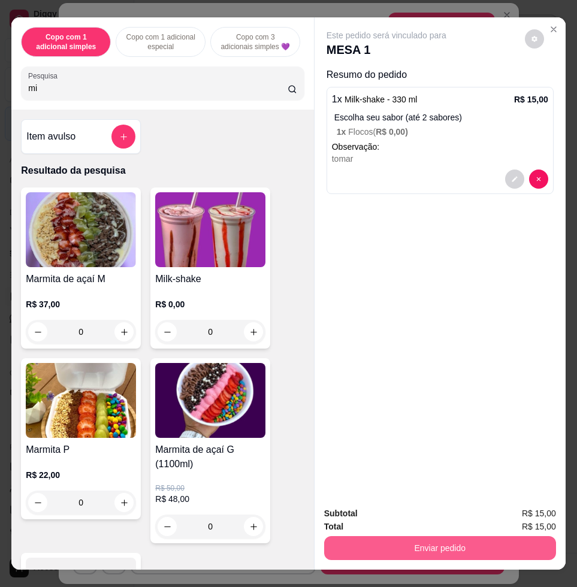
click at [401, 536] on button "Enviar pedido" at bounding box center [440, 548] width 232 height 24
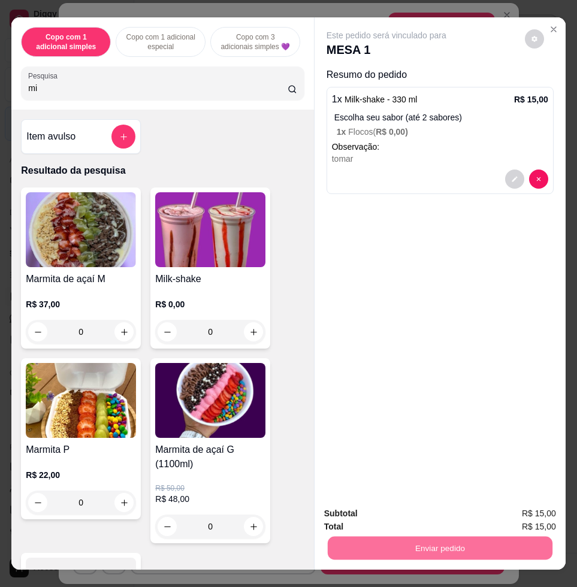
click at [528, 504] on button "Enviar pedido" at bounding box center [524, 512] width 66 height 22
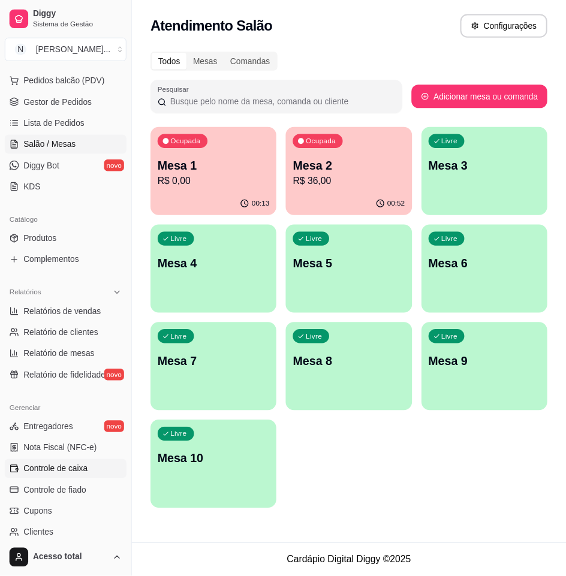
scroll to position [275, 0]
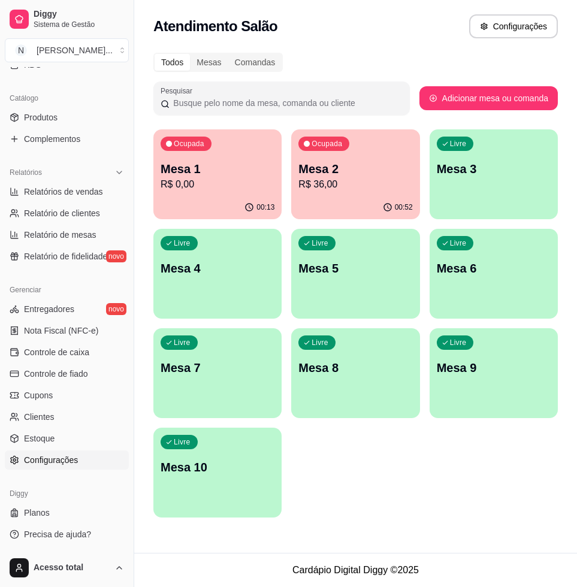
click at [53, 459] on span "Configurações" at bounding box center [51, 460] width 54 height 12
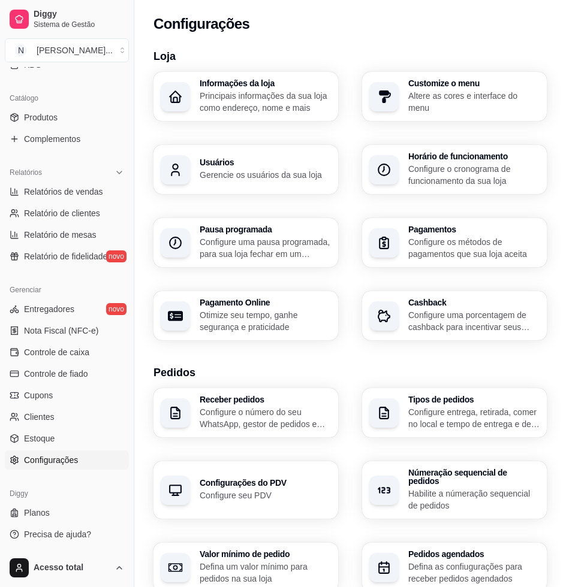
click at [266, 167] on div "Usuários Gerencie os usuários da sua loja" at bounding box center [264, 169] width 131 height 23
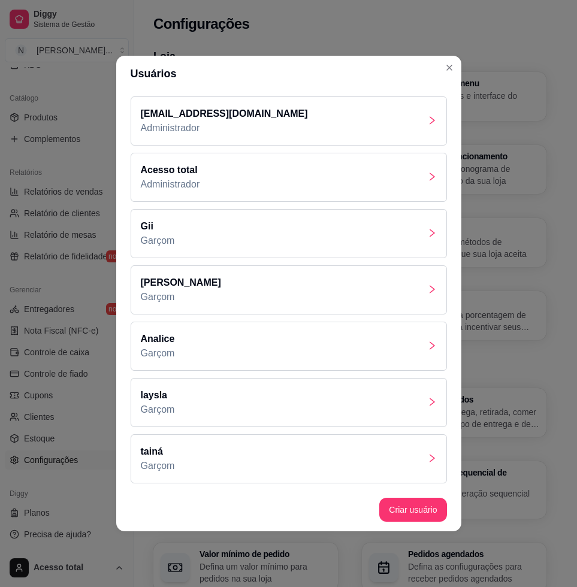
click at [325, 192] on div "Acesso total Administrador" at bounding box center [289, 177] width 316 height 49
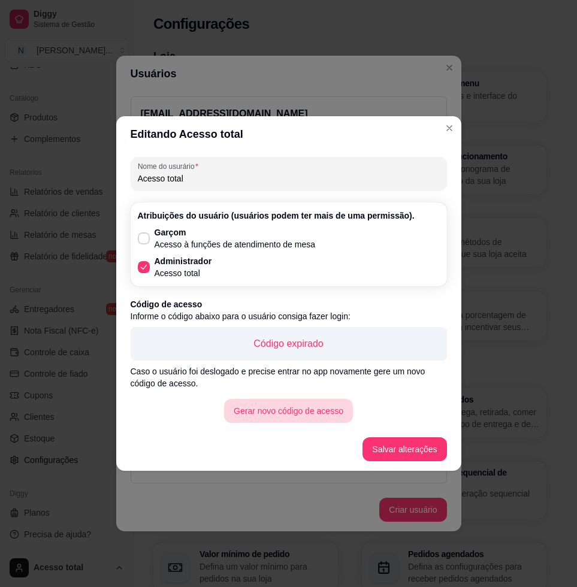
click at [315, 406] on button "Gerar novo código de acesso" at bounding box center [288, 411] width 129 height 24
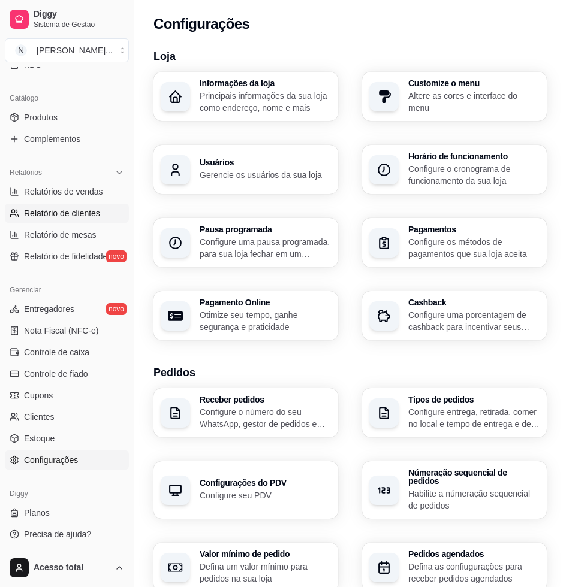
click at [83, 217] on span "Relatório de clientes" at bounding box center [62, 213] width 76 height 12
select select "30"
select select "HIGHEST_TOTAL_SPENT_WITH_ORDERS"
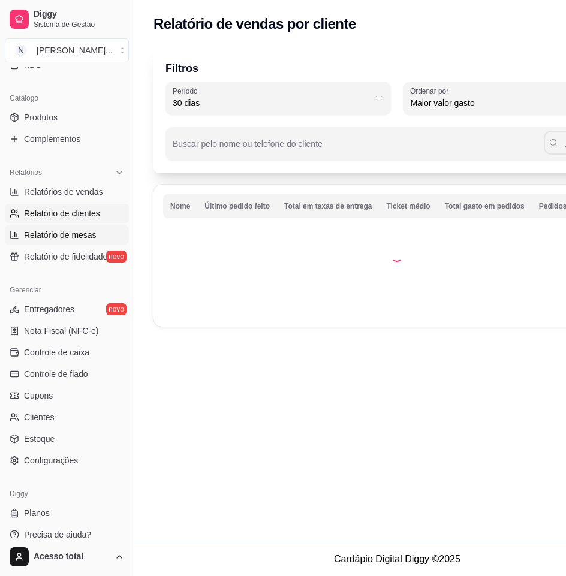
click at [86, 231] on span "Relatório de mesas" at bounding box center [60, 235] width 72 height 12
select select "TOTAL_OF_ORDERS"
select select "7"
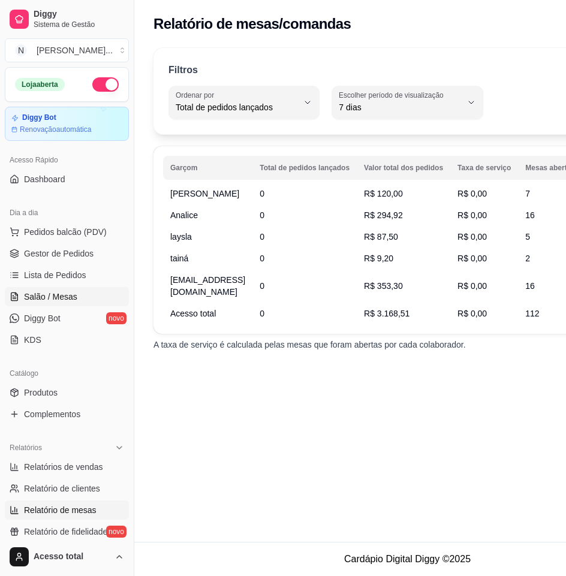
click at [85, 292] on link "Salão / Mesas" at bounding box center [67, 296] width 124 height 19
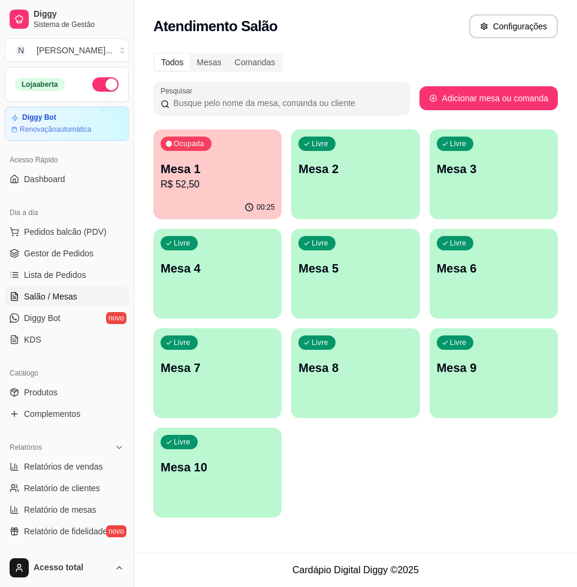
click at [198, 193] on div "Ocupada Mesa 1 R$ 52,50" at bounding box center [217, 162] width 128 height 66
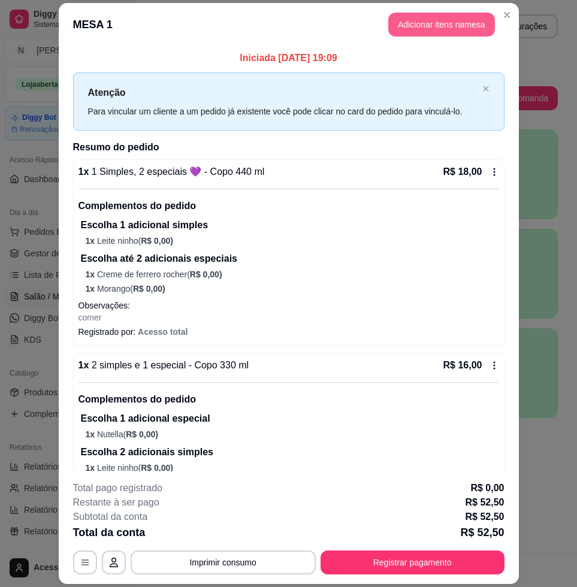
click at [431, 24] on button "Adicionar itens na mesa" at bounding box center [441, 25] width 107 height 24
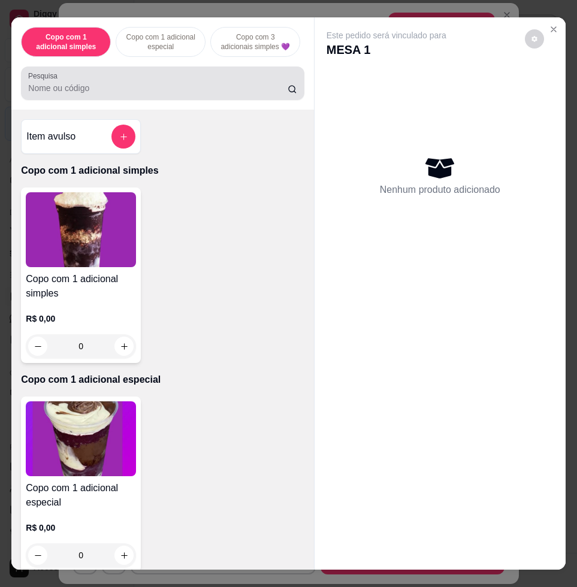
click at [224, 88] on input "Pesquisa" at bounding box center [157, 88] width 259 height 12
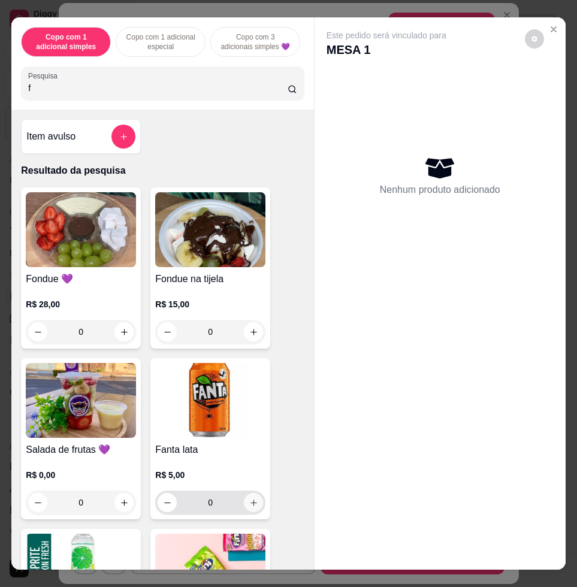
type input "f"
click at [251, 512] on button "increase-product-quantity" at bounding box center [253, 503] width 19 height 19
type input "1"
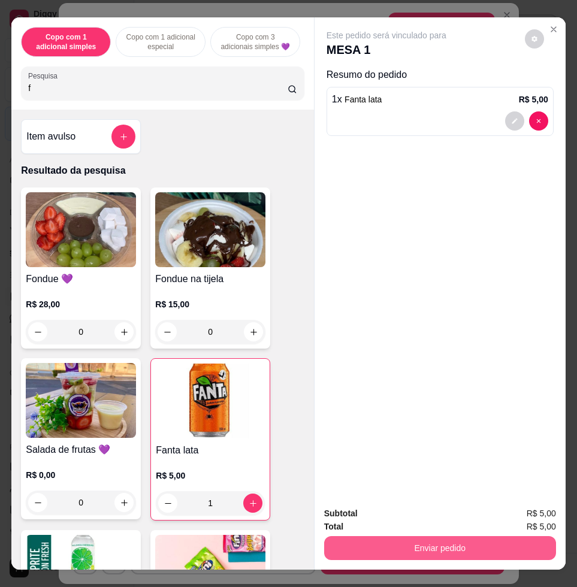
click at [431, 548] on button "Enviar pedido" at bounding box center [440, 548] width 232 height 24
click at [452, 551] on button "Enviar pedido" at bounding box center [440, 547] width 225 height 23
click at [452, 551] on button "Enviar pedido" at bounding box center [440, 548] width 232 height 24
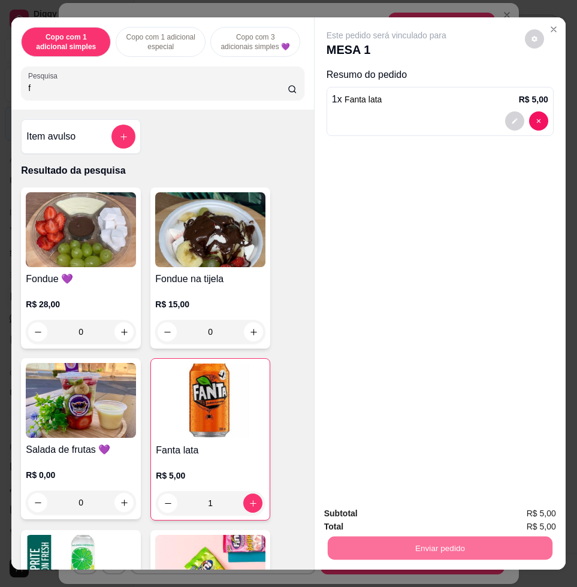
click at [544, 515] on button "Enviar pedido" at bounding box center [523, 512] width 68 height 23
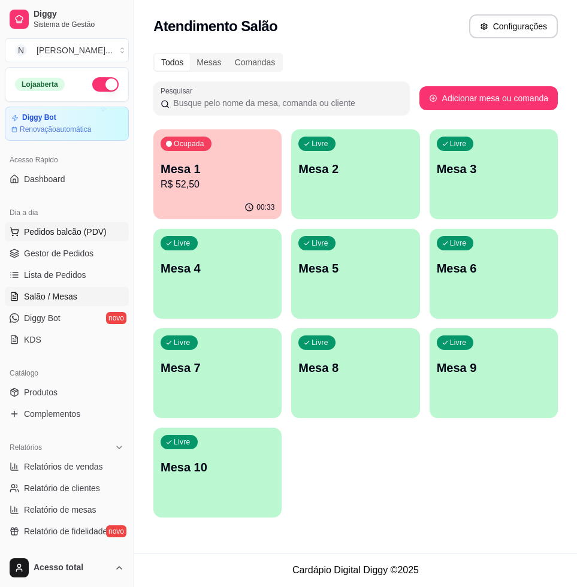
click at [77, 236] on span "Pedidos balcão (PDV)" at bounding box center [65, 232] width 83 height 12
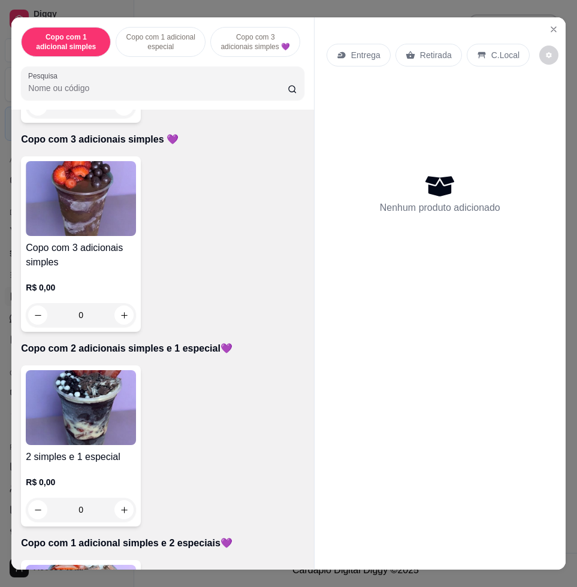
scroll to position [749, 0]
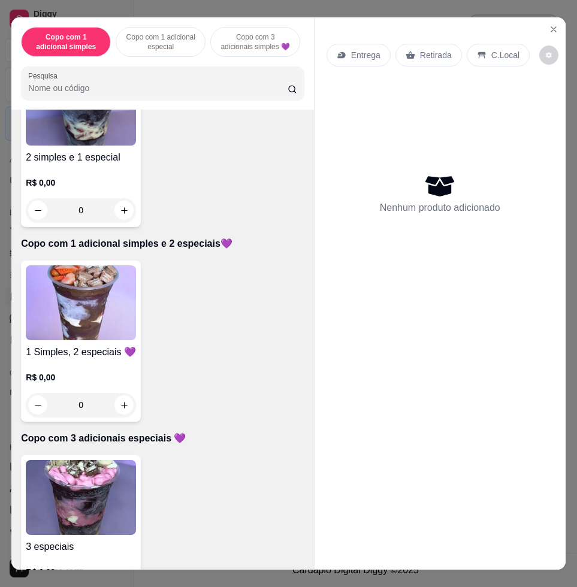
click at [84, 251] on p "Copo com 1 adicional simples e 2 especiais💜" at bounding box center [162, 244] width 283 height 14
click at [99, 292] on img at bounding box center [81, 302] width 110 height 75
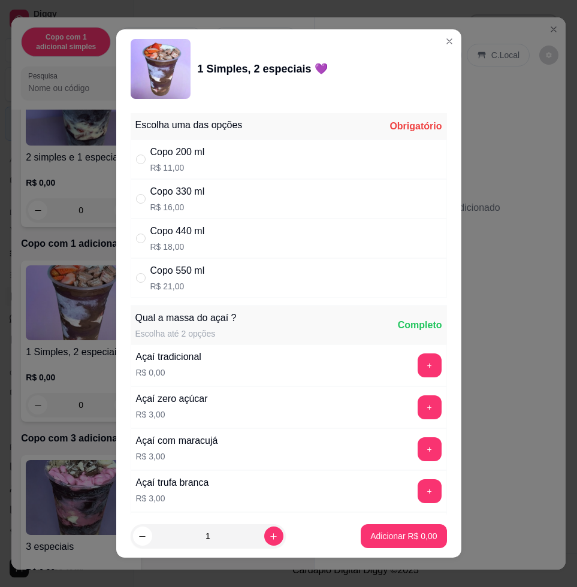
drag, startPoint x: 204, startPoint y: 202, endPoint x: 214, endPoint y: 238, distance: 37.4
click at [205, 202] on div "Copo 330 ml R$ 16,00" at bounding box center [289, 199] width 316 height 40
radio input "true"
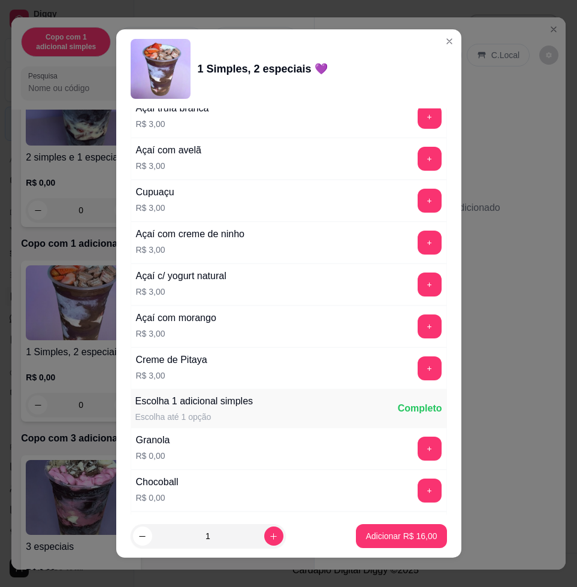
scroll to position [674, 0]
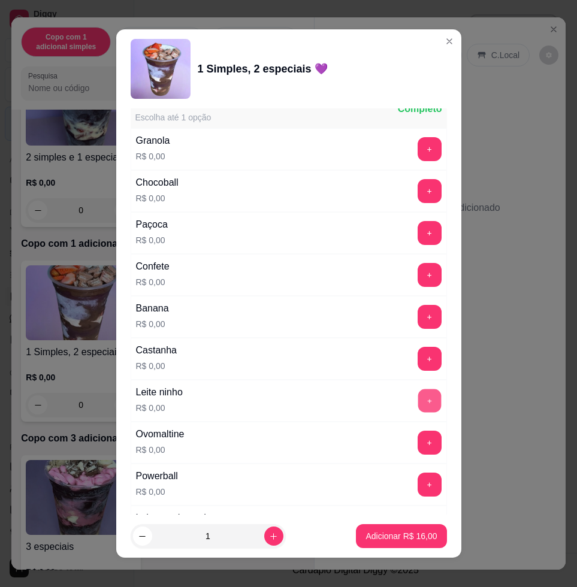
click at [418, 395] on button "+" at bounding box center [429, 400] width 23 height 23
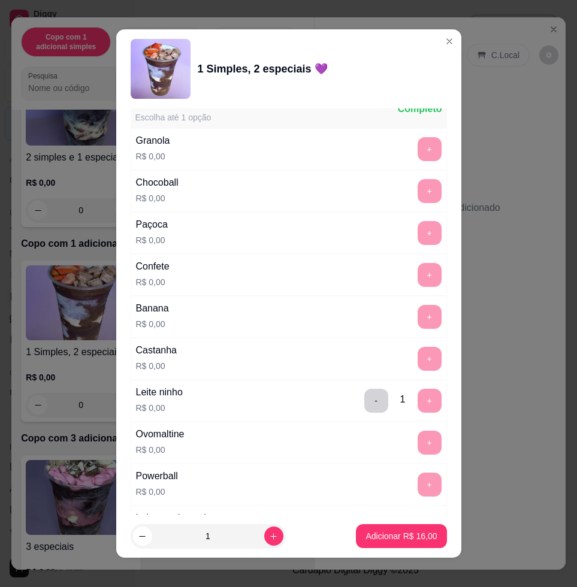
scroll to position [1048, 0]
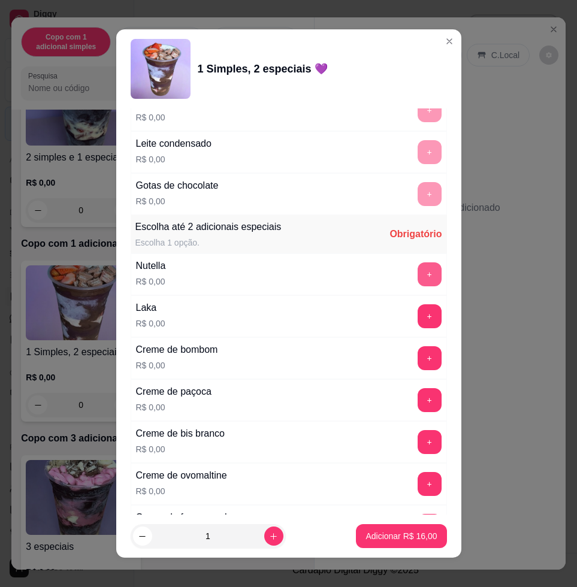
click at [418, 279] on button "+" at bounding box center [430, 274] width 24 height 24
click at [397, 532] on p "Adicionar R$ 16,00" at bounding box center [400, 536] width 71 height 12
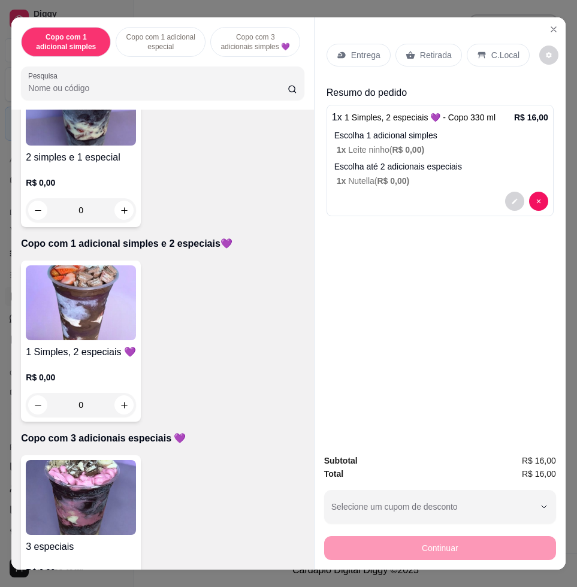
click at [360, 52] on p "Entrega" at bounding box center [365, 55] width 29 height 12
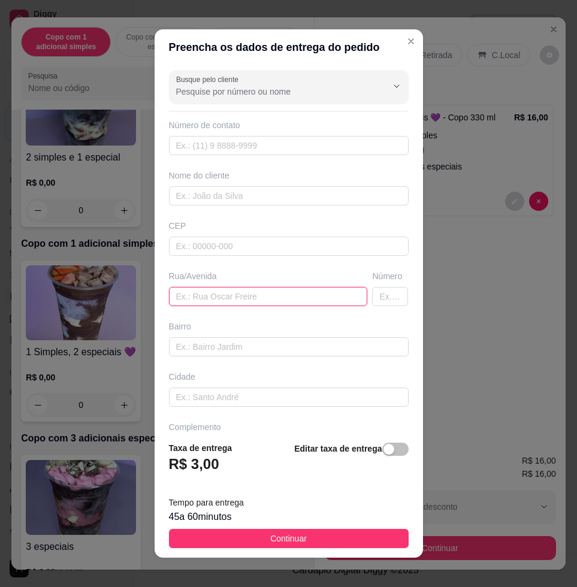
click at [199, 288] on input "text" at bounding box center [268, 296] width 199 height 19
click at [199, 297] on input "text" at bounding box center [268, 296] width 199 height 19
paste input "[PERSON_NAME] n 536"
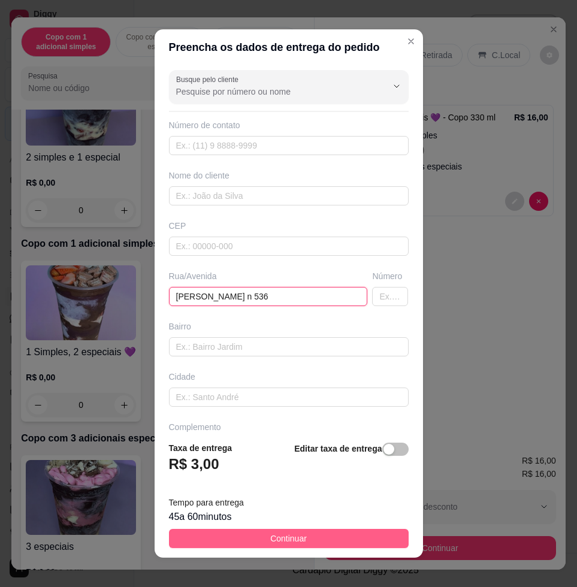
type input "[PERSON_NAME] n 536"
click at [292, 539] on span "Continuar" at bounding box center [288, 538] width 37 height 13
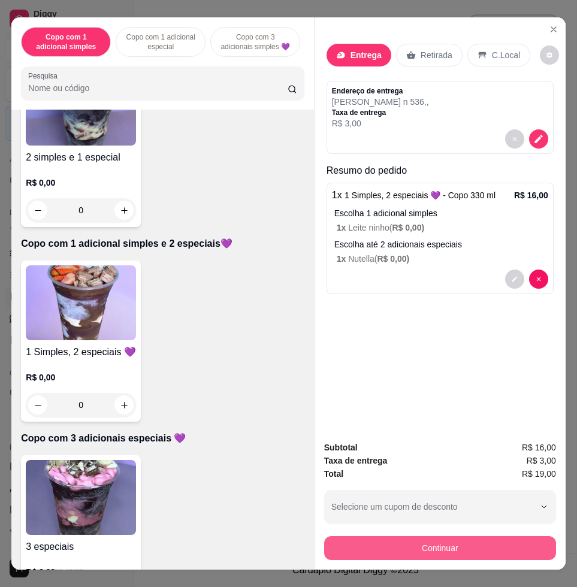
click at [374, 536] on button "Continuar" at bounding box center [440, 548] width 232 height 24
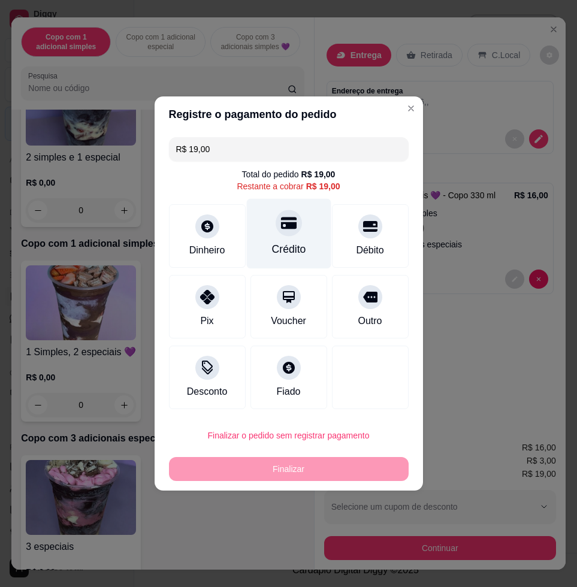
click at [303, 233] on div "Crédito" at bounding box center [288, 234] width 84 height 70
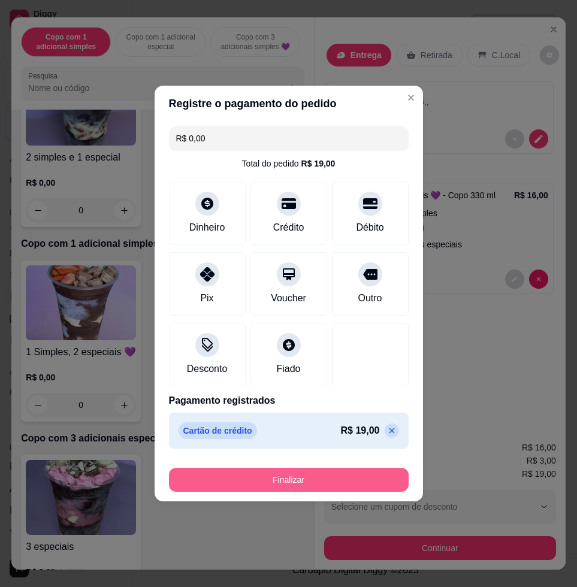
click at [271, 474] on button "Finalizar" at bounding box center [289, 480] width 240 height 24
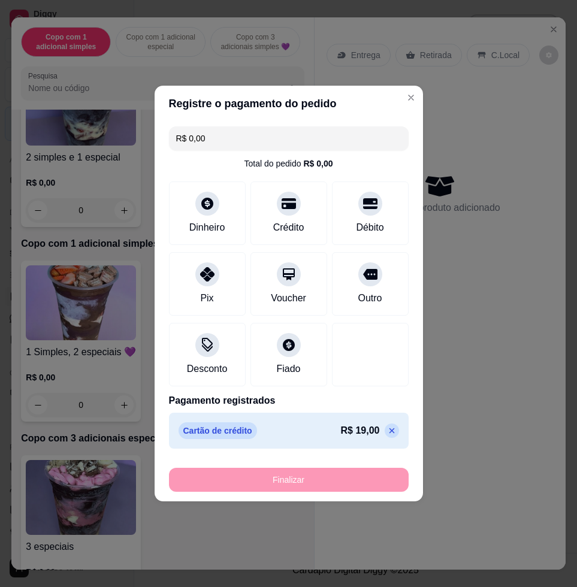
type input "-R$ 19,00"
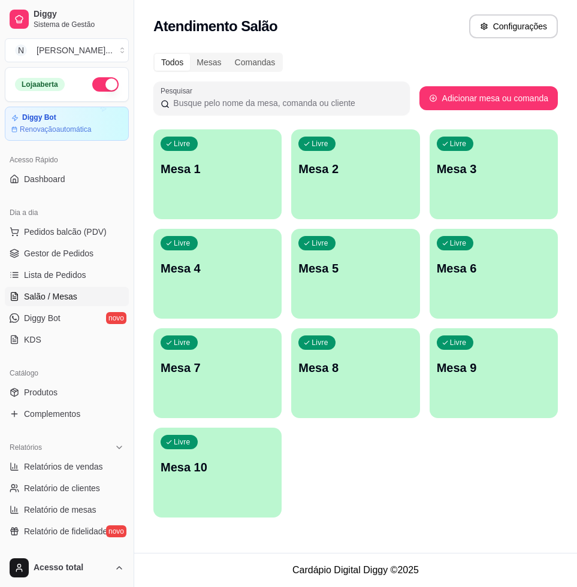
click at [241, 194] on div "Livre Mesa 1" at bounding box center [217, 166] width 128 height 75
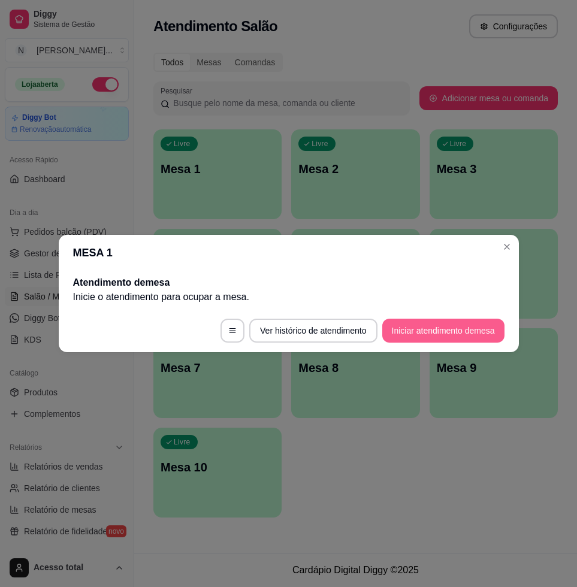
click at [399, 330] on button "Iniciar atendimento de mesa" at bounding box center [443, 331] width 122 height 24
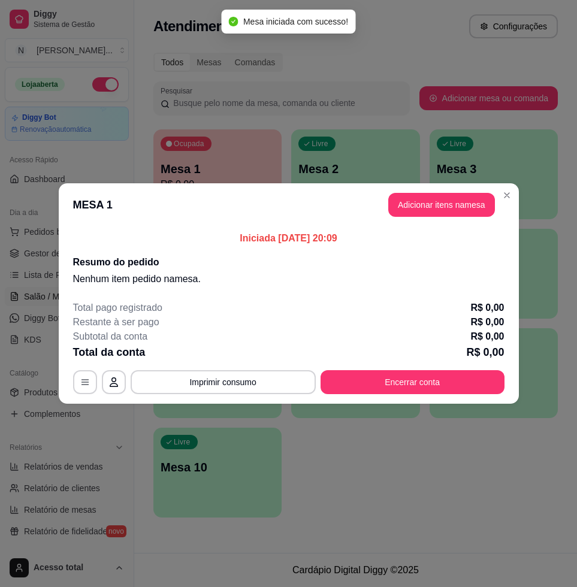
click at [448, 183] on header "MESA 1 Adicionar itens na mesa" at bounding box center [289, 204] width 460 height 43
click at [451, 203] on button "Adicionar itens na mesa" at bounding box center [441, 205] width 103 height 23
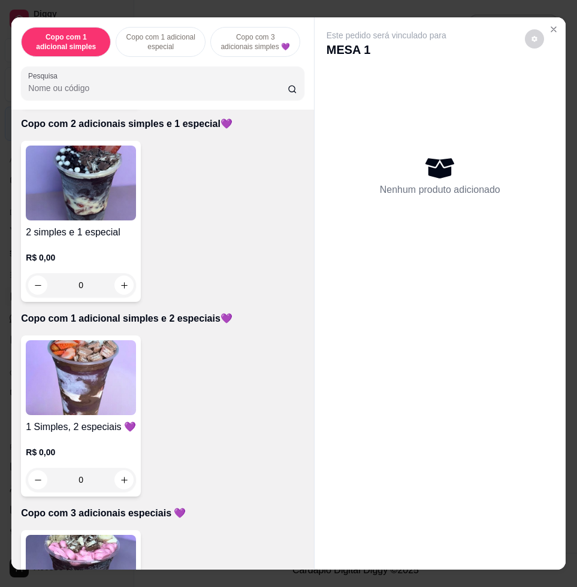
scroll to position [749, 0]
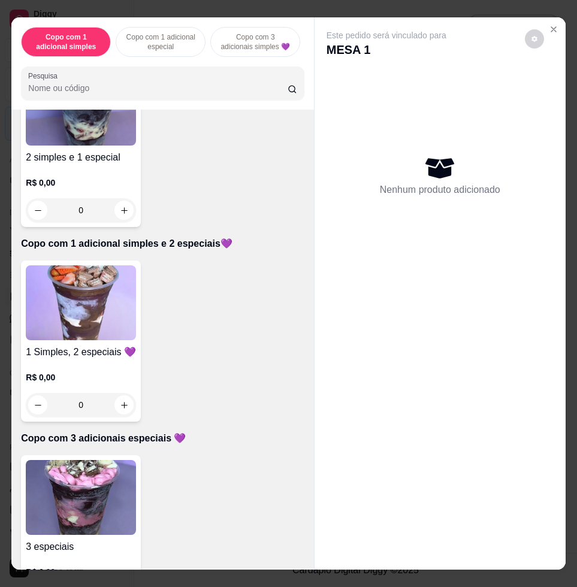
click at [116, 287] on img at bounding box center [81, 302] width 110 height 75
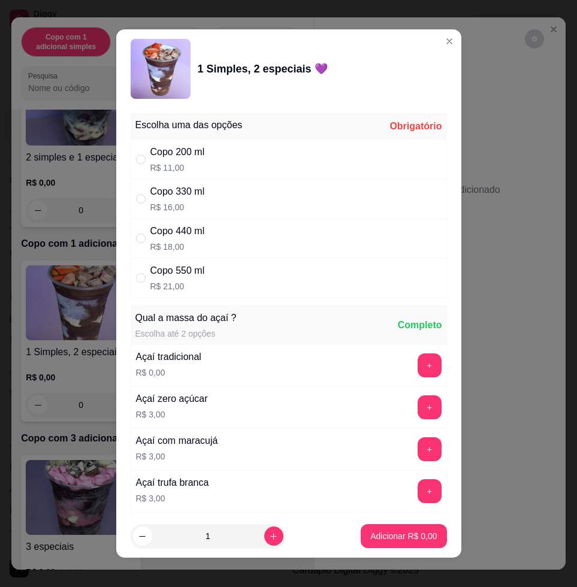
click at [223, 247] on div "Copo 440 ml R$ 18,00" at bounding box center [289, 239] width 316 height 40
radio input "true"
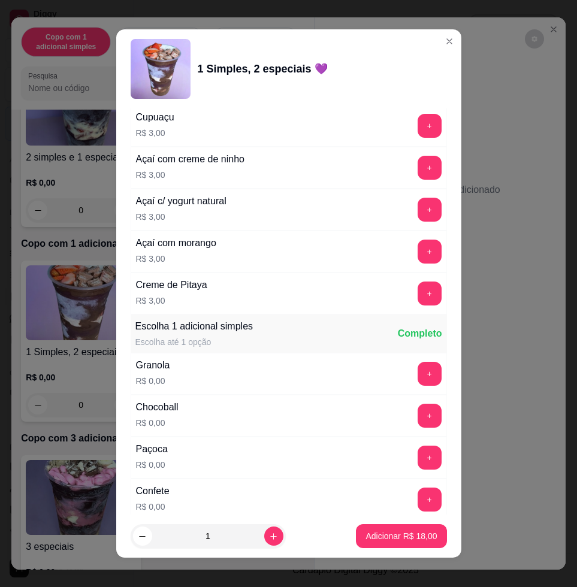
scroll to position [674, 0]
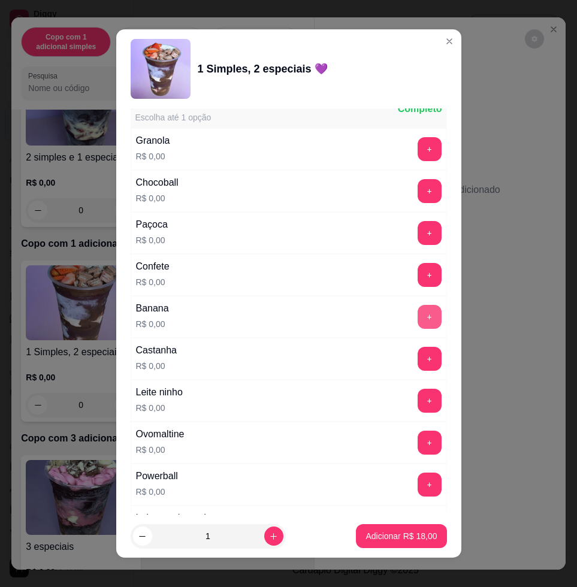
click at [418, 317] on button "+" at bounding box center [430, 317] width 24 height 24
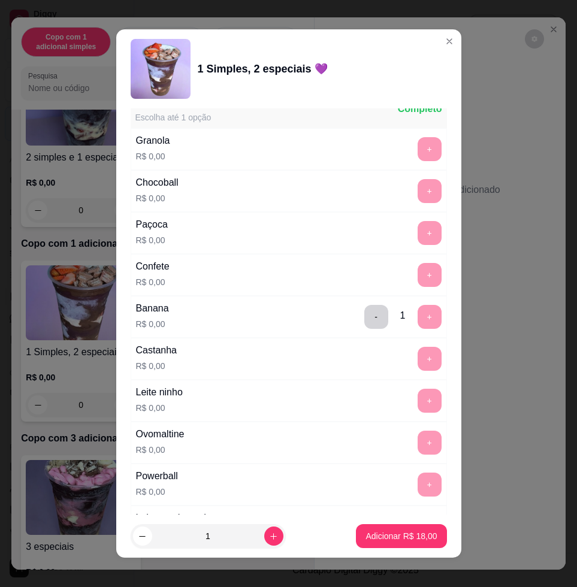
scroll to position [1048, 0]
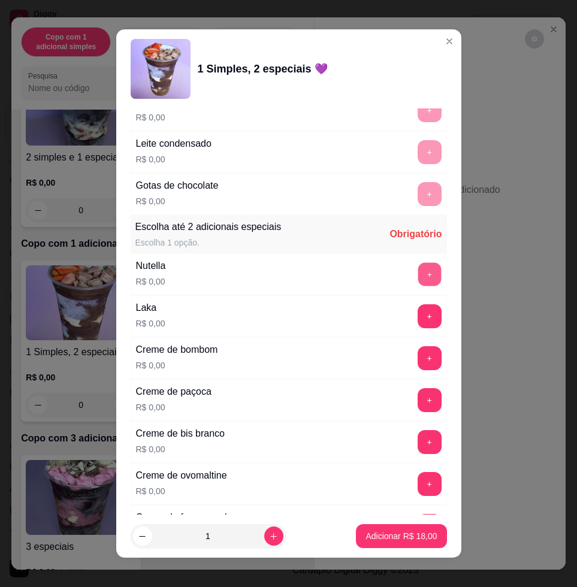
click at [418, 277] on button "+" at bounding box center [429, 274] width 23 height 23
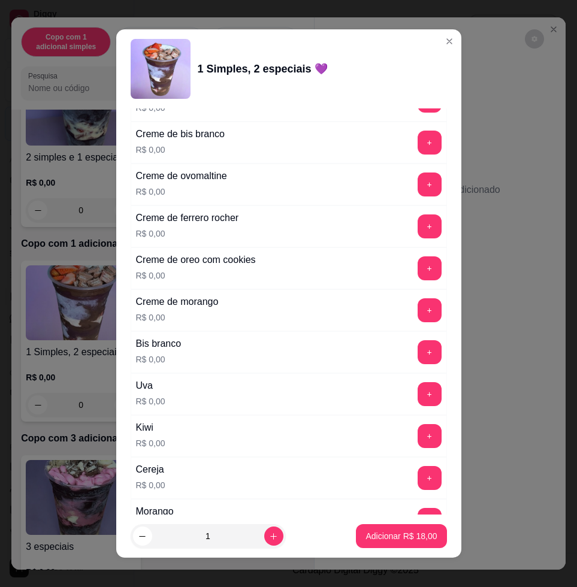
scroll to position [1573, 0]
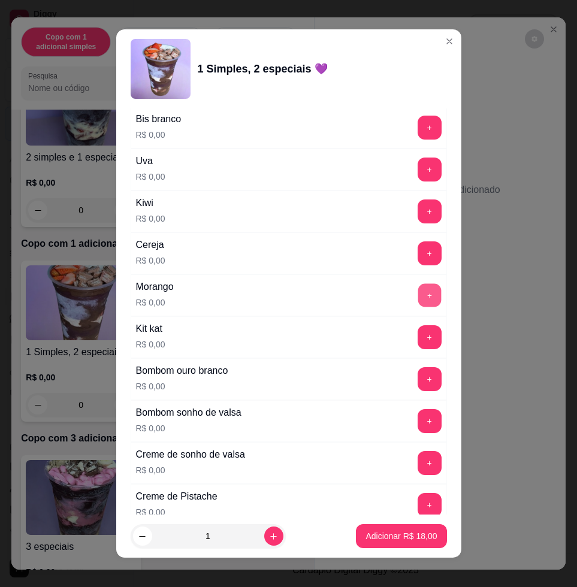
click at [418, 300] on button "+" at bounding box center [429, 295] width 23 height 23
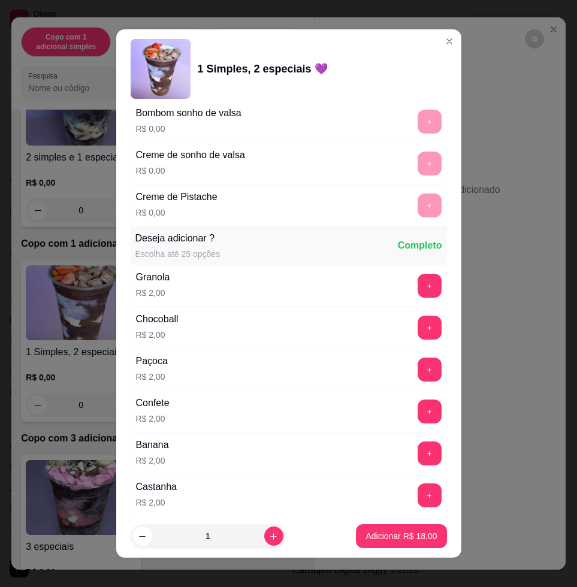
scroll to position [1947, 0]
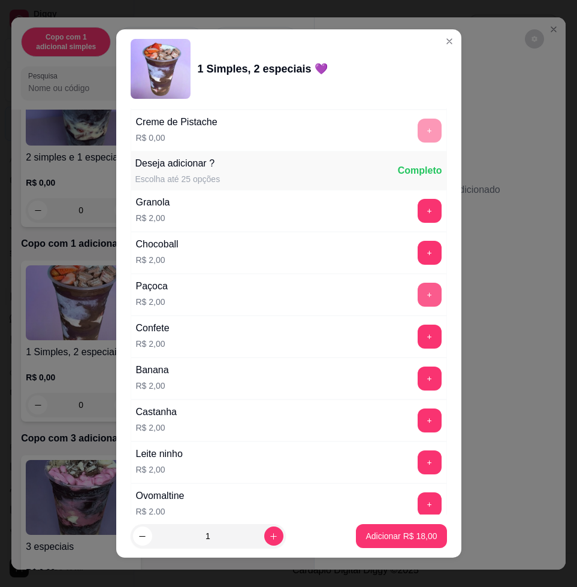
click at [418, 292] on button "+" at bounding box center [430, 295] width 24 height 24
click at [418, 457] on button "+" at bounding box center [430, 463] width 24 height 24
click at [418, 212] on button "+" at bounding box center [430, 211] width 24 height 24
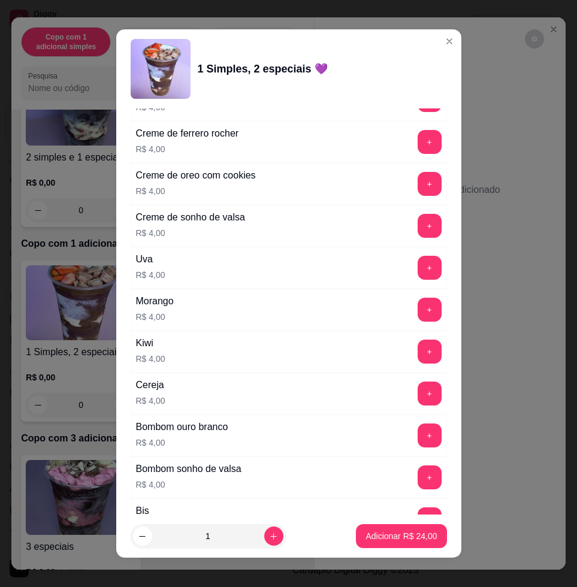
scroll to position [2970, 0]
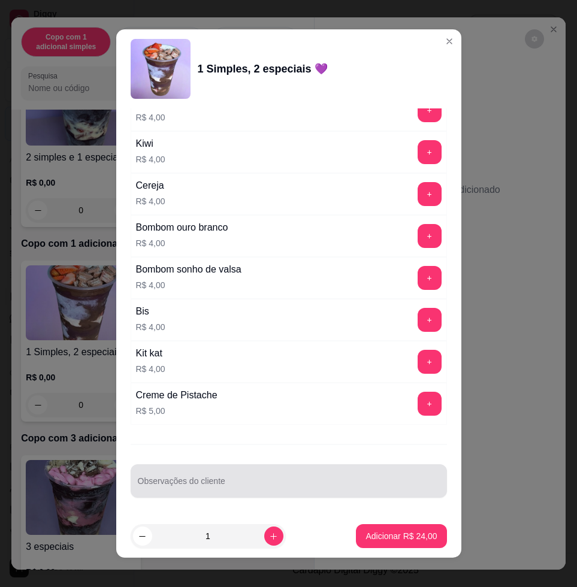
click at [325, 484] on input "Observações do cliente" at bounding box center [289, 486] width 302 height 12
drag, startPoint x: 129, startPoint y: 485, endPoint x: 142, endPoint y: 488, distance: 12.8
click at [131, 485] on div "Observações do cliente omer" at bounding box center [289, 481] width 316 height 34
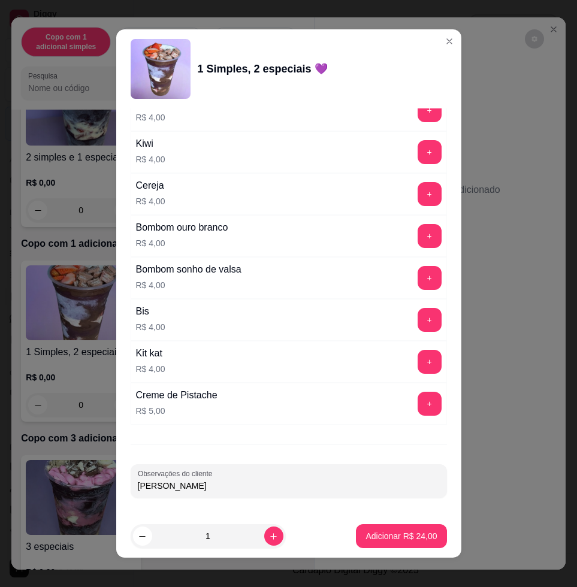
click at [138, 484] on input "[PERSON_NAME]" at bounding box center [289, 486] width 302 height 12
type input "comer"
click at [370, 525] on button "Adicionar R$ 24,00" at bounding box center [402, 536] width 88 height 23
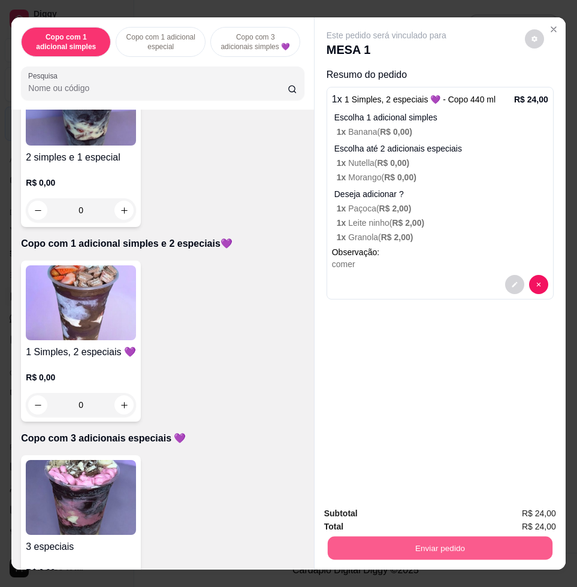
click at [496, 539] on button "Enviar pedido" at bounding box center [440, 547] width 225 height 23
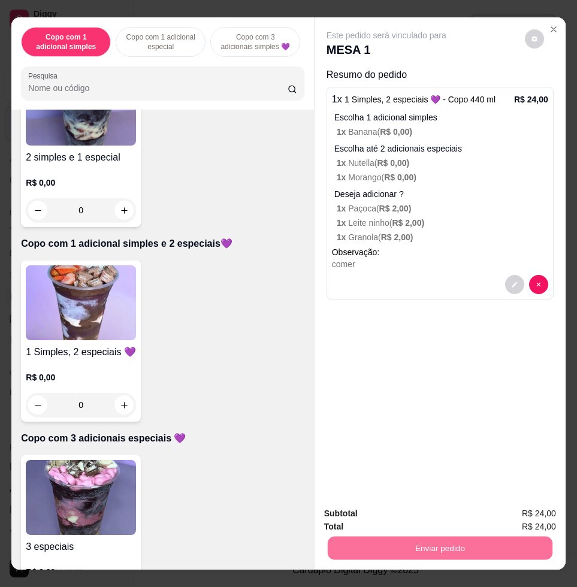
click at [509, 516] on button "Enviar pedido" at bounding box center [523, 512] width 68 height 23
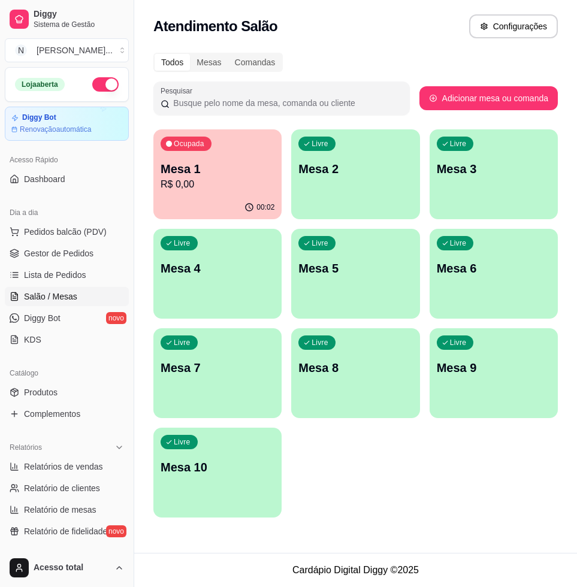
click at [173, 174] on p "Mesa 1" at bounding box center [218, 169] width 114 height 17
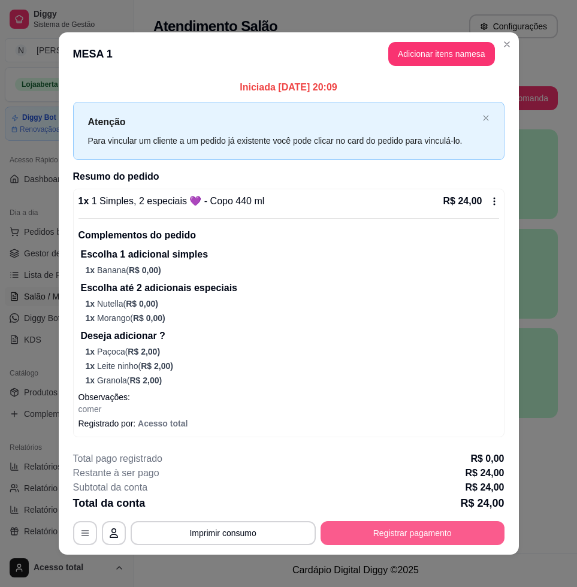
click at [409, 523] on button "Registrar pagamento" at bounding box center [413, 533] width 184 height 24
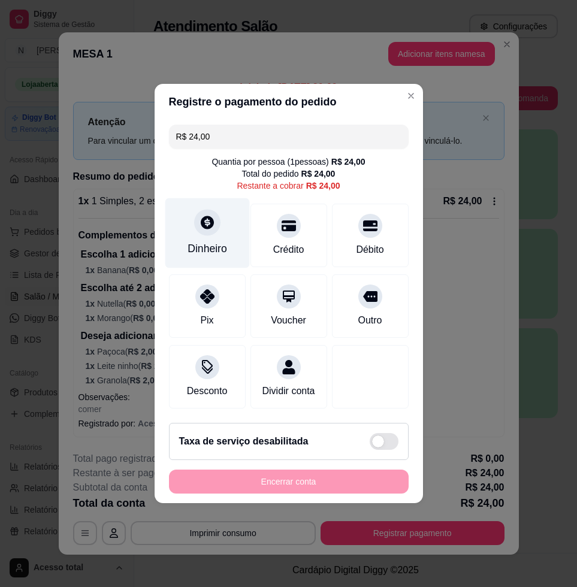
click at [228, 231] on div "Dinheiro" at bounding box center [207, 233] width 84 height 70
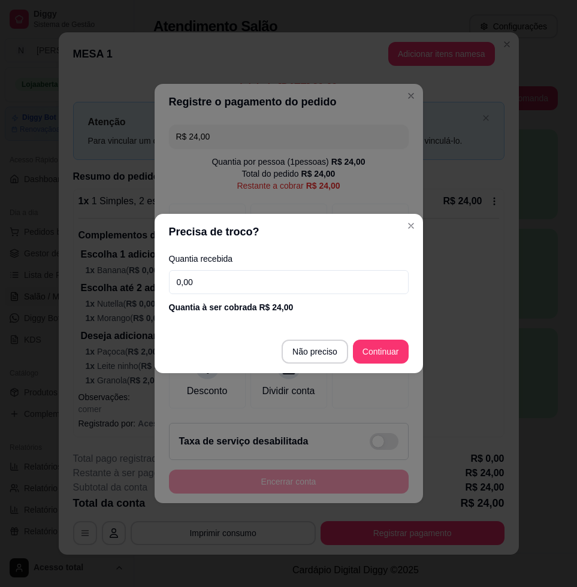
click at [282, 293] on input "0,00" at bounding box center [289, 282] width 240 height 24
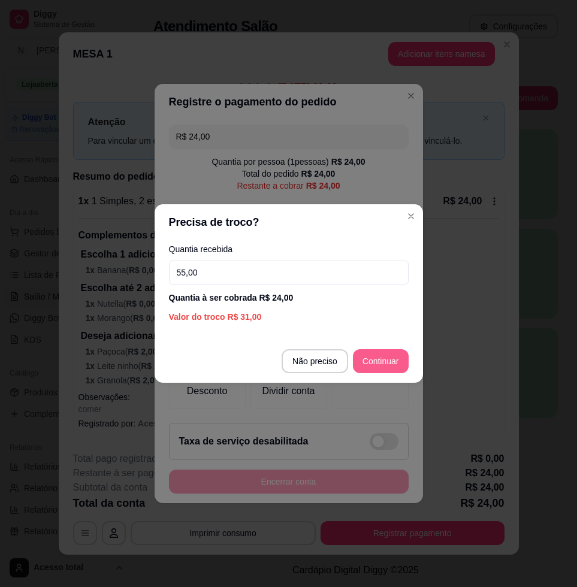
type input "55,00"
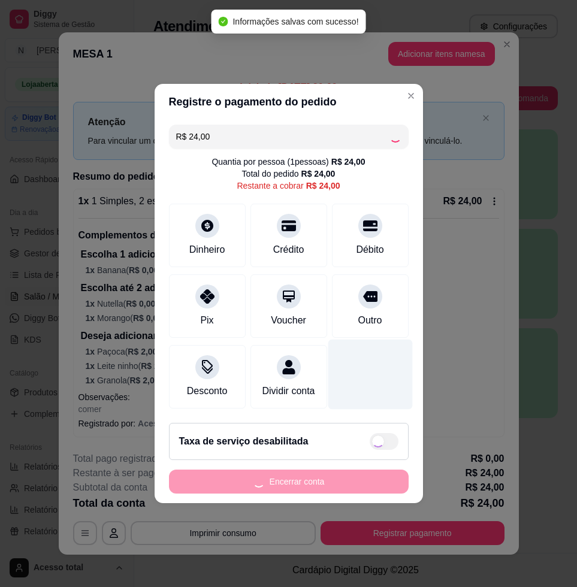
type input "R$ 0,00"
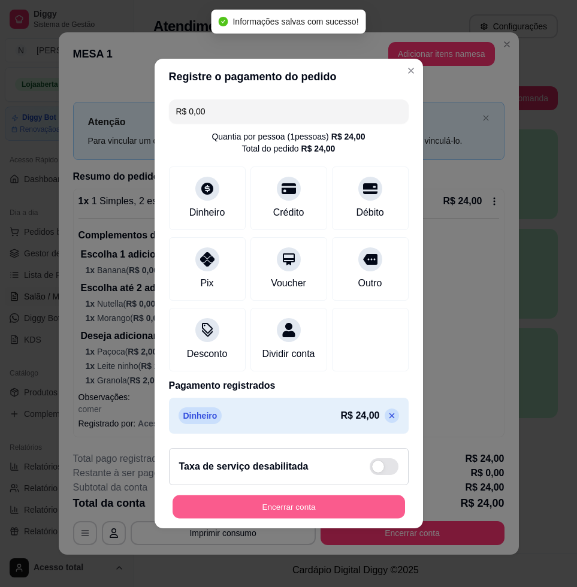
click at [333, 519] on button "Encerrar conta" at bounding box center [289, 506] width 232 height 23
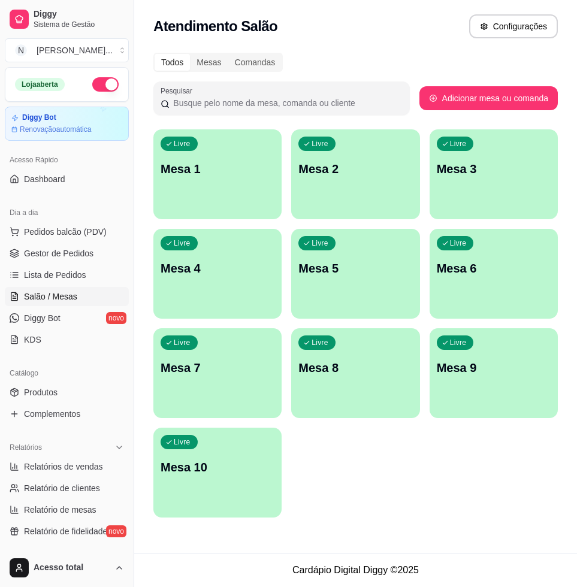
click at [195, 187] on div "Livre Mesa 1" at bounding box center [217, 166] width 128 height 75
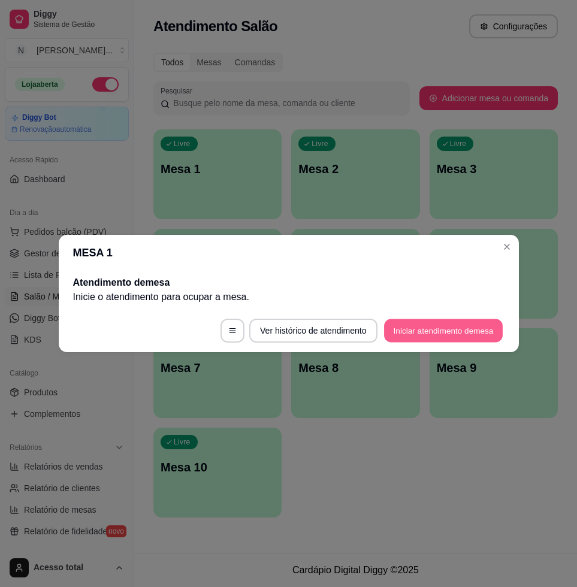
click at [471, 329] on button "Iniciar atendimento de mesa" at bounding box center [443, 330] width 119 height 23
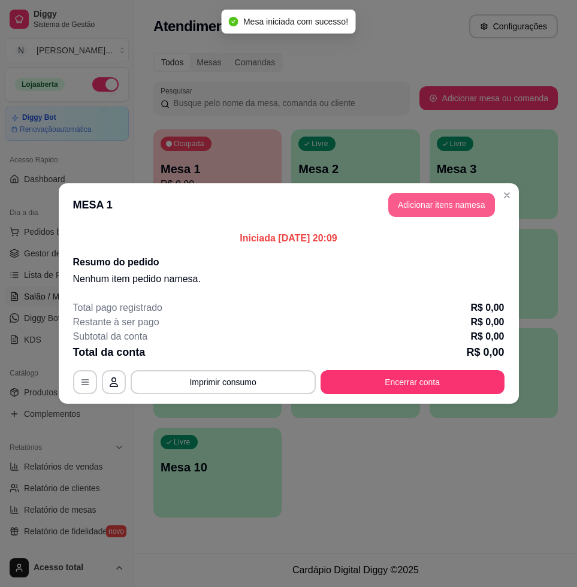
click at [445, 197] on button "Adicionar itens na mesa" at bounding box center [441, 205] width 107 height 24
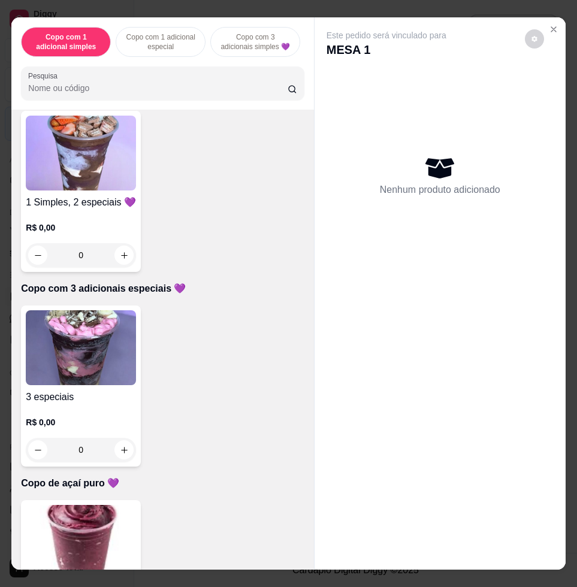
scroll to position [1123, 0]
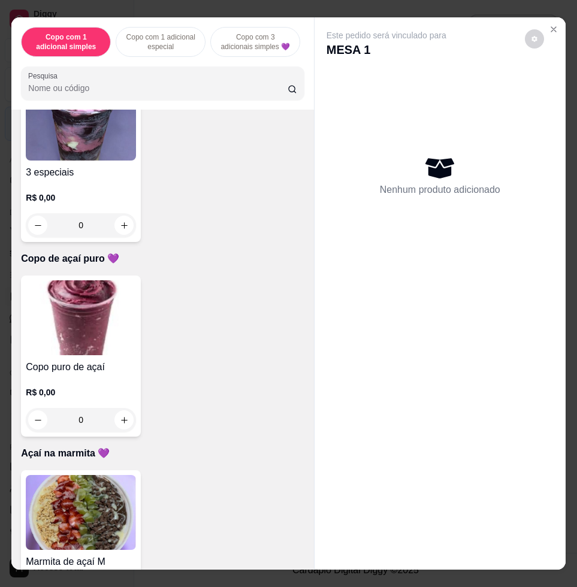
click at [104, 315] on img at bounding box center [81, 317] width 110 height 75
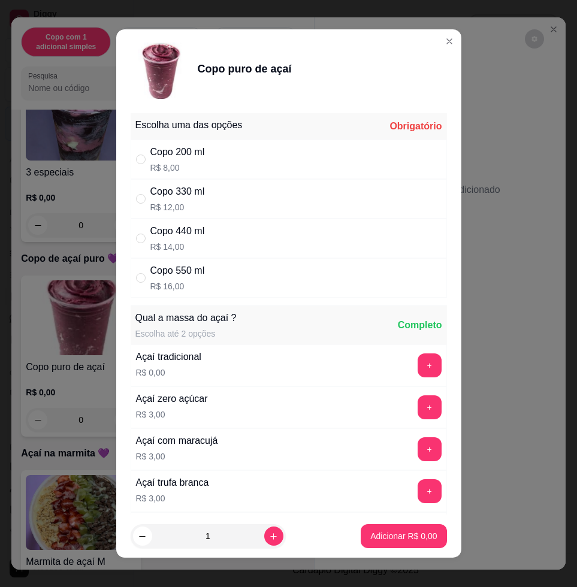
click at [256, 202] on div "Copo 330 ml R$ 12,00" at bounding box center [289, 199] width 316 height 40
radio input "true"
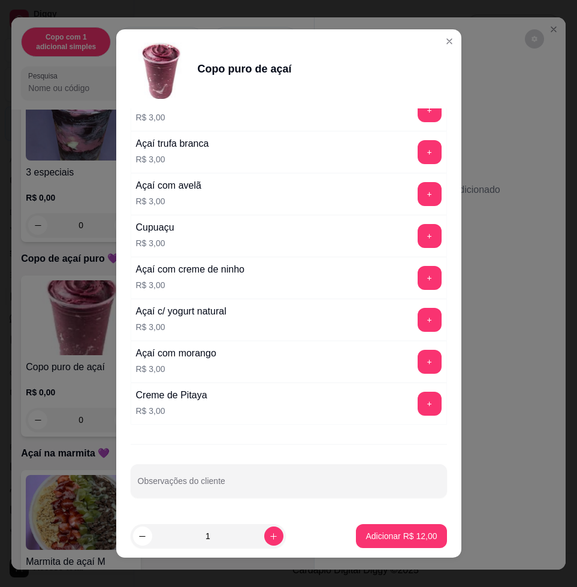
scroll to position [9, 0]
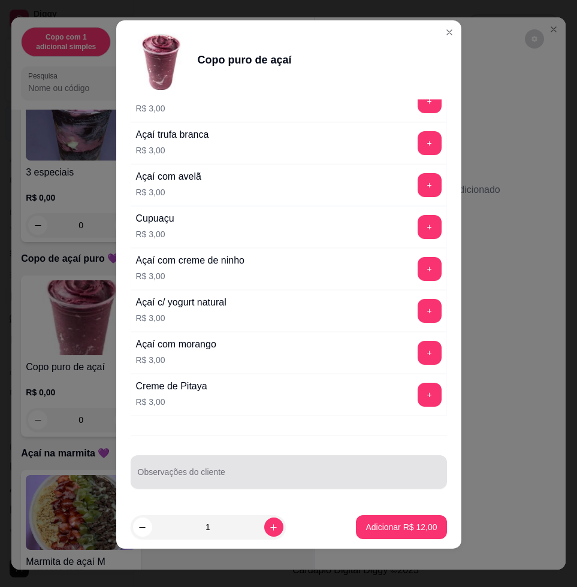
click at [274, 463] on div at bounding box center [289, 472] width 302 height 24
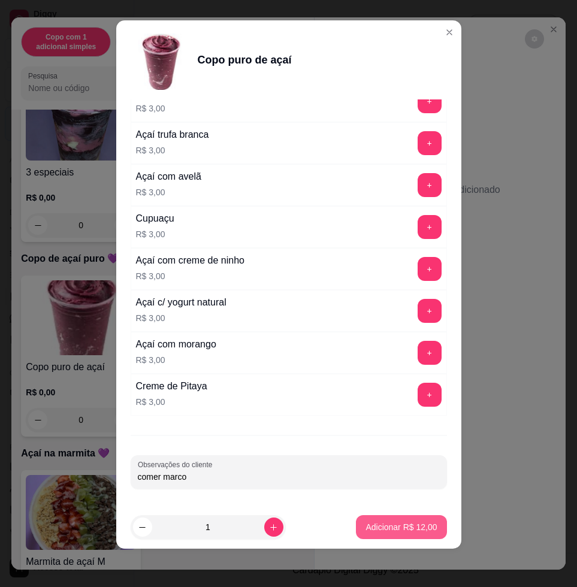
type input "comer marco"
click at [427, 531] on button "Adicionar R$ 12,00" at bounding box center [401, 527] width 90 height 24
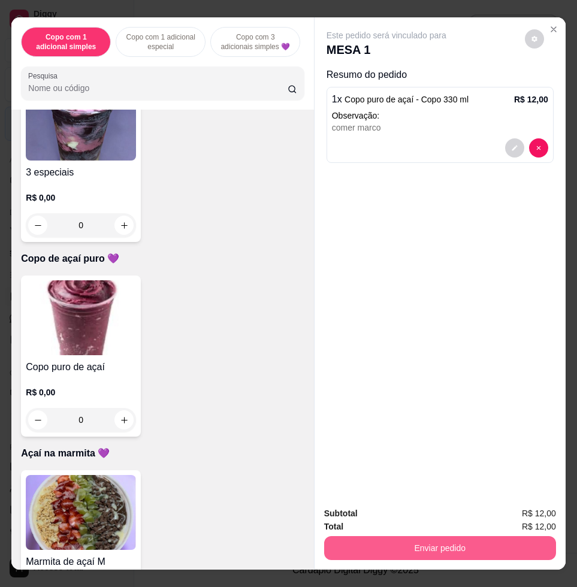
click at [459, 536] on button "Enviar pedido" at bounding box center [440, 548] width 232 height 24
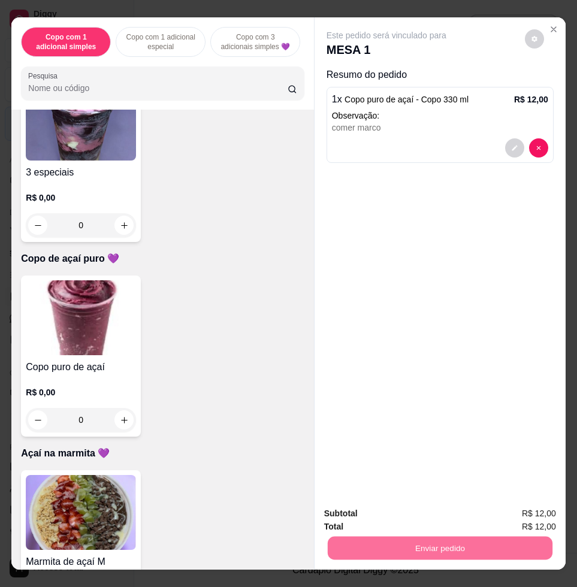
click at [527, 523] on button "Enviar pedido" at bounding box center [524, 512] width 66 height 22
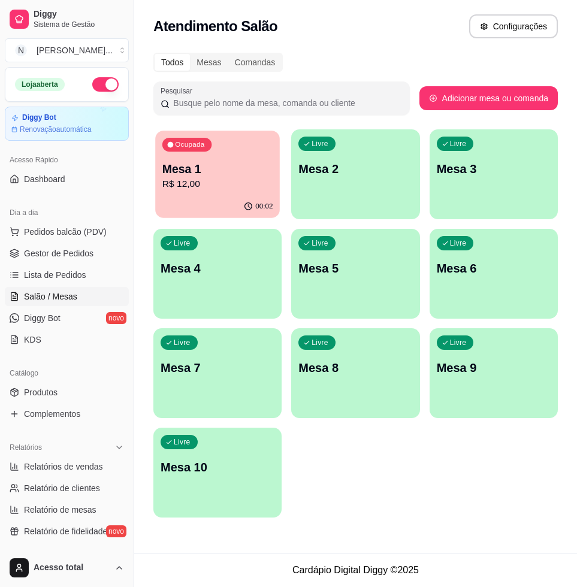
click at [218, 173] on p "Mesa 1" at bounding box center [217, 169] width 111 height 16
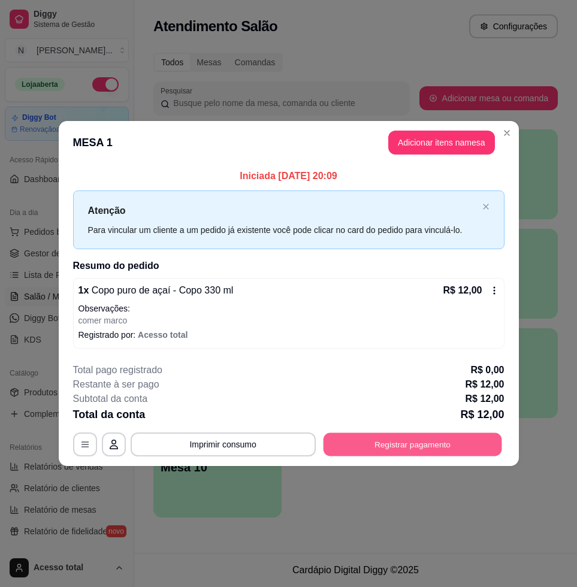
click at [441, 445] on button "Registrar pagamento" at bounding box center [412, 444] width 179 height 23
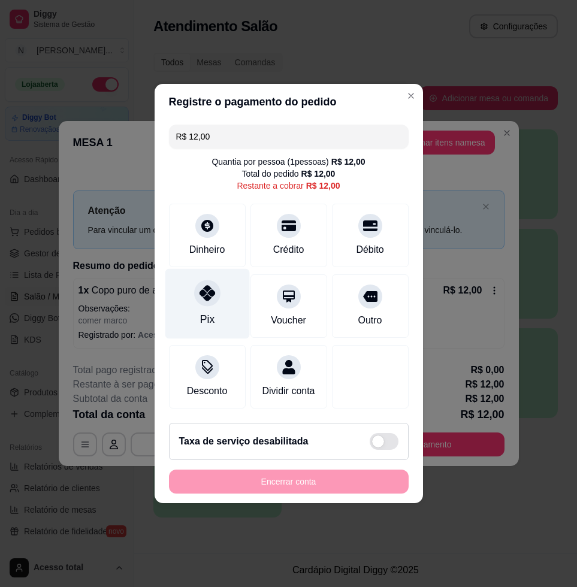
click at [217, 298] on div "Pix" at bounding box center [207, 304] width 84 height 70
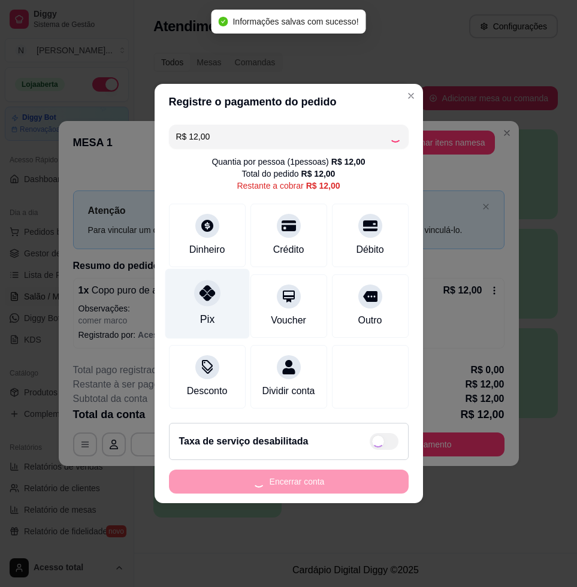
type input "R$ 0,00"
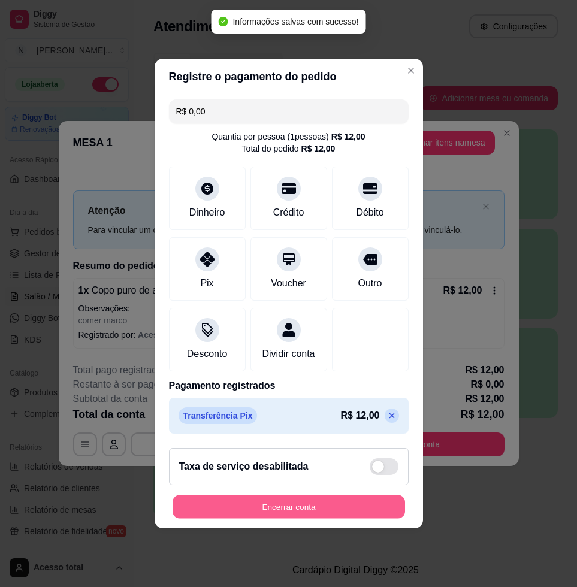
click at [304, 513] on button "Encerrar conta" at bounding box center [289, 506] width 232 height 23
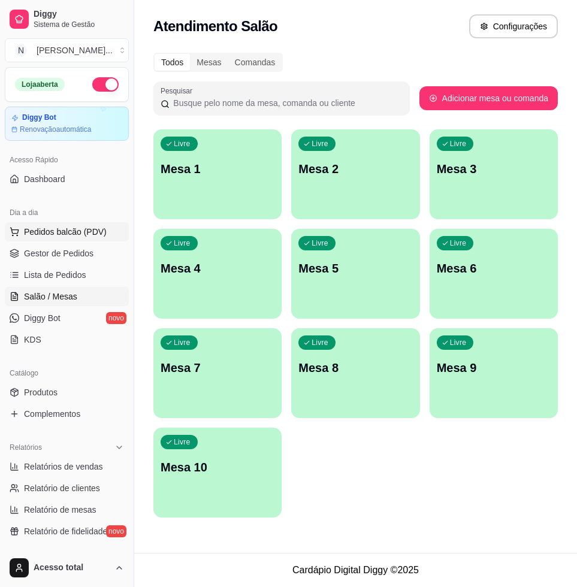
click at [98, 232] on span "Pedidos balcão (PDV)" at bounding box center [65, 232] width 83 height 12
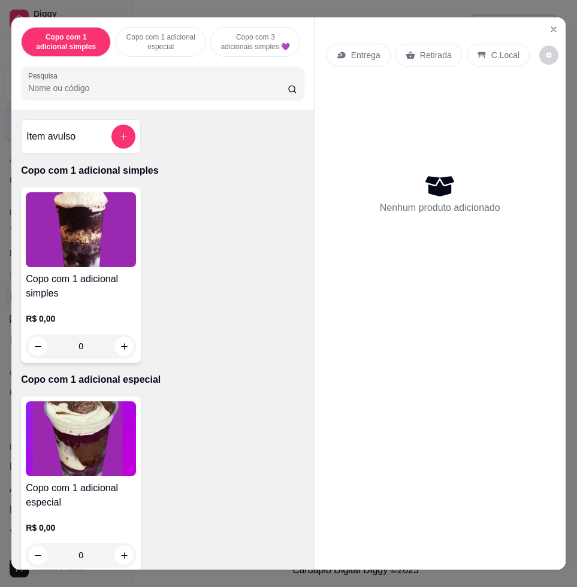
drag, startPoint x: 153, startPoint y: 90, endPoint x: 141, endPoint y: 96, distance: 13.9
click at [151, 92] on input "Pesquisa" at bounding box center [157, 88] width 259 height 12
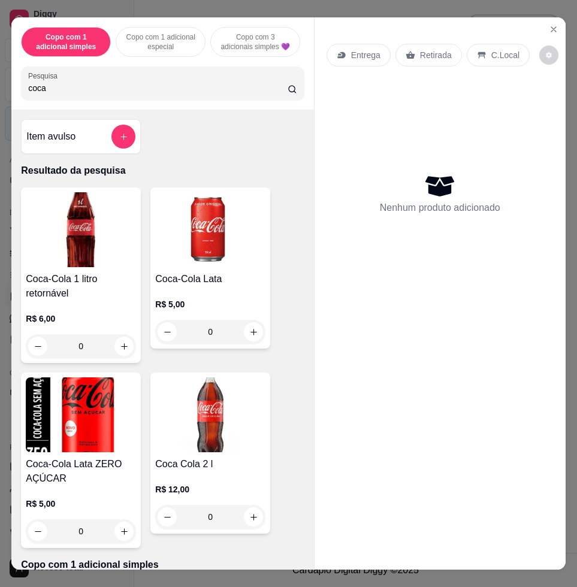
type input "coca"
click at [100, 280] on h4 "Coca-Cola 1 litro retornável" at bounding box center [81, 286] width 110 height 29
click at [500, 49] on p "C.Local" at bounding box center [505, 55] width 28 height 12
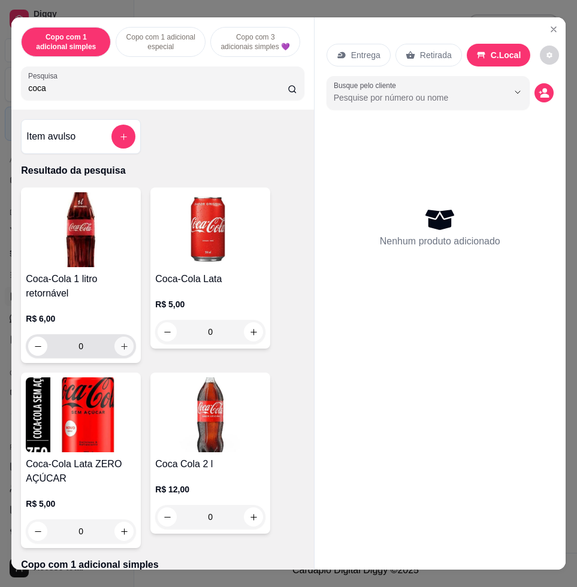
click at [114, 356] on button "increase-product-quantity" at bounding box center [123, 346] width 19 height 19
type input "1"
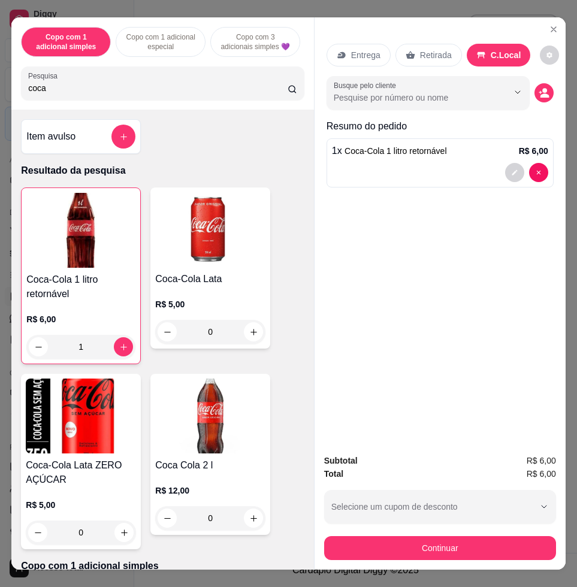
drag, startPoint x: 415, startPoint y: 558, endPoint x: 418, endPoint y: 541, distance: 17.6
click at [415, 550] on div "Subtotal R$ 6,00 Total R$ 6,00 Selecione um cupom de desconto COMBO Selecione u…" at bounding box center [440, 507] width 251 height 125
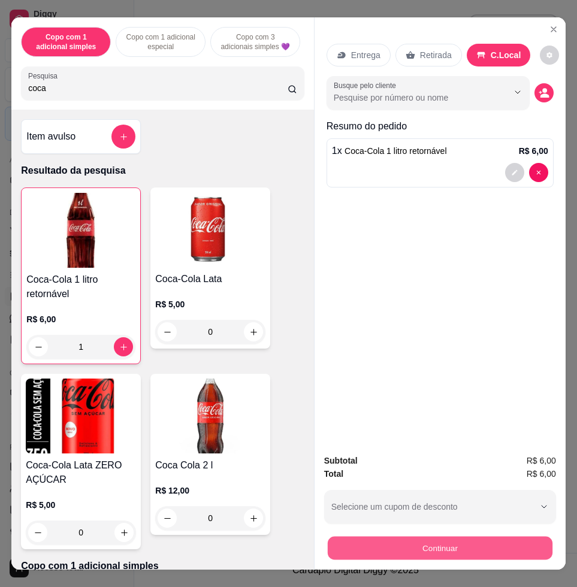
click at [418, 541] on button "Continuar" at bounding box center [440, 547] width 225 height 23
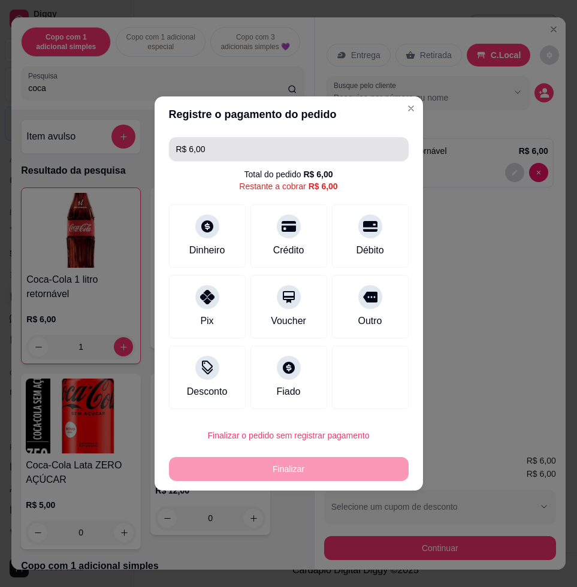
click at [242, 152] on input "R$ 6,00" at bounding box center [288, 149] width 225 height 24
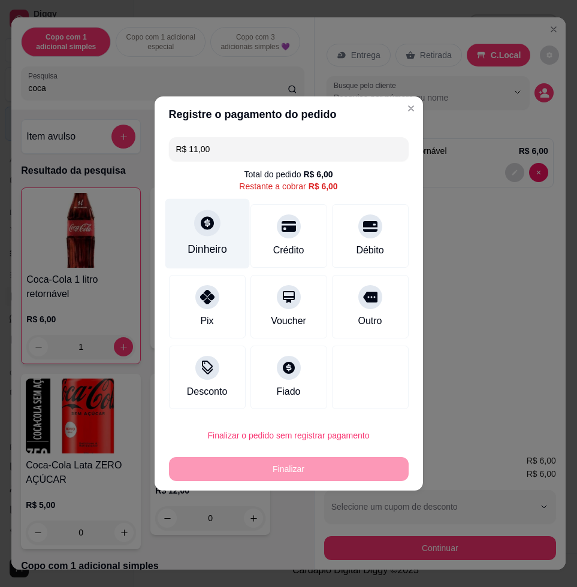
click at [205, 228] on icon at bounding box center [207, 222] width 13 height 13
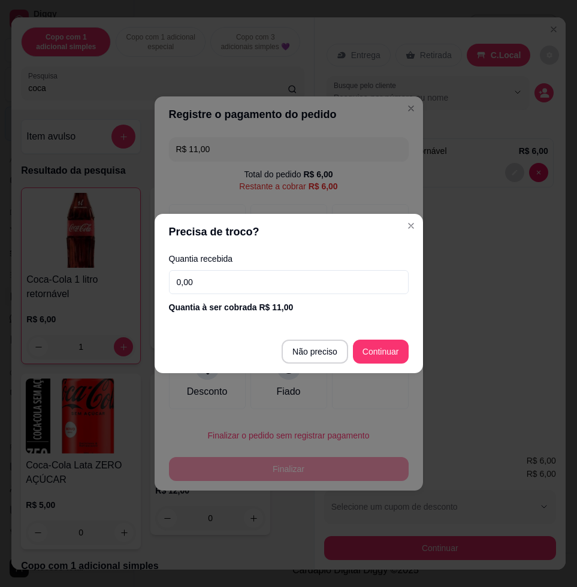
click at [226, 277] on input "0,00" at bounding box center [289, 282] width 240 height 24
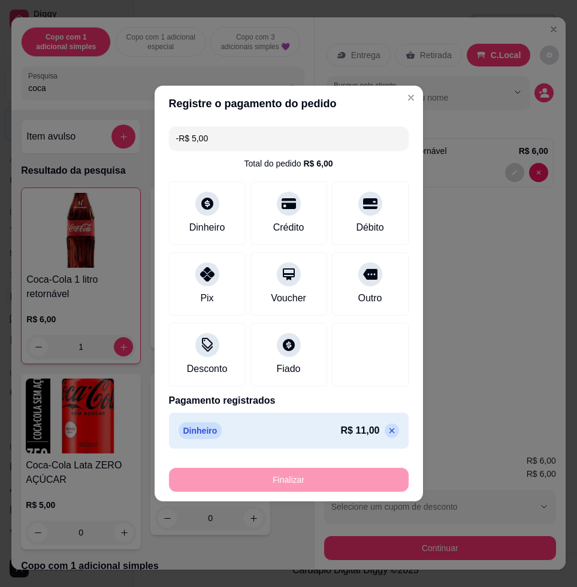
click at [387, 433] on icon at bounding box center [392, 431] width 10 height 10
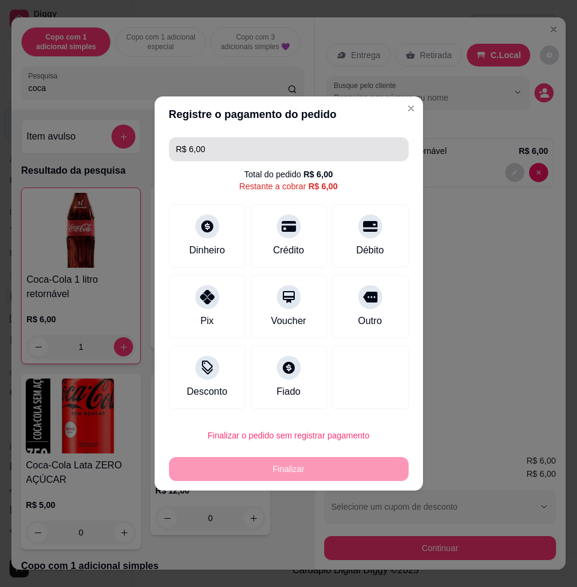
click at [340, 149] on input "R$ 6,00" at bounding box center [288, 149] width 225 height 24
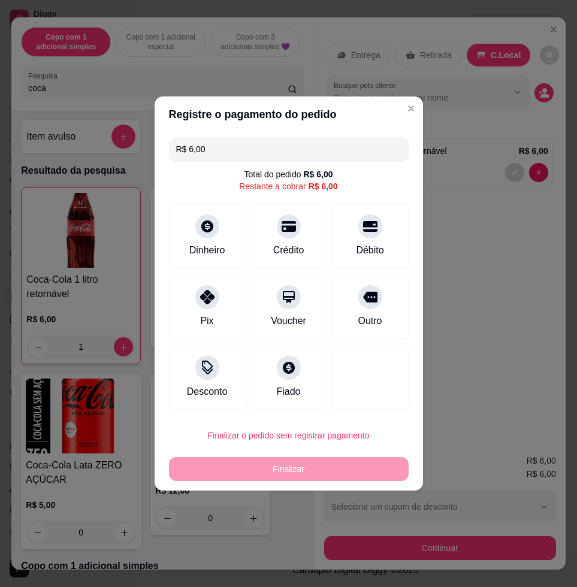
click at [340, 149] on input "R$ 6,00" at bounding box center [288, 149] width 225 height 24
type input "R$ 6,00"
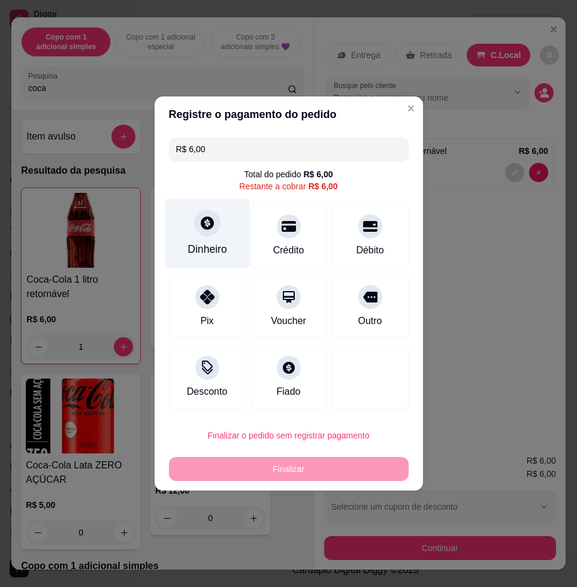
click at [227, 236] on div "Dinheiro" at bounding box center [207, 234] width 84 height 70
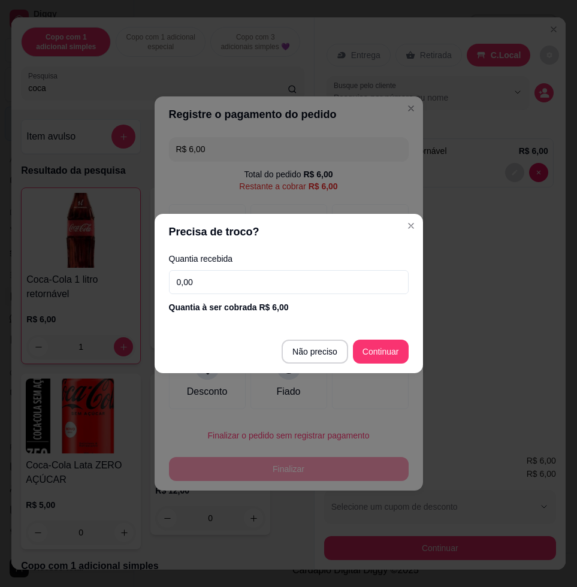
click at [264, 291] on input "0,00" at bounding box center [289, 282] width 240 height 24
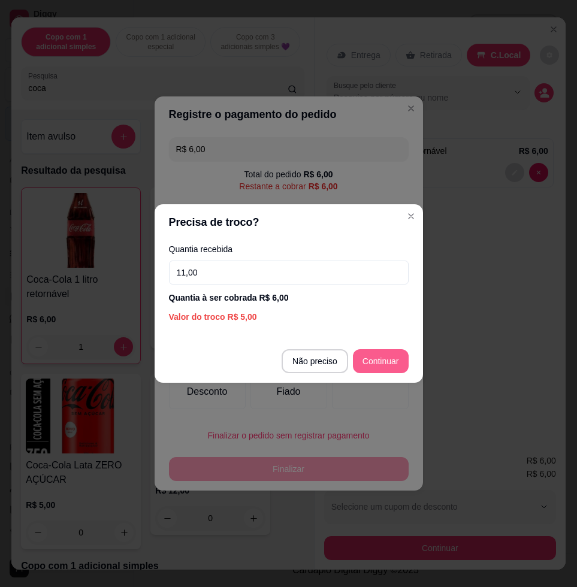
type input "11,00"
type input "R$ 0,00"
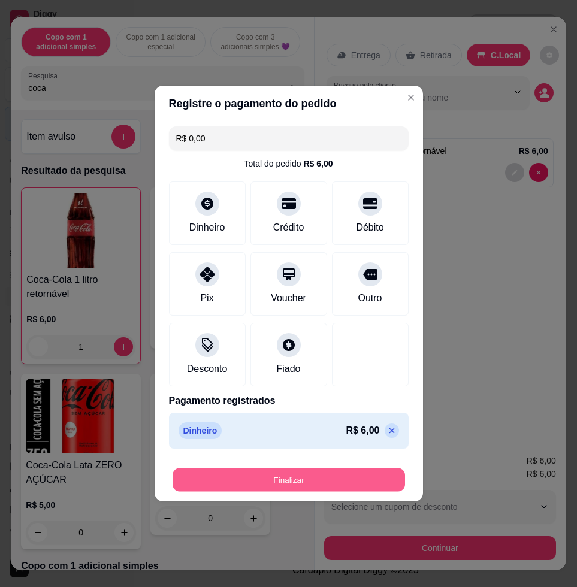
click at [325, 476] on button "Finalizar" at bounding box center [289, 479] width 232 height 23
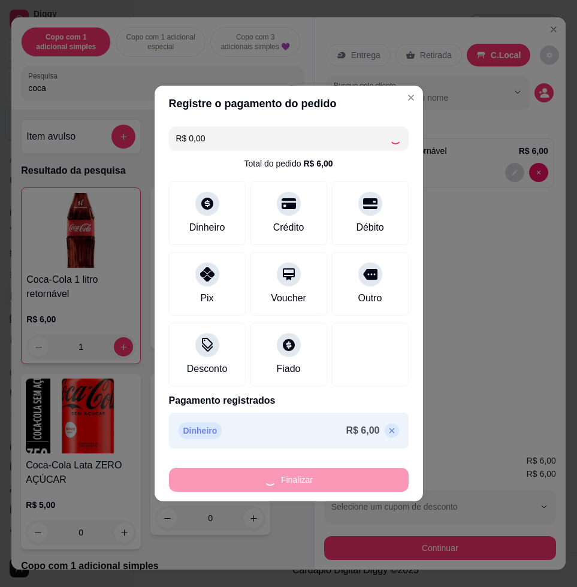
type input "0"
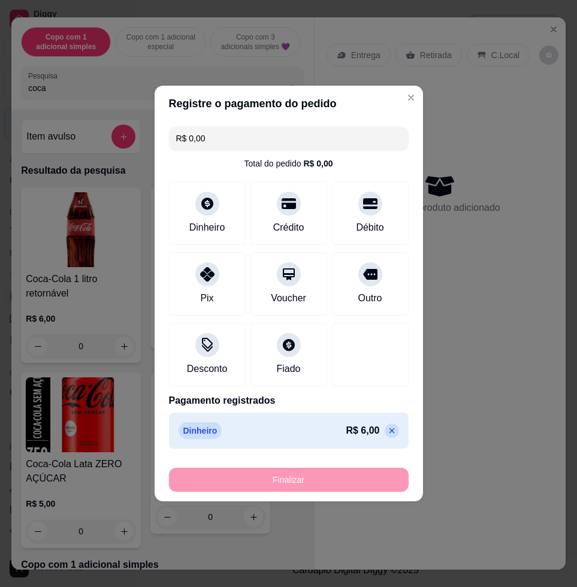
type input "-R$ 6,00"
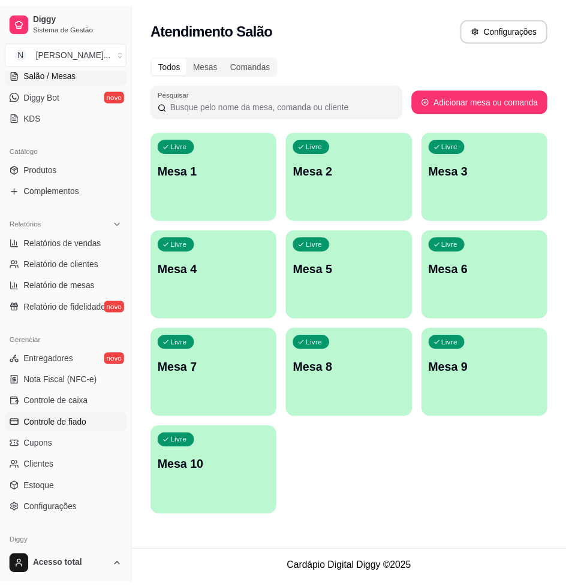
scroll to position [275, 0]
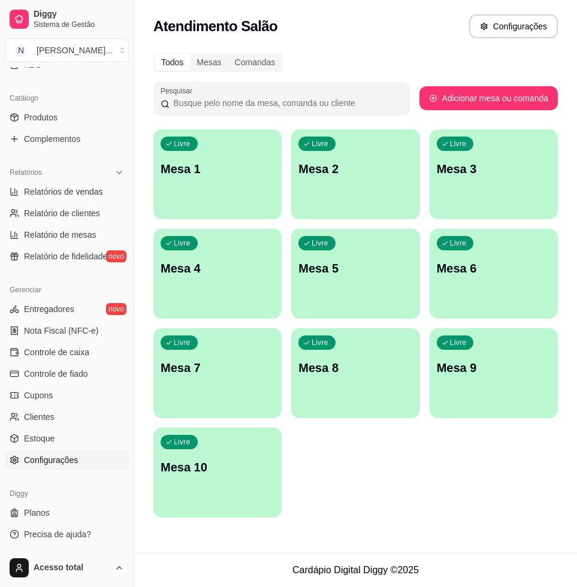
click at [84, 451] on link "Configurações" at bounding box center [67, 460] width 124 height 19
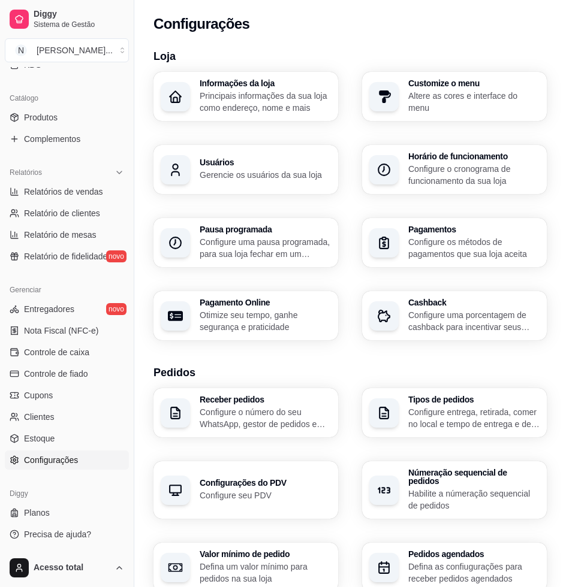
click at [244, 147] on div "Usuários Gerencie os usuários da sua loja" at bounding box center [245, 169] width 185 height 49
click at [259, 185] on div "Usuários Gerencie os usuários da sua loja" at bounding box center [245, 170] width 179 height 48
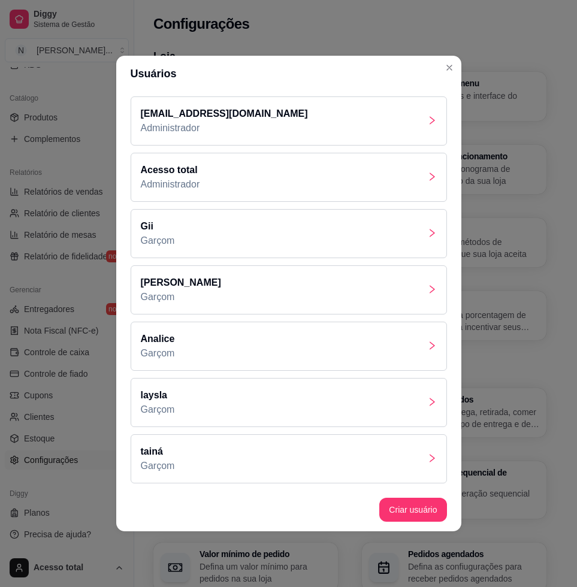
click at [283, 182] on div "Acesso total Administrador" at bounding box center [289, 177] width 316 height 49
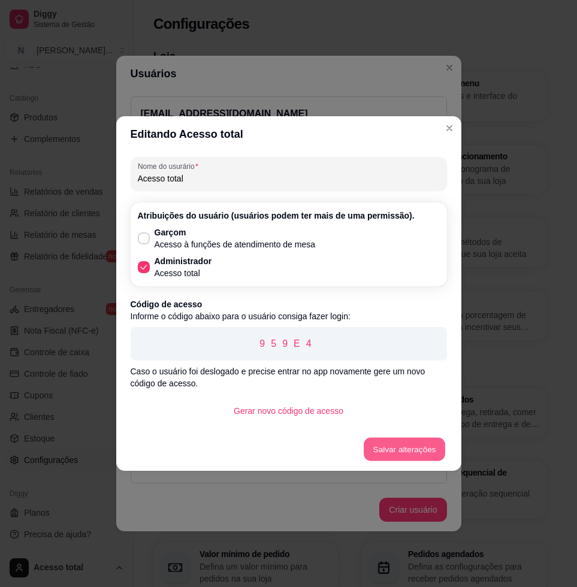
click at [415, 454] on button "Salvar alterações" at bounding box center [404, 449] width 81 height 23
click at [226, 349] on p "959E4" at bounding box center [288, 344] width 297 height 14
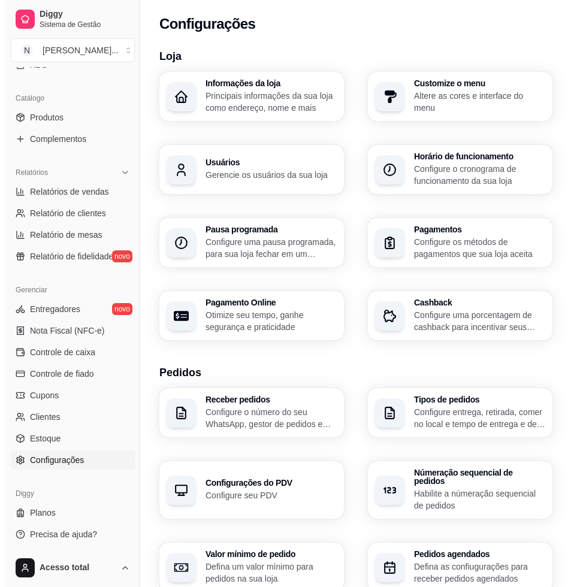
scroll to position [50, 0]
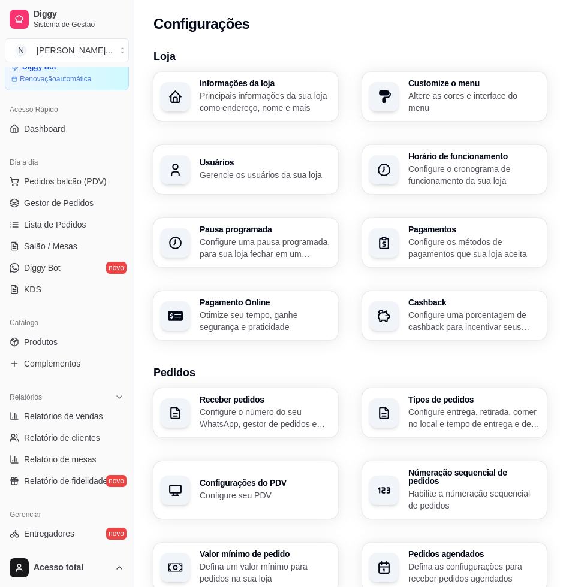
click at [107, 192] on ul "Pedidos balcão (PDV) Gestor de Pedidos Lista de Pedidos Salão / Mesas Diggy Bot…" at bounding box center [67, 235] width 124 height 127
click at [104, 183] on button "Pedidos balcão (PDV)" at bounding box center [67, 181] width 124 height 19
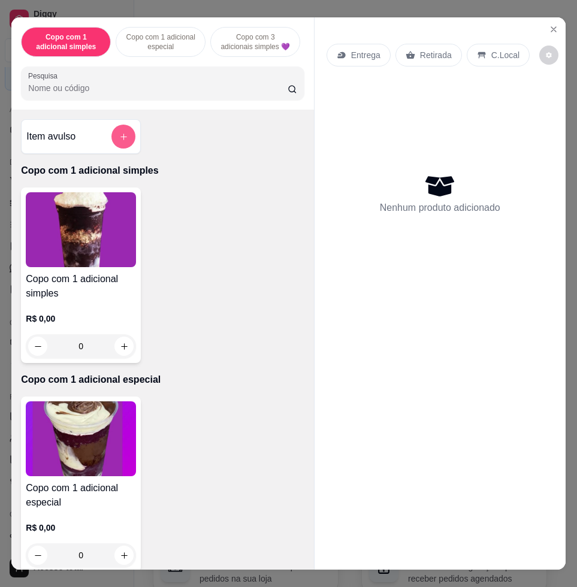
click at [122, 147] on button "add-separate-item" at bounding box center [123, 137] width 24 height 24
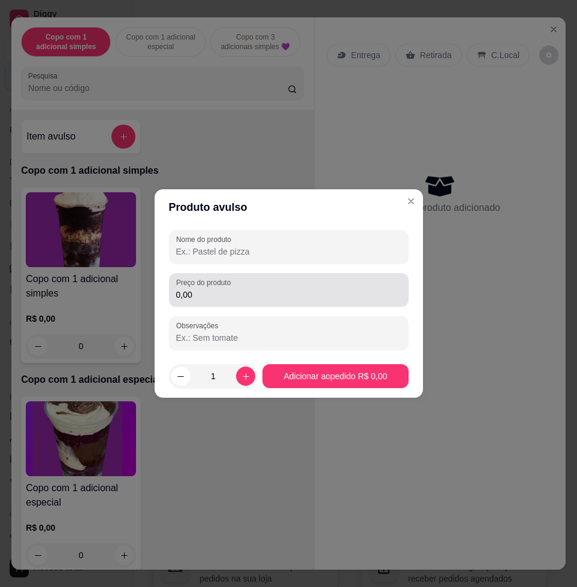
click at [227, 295] on input "0,00" at bounding box center [288, 295] width 225 height 12
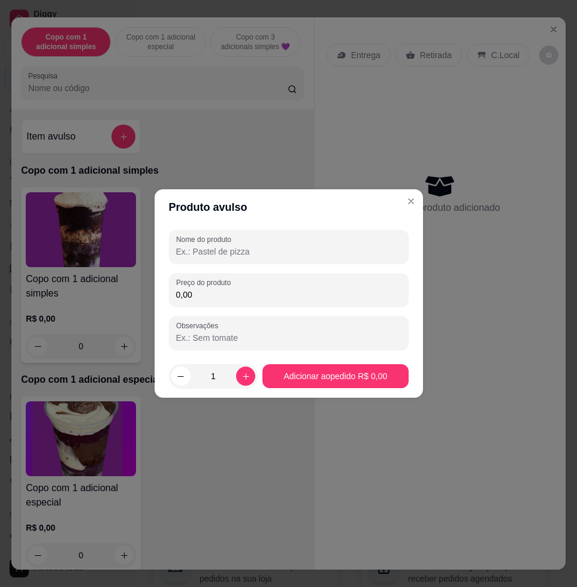
click at [251, 286] on div "0,00" at bounding box center [288, 290] width 225 height 24
type input "43,80"
click at [285, 256] on input "Nome do produto" at bounding box center [288, 252] width 225 height 12
type input "k"
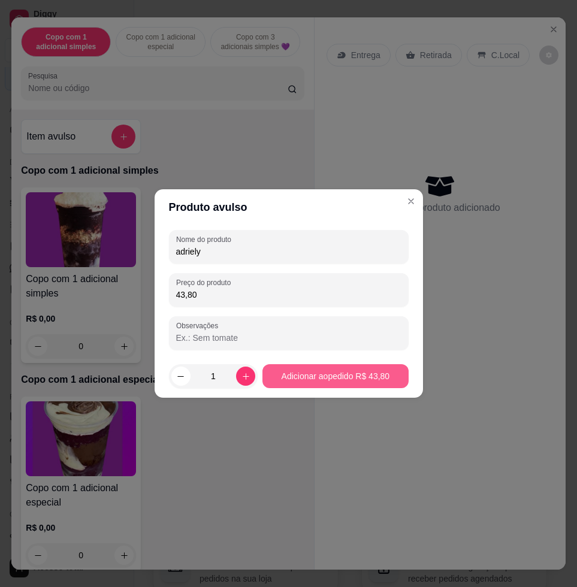
type input "adriely"
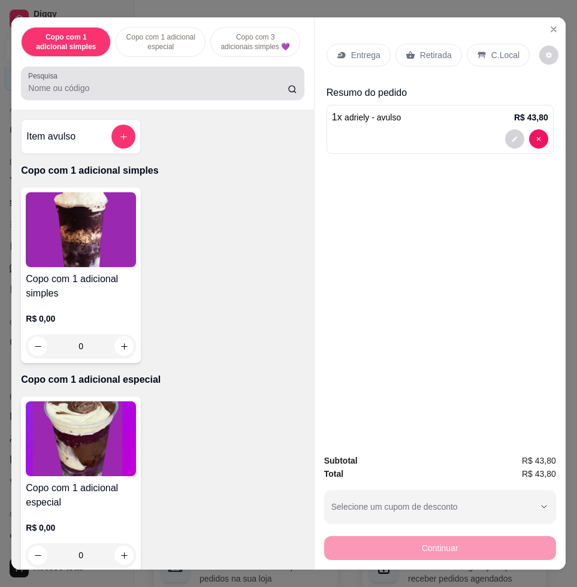
click at [62, 94] on input "Pesquisa" at bounding box center [157, 88] width 259 height 12
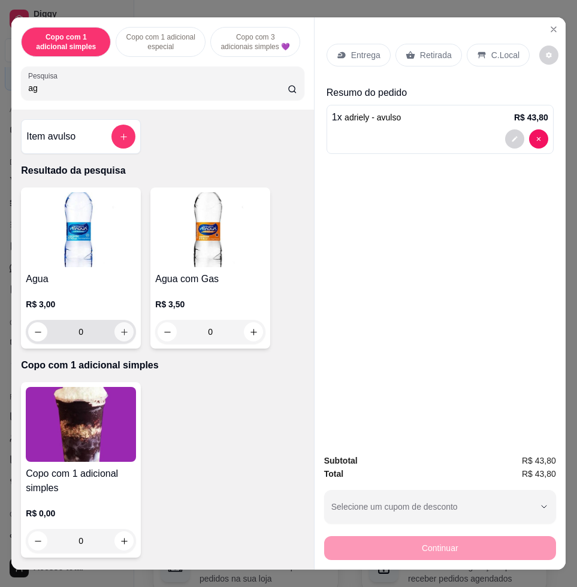
type input "ag"
click at [120, 337] on icon "increase-product-quantity" at bounding box center [124, 332] width 9 height 9
type input "1"
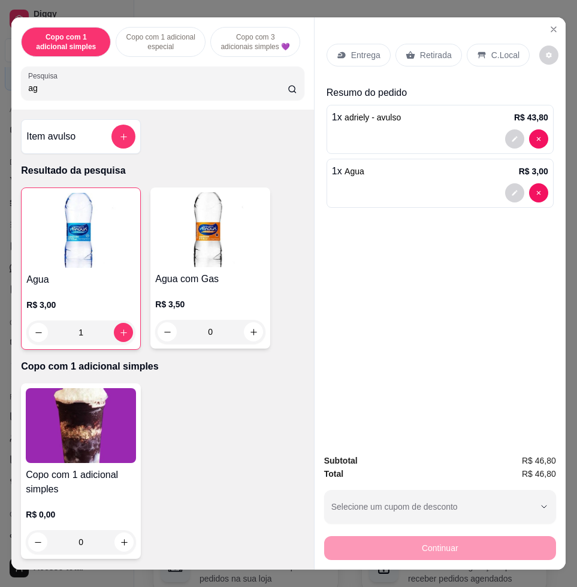
click at [498, 53] on p "C.Local" at bounding box center [505, 55] width 28 height 12
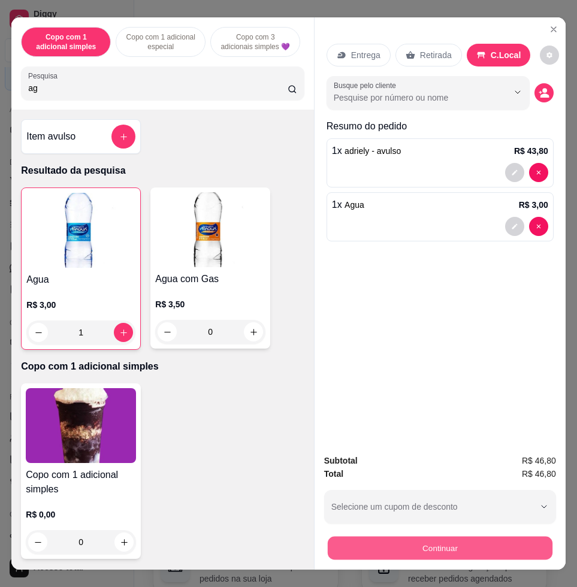
click at [542, 544] on button "Continuar" at bounding box center [440, 547] width 225 height 23
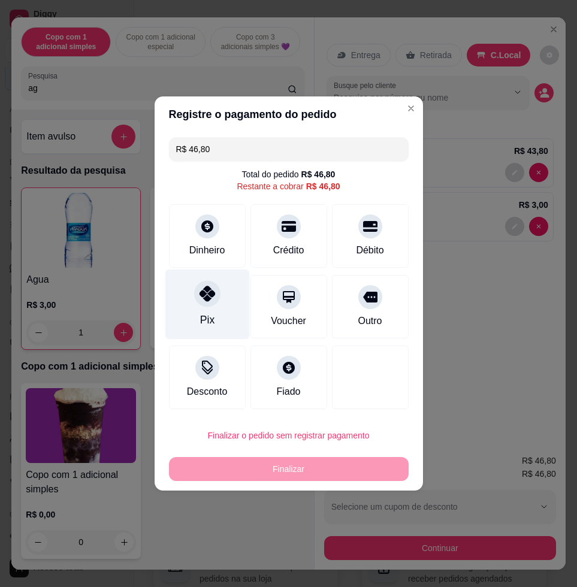
click at [214, 314] on div "Pix" at bounding box center [207, 305] width 84 height 70
type input "R$ 0,00"
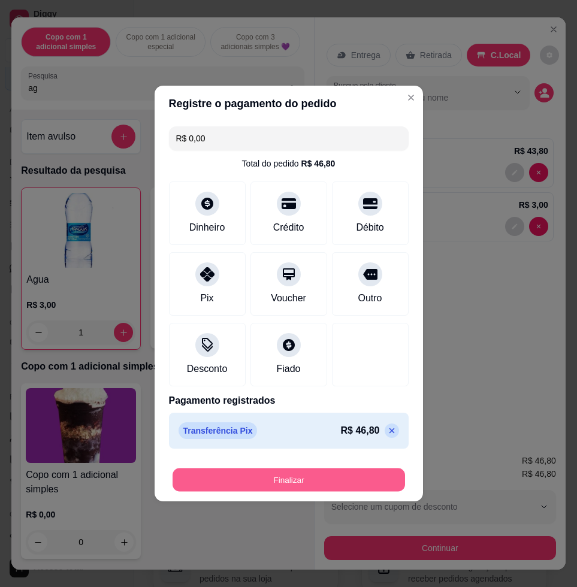
click at [229, 483] on button "Finalizar" at bounding box center [289, 479] width 232 height 23
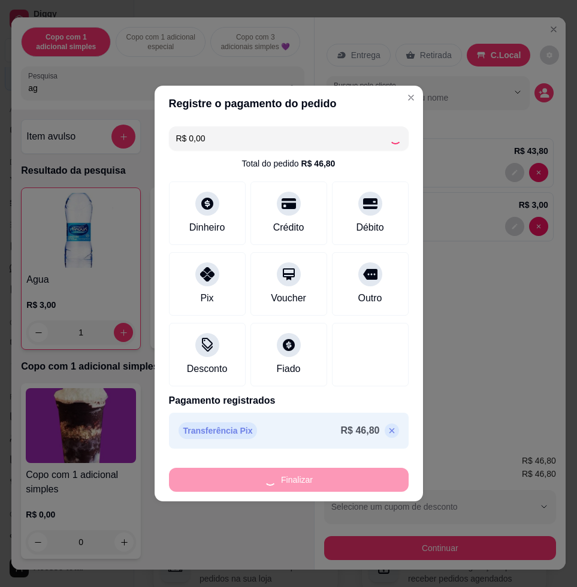
type input "0"
type input "-R$ 46,80"
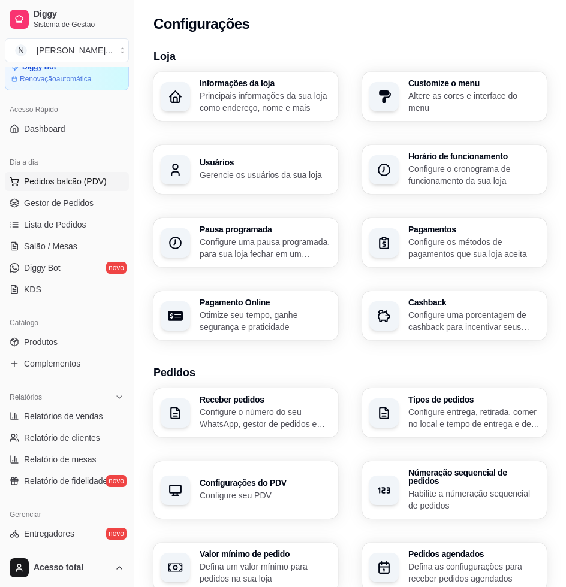
drag, startPoint x: 45, startPoint y: 187, endPoint x: 38, endPoint y: 191, distance: 8.0
click at [45, 188] on button "Pedidos balcão (PDV)" at bounding box center [67, 181] width 124 height 19
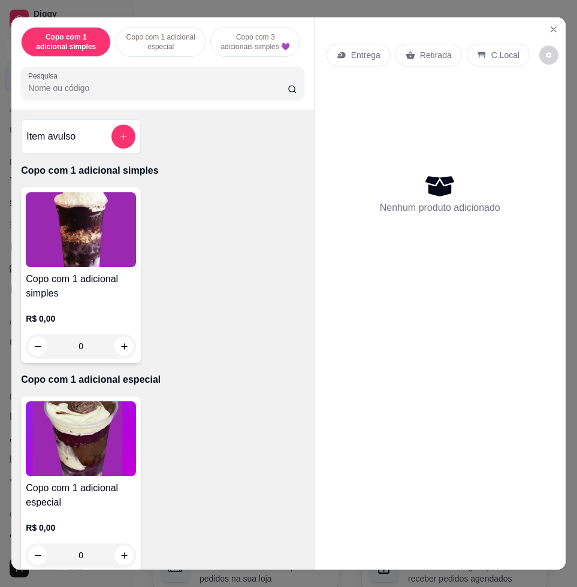
scroll to position [150, 0]
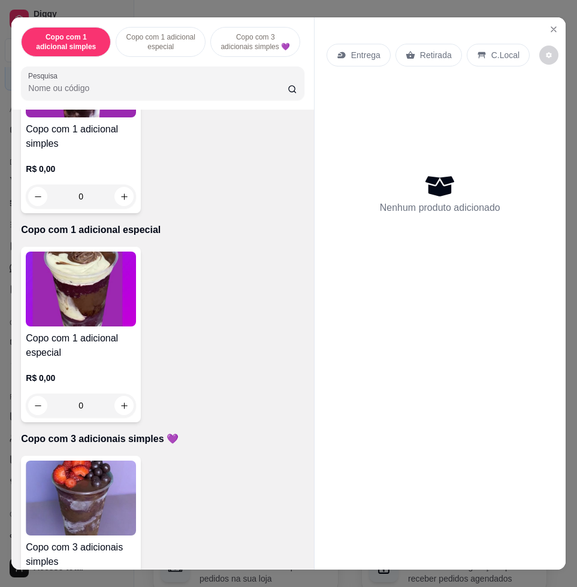
click at [99, 495] on img at bounding box center [81, 498] width 110 height 75
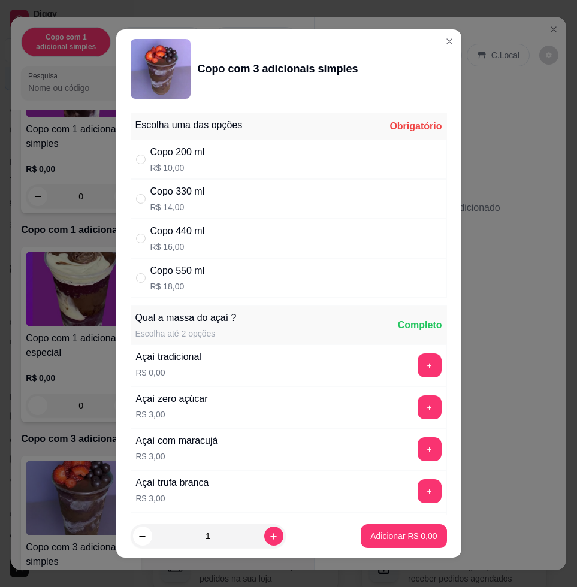
click at [237, 199] on div "Copo 330 ml R$ 14,00" at bounding box center [289, 199] width 316 height 40
radio input "true"
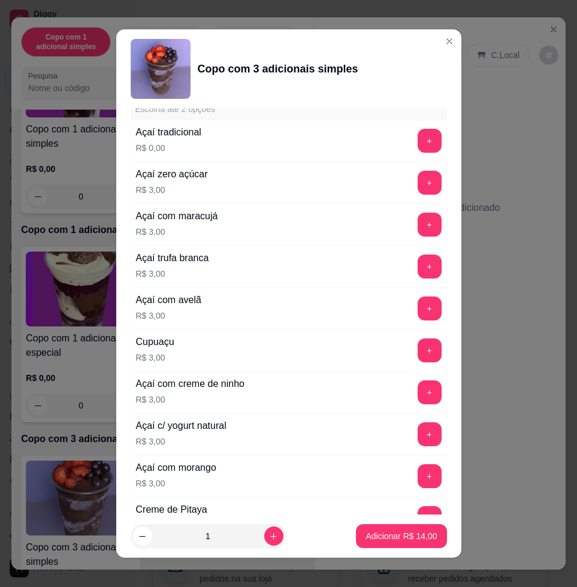
scroll to position [524, 0]
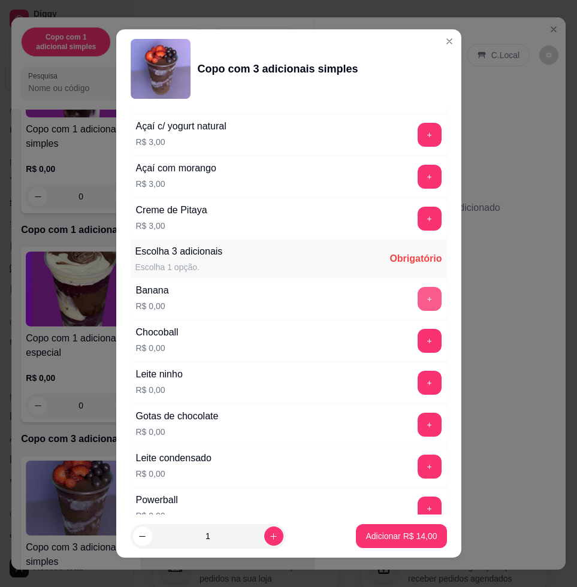
click at [418, 310] on button "+" at bounding box center [430, 299] width 24 height 24
click at [418, 380] on button "+" at bounding box center [430, 383] width 24 height 24
click at [418, 461] on button "+" at bounding box center [430, 467] width 24 height 24
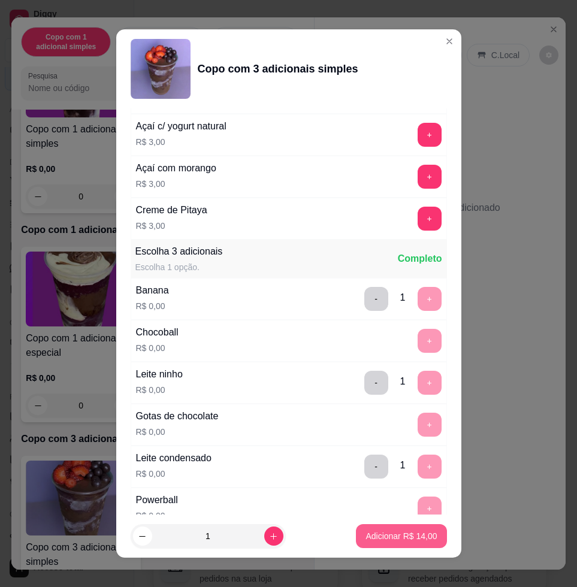
click at [385, 545] on button "Adicionar R$ 14,00" at bounding box center [401, 536] width 90 height 24
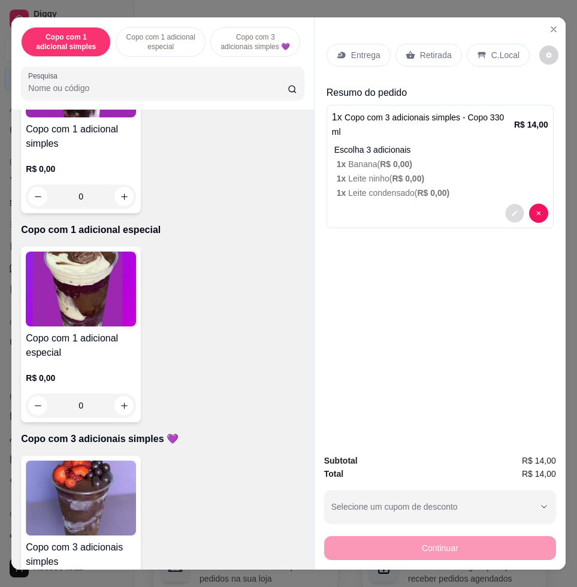
click at [513, 204] on button "decrease-product-quantity" at bounding box center [514, 213] width 19 height 19
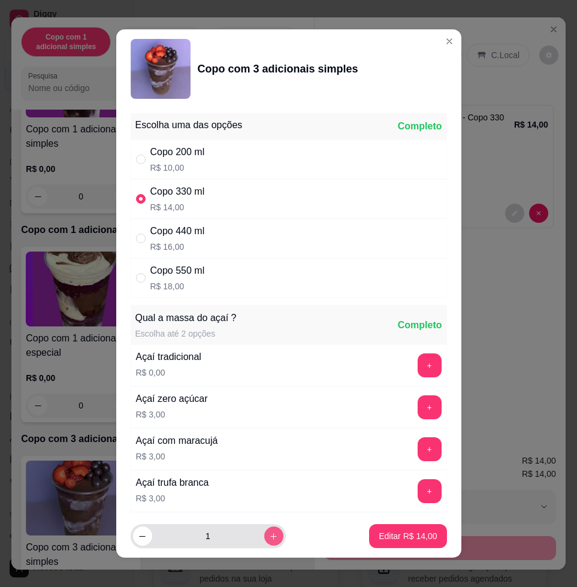
click at [269, 537] on icon "increase-product-quantity" at bounding box center [273, 536] width 9 height 9
type input "2"
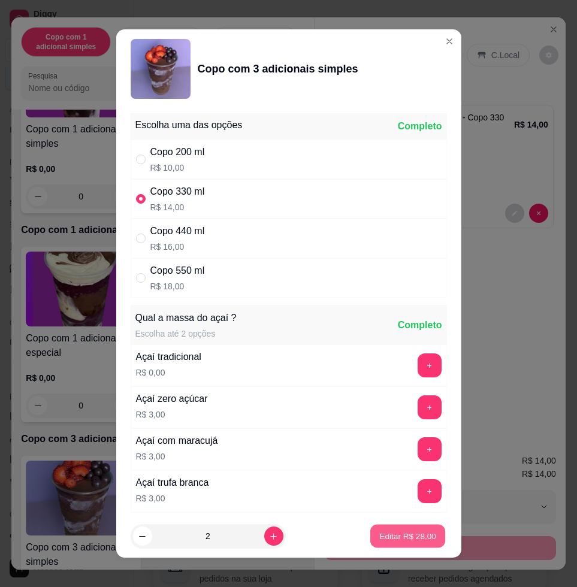
click at [407, 536] on p "Editar R$ 28,00" at bounding box center [408, 535] width 56 height 11
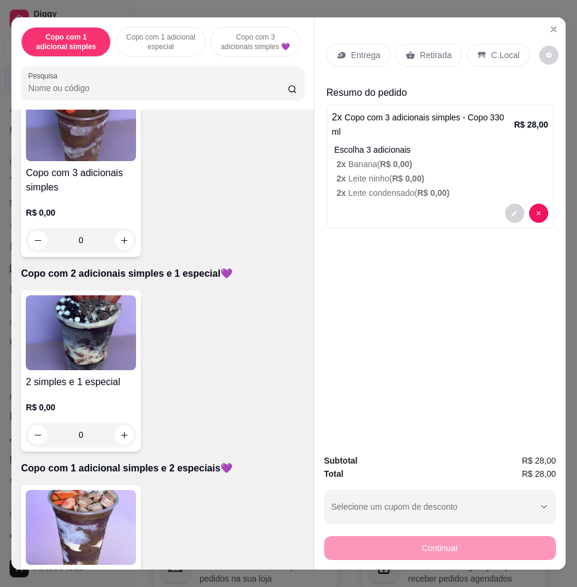
click at [86, 516] on img at bounding box center [81, 527] width 110 height 75
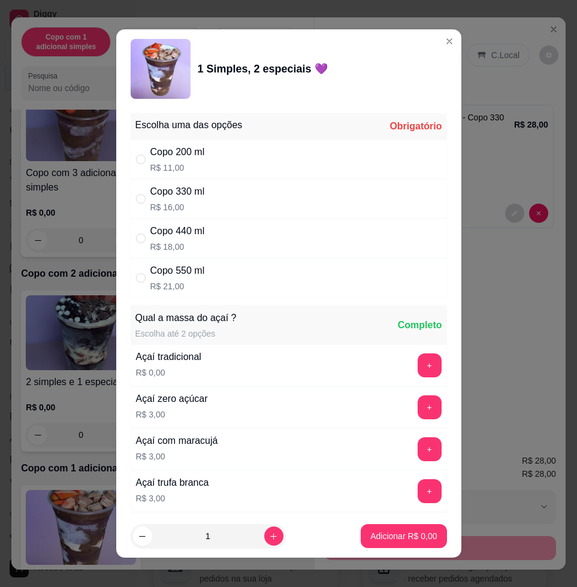
drag, startPoint x: 258, startPoint y: 190, endPoint x: 306, endPoint y: 246, distance: 73.1
click at [258, 189] on div "Copo 330 ml R$ 16,00" at bounding box center [289, 199] width 316 height 40
radio input "true"
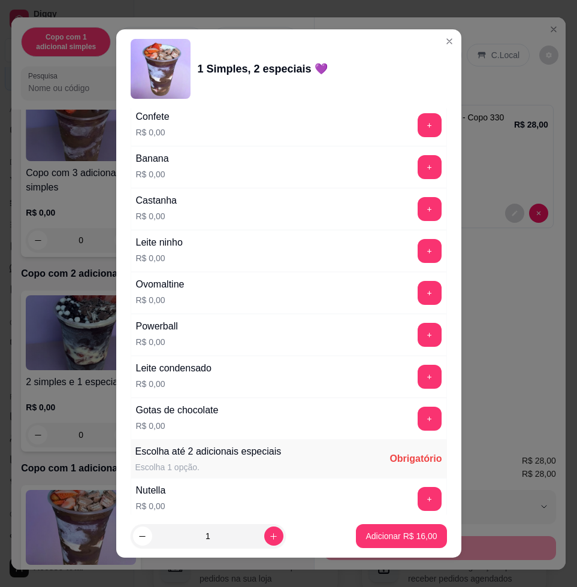
scroll to position [1048, 0]
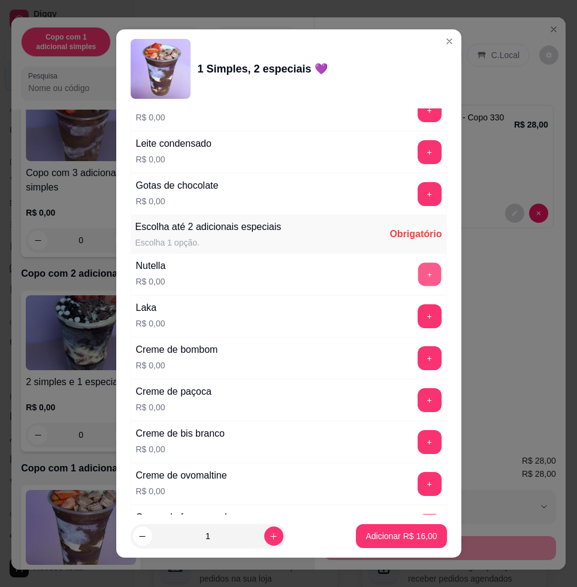
click at [418, 267] on button "+" at bounding box center [429, 274] width 23 height 23
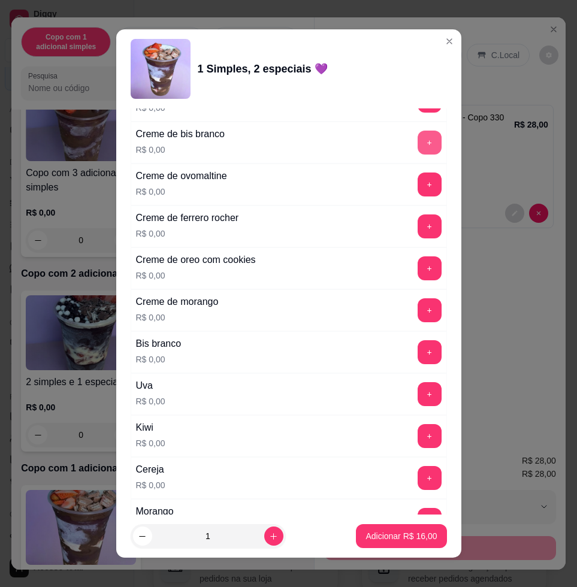
scroll to position [1423, 0]
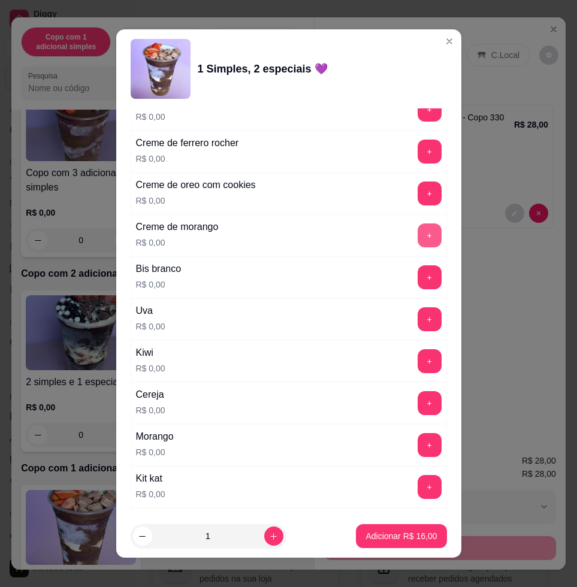
click at [418, 237] on button "+" at bounding box center [430, 235] width 24 height 24
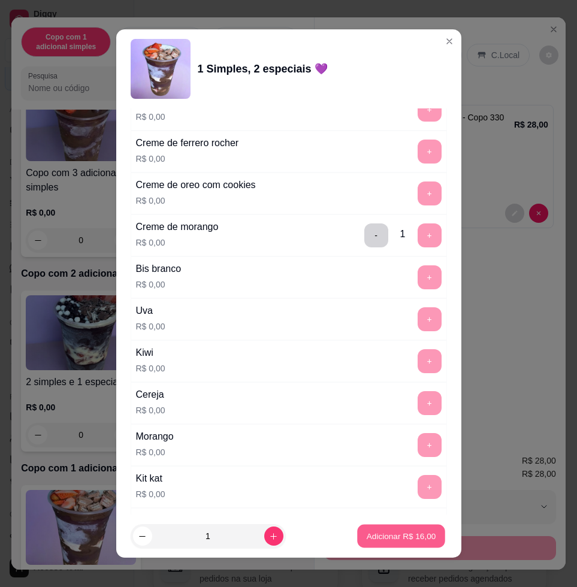
click at [389, 544] on button "Adicionar R$ 16,00" at bounding box center [402, 536] width 88 height 23
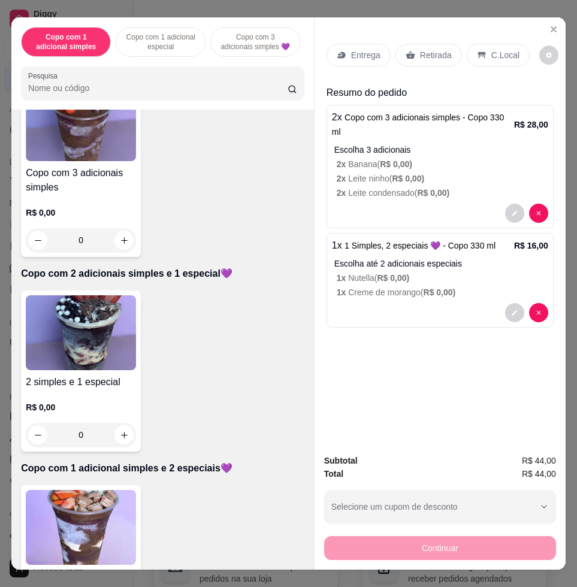
click at [370, 53] on p "Entrega" at bounding box center [365, 55] width 29 height 12
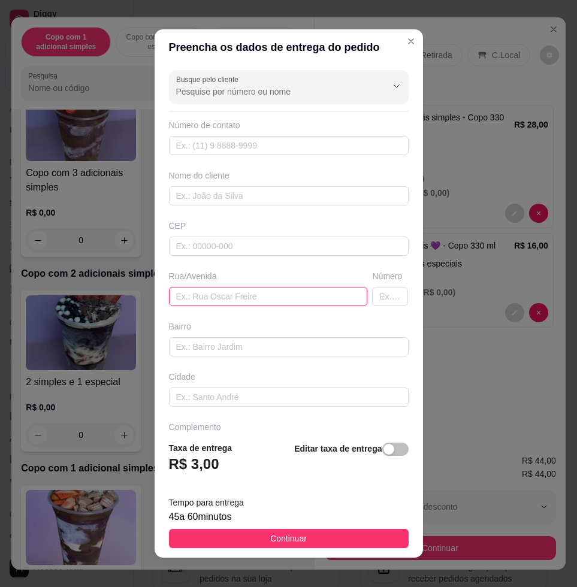
drag, startPoint x: 282, startPoint y: 301, endPoint x: 294, endPoint y: 301, distance: 12.0
click at [283, 301] on input "text" at bounding box center [268, 296] width 199 height 19
paste input "[STREET_ADDRESS][PERSON_NAME]"
type input "[STREET_ADDRESS][PERSON_NAME]"
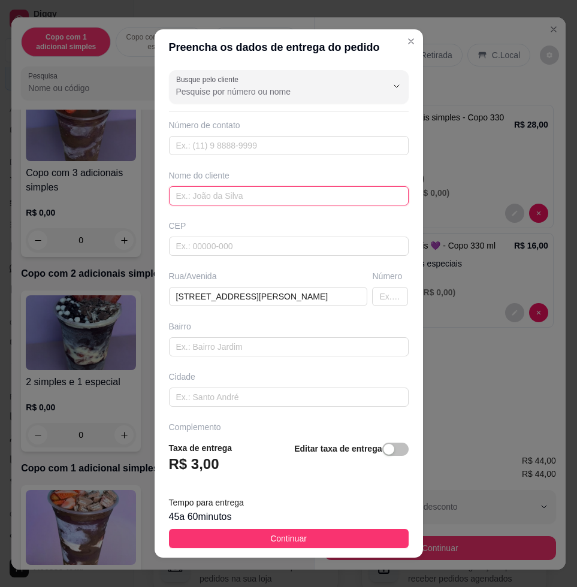
click at [259, 197] on input "text" at bounding box center [289, 195] width 240 height 19
type input "a"
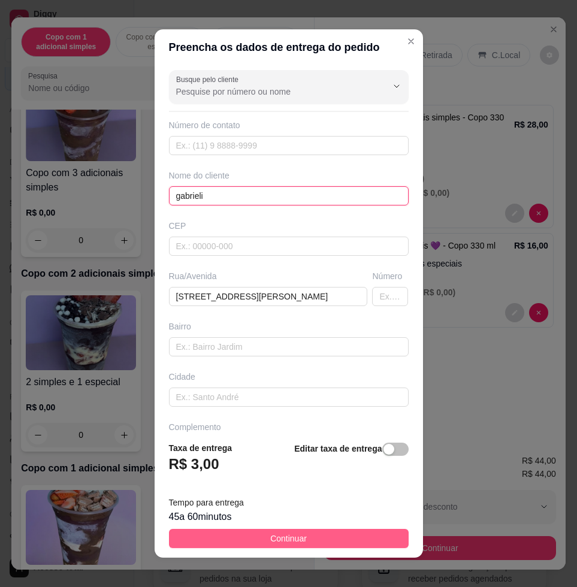
type input "gabrieli"
click at [362, 531] on button "Continuar" at bounding box center [289, 538] width 240 height 19
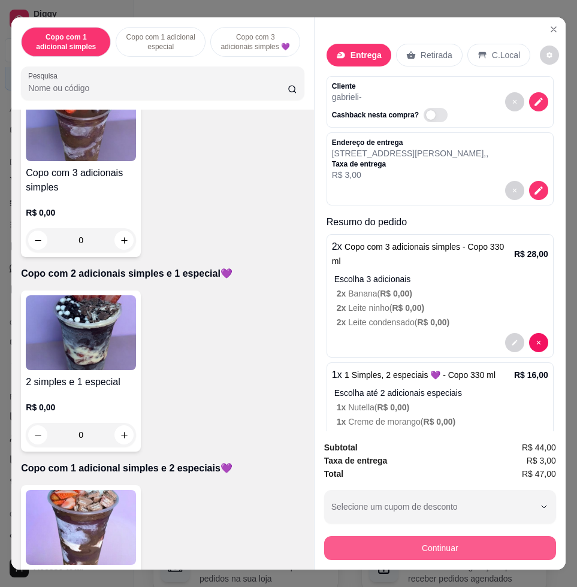
click at [371, 537] on button "Continuar" at bounding box center [440, 548] width 232 height 24
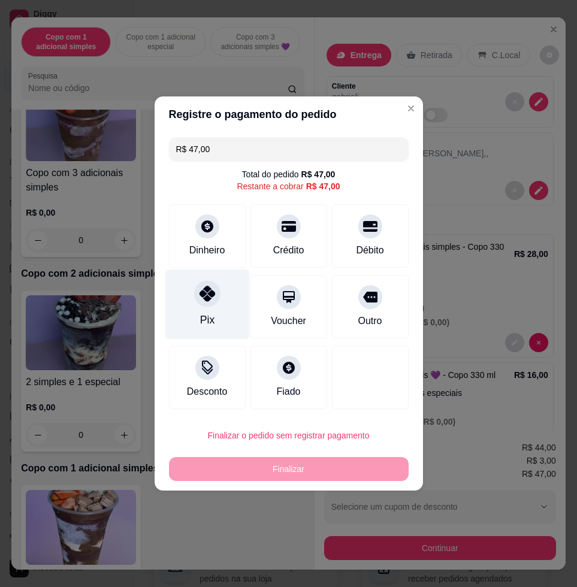
click at [189, 300] on div "Pix" at bounding box center [207, 305] width 84 height 70
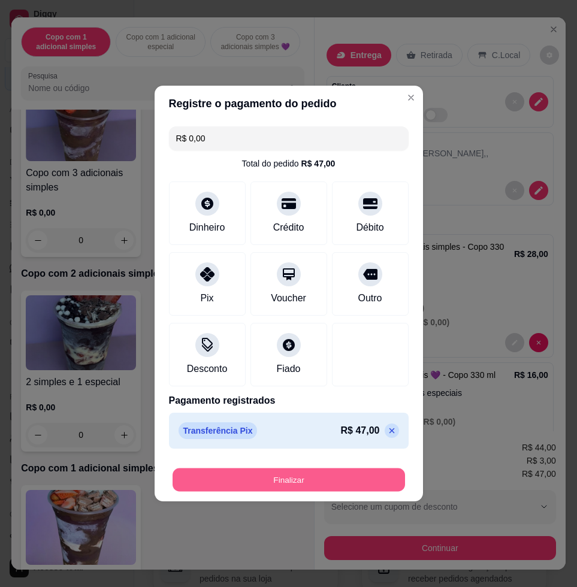
click at [277, 485] on button "Finalizar" at bounding box center [289, 479] width 232 height 23
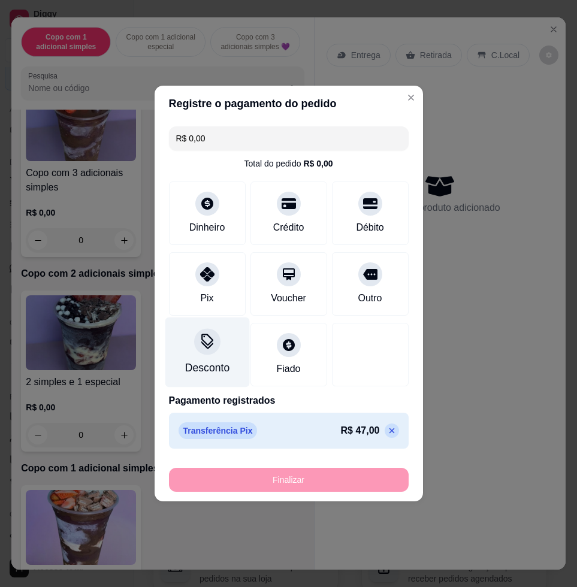
type input "-R$ 47,00"
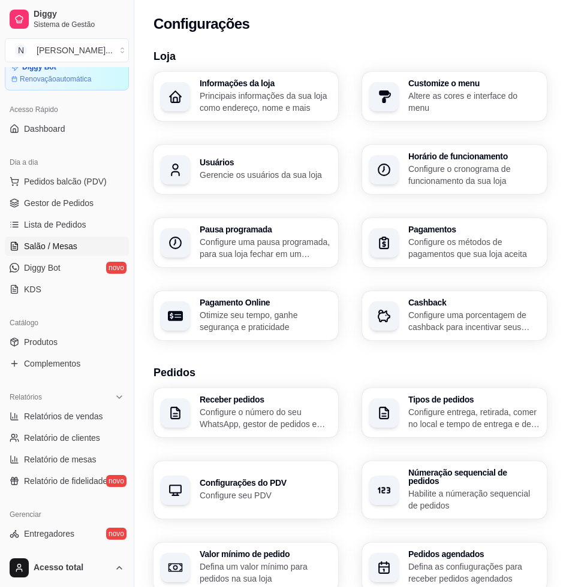
click at [75, 247] on link "Salão / Mesas" at bounding box center [67, 246] width 124 height 19
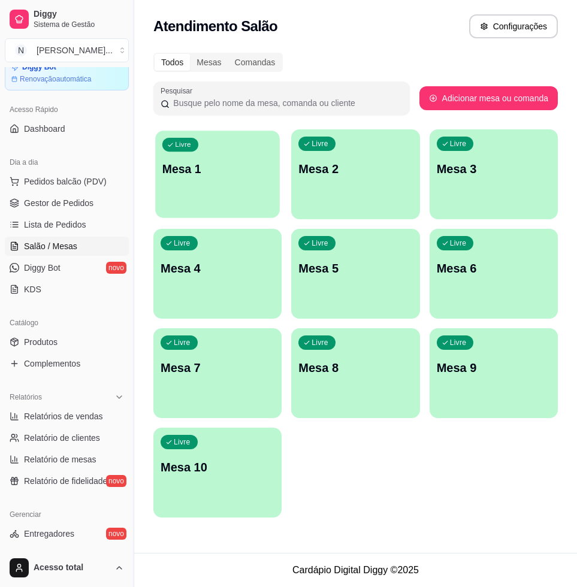
click at [252, 184] on div "Livre Mesa 1" at bounding box center [217, 167] width 125 height 73
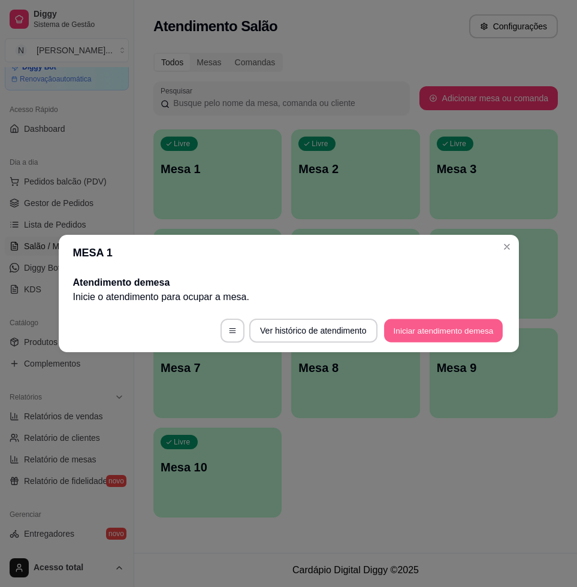
click at [466, 337] on button "Iniciar atendimento de mesa" at bounding box center [443, 330] width 119 height 23
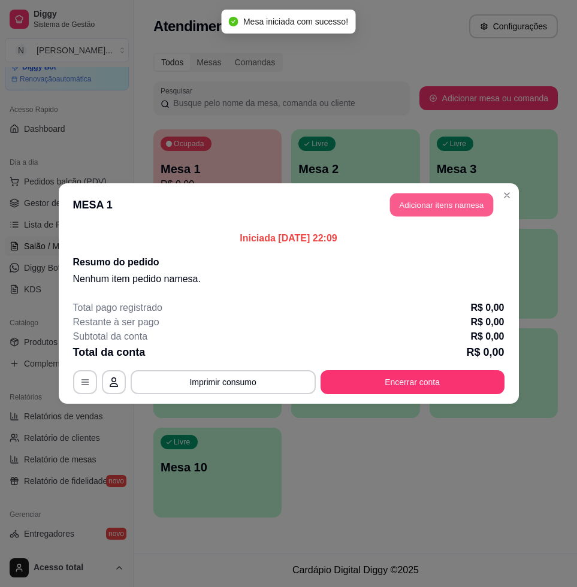
click at [395, 194] on button "Adicionar itens na mesa" at bounding box center [441, 205] width 103 height 23
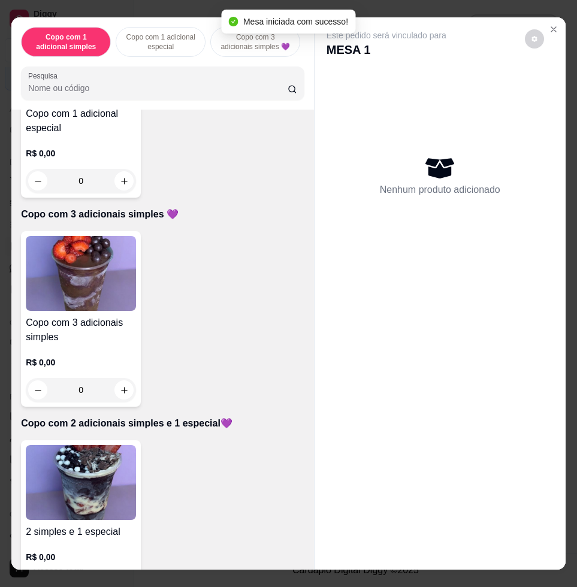
scroll to position [524, 0]
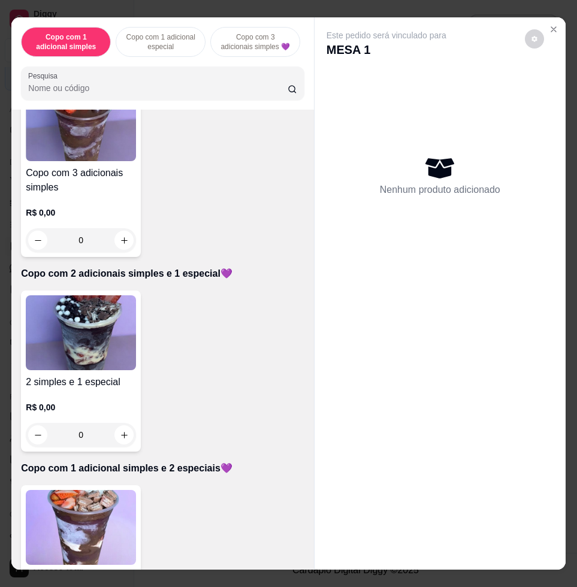
click at [75, 364] on img at bounding box center [81, 332] width 110 height 75
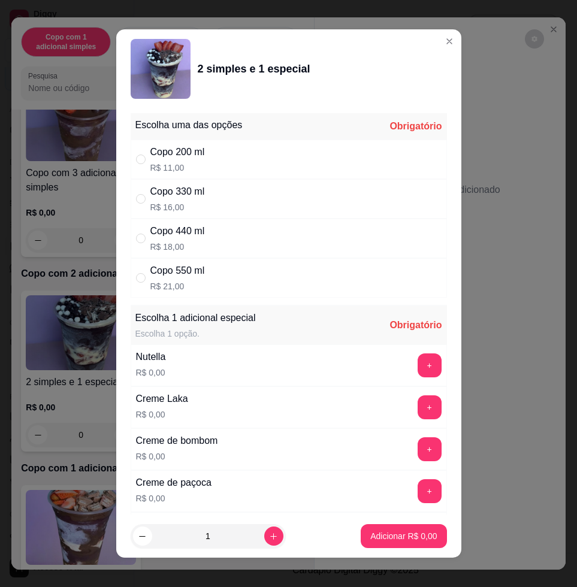
click at [222, 236] on div "Copo 440 ml R$ 18,00" at bounding box center [289, 239] width 316 height 40
radio input "true"
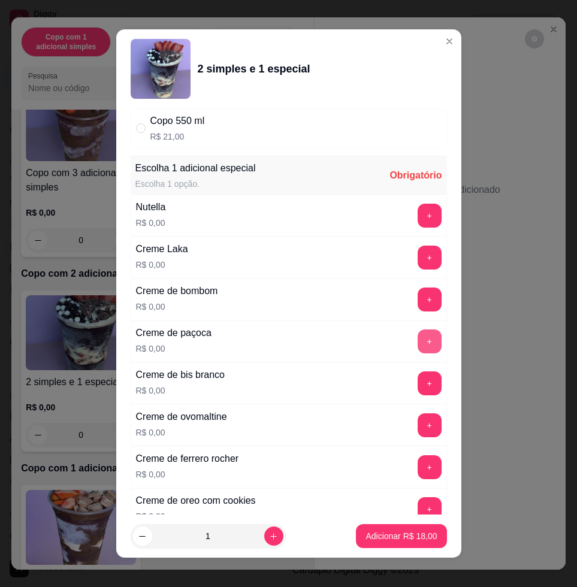
click at [418, 339] on button "+" at bounding box center [430, 341] width 24 height 24
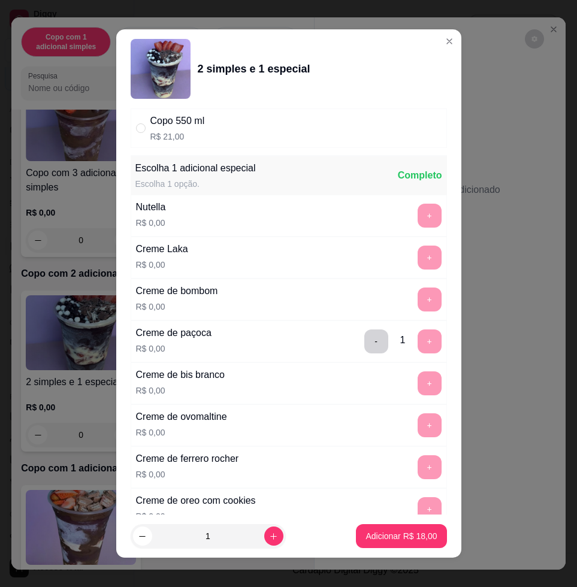
scroll to position [9, 0]
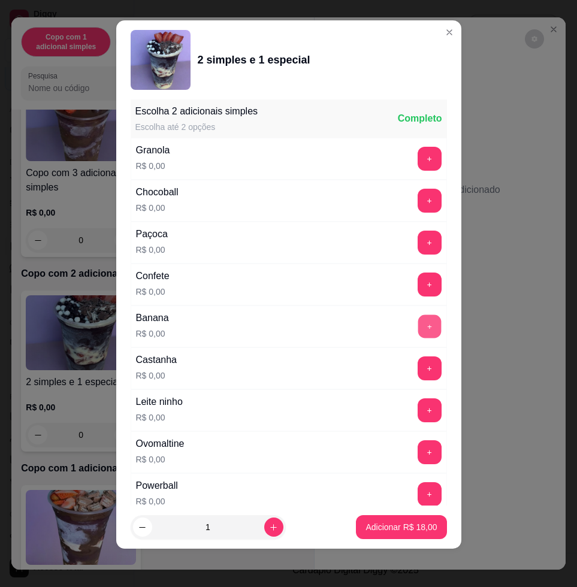
click at [418, 329] on button "+" at bounding box center [429, 326] width 23 height 23
click at [418, 248] on button "+" at bounding box center [429, 242] width 23 height 23
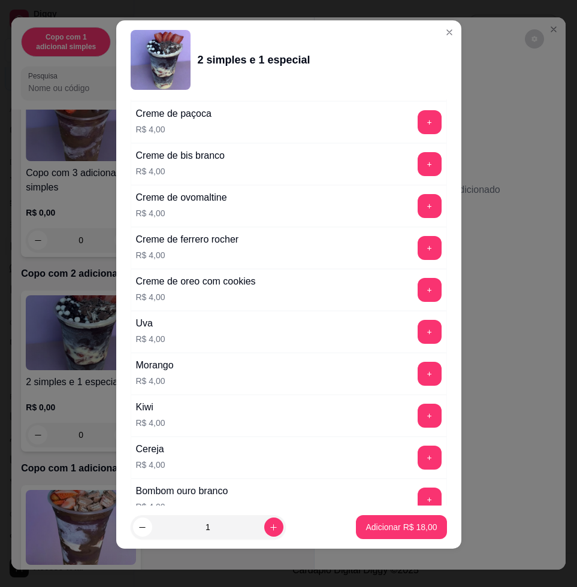
scroll to position [2970, 0]
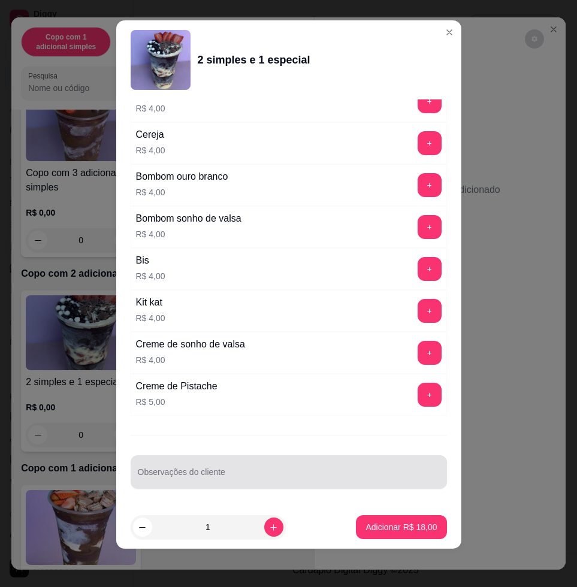
click at [286, 465] on div at bounding box center [289, 472] width 302 height 24
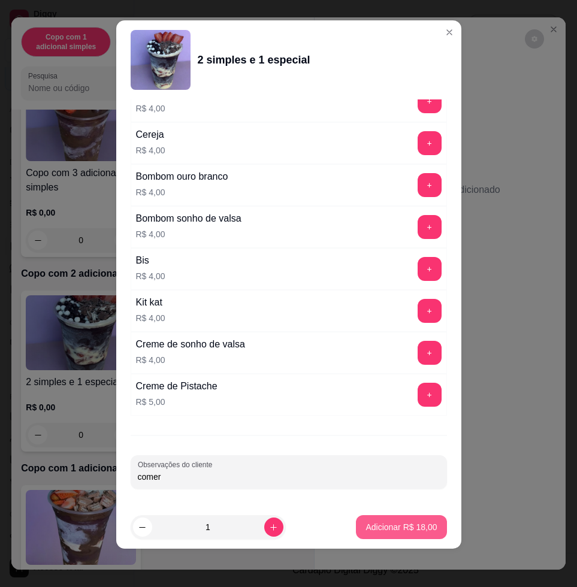
type input "comer"
click at [401, 534] on button "Adicionar R$ 18,00" at bounding box center [401, 527] width 90 height 24
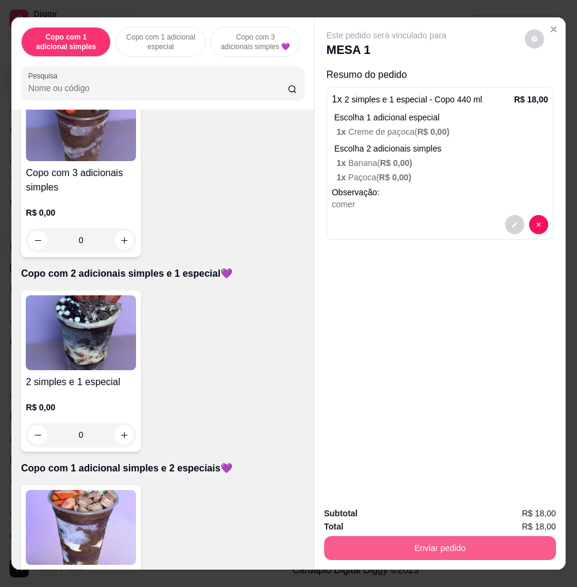
click at [430, 540] on button "Enviar pedido" at bounding box center [440, 548] width 232 height 24
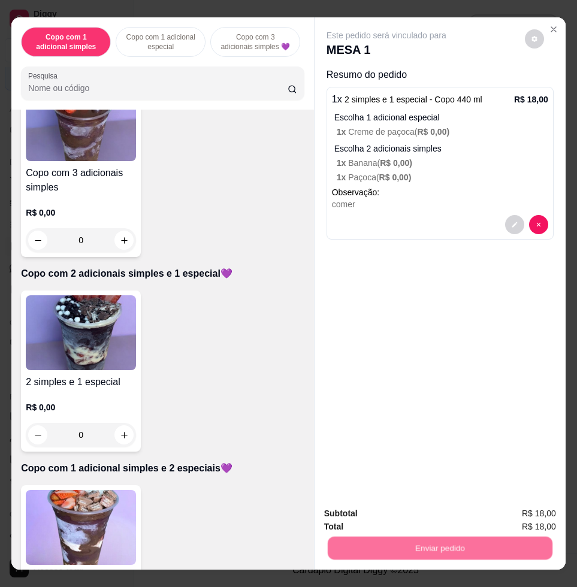
click at [424, 509] on button "Registrar cliente" at bounding box center [443, 512] width 79 height 23
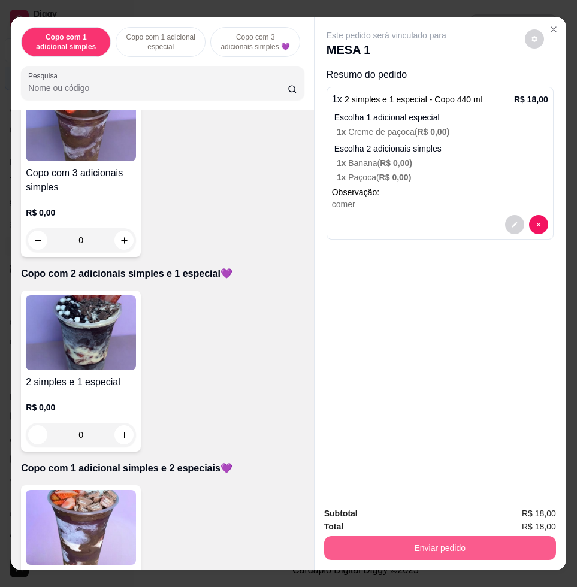
click at [527, 536] on button "Enviar pedido" at bounding box center [440, 548] width 232 height 24
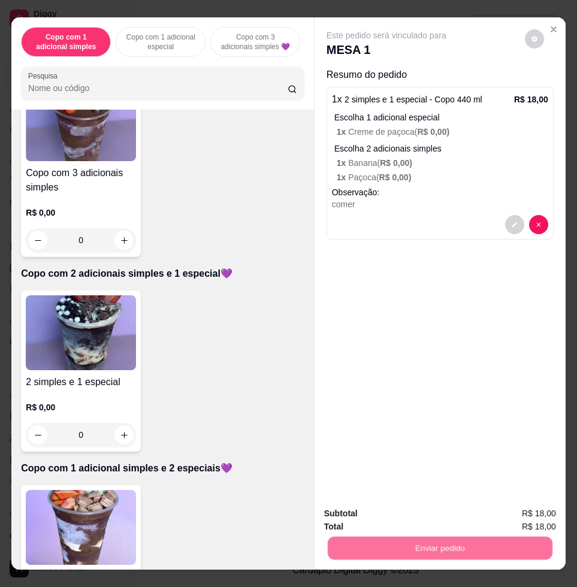
click at [524, 506] on button "Enviar pedido" at bounding box center [524, 512] width 66 height 22
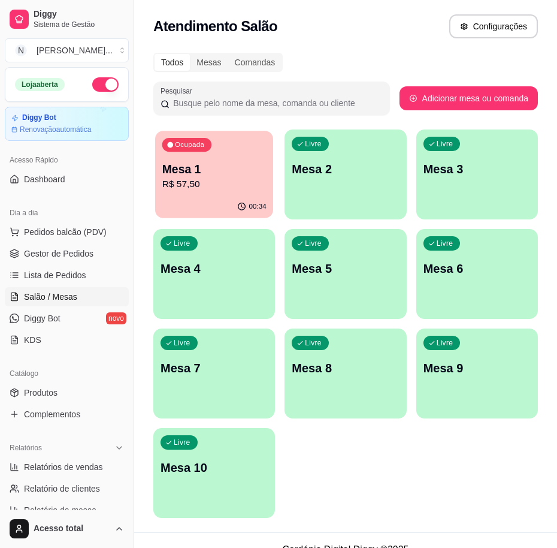
click at [224, 184] on p "R$ 57,50" at bounding box center [214, 184] width 104 height 14
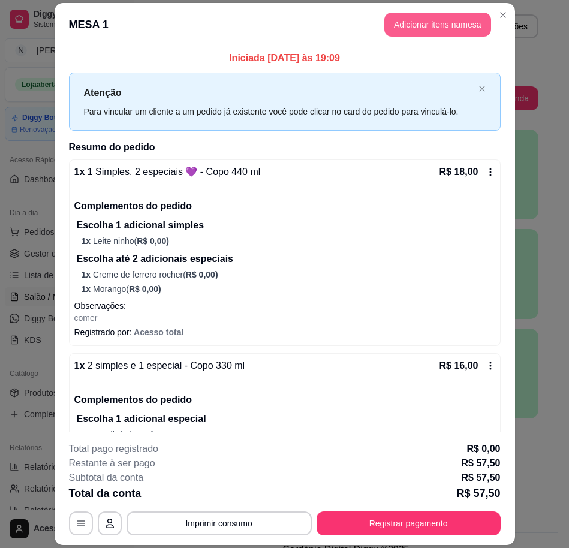
click at [411, 31] on button "Adicionar itens na mesa" at bounding box center [437, 25] width 107 height 24
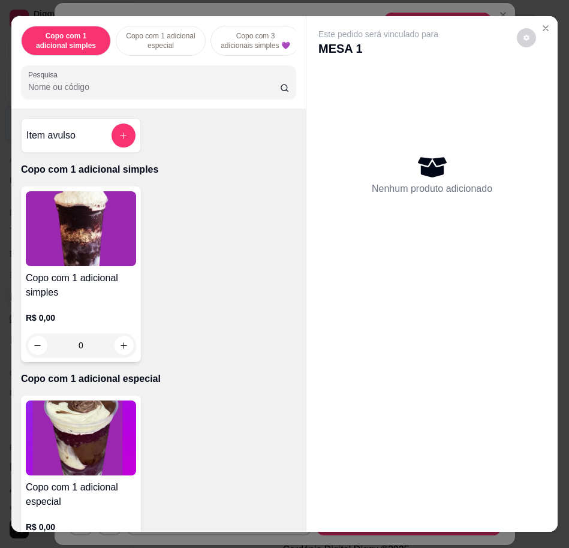
click at [214, 92] on input "Pesquisa" at bounding box center [154, 87] width 252 height 12
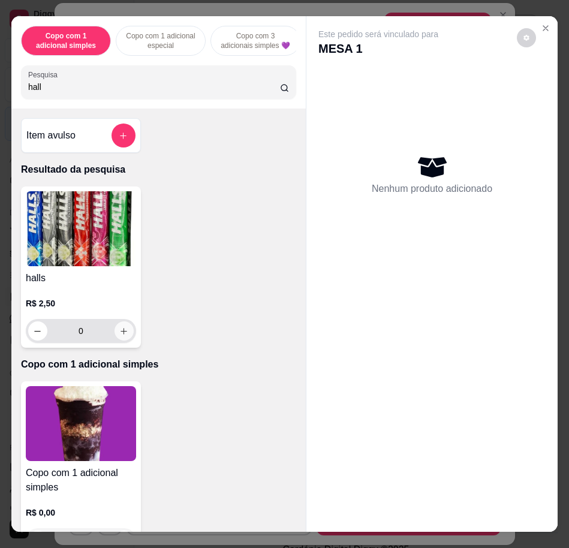
type input "hall"
click at [121, 335] on icon "increase-product-quantity" at bounding box center [123, 330] width 9 height 9
type input "1"
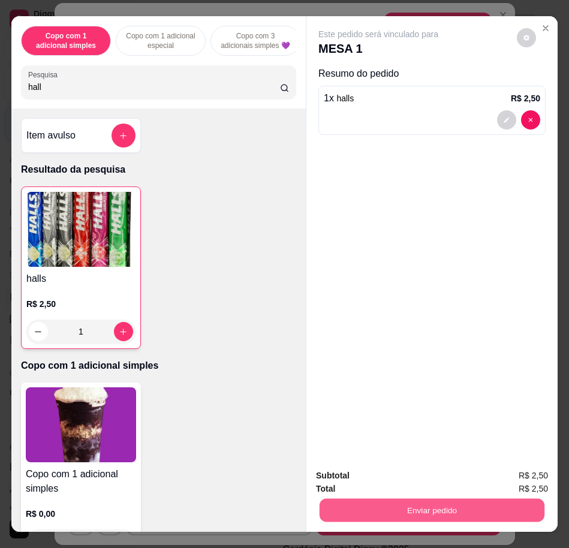
click at [407, 504] on button "Enviar pedido" at bounding box center [431, 509] width 225 height 23
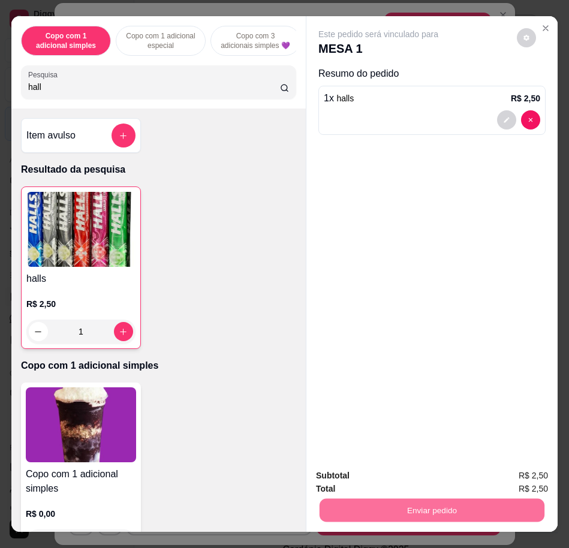
click at [494, 469] on button "Enviar pedido" at bounding box center [515, 474] width 66 height 22
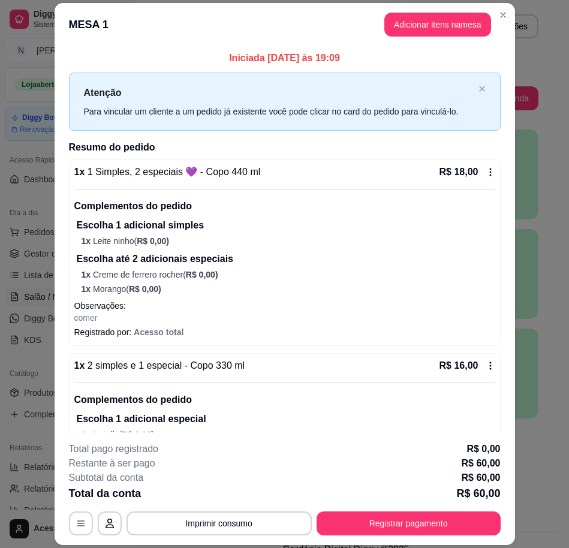
click at [400, 24] on button "Adicionar itens na mesa" at bounding box center [437, 25] width 107 height 24
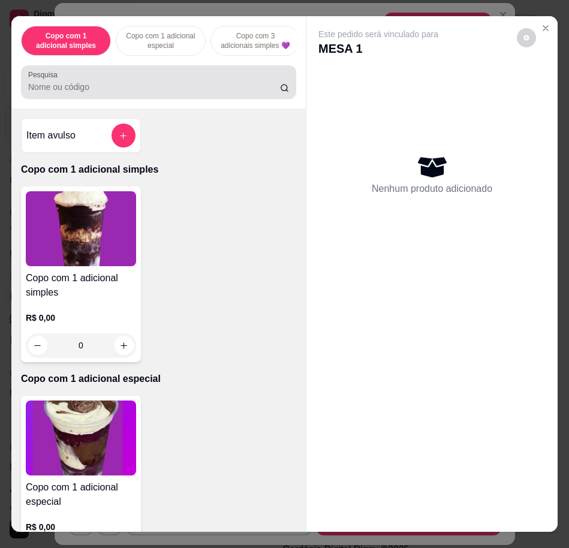
click at [134, 83] on div at bounding box center [158, 82] width 261 height 24
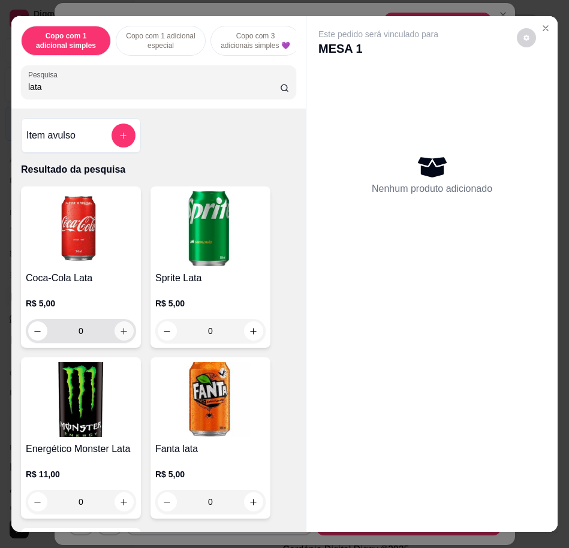
type input "lata"
click at [120, 340] on button "increase-product-quantity" at bounding box center [123, 330] width 19 height 19
type input "1"
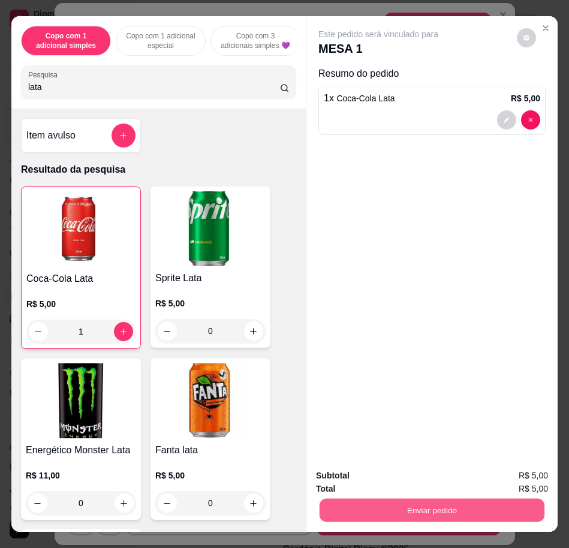
click at [480, 500] on button "Enviar pedido" at bounding box center [431, 509] width 225 height 23
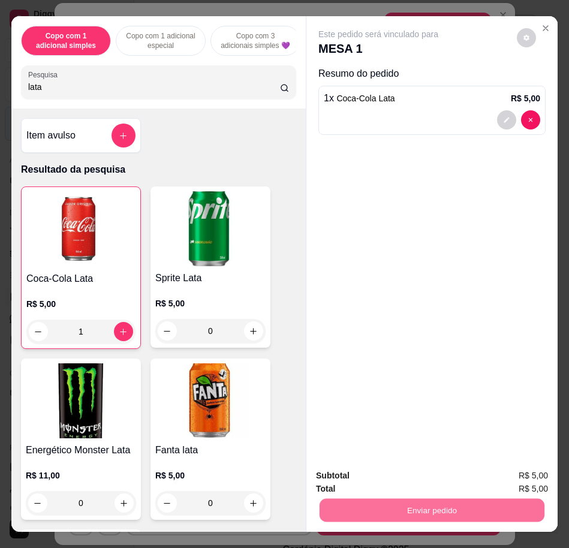
click at [515, 479] on button "Enviar pedido" at bounding box center [516, 474] width 68 height 23
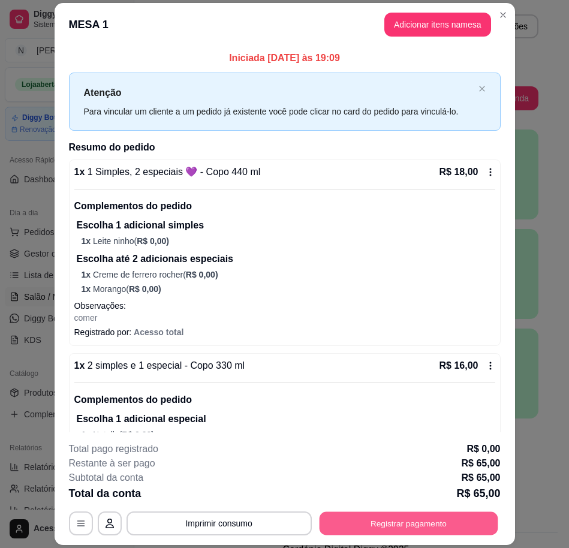
click at [404, 529] on button "Registrar pagamento" at bounding box center [408, 523] width 179 height 23
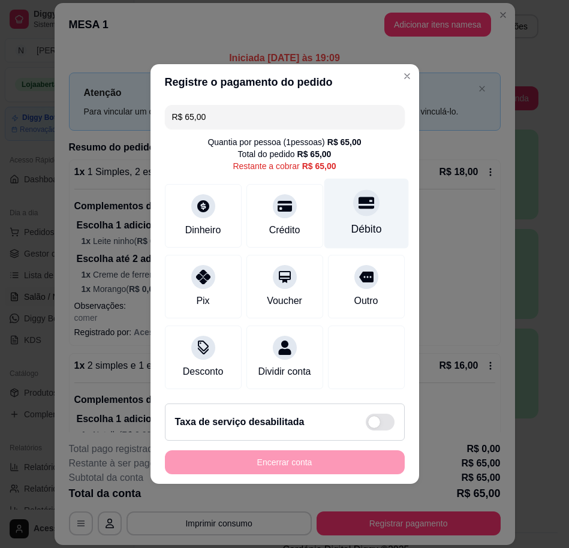
click at [344, 192] on div "Débito" at bounding box center [366, 214] width 84 height 70
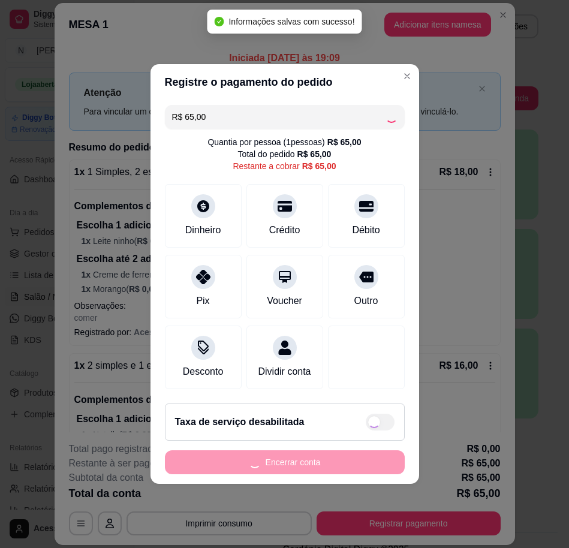
type input "R$ 0,00"
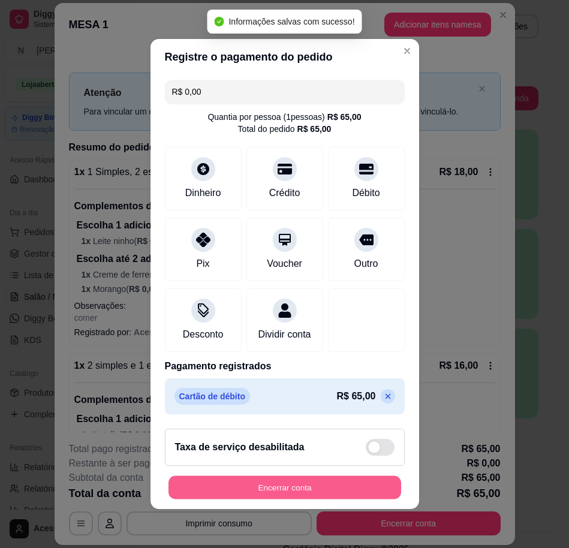
click at [358, 498] on button "Encerrar conta" at bounding box center [284, 487] width 232 height 23
